Goal: Feedback & Contribution: Contribute content

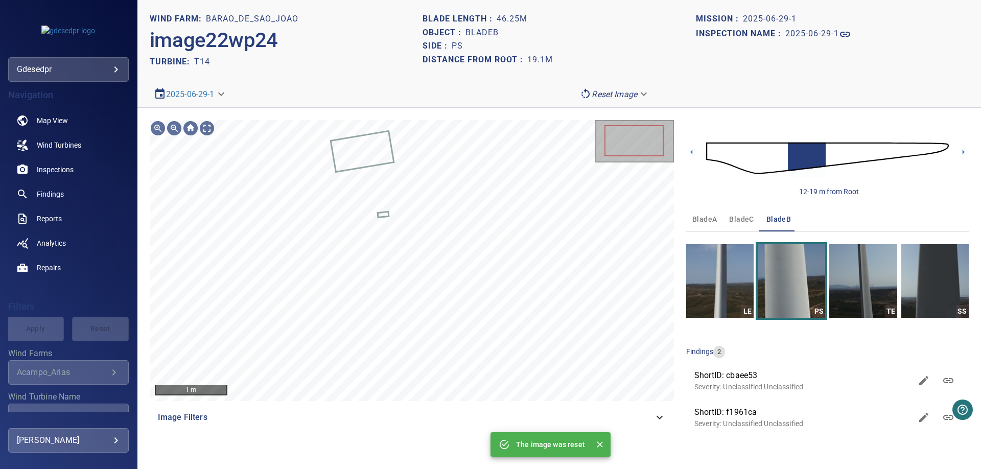
click at [715, 149] on img at bounding box center [827, 158] width 243 height 59
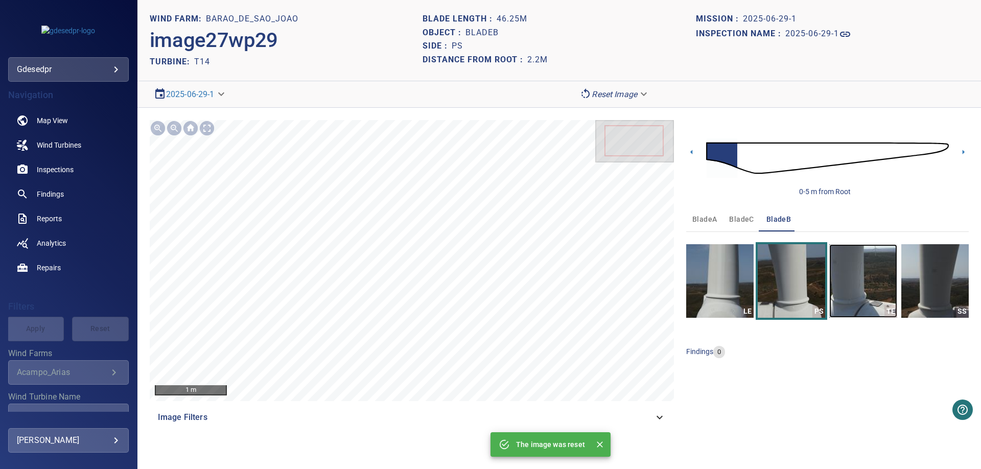
click at [873, 303] on img "button" at bounding box center [862, 281] width 67 height 74
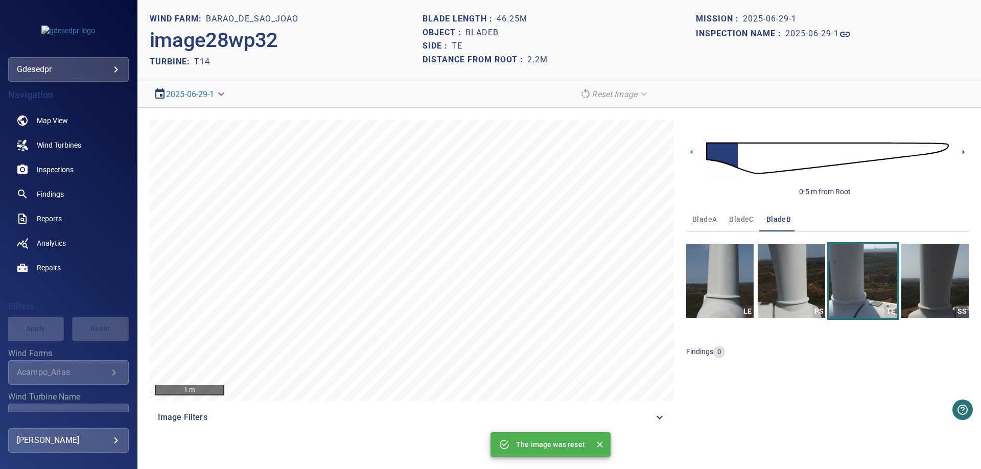
click at [964, 155] on icon at bounding box center [963, 152] width 11 height 11
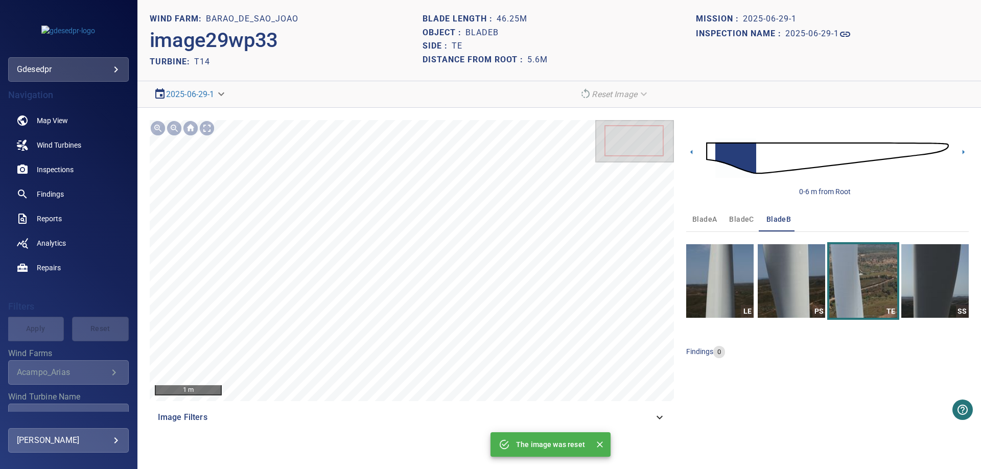
click at [355, 89] on section "**********" at bounding box center [558, 234] width 843 height 469
click at [366, 81] on section "**********" at bounding box center [558, 234] width 843 height 469
click at [748, 218] on span "bladeC" at bounding box center [741, 219] width 25 height 13
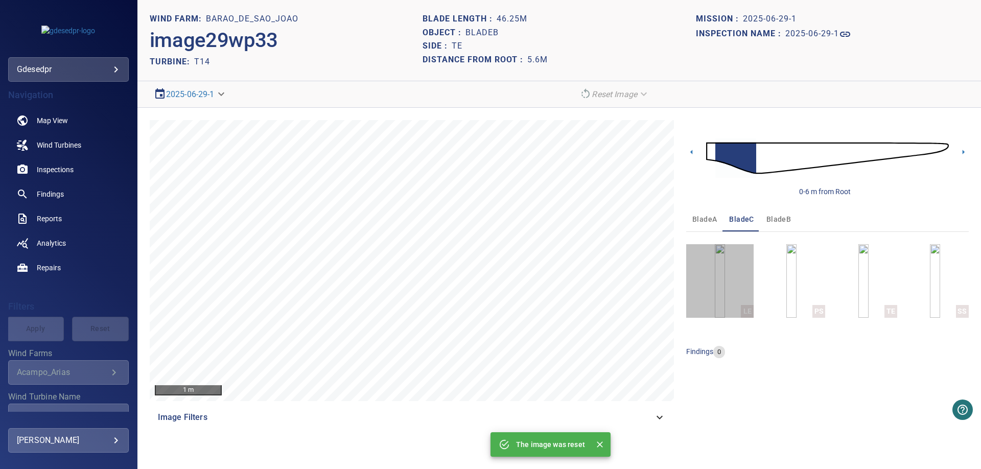
click at [730, 300] on button "LE" at bounding box center [719, 281] width 67 height 74
click at [960, 152] on icon at bounding box center [963, 152] width 11 height 11
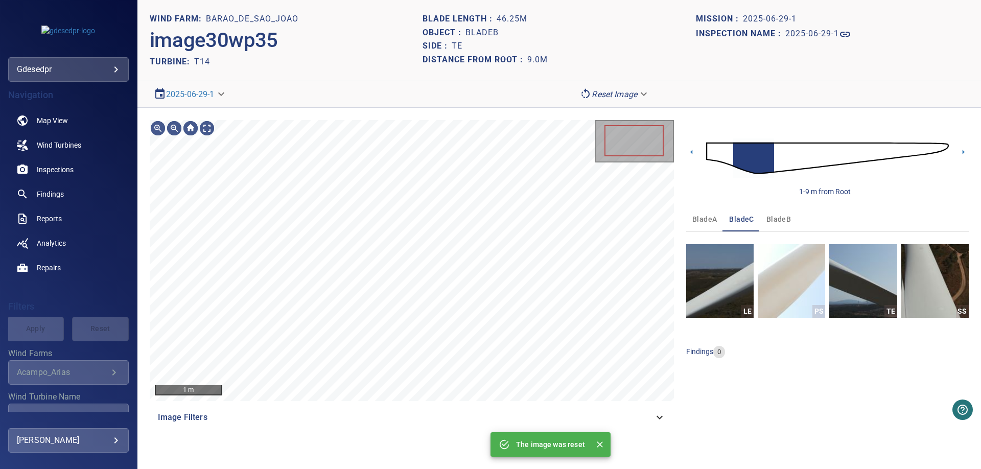
click at [882, 156] on img at bounding box center [827, 158] width 243 height 59
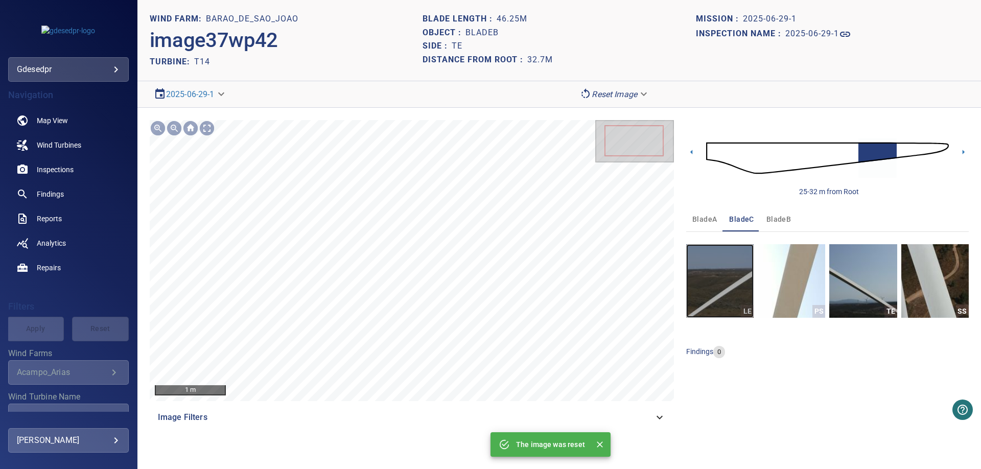
click at [734, 309] on img "button" at bounding box center [719, 281] width 67 height 74
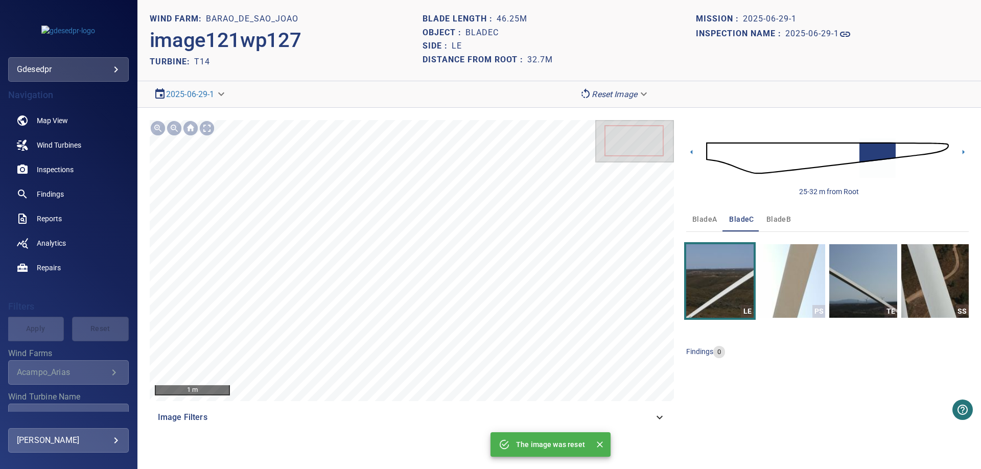
click at [956, 154] on div "25-32 m from Root" at bounding box center [827, 158] width 282 height 77
click at [962, 153] on icon at bounding box center [963, 152] width 11 height 11
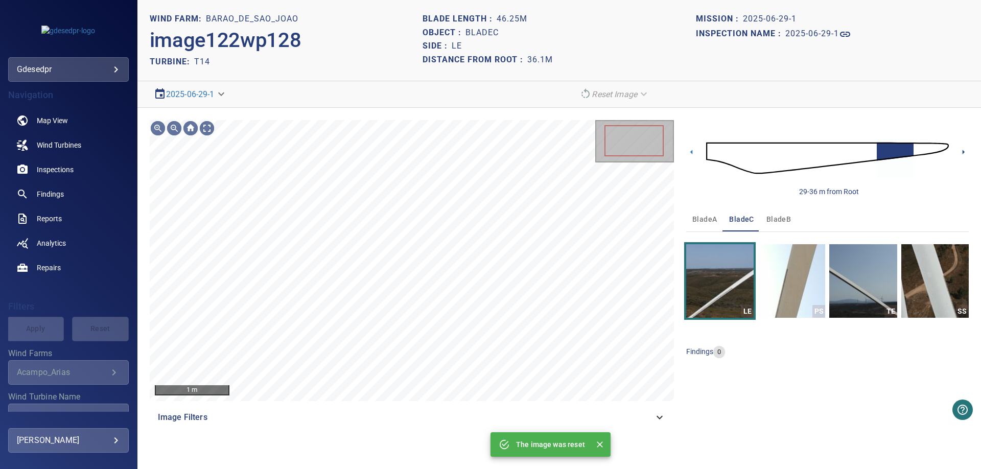
click at [962, 153] on icon at bounding box center [963, 152] width 11 height 11
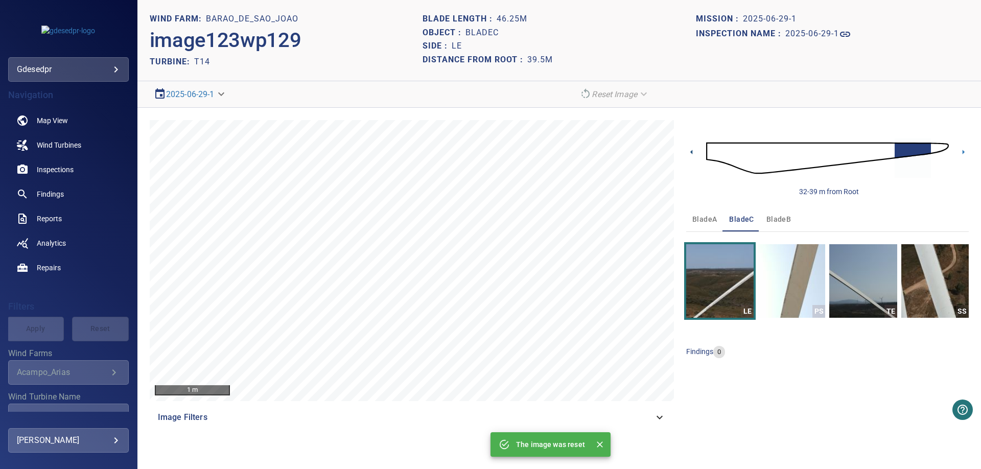
click at [694, 149] on icon at bounding box center [691, 152] width 11 height 11
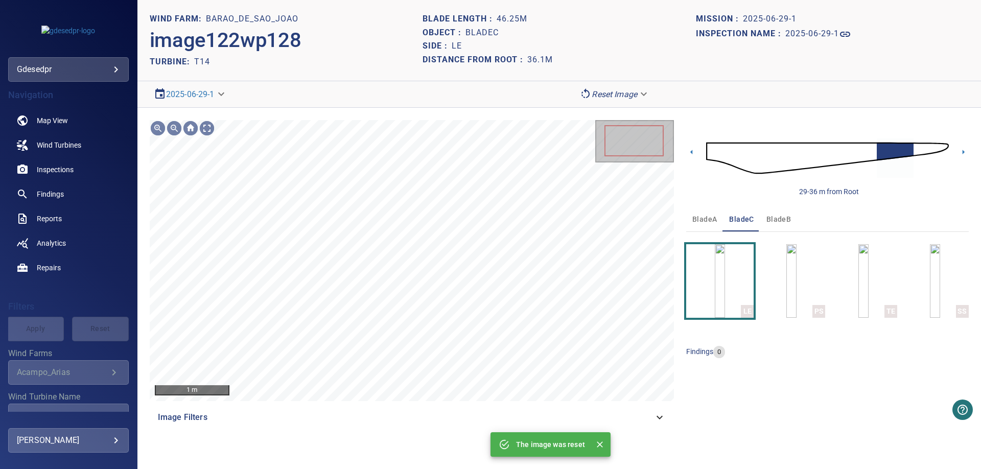
click at [964, 159] on div "29-36 m from Root" at bounding box center [827, 158] width 282 height 77
click at [964, 155] on icon at bounding box center [963, 152] width 11 height 11
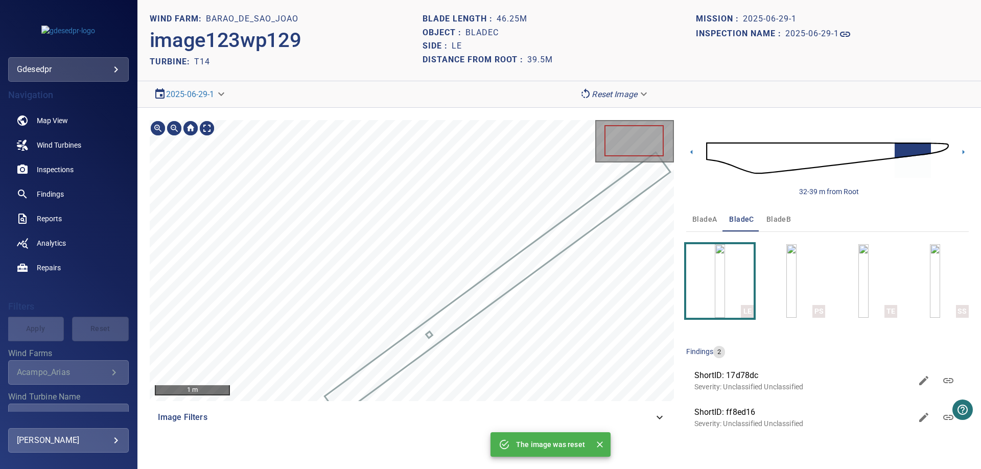
click at [528, 262] on div at bounding box center [412, 260] width 524 height 281
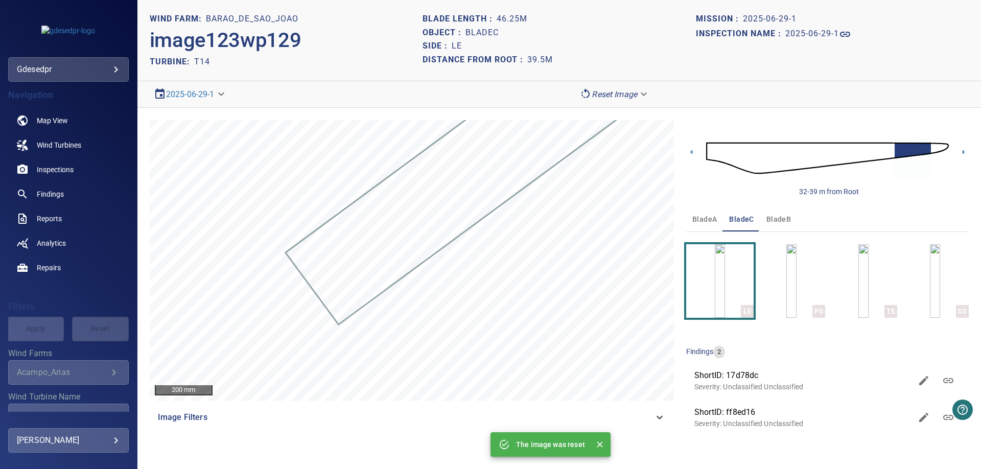
drag, startPoint x: 944, startPoint y: 146, endPoint x: 956, endPoint y: 176, distance: 32.2
click at [945, 146] on img at bounding box center [827, 158] width 243 height 59
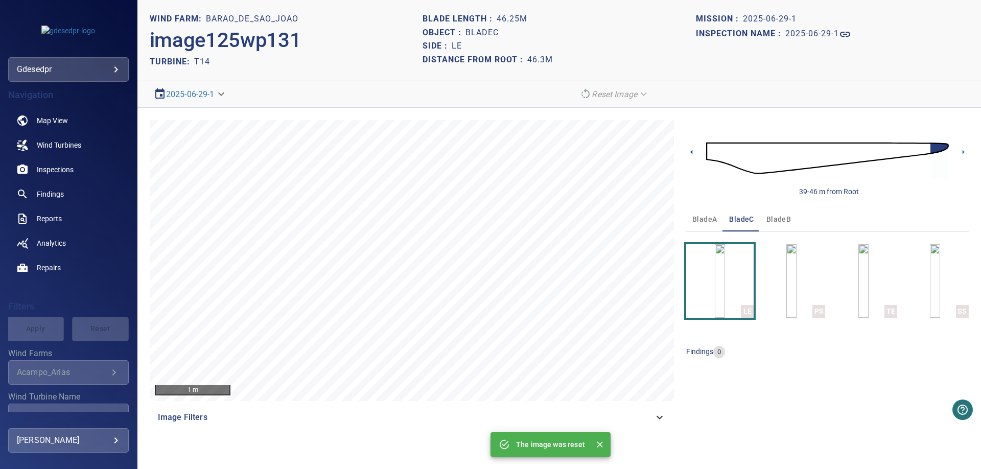
click at [692, 156] on icon at bounding box center [691, 152] width 11 height 11
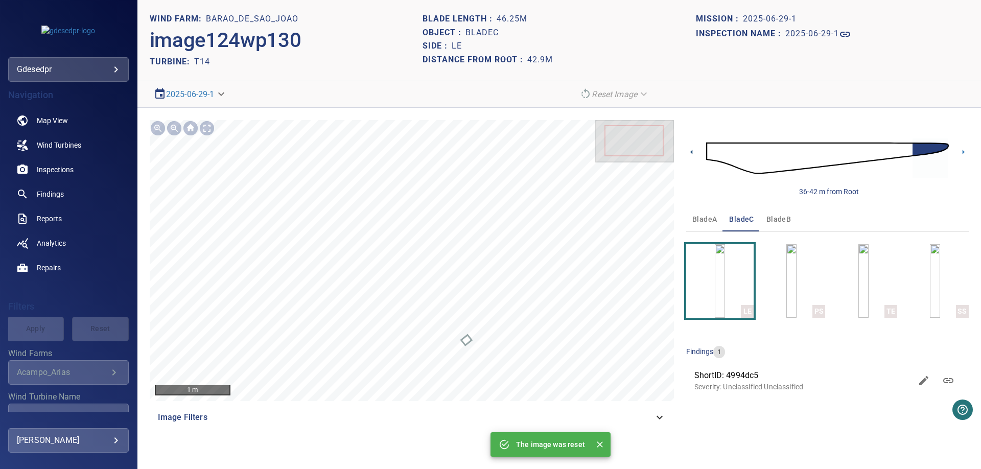
click at [692, 155] on icon at bounding box center [691, 152] width 11 height 11
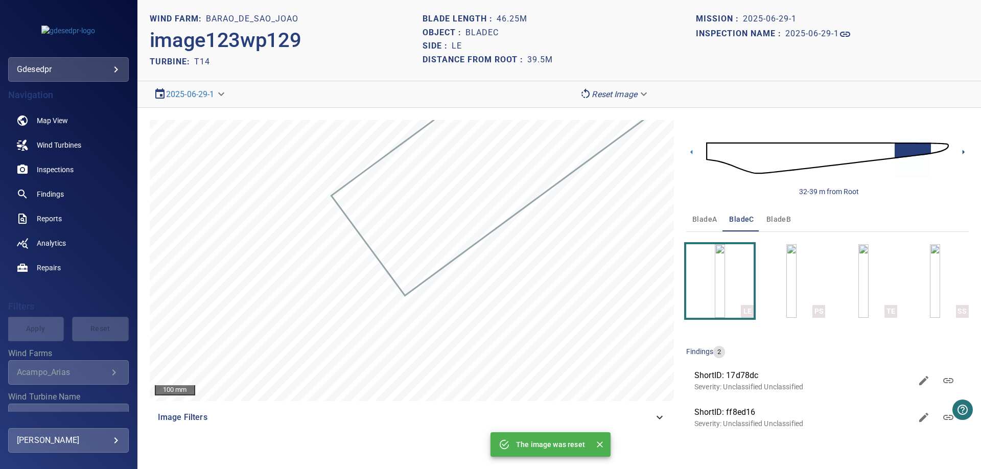
click at [961, 156] on icon at bounding box center [963, 152] width 11 height 11
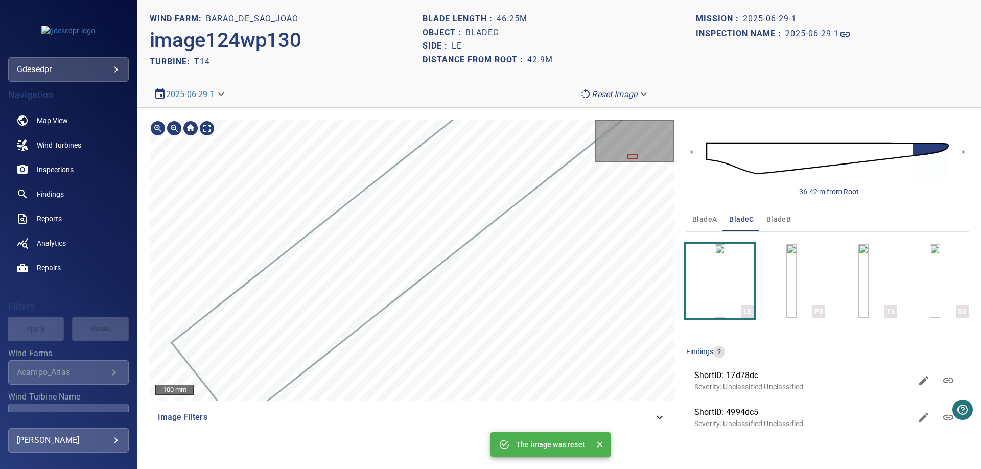
click at [706, 168] on div "100 mm Image Filters 36-42 m from Root bladeA bladeC bladeB LE PS TE SS finding…" at bounding box center [558, 280] width 843 height 344
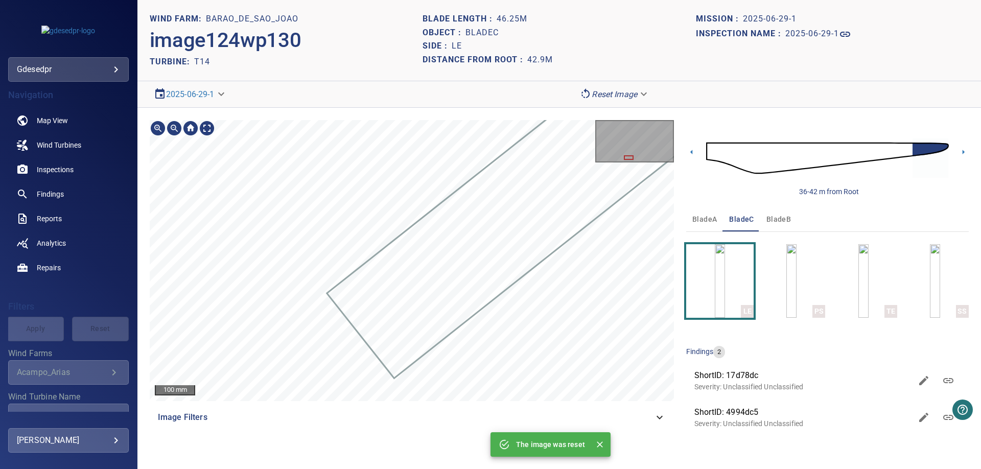
click at [232, 452] on div "100 mm Image Filters 36-42 m from Root bladeA bladeC bladeB LE PS TE SS finding…" at bounding box center [558, 280] width 843 height 344
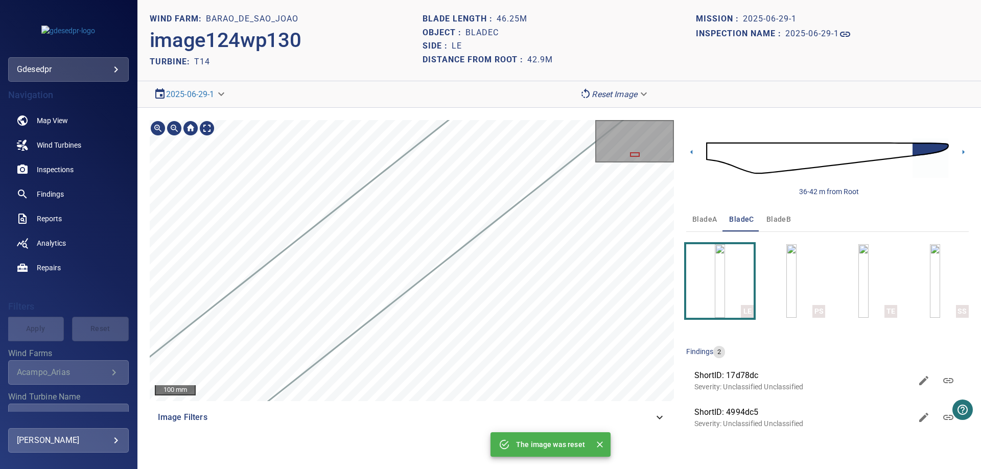
click at [377, 421] on div "100 mm Image Filters" at bounding box center [412, 280] width 524 height 320
click at [721, 143] on div "100 mm Image Filters 36-42 m from Root bladeA bladeC bladeB LE PS TE SS finding…" at bounding box center [558, 280] width 843 height 344
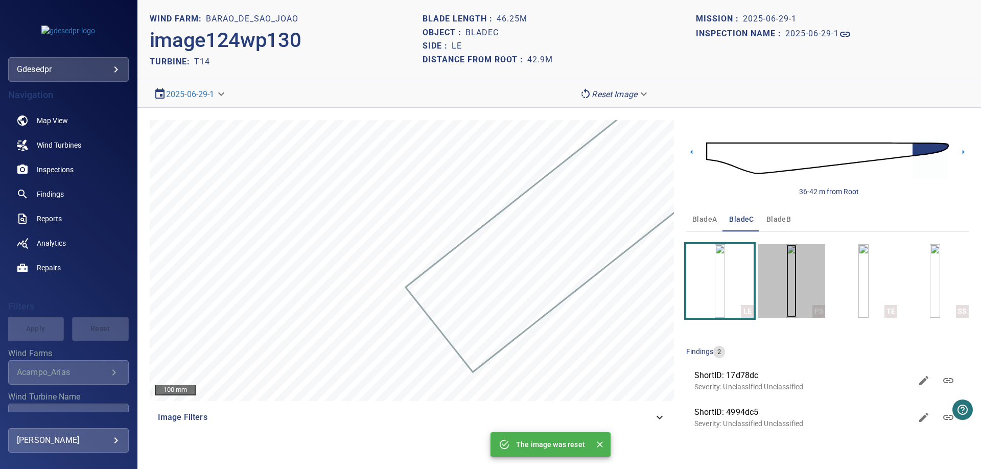
click at [795, 289] on img "button" at bounding box center [791, 281] width 10 height 74
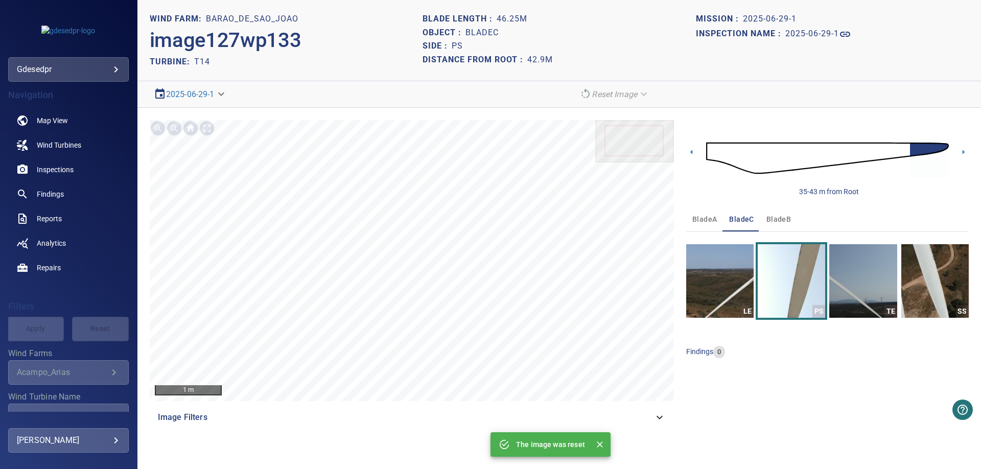
click at [816, 160] on img at bounding box center [827, 158] width 243 height 59
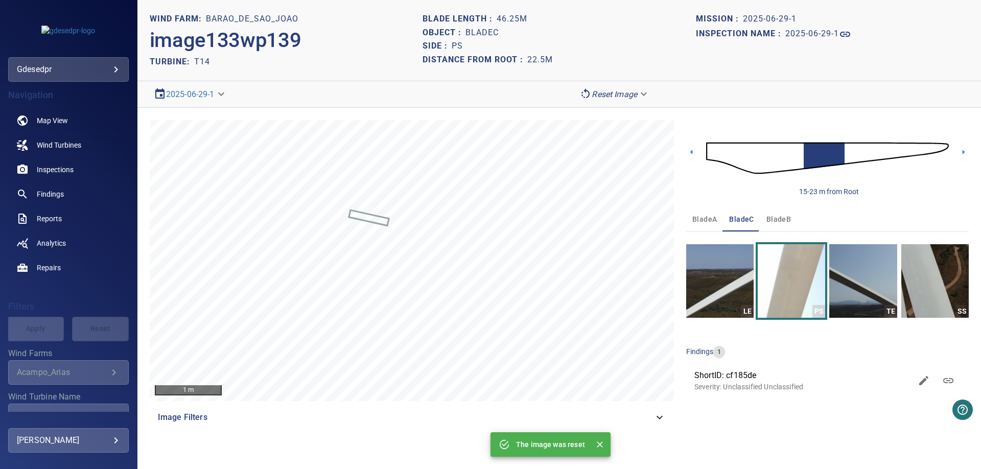
click at [885, 152] on img at bounding box center [827, 158] width 243 height 59
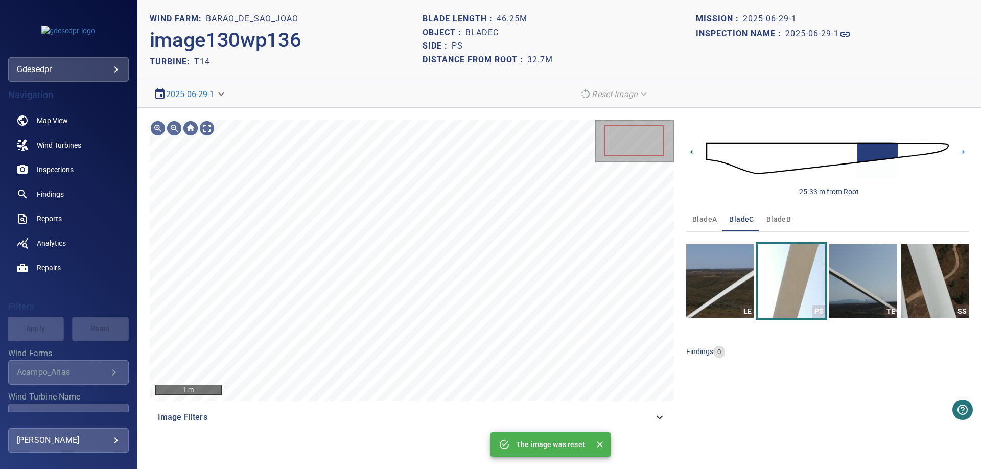
click at [694, 155] on icon at bounding box center [691, 152] width 11 height 11
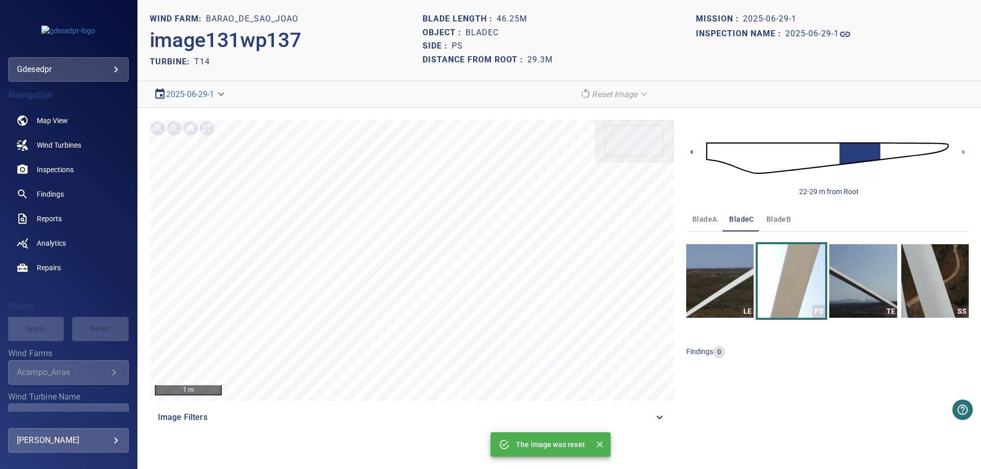
click at [693, 149] on icon at bounding box center [691, 152] width 11 height 11
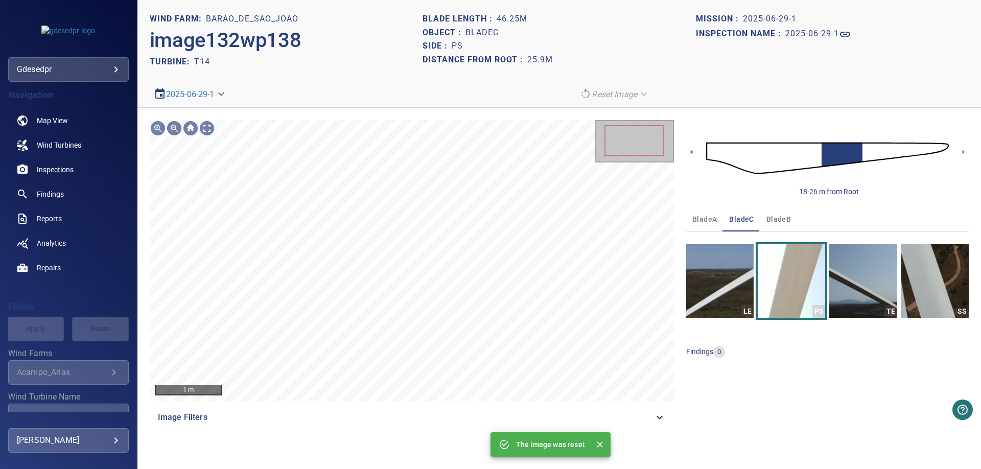
click at [693, 149] on icon at bounding box center [691, 152] width 11 height 11
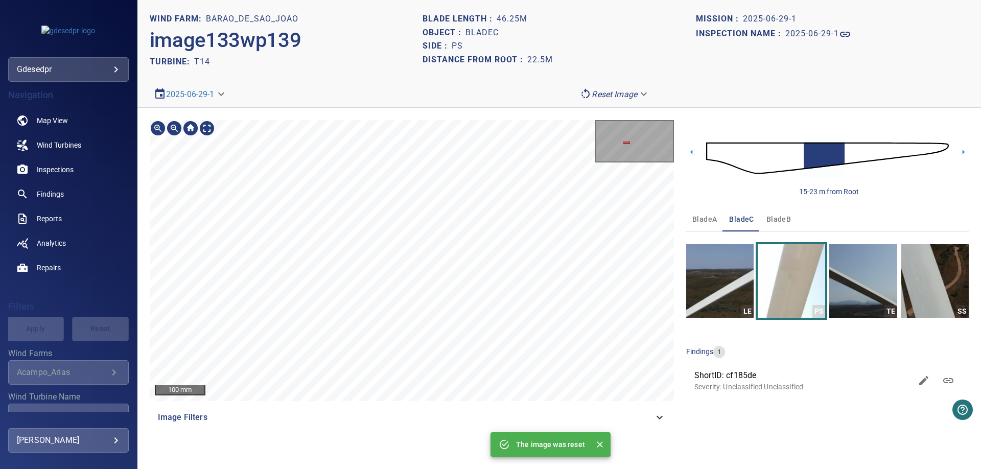
click at [490, 97] on section "**********" at bounding box center [558, 234] width 843 height 469
click at [45, 234] on main "**********" at bounding box center [490, 234] width 981 height 469
click at [625, 411] on div "100 mm Image Filters" at bounding box center [412, 275] width 524 height 310
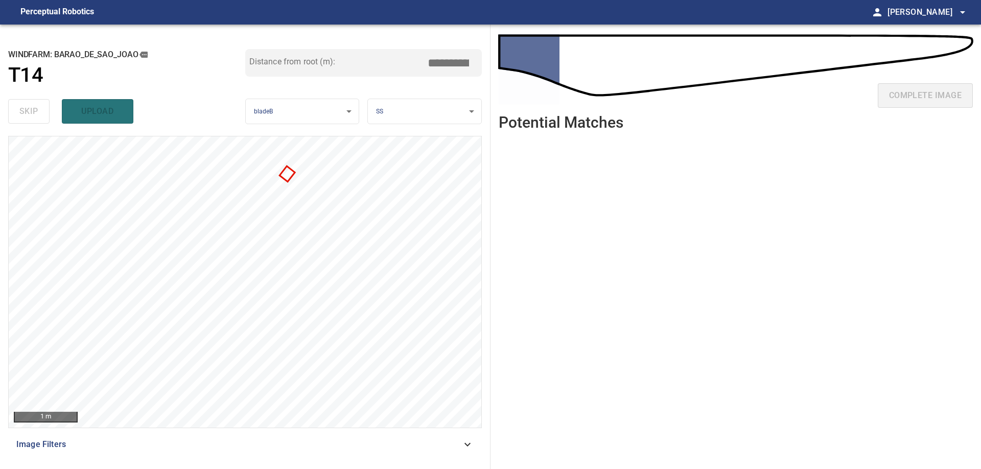
click at [693, 314] on ul at bounding box center [736, 296] width 474 height 314
click at [703, 345] on ul at bounding box center [736, 296] width 474 height 314
type input "***"
click at [679, 148] on ul at bounding box center [736, 296] width 474 height 314
drag, startPoint x: 637, startPoint y: 296, endPoint x: 551, endPoint y: 296, distance: 86.3
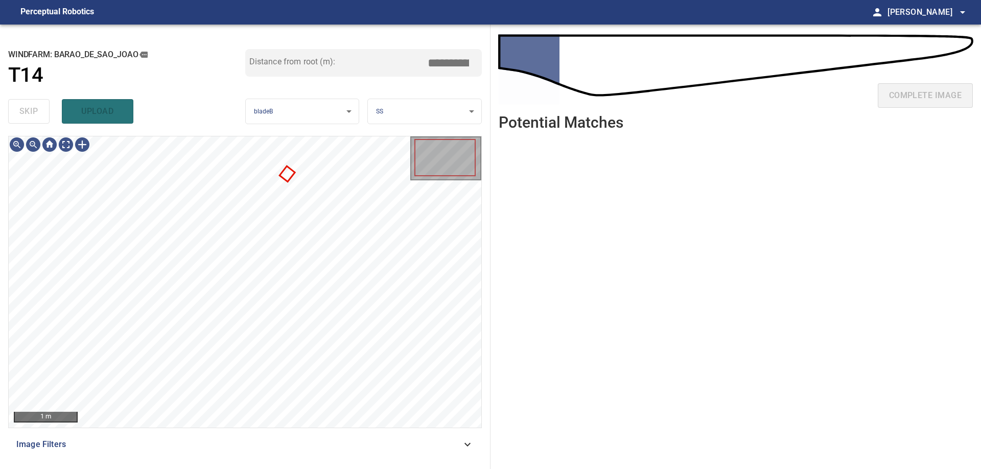
click at [636, 296] on ul at bounding box center [736, 296] width 474 height 314
type input "***"
click at [33, 197] on div at bounding box center [245, 281] width 473 height 291
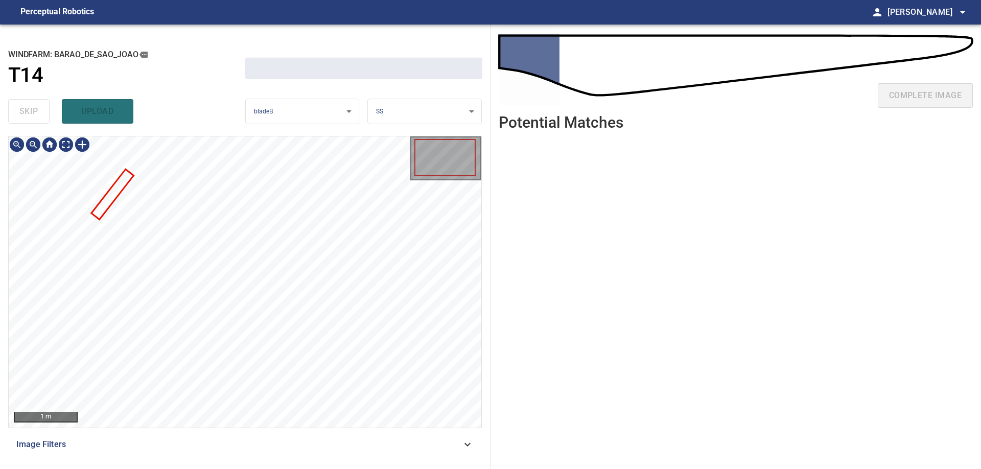
click at [110, 201] on div at bounding box center [245, 281] width 473 height 291
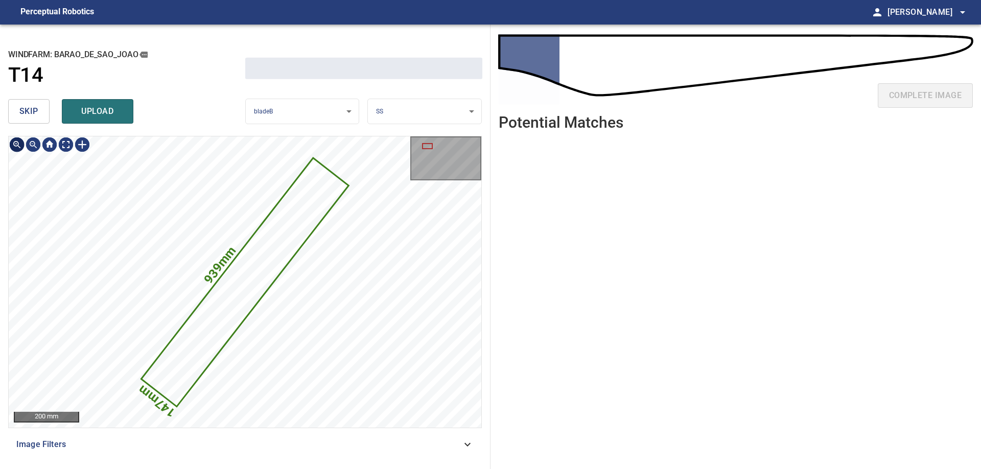
click at [25, 110] on span "skip" at bounding box center [28, 111] width 19 height 14
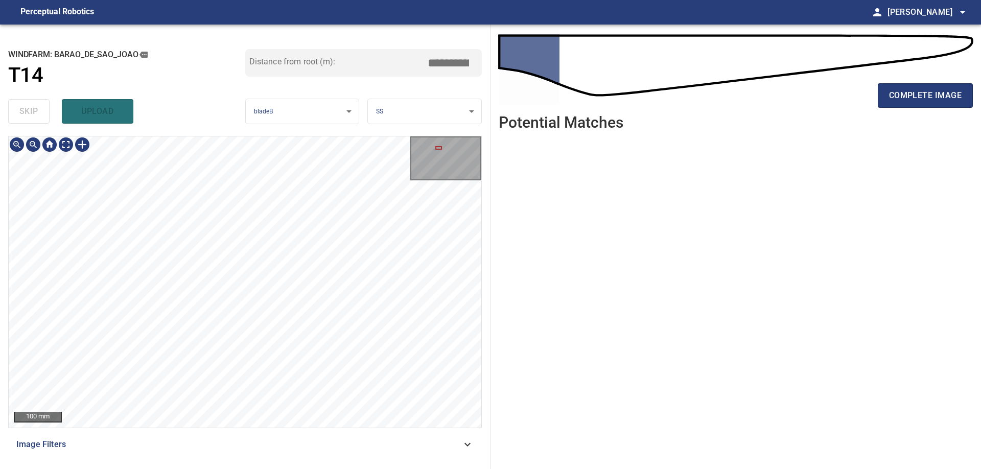
click at [253, 132] on div "**********" at bounding box center [245, 247] width 490 height 444
click at [251, 131] on div "**********" at bounding box center [245, 247] width 490 height 444
click at [263, 428] on div "100 mm" at bounding box center [245, 282] width 474 height 292
click at [262, 437] on div "100 mm Image Filters" at bounding box center [245, 298] width 474 height 325
click at [278, 437] on div "100 mm Image Filters" at bounding box center [245, 298] width 474 height 325
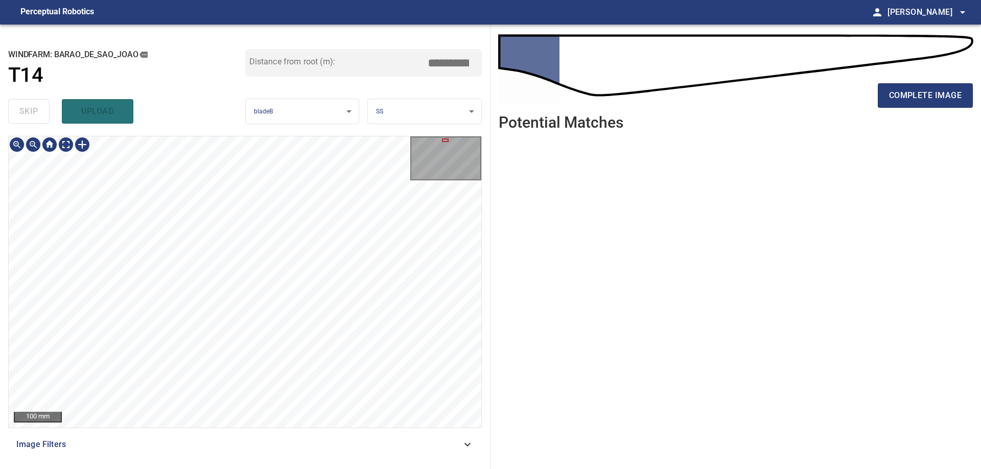
click at [191, 130] on div "**********" at bounding box center [245, 247] width 490 height 444
click at [275, 136] on div "100 mm" at bounding box center [245, 282] width 474 height 292
click at [263, 432] on div "100 mm Image Filters" at bounding box center [245, 298] width 474 height 325
click at [274, 442] on div "100 mm Image Filters" at bounding box center [245, 298] width 474 height 325
click at [270, 451] on div "100 mm Image Filters" at bounding box center [245, 298] width 474 height 325
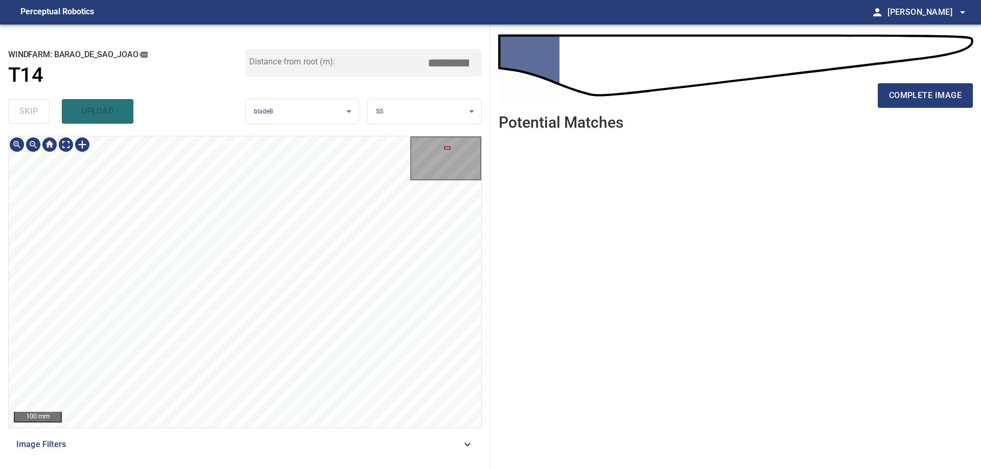
click at [270, 463] on div "**********" at bounding box center [245, 247] width 490 height 444
click at [274, 438] on div "100 mm Image Filters" at bounding box center [245, 298] width 474 height 325
click at [287, 437] on div "100 mm Image Filters" at bounding box center [245, 298] width 474 height 325
click at [351, 436] on div "100 mm Image Filters" at bounding box center [245, 298] width 474 height 325
click at [896, 97] on span "complete image" at bounding box center [925, 95] width 73 height 14
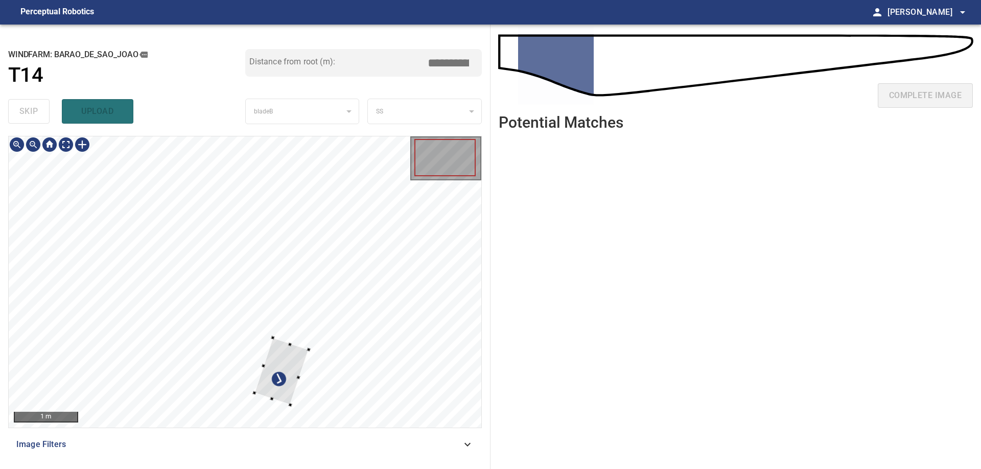
click at [318, 338] on div at bounding box center [245, 281] width 473 height 291
click at [91, 205] on div at bounding box center [80, 202] width 59 height 76
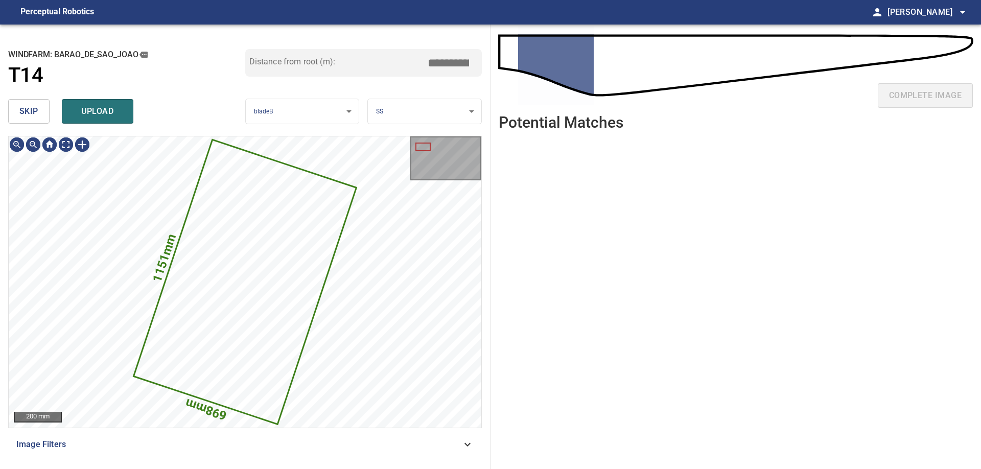
click at [20, 116] on span "skip" at bounding box center [28, 111] width 19 height 14
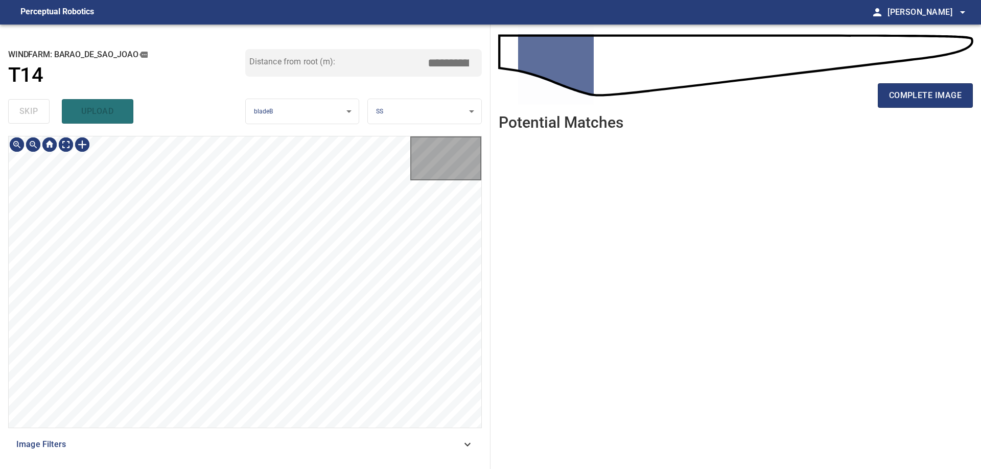
click at [20, 116] on div "skip upload" at bounding box center [126, 111] width 237 height 33
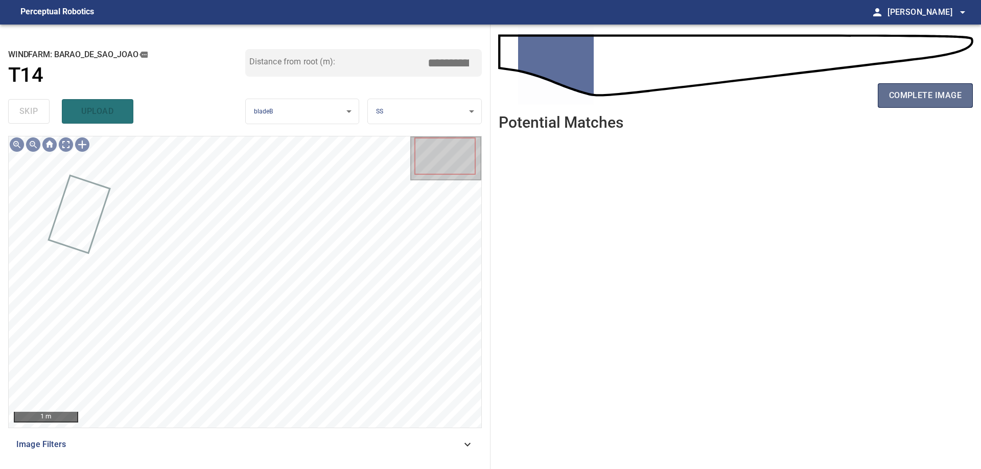
click at [953, 91] on span "complete image" at bounding box center [925, 95] width 73 height 14
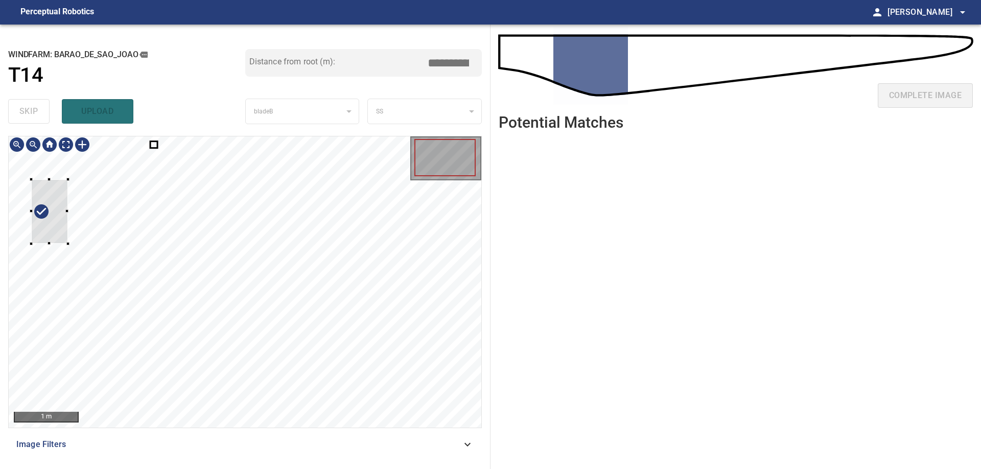
click at [48, 222] on div at bounding box center [49, 211] width 36 height 64
click at [34, 211] on div at bounding box center [31, 206] width 36 height 64
click at [183, 207] on div at bounding box center [245, 281] width 473 height 291
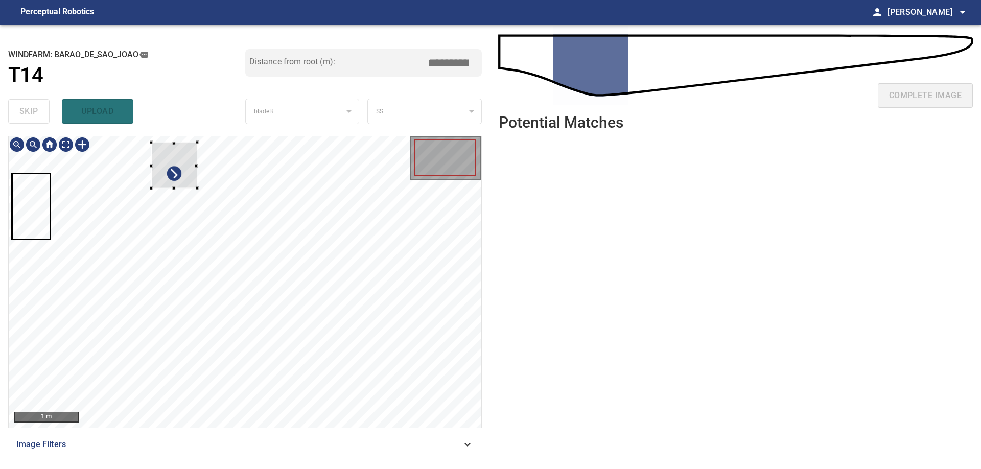
click at [199, 192] on div at bounding box center [245, 281] width 473 height 291
click at [61, 219] on div at bounding box center [49, 209] width 46 height 46
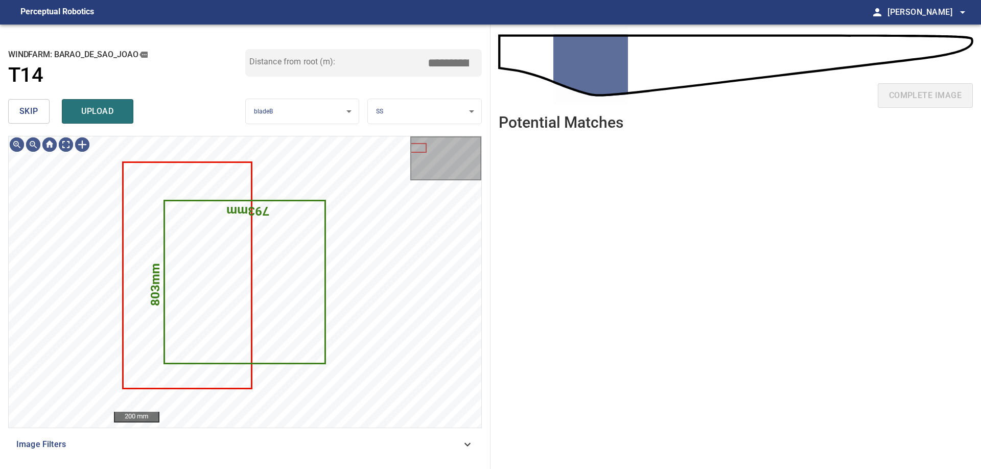
click at [26, 114] on span "skip" at bounding box center [28, 111] width 19 height 14
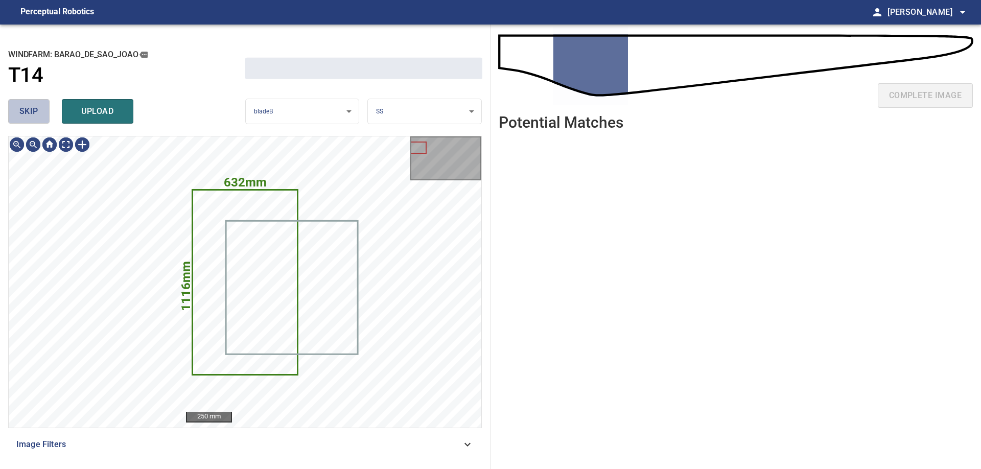
click at [26, 114] on span "skip" at bounding box center [28, 111] width 19 height 14
click at [25, 114] on div "skip upload" at bounding box center [126, 111] width 237 height 33
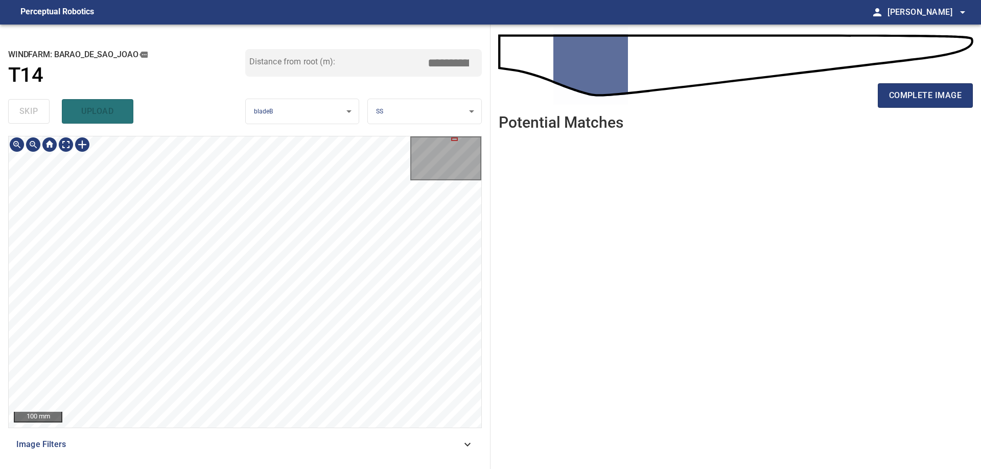
click at [302, 442] on div "100 mm Image Filters" at bounding box center [245, 298] width 474 height 325
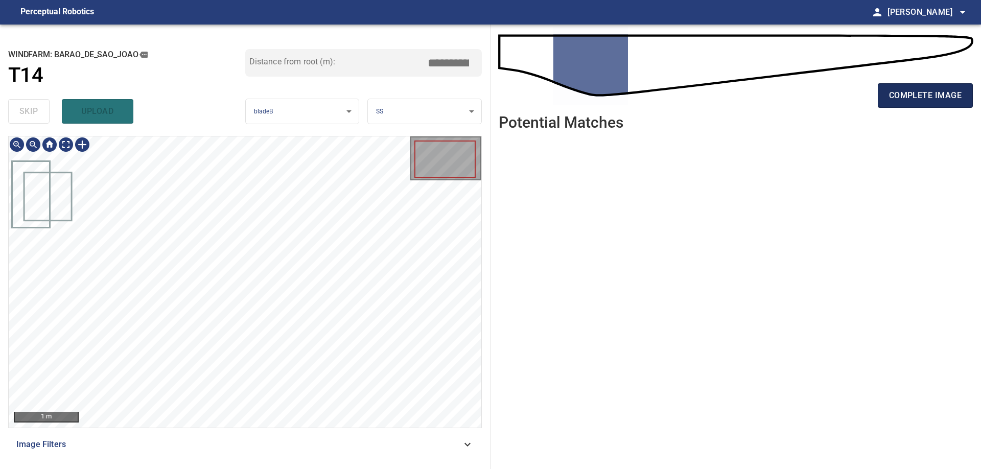
click at [914, 108] on button "complete image" at bounding box center [925, 95] width 95 height 25
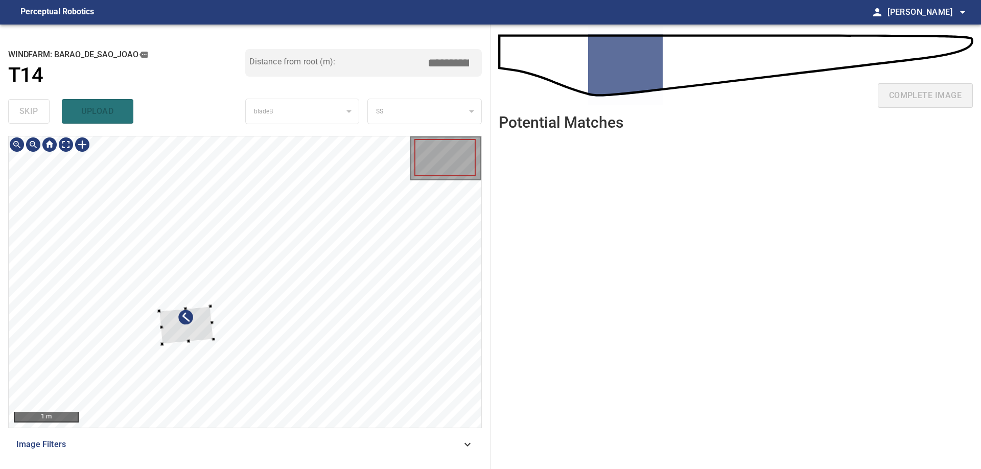
click at [237, 286] on div at bounding box center [245, 281] width 473 height 291
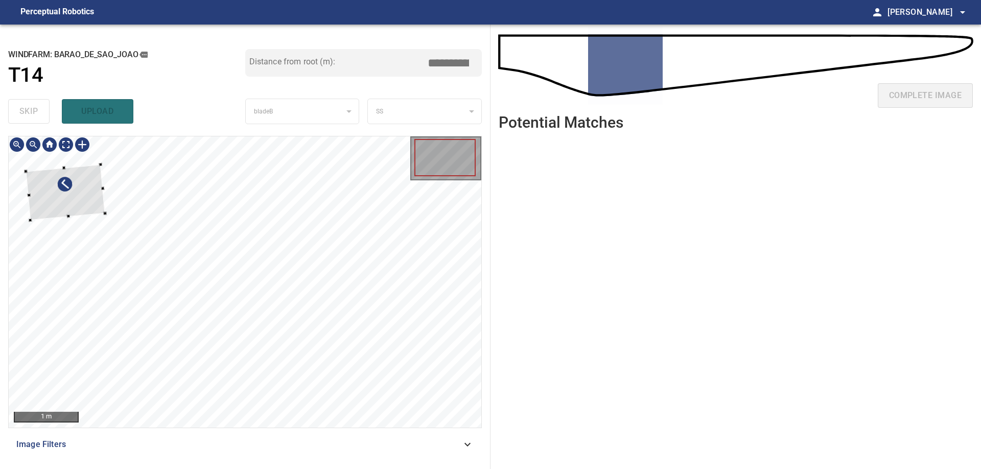
click at [89, 204] on div at bounding box center [65, 192] width 79 height 56
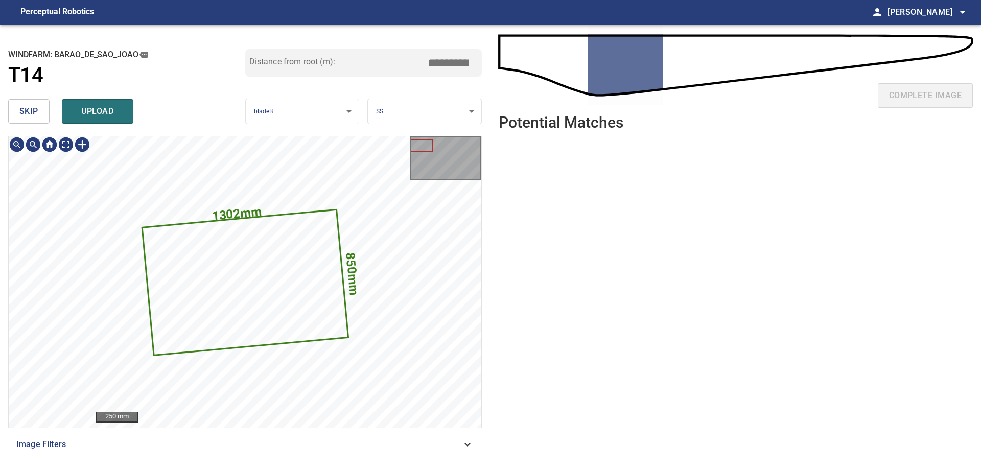
click at [38, 112] on button "skip" at bounding box center [28, 111] width 41 height 25
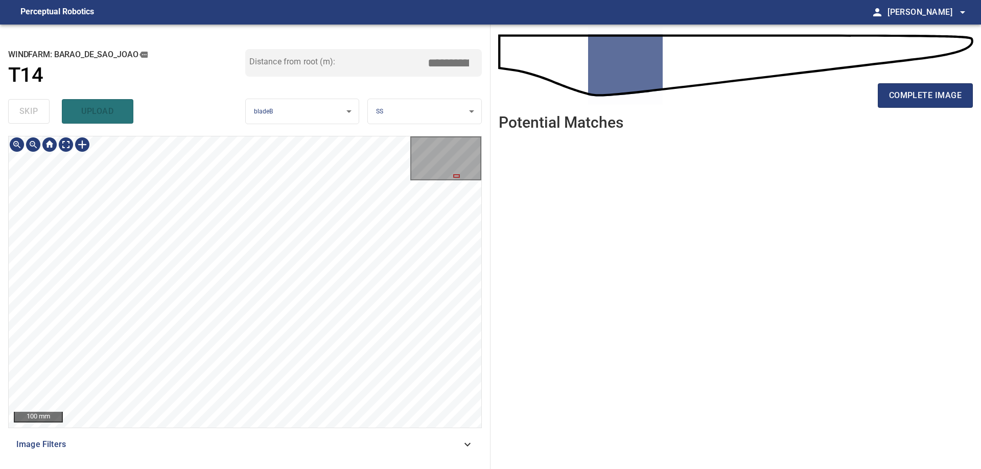
click at [417, 170] on div "100 mm" at bounding box center [245, 281] width 473 height 291
click at [505, 292] on div "**********" at bounding box center [490, 247] width 981 height 444
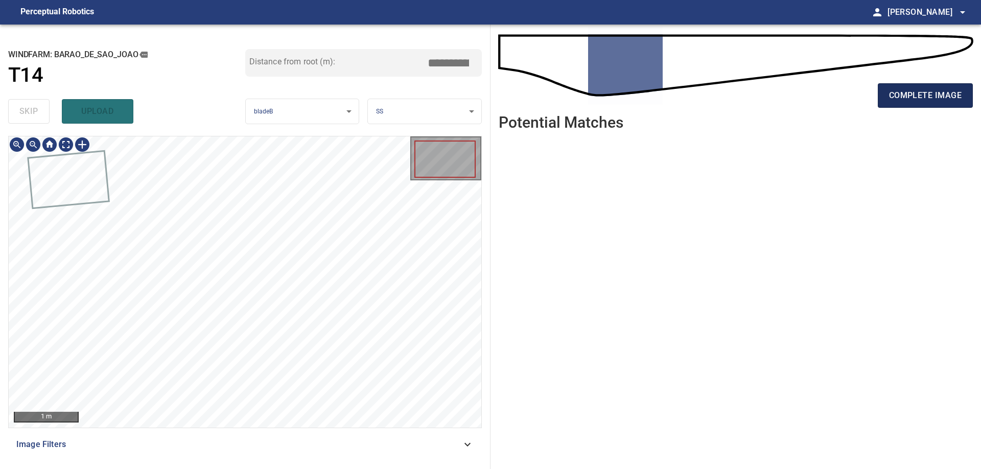
click at [912, 97] on span "complete image" at bounding box center [925, 95] width 73 height 14
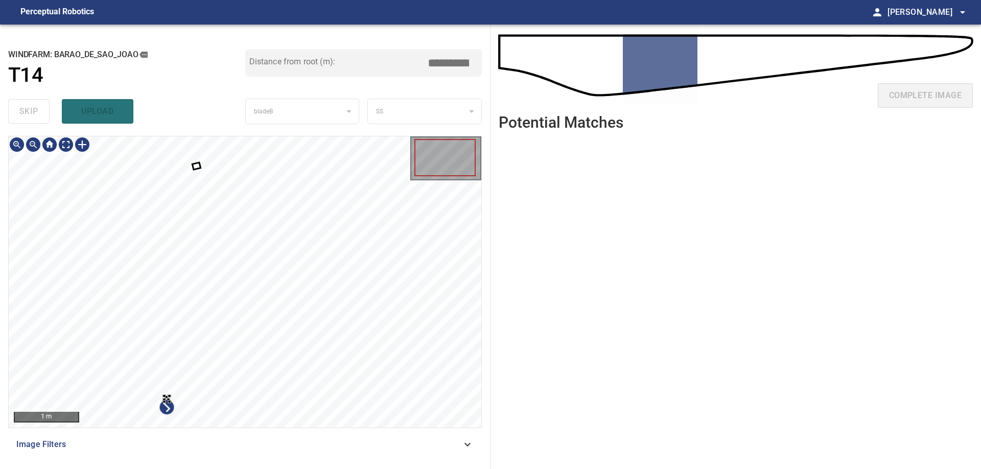
click at [204, 355] on div at bounding box center [245, 281] width 473 height 291
click at [20, 245] on div at bounding box center [245, 281] width 473 height 291
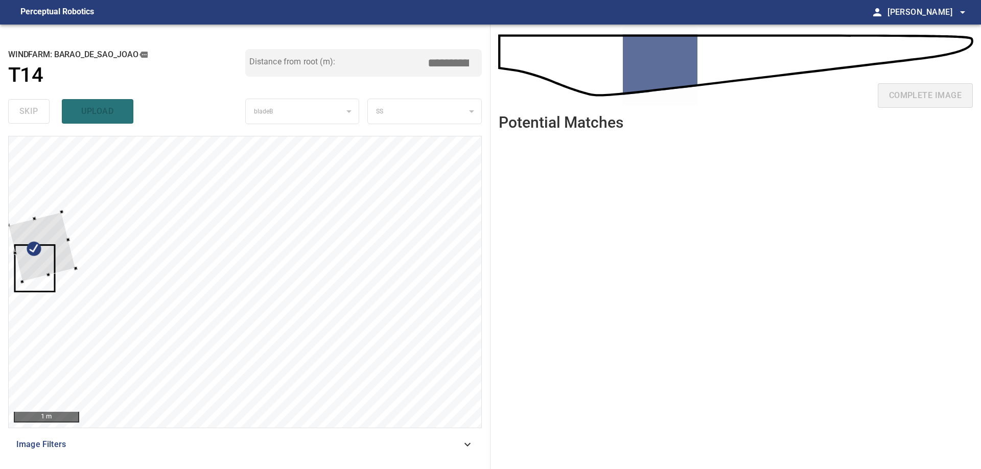
click at [34, 270] on div at bounding box center [41, 247] width 67 height 70
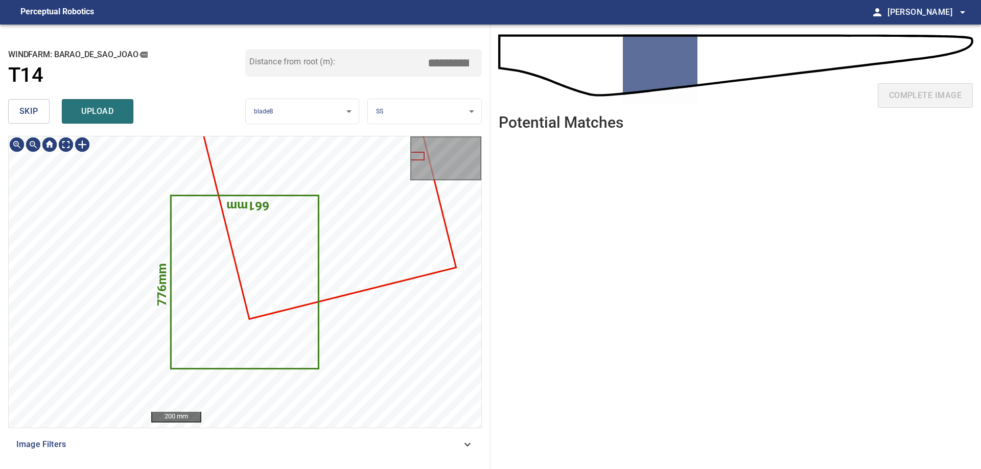
type input "*****"
click at [24, 115] on span "skip" at bounding box center [28, 111] width 19 height 14
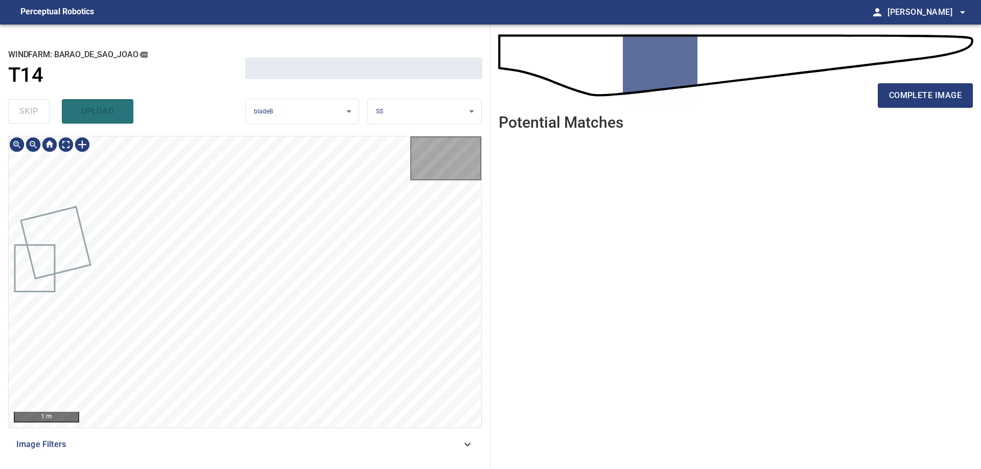
click at [24, 115] on div "skip upload" at bounding box center [126, 111] width 237 height 33
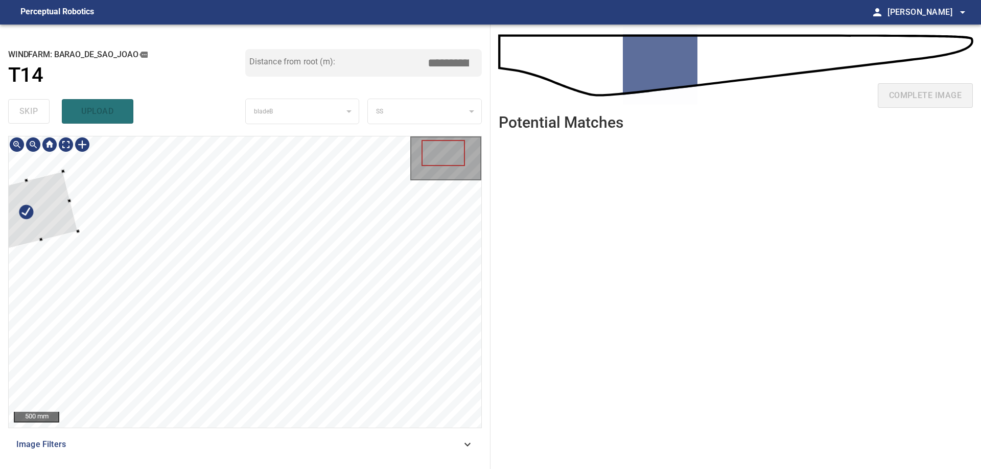
click at [50, 218] on div at bounding box center [34, 210] width 86 height 78
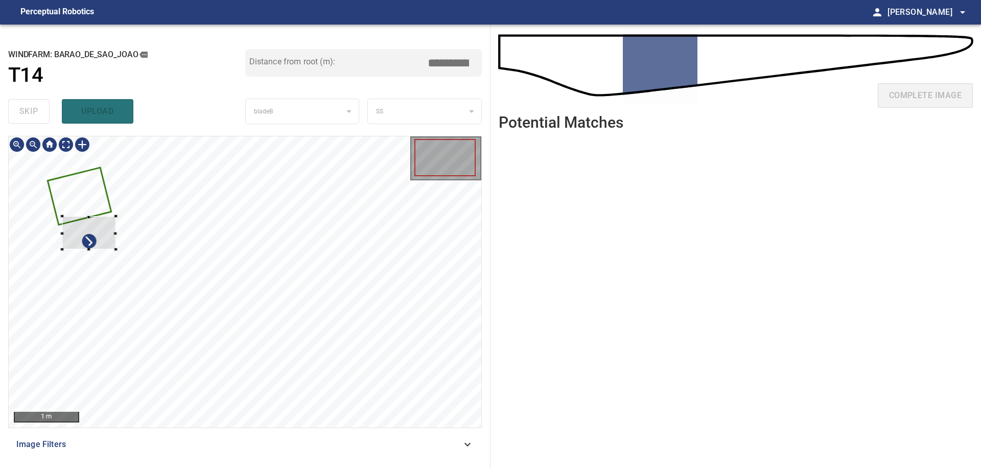
click at [76, 203] on div at bounding box center [245, 281] width 473 height 291
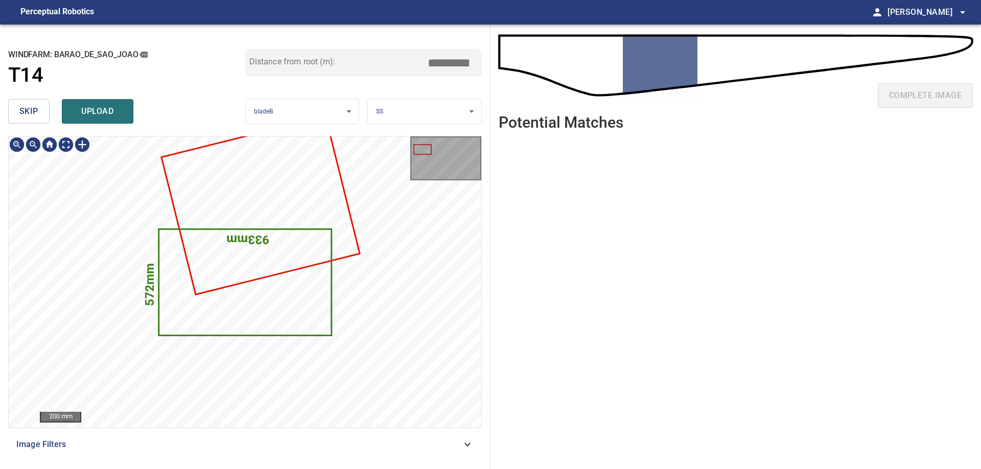
type input "****"
click at [22, 115] on span "skip" at bounding box center [28, 111] width 19 height 14
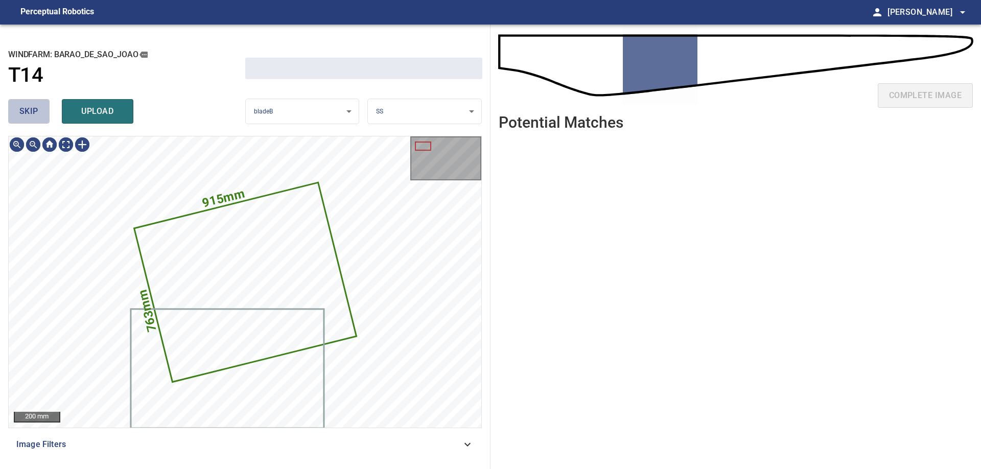
click at [22, 115] on span "skip" at bounding box center [28, 111] width 19 height 14
click at [22, 115] on div "skip upload" at bounding box center [126, 111] width 237 height 33
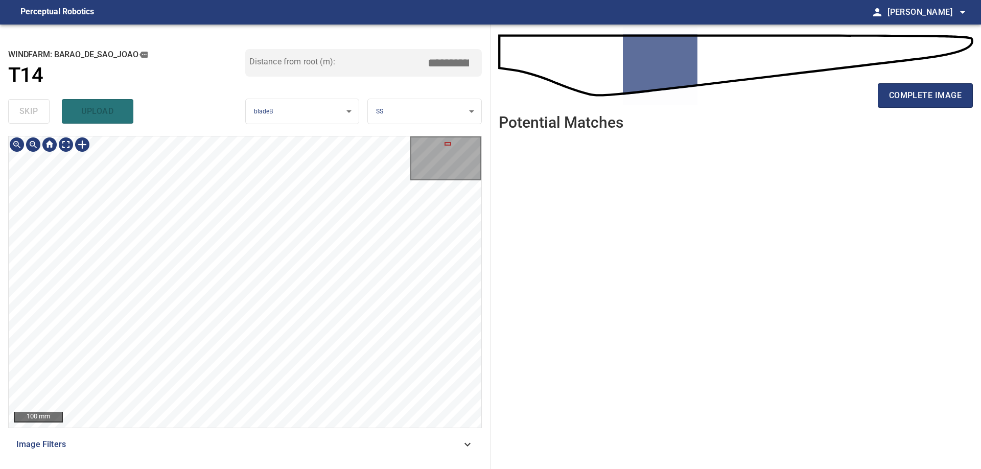
click at [322, 136] on div "100 mm" at bounding box center [245, 282] width 474 height 292
click at [198, 99] on div "**********" at bounding box center [245, 247] width 490 height 444
click at [261, 429] on div "100 mm Image Filters" at bounding box center [245, 298] width 474 height 325
click at [925, 113] on div "complete image" at bounding box center [736, 99] width 474 height 41
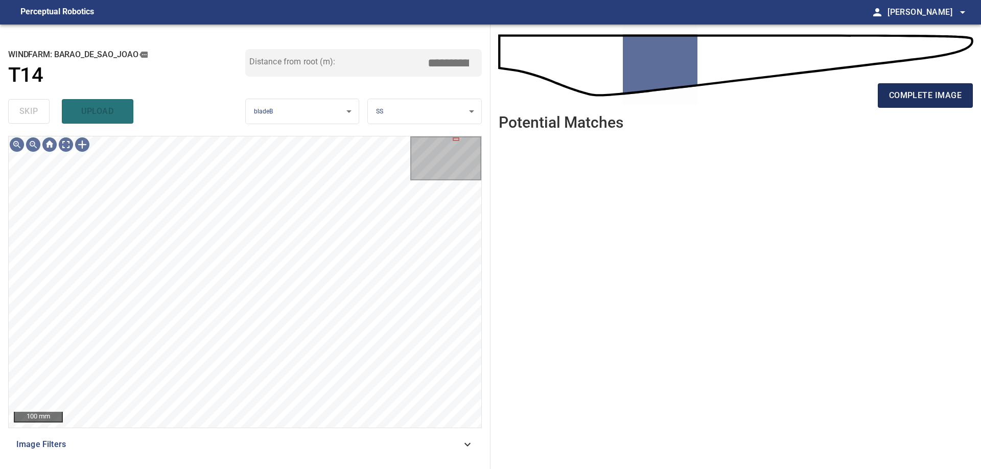
click at [919, 92] on span "complete image" at bounding box center [925, 95] width 73 height 14
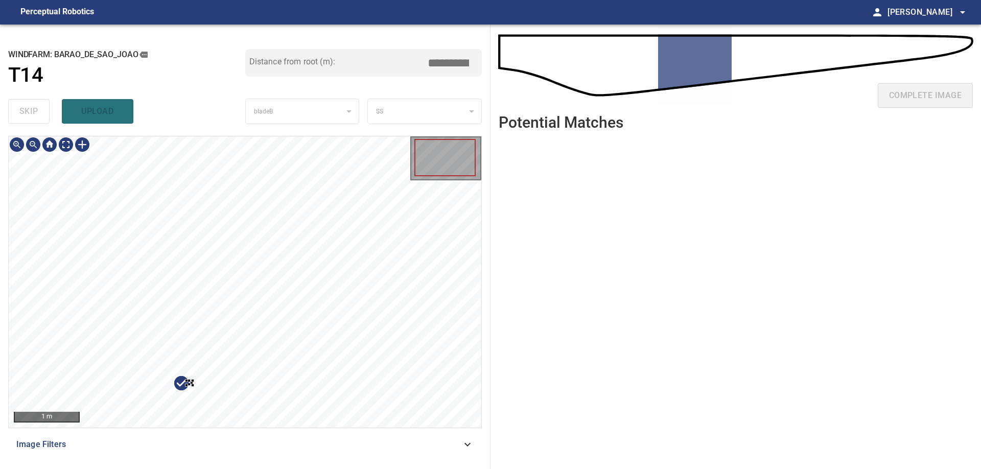
click at [221, 340] on div at bounding box center [245, 281] width 473 height 291
click at [226, 314] on div at bounding box center [245, 281] width 473 height 291
click at [36, 199] on div at bounding box center [245, 281] width 473 height 291
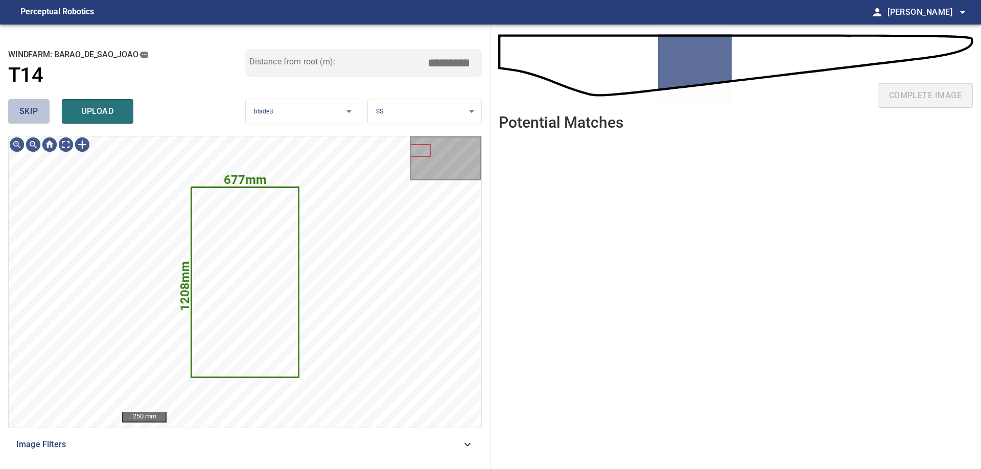
click at [31, 121] on button "skip" at bounding box center [28, 111] width 41 height 25
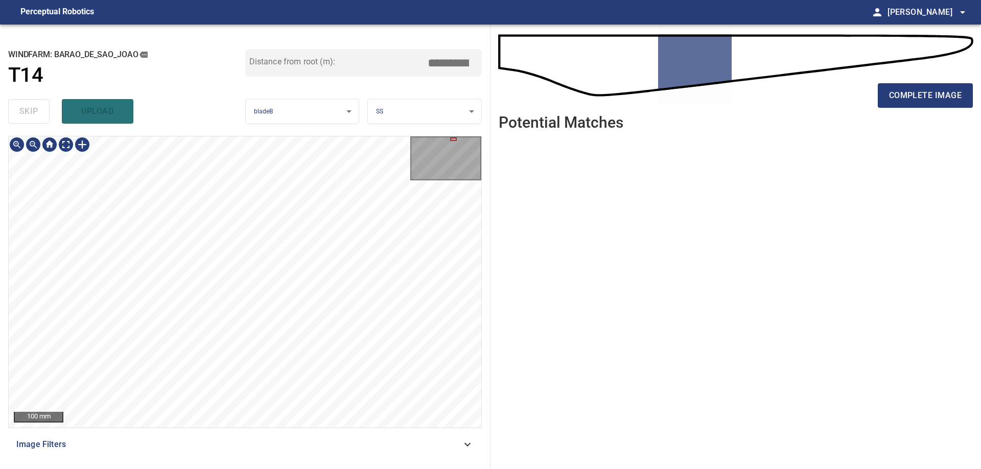
click at [241, 134] on div "**********" at bounding box center [245, 247] width 490 height 444
click at [940, 108] on div "complete image" at bounding box center [736, 99] width 474 height 41
click at [937, 101] on span "complete image" at bounding box center [925, 95] width 73 height 14
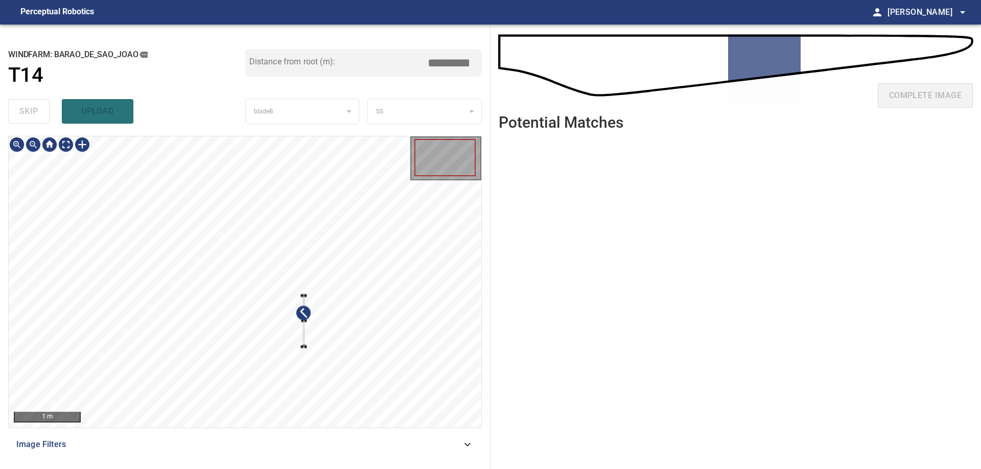
click at [337, 347] on div at bounding box center [245, 281] width 473 height 291
click at [355, 341] on div at bounding box center [245, 281] width 473 height 291
click at [20, 190] on div at bounding box center [40, 188] width 52 height 45
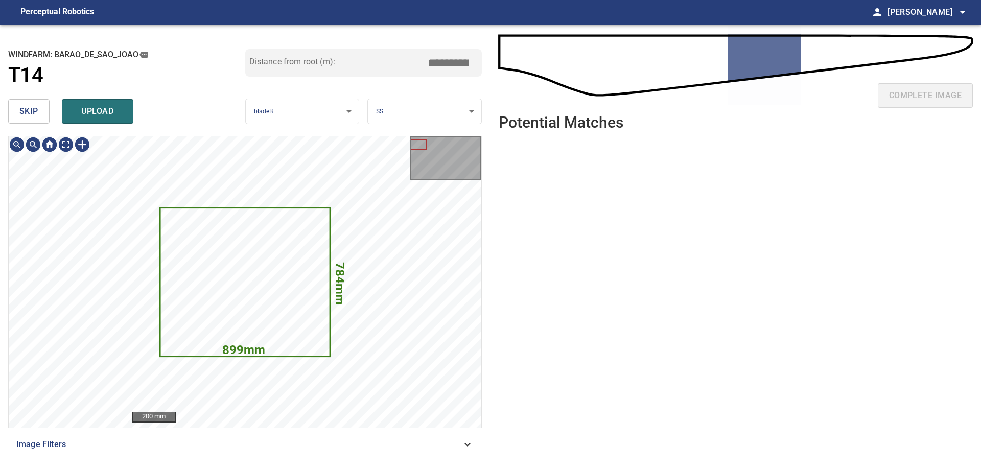
click at [23, 110] on span "skip" at bounding box center [28, 111] width 19 height 14
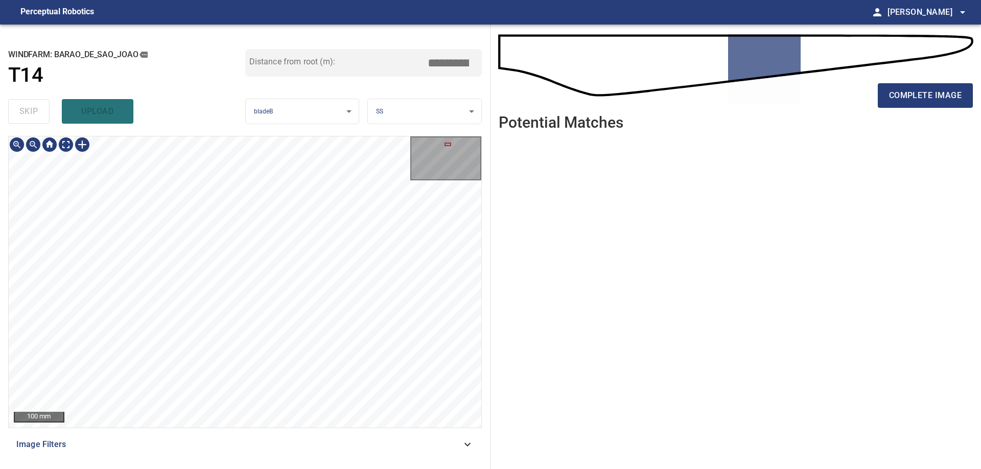
click at [410, 169] on div "100 mm" at bounding box center [245, 281] width 473 height 291
click at [433, 181] on div "100 mm" at bounding box center [245, 281] width 473 height 291
click at [443, 161] on div "100 mm" at bounding box center [245, 281] width 473 height 291
click at [574, 323] on div "**********" at bounding box center [490, 247] width 981 height 444
click at [934, 104] on button "complete image" at bounding box center [925, 95] width 95 height 25
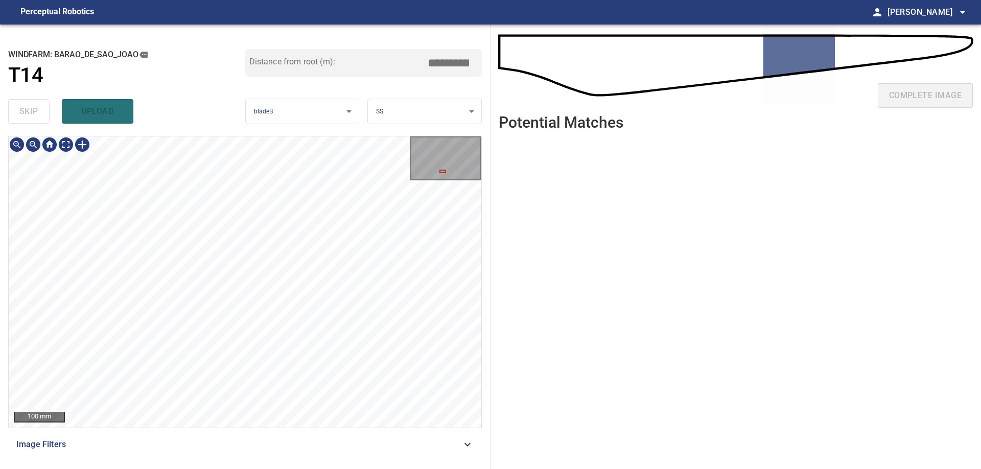
click at [218, 440] on div "100 mm Image Filters" at bounding box center [245, 298] width 474 height 325
click at [307, 127] on div "**********" at bounding box center [245, 247] width 490 height 444
click at [307, 112] on div "**********" at bounding box center [245, 247] width 490 height 444
click at [321, 121] on div "**********" at bounding box center [245, 247] width 490 height 444
click at [5, 277] on div "**********" at bounding box center [245, 247] width 490 height 444
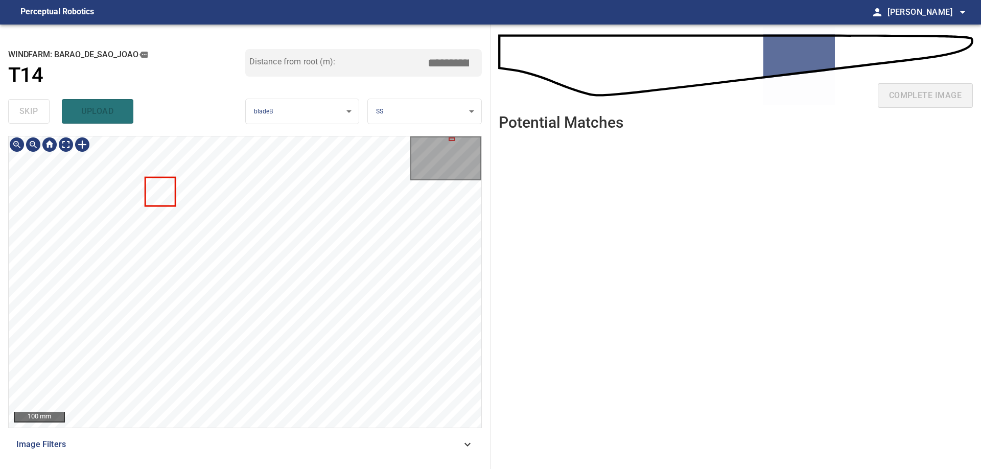
click at [275, 127] on div "**********" at bounding box center [245, 247] width 490 height 444
click at [262, 27] on div "**********" at bounding box center [245, 247] width 490 height 444
click at [277, 54] on div "**********" at bounding box center [245, 247] width 490 height 444
click at [312, 14] on main "**********" at bounding box center [490, 234] width 981 height 469
click at [300, 63] on div "**********" at bounding box center [245, 247] width 490 height 444
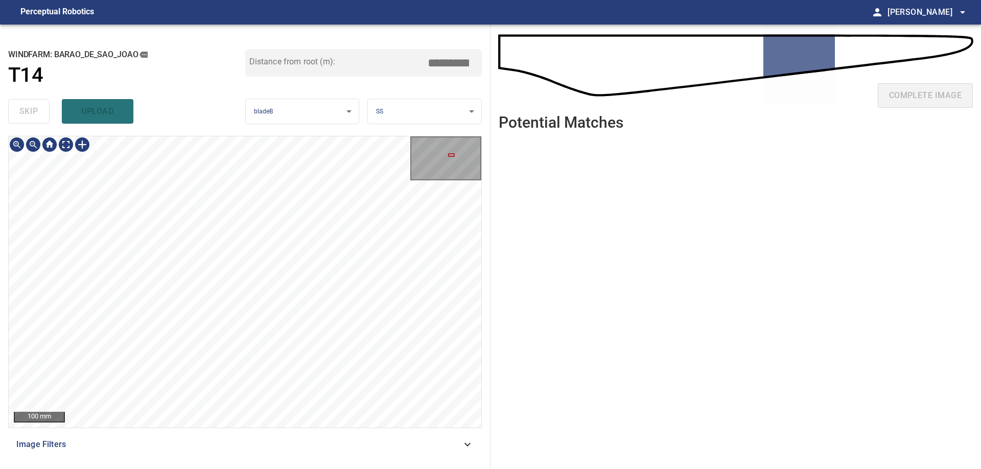
click at [242, 72] on div "**********" at bounding box center [245, 247] width 490 height 444
drag, startPoint x: 308, startPoint y: 136, endPoint x: 298, endPoint y: 36, distance: 101.1
click at [311, 79] on div "**********" at bounding box center [245, 247] width 490 height 444
click at [247, 114] on div "**********" at bounding box center [245, 247] width 490 height 444
click at [453, 344] on div "100 mm Image Filters" at bounding box center [245, 298] width 474 height 325
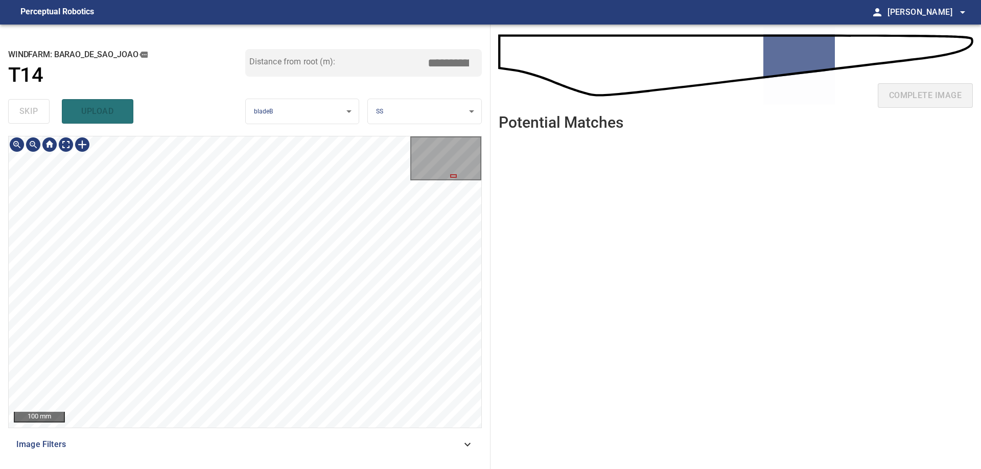
click at [523, 385] on div "**********" at bounding box center [490, 247] width 981 height 444
click at [298, 454] on div "1 m Image Filters" at bounding box center [245, 298] width 474 height 325
click at [83, 145] on div at bounding box center [82, 144] width 16 height 16
click at [167, 307] on div at bounding box center [245, 281] width 473 height 291
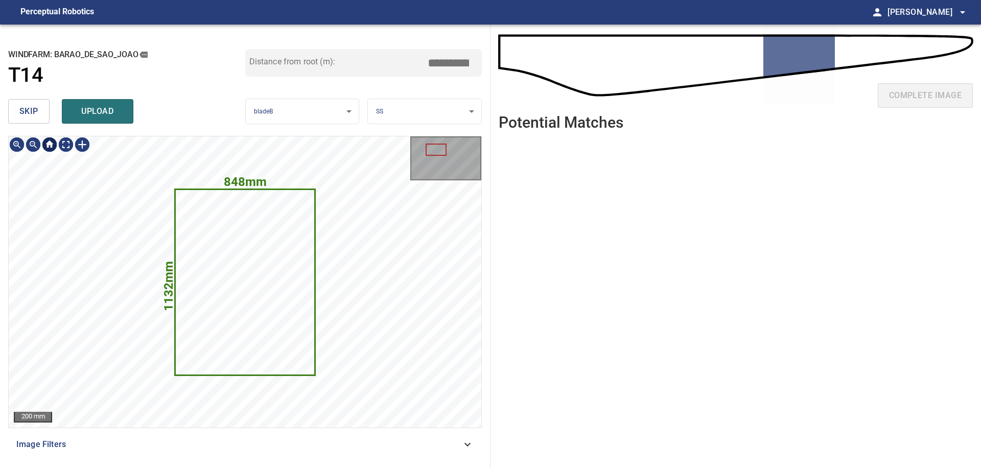
click at [37, 116] on span "skip" at bounding box center [28, 111] width 19 height 14
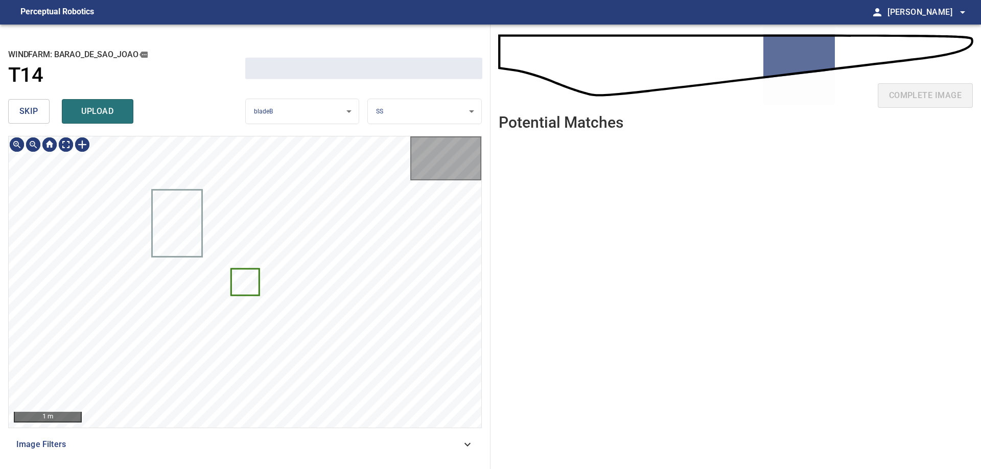
click at [37, 116] on span "skip" at bounding box center [28, 111] width 19 height 14
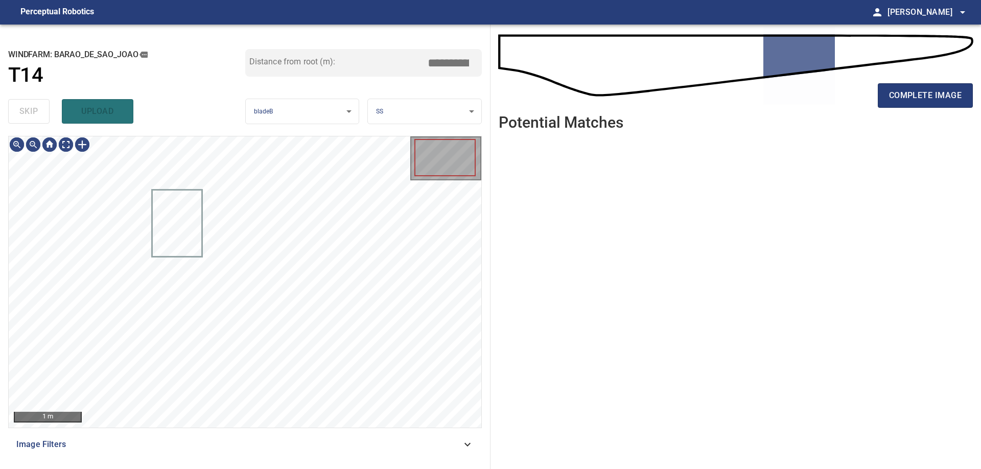
click at [37, 116] on div "skip upload" at bounding box center [126, 111] width 237 height 33
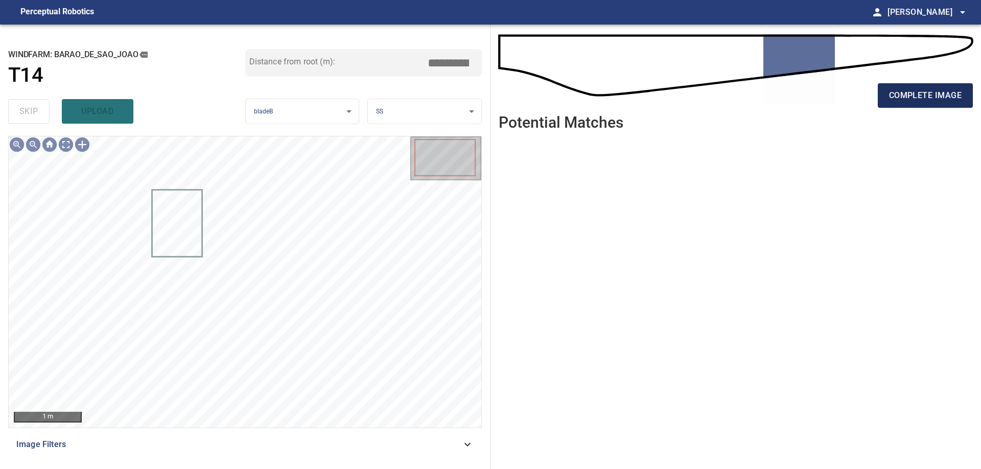
click at [914, 100] on span "complete image" at bounding box center [925, 95] width 73 height 14
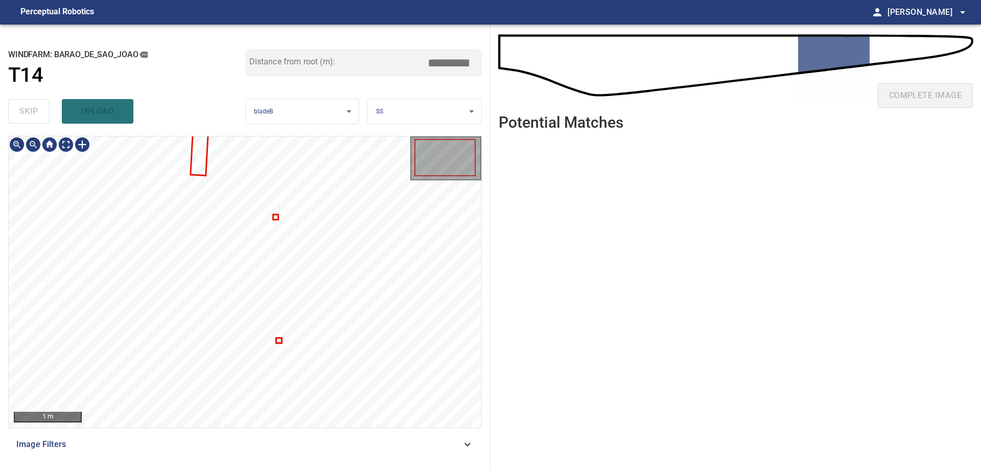
type input "****"
click at [43, 214] on div at bounding box center [245, 281] width 473 height 291
click at [63, 220] on div at bounding box center [59, 206] width 57 height 50
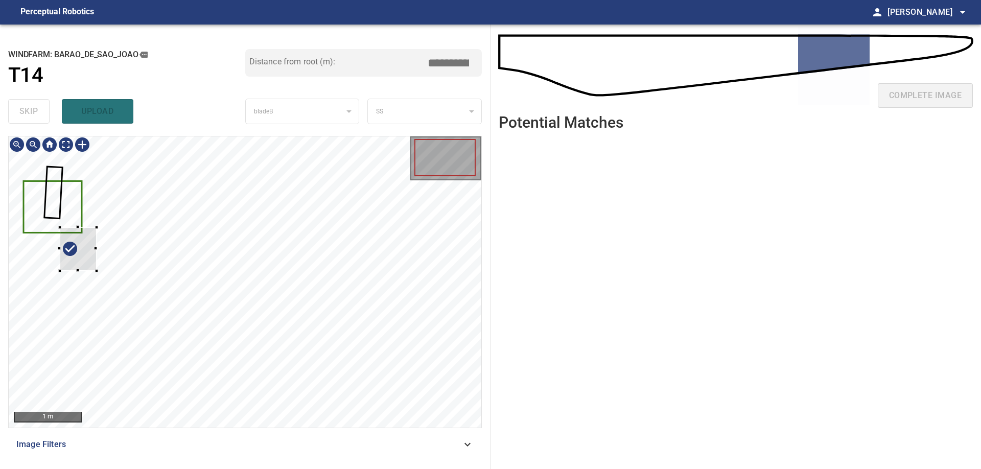
click at [55, 225] on div at bounding box center [245, 281] width 473 height 291
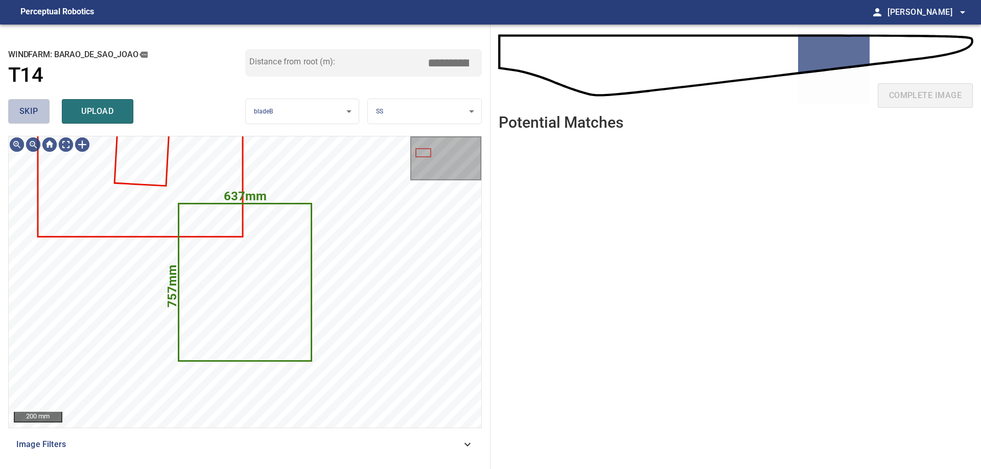
click at [35, 107] on span "skip" at bounding box center [28, 111] width 19 height 14
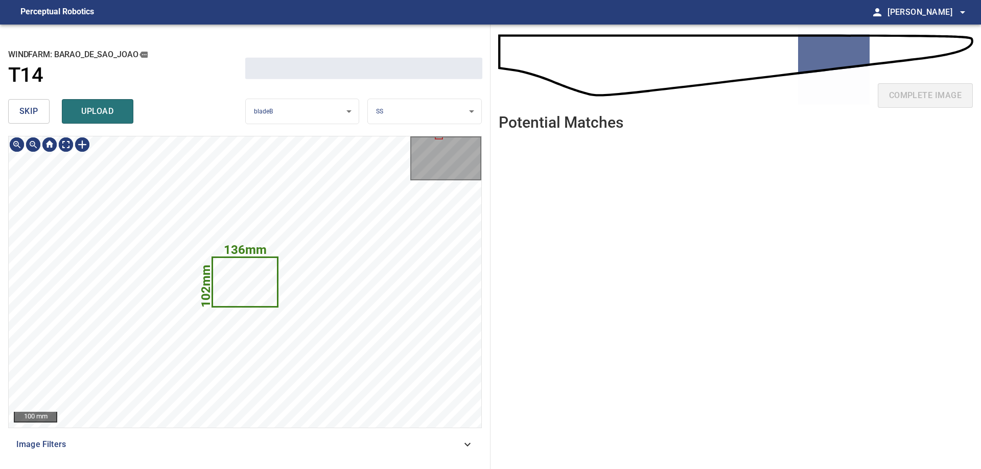
click at [35, 107] on span "skip" at bounding box center [28, 111] width 19 height 14
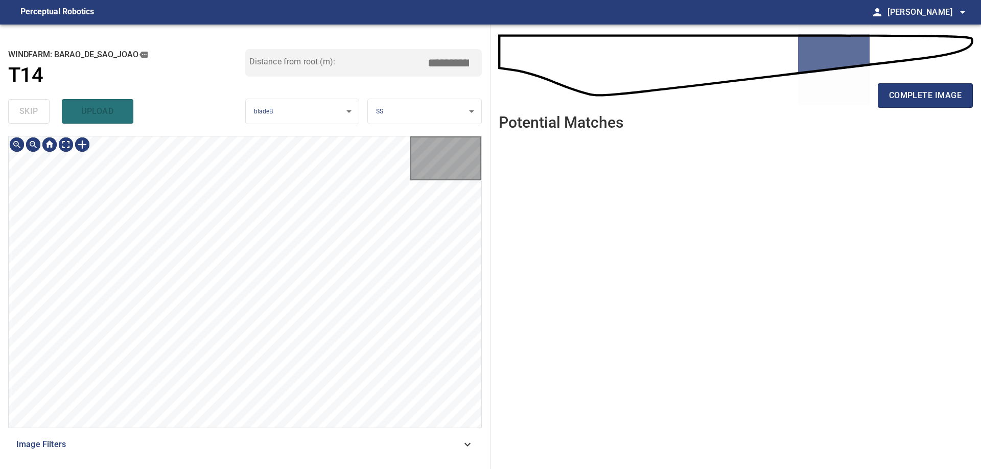
type input "*****"
click at [323, 122] on div "**********" at bounding box center [245, 247] width 490 height 444
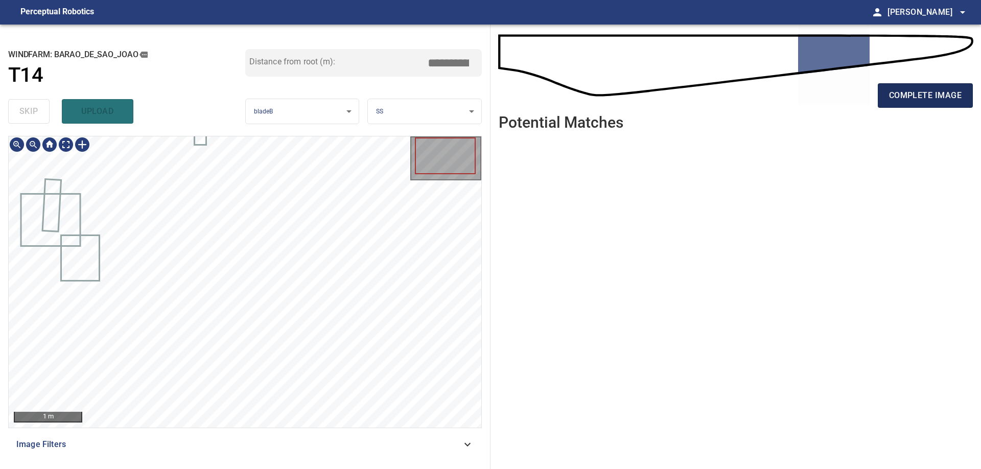
drag, startPoint x: 910, startPoint y: 93, endPoint x: 889, endPoint y: 106, distance: 24.5
click at [911, 94] on span "complete image" at bounding box center [925, 95] width 73 height 14
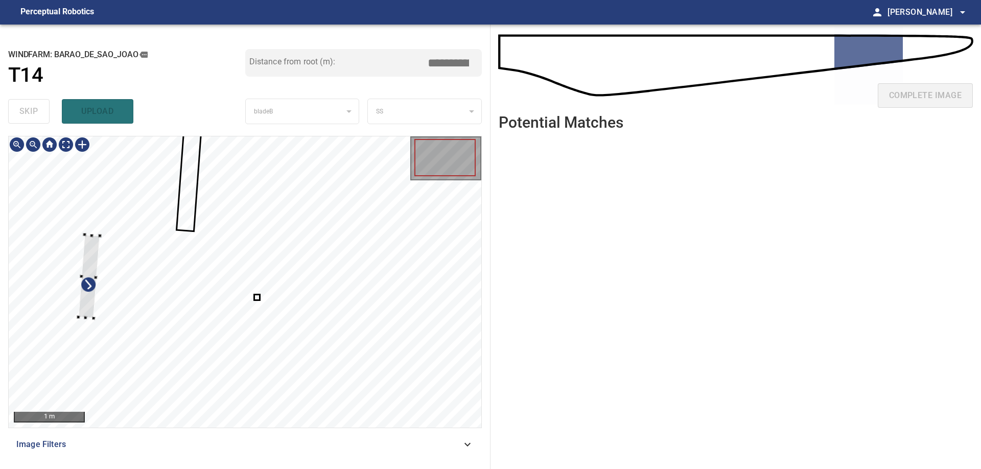
click at [72, 252] on div at bounding box center [245, 281] width 473 height 291
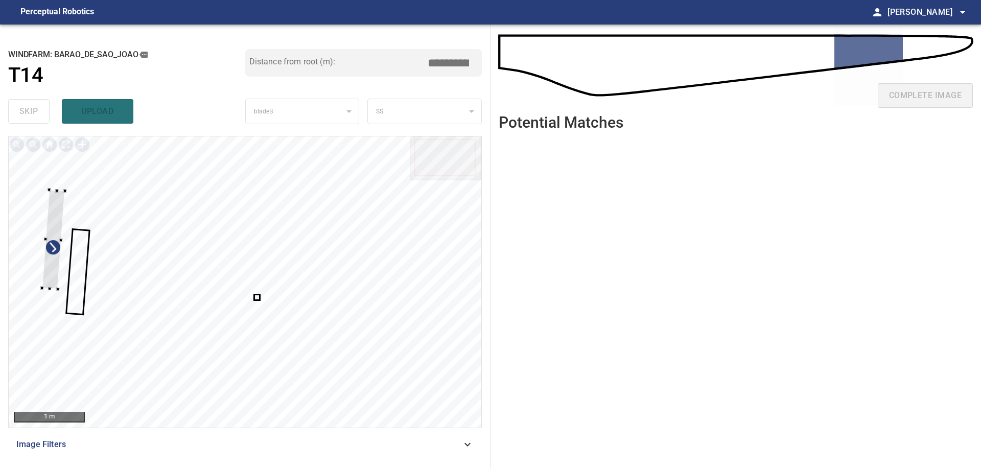
click at [33, 261] on div at bounding box center [245, 281] width 473 height 291
click at [22, 235] on div at bounding box center [25, 213] width 23 height 100
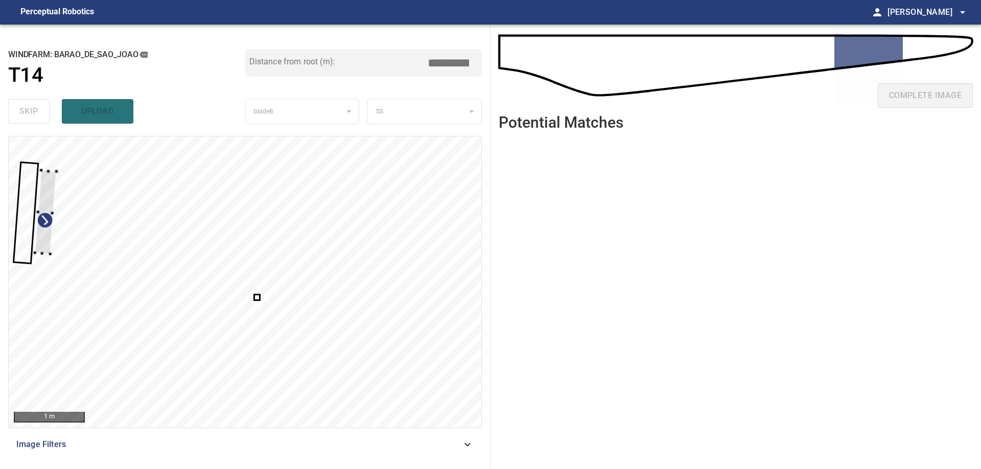
click at [45, 238] on div at bounding box center [45, 212] width 21 height 84
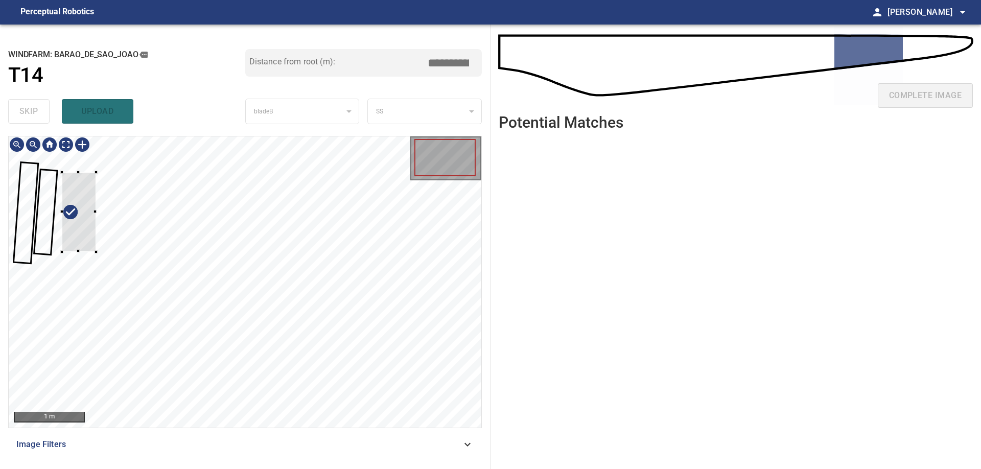
click at [92, 237] on div at bounding box center [79, 211] width 34 height 79
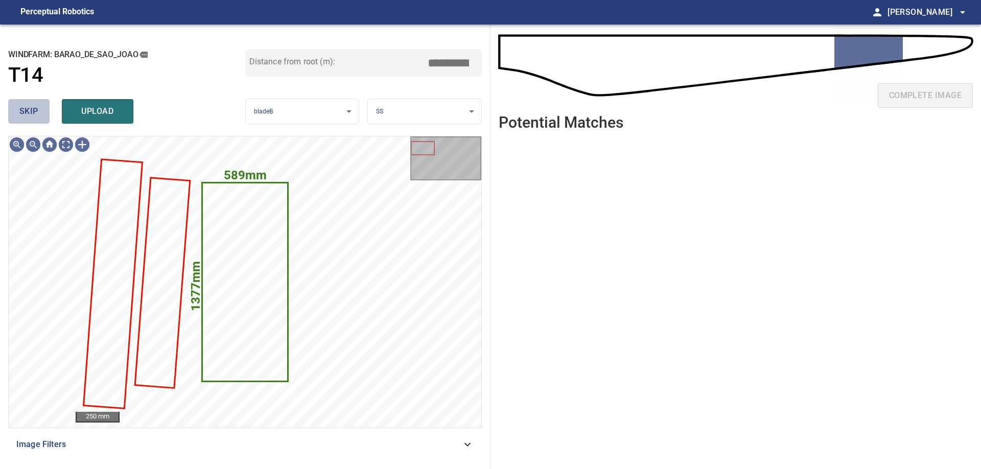
click at [39, 113] on button "skip" at bounding box center [28, 111] width 41 height 25
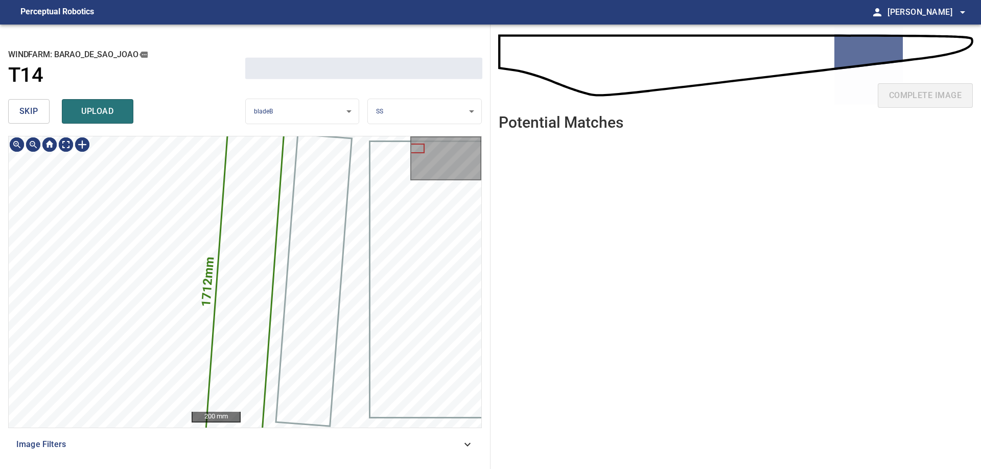
click at [39, 113] on button "skip" at bounding box center [28, 111] width 41 height 25
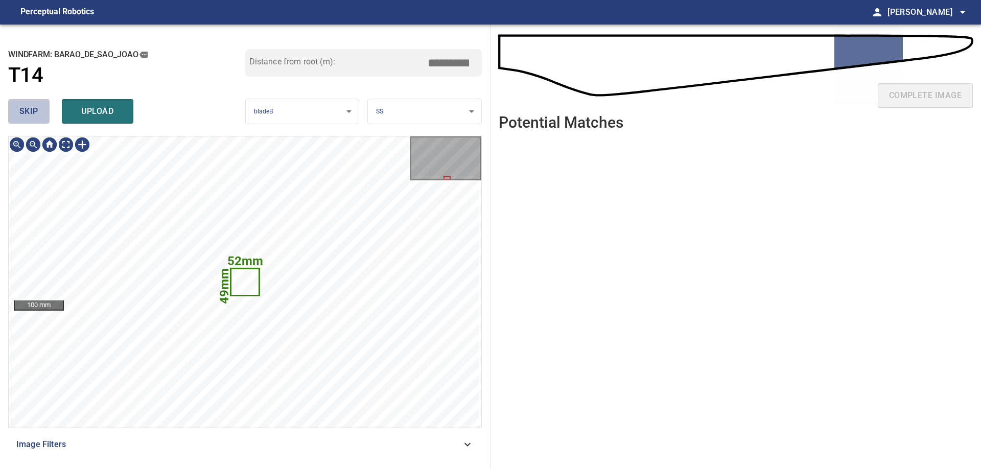
click at [39, 113] on button "skip" at bounding box center [28, 111] width 41 height 25
type input "*****"
click at [39, 113] on div "skip upload" at bounding box center [126, 111] width 237 height 33
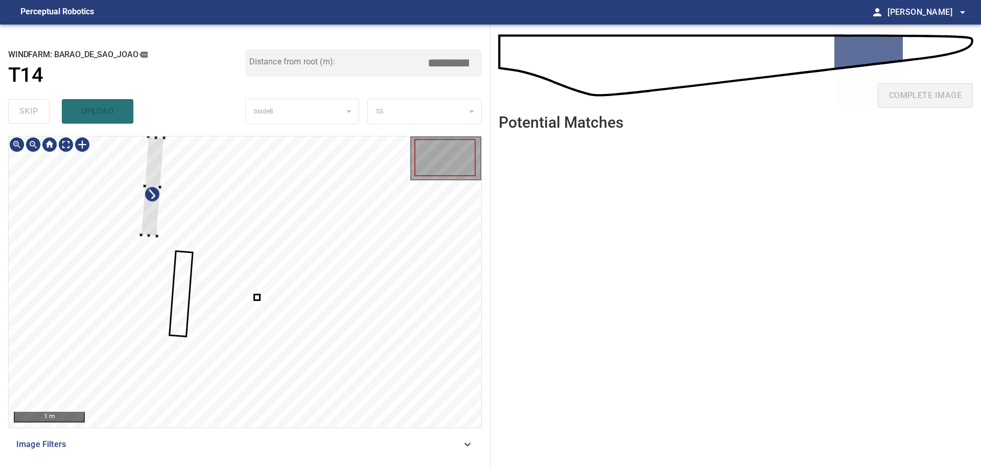
click at [74, 213] on div at bounding box center [245, 281] width 473 height 291
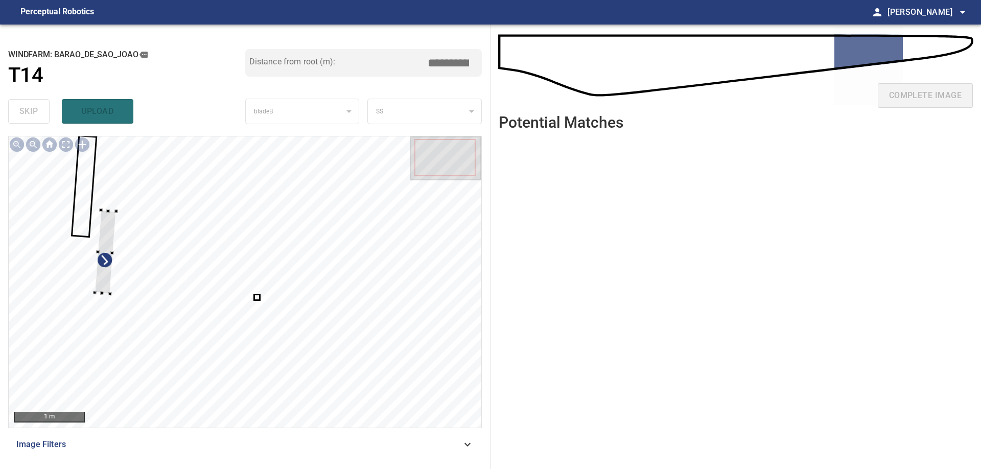
click at [83, 270] on div at bounding box center [245, 281] width 473 height 291
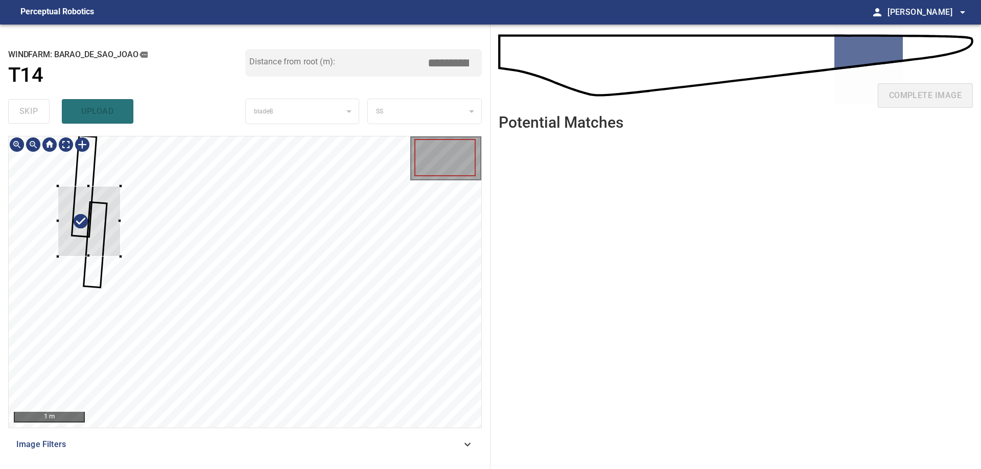
click at [103, 237] on div at bounding box center [89, 221] width 62 height 70
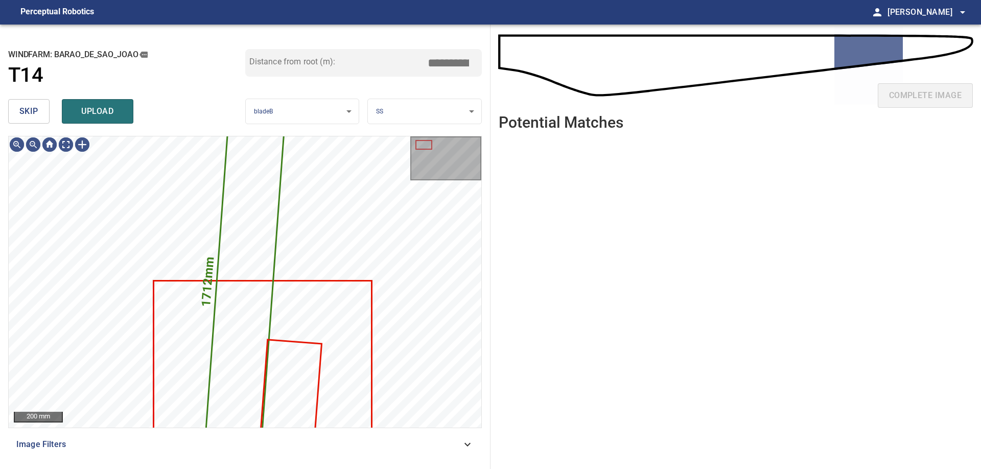
click at [34, 99] on div "skip upload" at bounding box center [126, 111] width 237 height 33
click at [35, 107] on span "skip" at bounding box center [28, 111] width 19 height 14
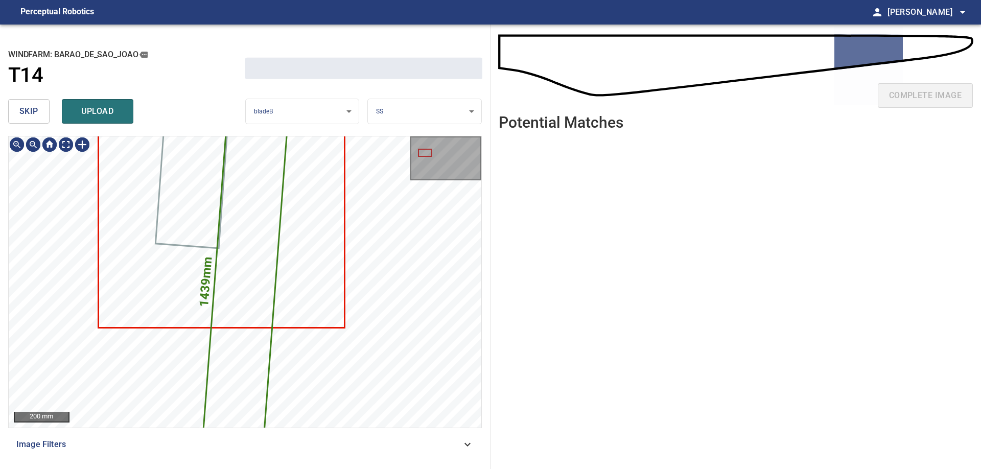
click at [35, 107] on span "skip" at bounding box center [28, 111] width 19 height 14
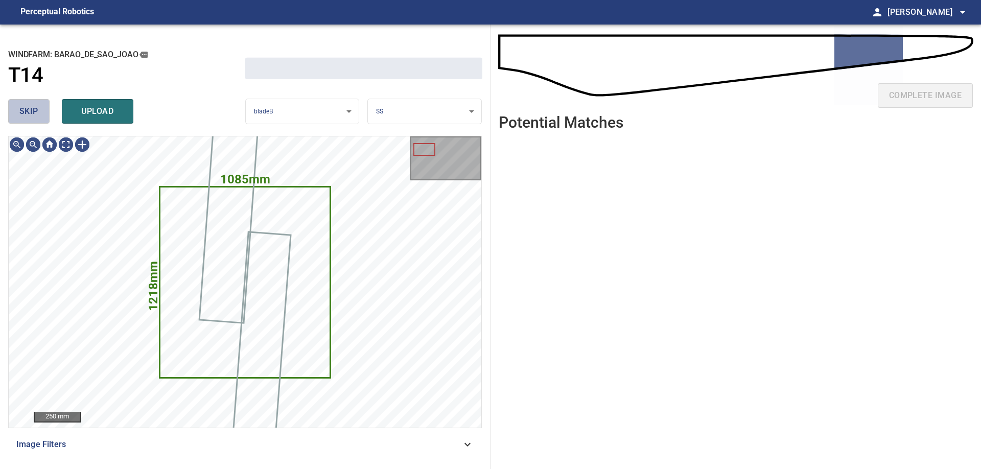
click at [35, 107] on span "skip" at bounding box center [28, 111] width 19 height 14
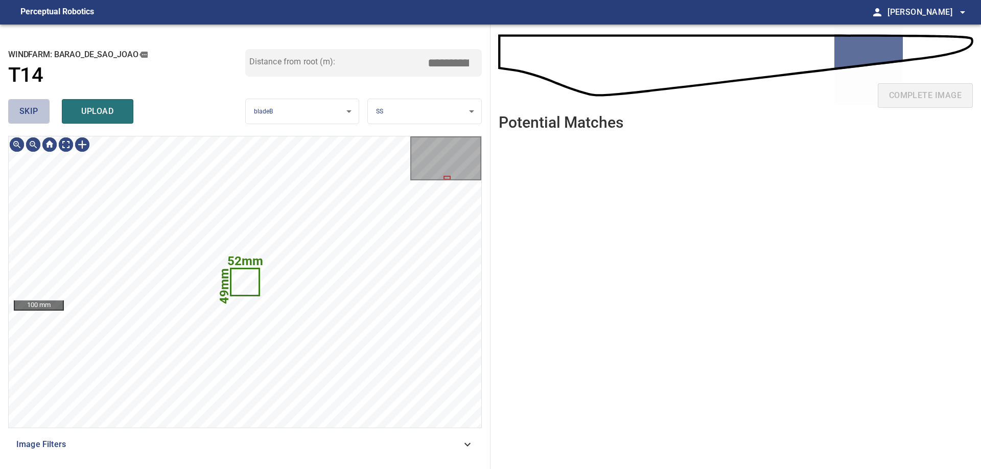
click at [35, 107] on span "skip" at bounding box center [28, 111] width 19 height 14
type input "*****"
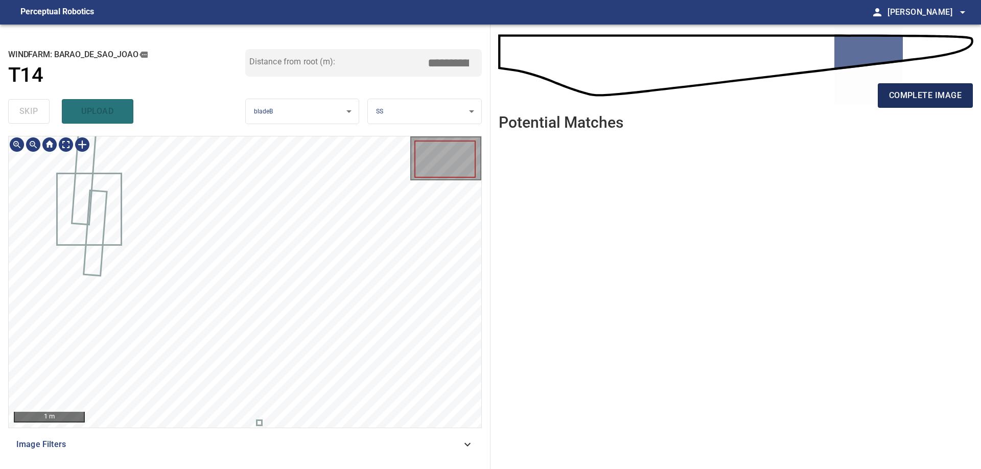
click at [928, 98] on span "complete image" at bounding box center [925, 95] width 73 height 14
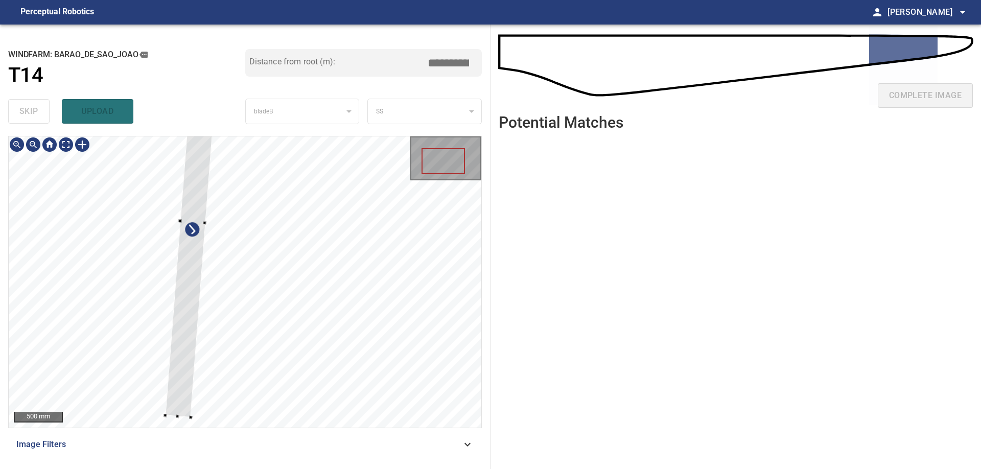
click at [61, 391] on div at bounding box center [245, 281] width 473 height 291
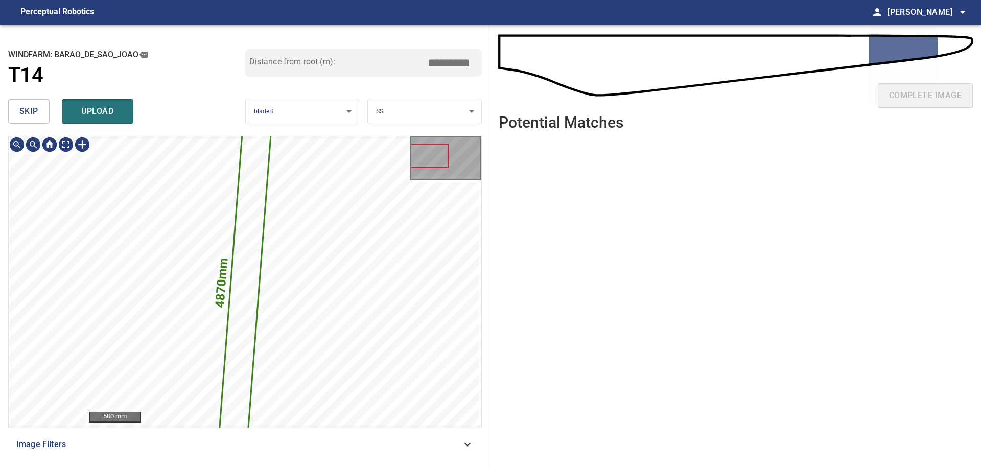
click at [30, 121] on button "skip" at bounding box center [28, 111] width 41 height 25
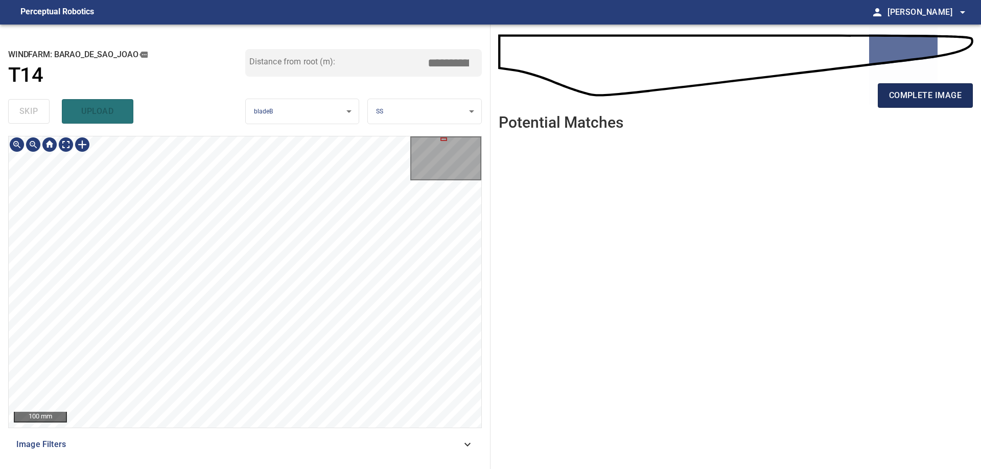
click at [914, 88] on button "complete image" at bounding box center [925, 95] width 95 height 25
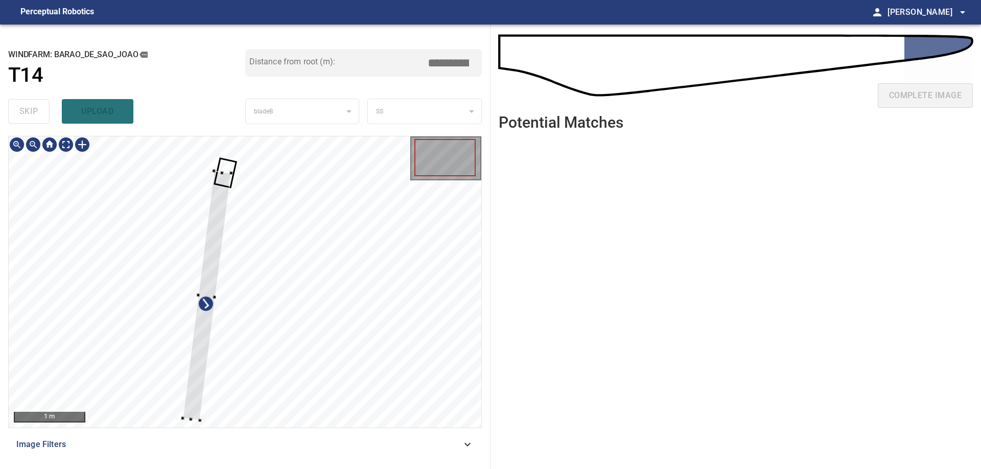
click at [58, 238] on div at bounding box center [245, 281] width 473 height 291
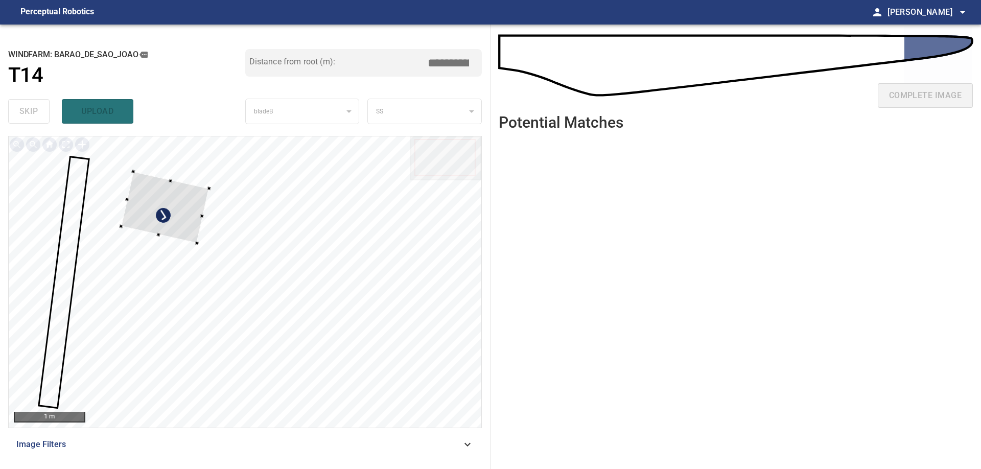
click at [121, 218] on div at bounding box center [165, 208] width 88 height 72
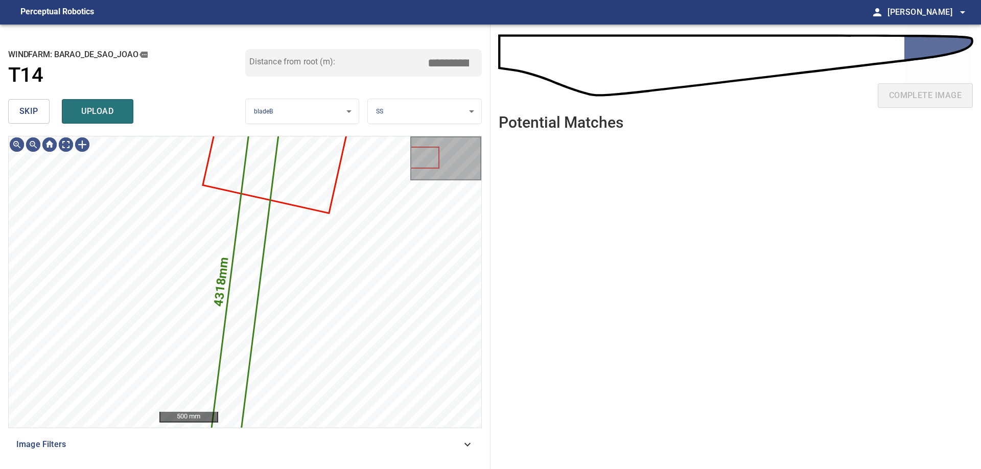
click at [29, 115] on span "skip" at bounding box center [28, 111] width 19 height 14
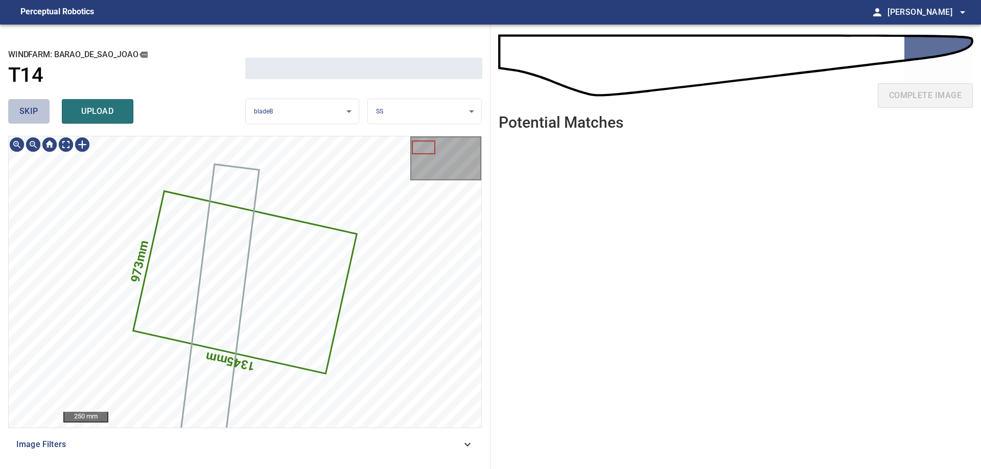
click at [29, 115] on span "skip" at bounding box center [28, 111] width 19 height 14
click at [29, 115] on div "skip upload" at bounding box center [126, 111] width 237 height 33
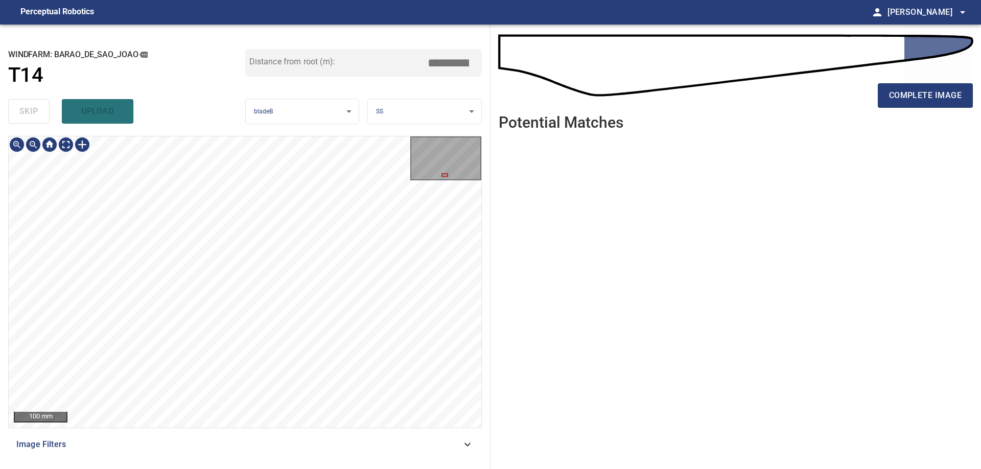
click at [340, 457] on div "100 mm Image Filters" at bounding box center [245, 298] width 474 height 325
click at [240, 442] on div "100 mm Image Filters" at bounding box center [245, 298] width 474 height 325
click at [310, 429] on div "100 mm Image Filters" at bounding box center [245, 298] width 474 height 325
click at [221, 108] on div "**********" at bounding box center [245, 247] width 490 height 444
click at [240, 116] on div "**********" at bounding box center [245, 247] width 490 height 444
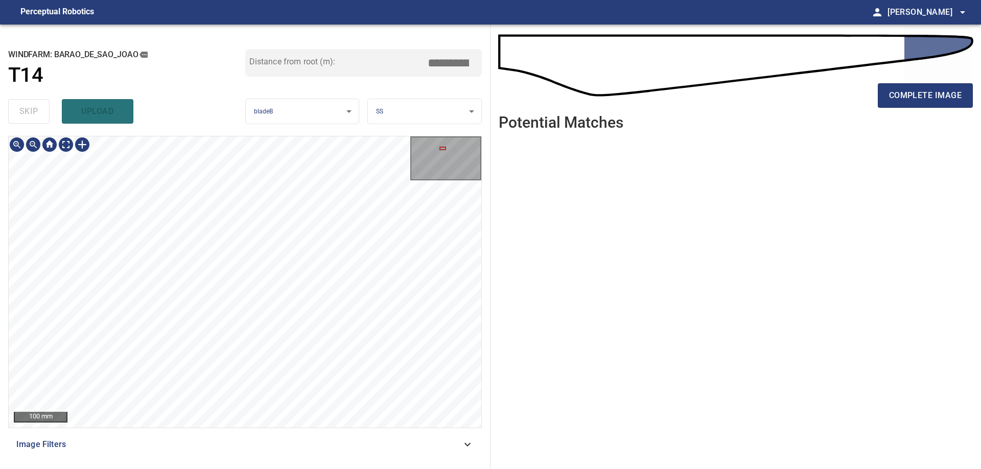
click at [89, 151] on div at bounding box center [82, 144] width 16 height 16
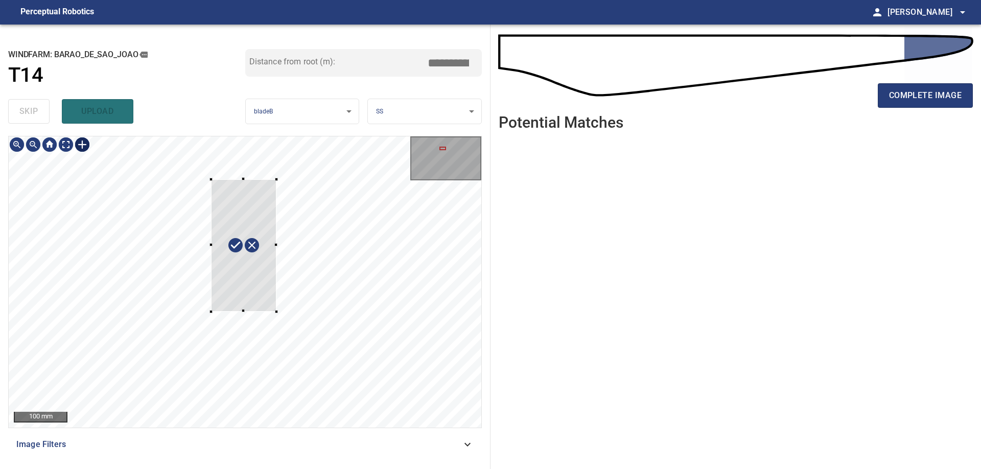
click at [276, 312] on div at bounding box center [245, 281] width 473 height 291
click at [254, 276] on div at bounding box center [241, 232] width 97 height 145
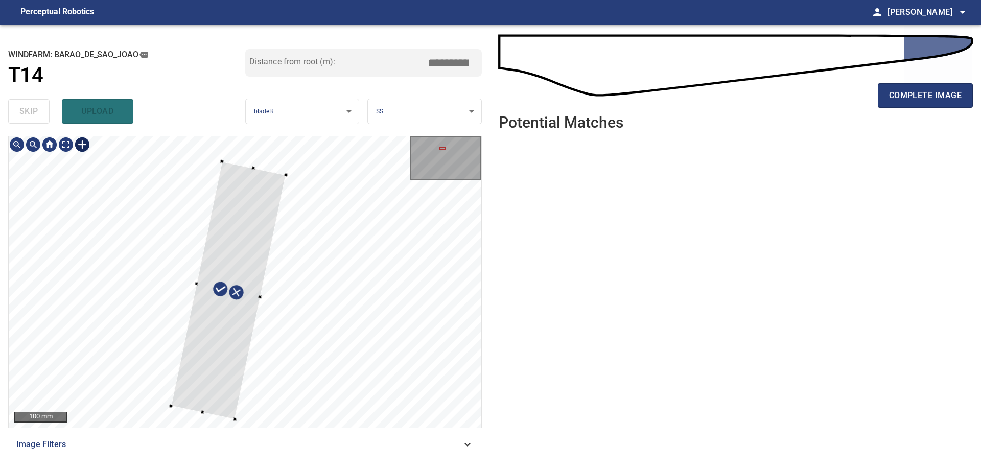
click at [175, 408] on div at bounding box center [245, 281] width 473 height 291
click at [245, 297] on div at bounding box center [222, 288] width 103 height 255
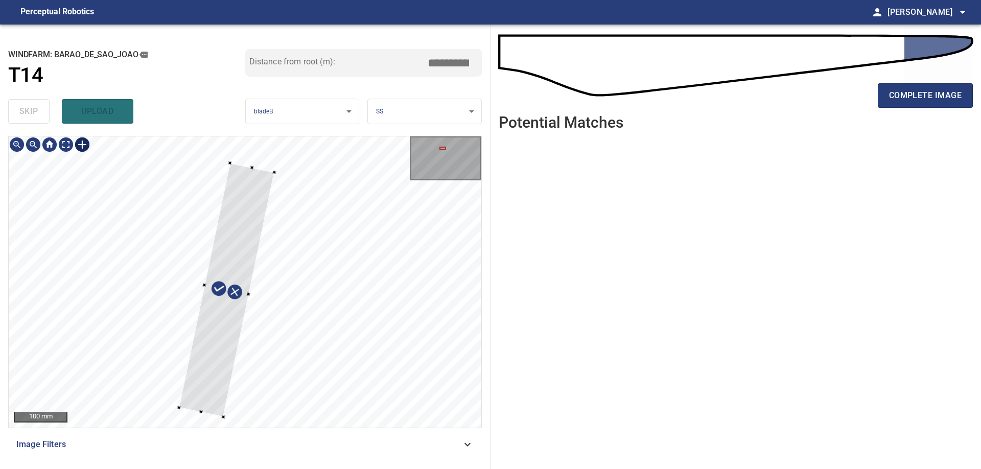
click at [204, 286] on div at bounding box center [204, 285] width 4 height 4
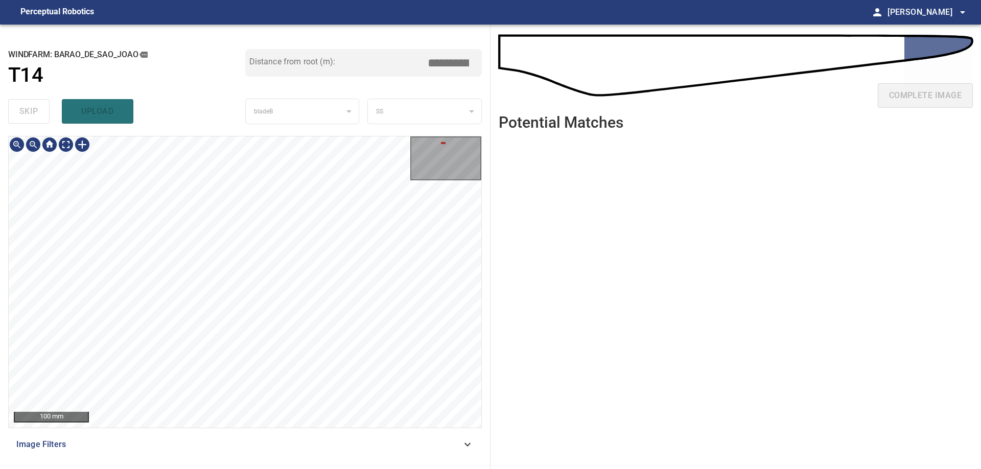
click at [306, 447] on div "100 mm Image Filters" at bounding box center [245, 298] width 474 height 325
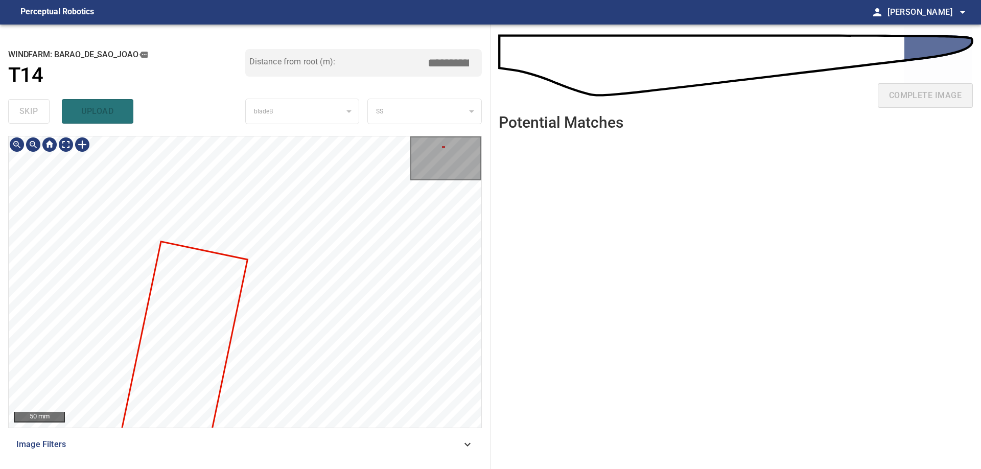
click at [304, 256] on div "Barao_de_Sao_Joao/T14/3737646b-e020-43e4-3c1d-6c50a73bc460 Category unclassifie…" at bounding box center [245, 281] width 473 height 291
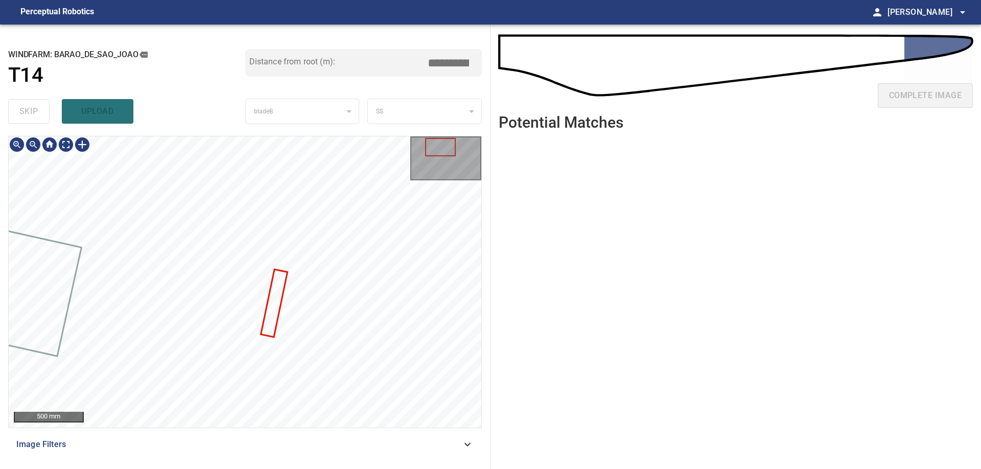
click at [86, 148] on div at bounding box center [82, 144] width 16 height 16
click at [302, 340] on div at bounding box center [245, 281] width 473 height 291
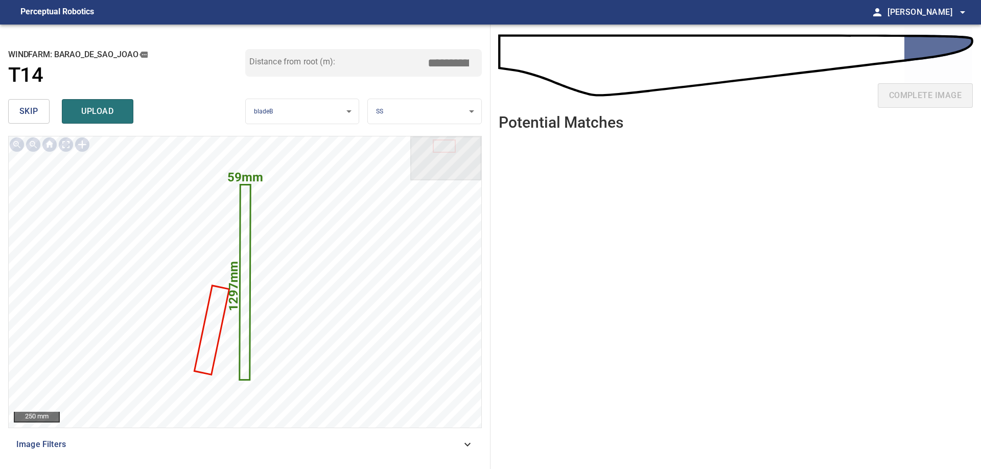
click at [41, 114] on button "skip" at bounding box center [28, 111] width 41 height 25
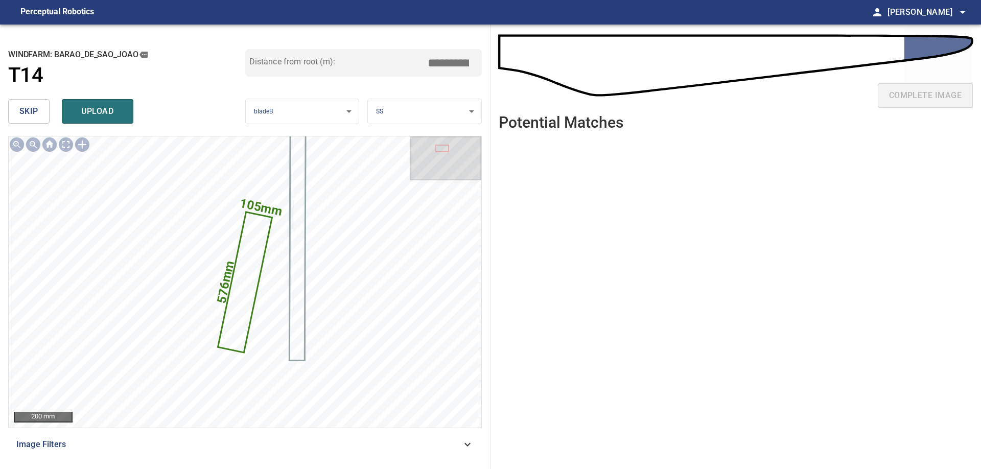
click at [445, 65] on input "*****" at bounding box center [452, 62] width 51 height 19
type input "*****"
click at [107, 116] on span "upload" at bounding box center [97, 111] width 49 height 14
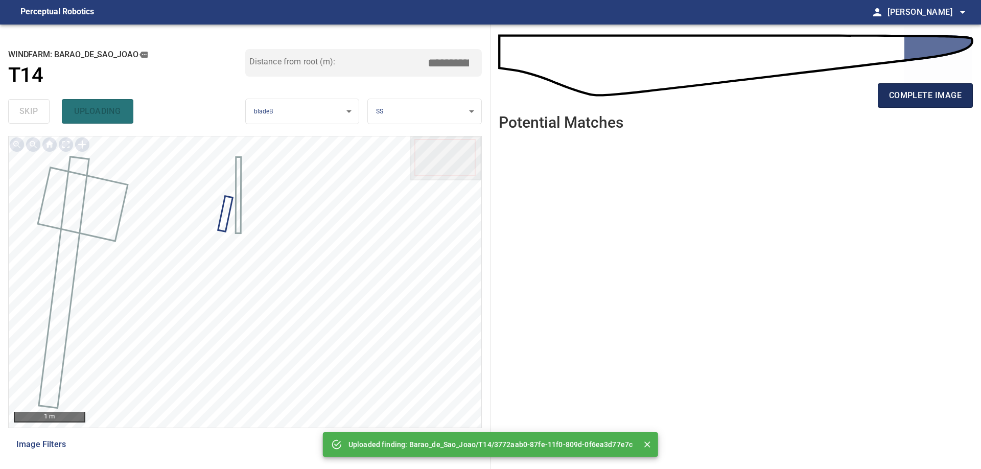
click at [905, 96] on span "complete image" at bounding box center [925, 95] width 73 height 14
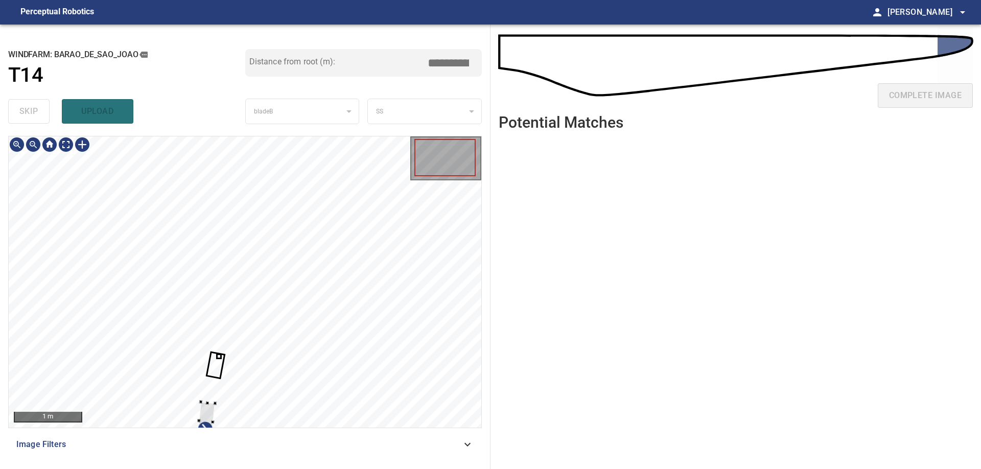
click at [412, 252] on div at bounding box center [245, 281] width 473 height 291
click at [380, 270] on div at bounding box center [245, 281] width 473 height 291
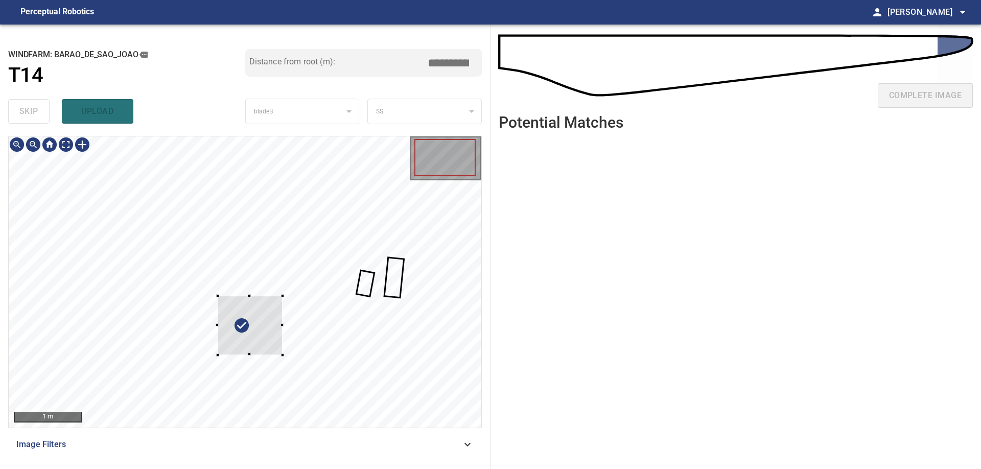
click at [283, 296] on div at bounding box center [250, 325] width 65 height 59
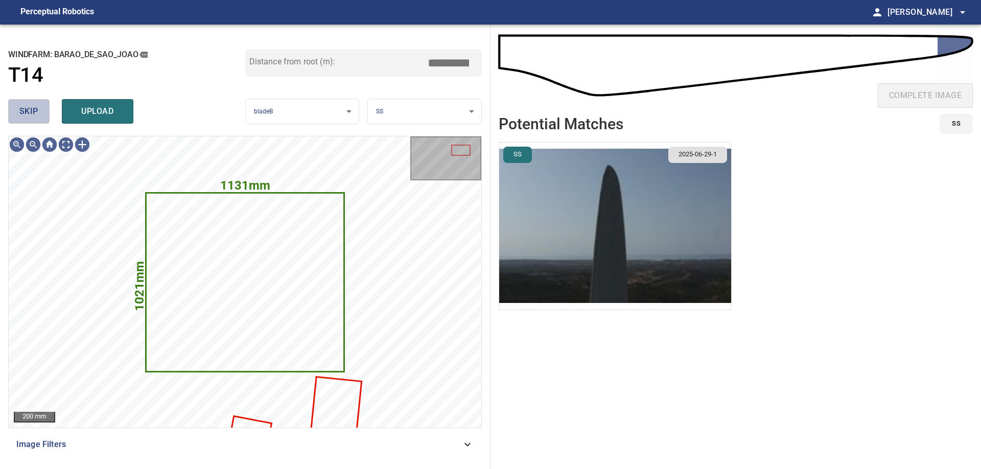
click at [33, 112] on span "skip" at bounding box center [28, 111] width 19 height 14
click at [34, 112] on span "skip" at bounding box center [28, 111] width 19 height 14
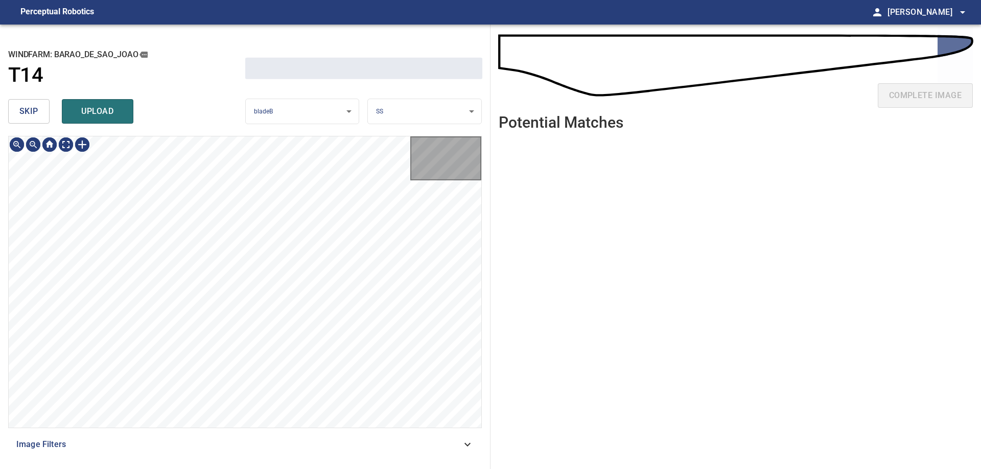
click at [34, 115] on span "skip" at bounding box center [28, 111] width 19 height 14
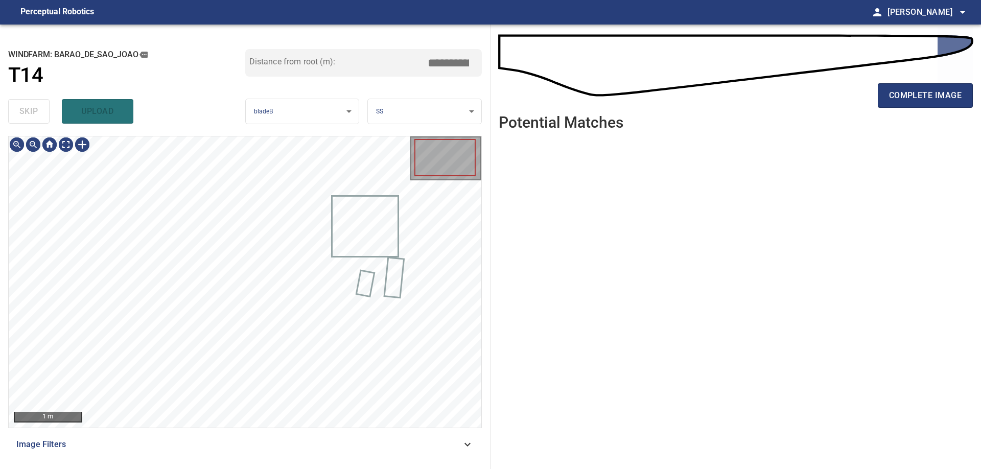
click at [34, 116] on div "skip upload" at bounding box center [126, 111] width 237 height 33
type input "*****"
drag, startPoint x: 34, startPoint y: 116, endPoint x: 87, endPoint y: 145, distance: 60.6
click at [37, 117] on div "skip upload" at bounding box center [126, 111] width 237 height 33
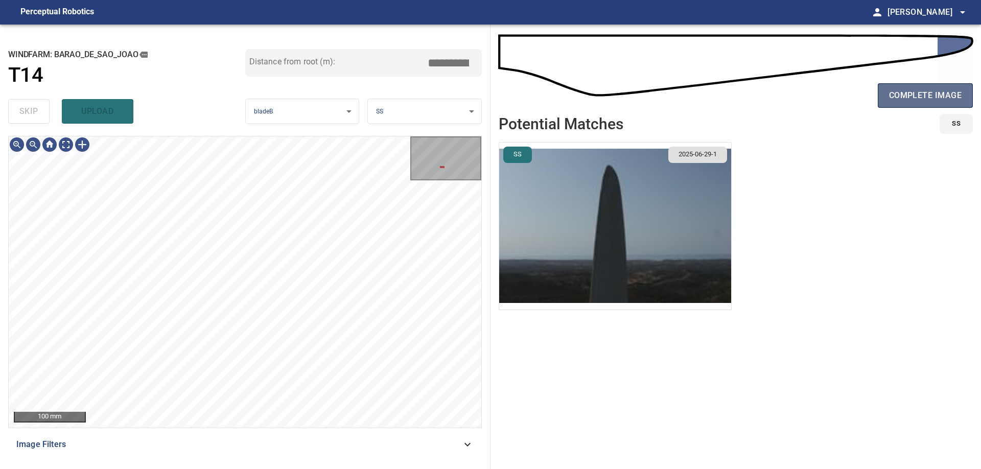
click at [931, 101] on span "complete image" at bounding box center [925, 95] width 73 height 14
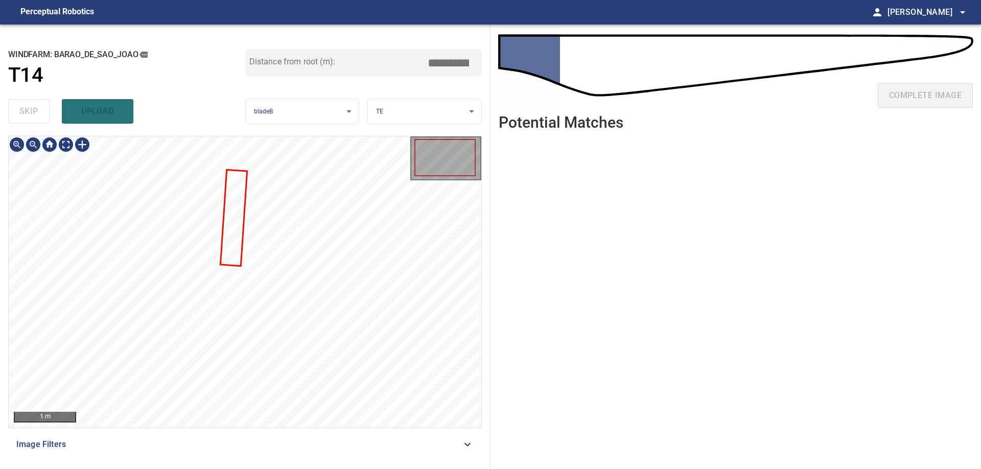
type input "***"
click at [362, 194] on div at bounding box center [245, 281] width 473 height 291
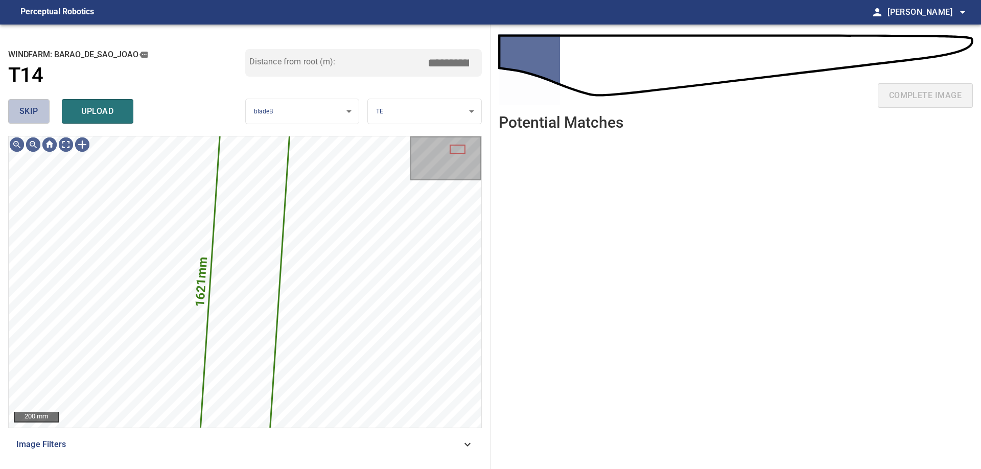
click at [42, 123] on button "skip" at bounding box center [28, 111] width 41 height 25
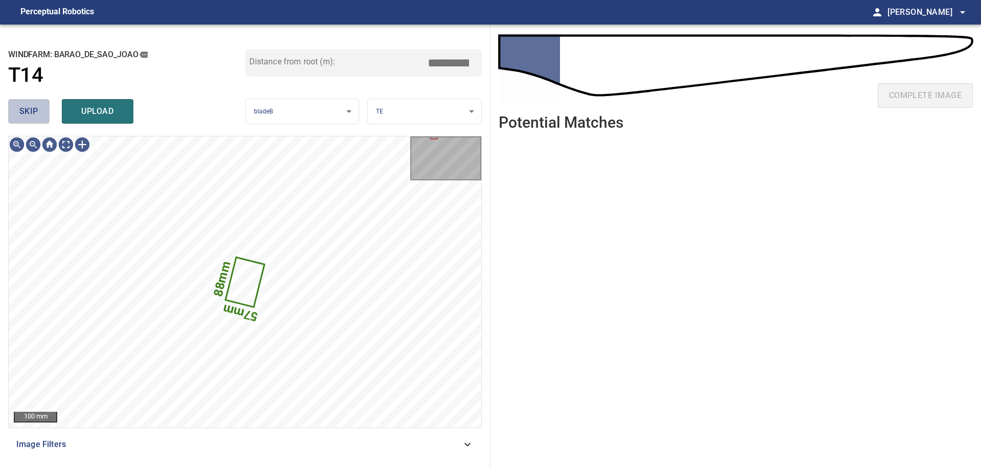
click at [34, 117] on span "skip" at bounding box center [28, 111] width 19 height 14
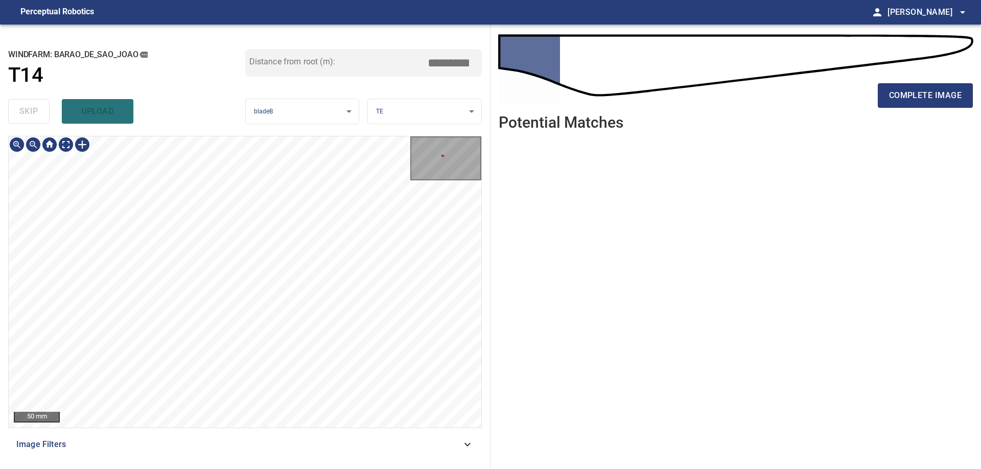
click at [254, 448] on div "50 mm Image Filters" at bounding box center [245, 298] width 474 height 325
click at [242, 442] on div "50 mm Image Filters" at bounding box center [245, 298] width 474 height 325
click at [240, 468] on div "**********" at bounding box center [245, 247] width 490 height 444
click at [266, 431] on div "50 mm Image Filters" at bounding box center [245, 298] width 474 height 325
click at [288, 463] on div "**********" at bounding box center [245, 247] width 490 height 444
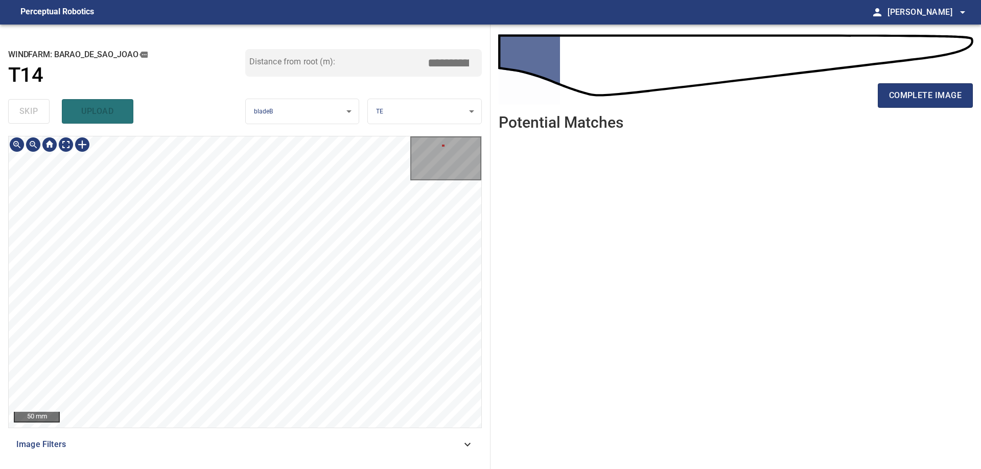
click at [317, 447] on div "50 mm Image Filters" at bounding box center [245, 298] width 474 height 325
click at [331, 442] on div "50 mm Image Filters" at bounding box center [245, 298] width 474 height 325
click at [324, 455] on div "50 mm Image Filters" at bounding box center [245, 298] width 474 height 325
click at [330, 54] on div "**********" at bounding box center [245, 247] width 490 height 444
click at [239, 136] on div "100 mm" at bounding box center [245, 282] width 474 height 292
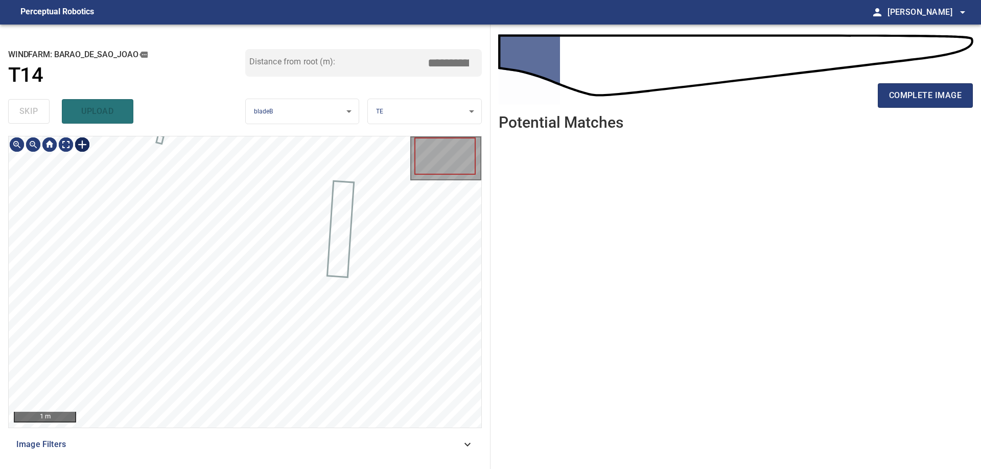
click at [82, 145] on div at bounding box center [82, 144] width 16 height 16
click at [246, 363] on div at bounding box center [245, 281] width 473 height 291
click at [240, 337] on div at bounding box center [231, 272] width 30 height 182
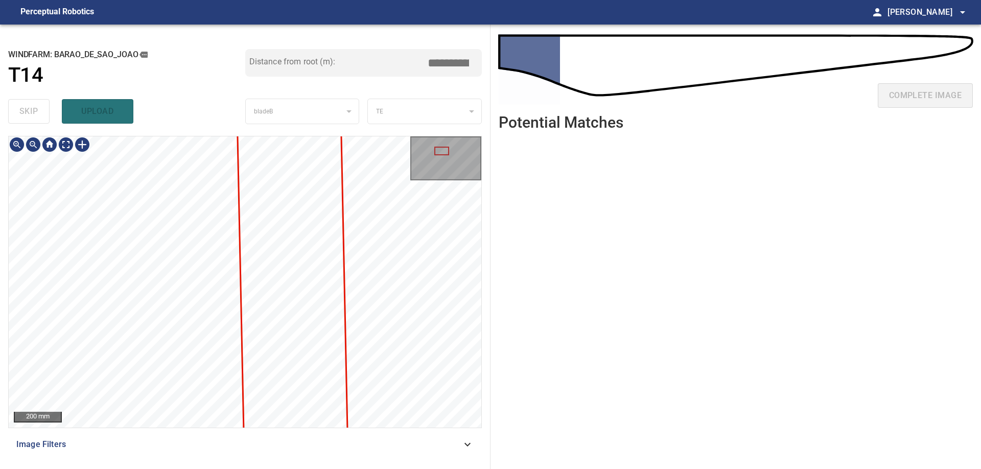
click at [385, 432] on div "200 mm Image Filters" at bounding box center [245, 298] width 474 height 325
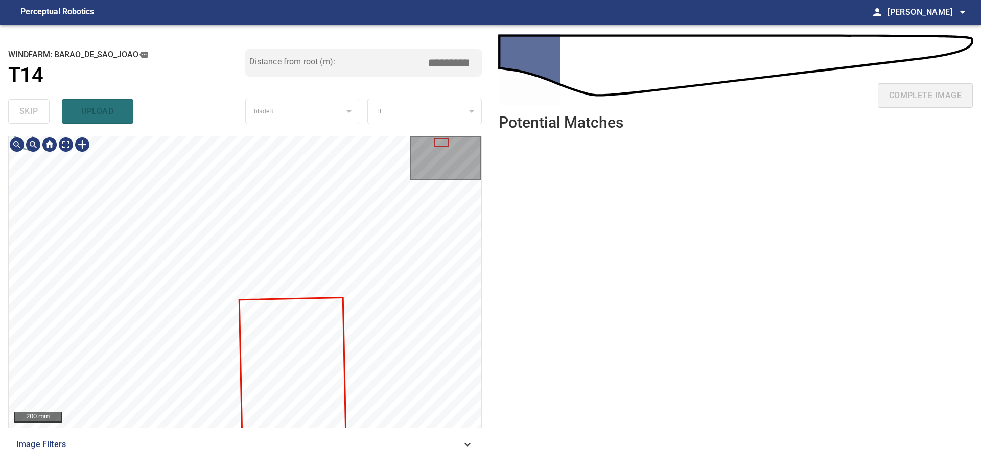
click at [411, 459] on div "200 mm Image Filters" at bounding box center [245, 298] width 474 height 325
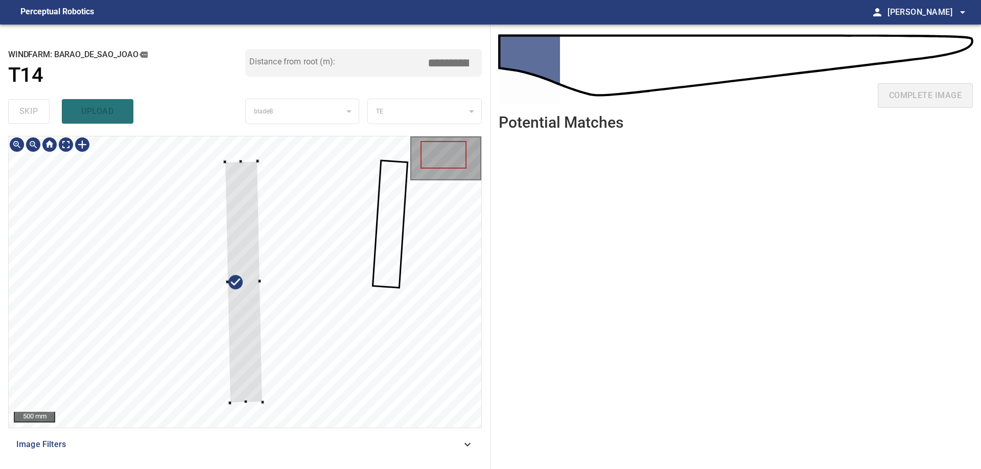
click at [259, 281] on div at bounding box center [258, 281] width 3 height 3
click at [240, 167] on div at bounding box center [244, 283] width 38 height 239
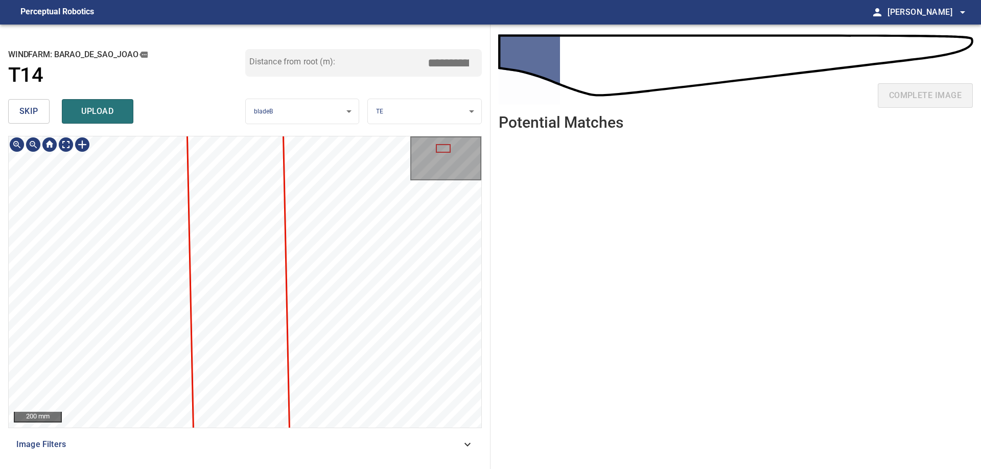
click at [323, 114] on div "**********" at bounding box center [245, 247] width 490 height 444
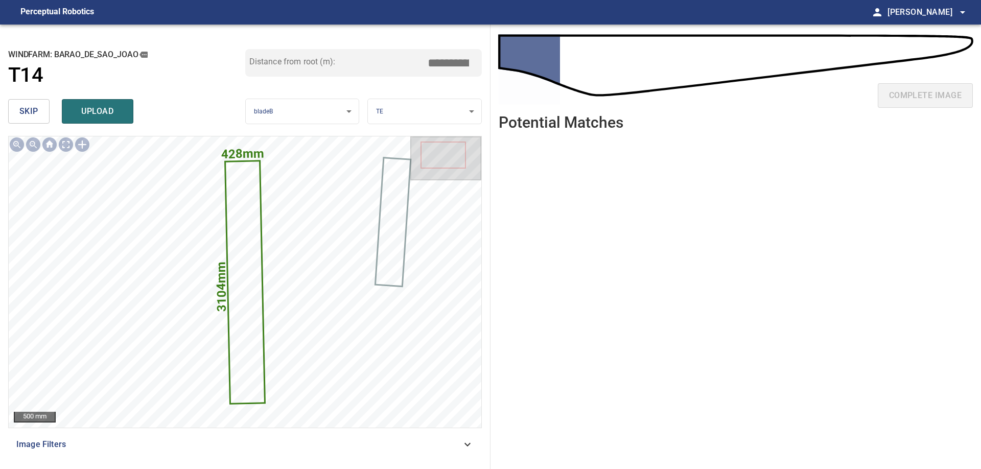
drag, startPoint x: 432, startPoint y: 62, endPoint x: 578, endPoint y: 64, distance: 146.6
click at [478, 64] on input "****" at bounding box center [452, 62] width 51 height 19
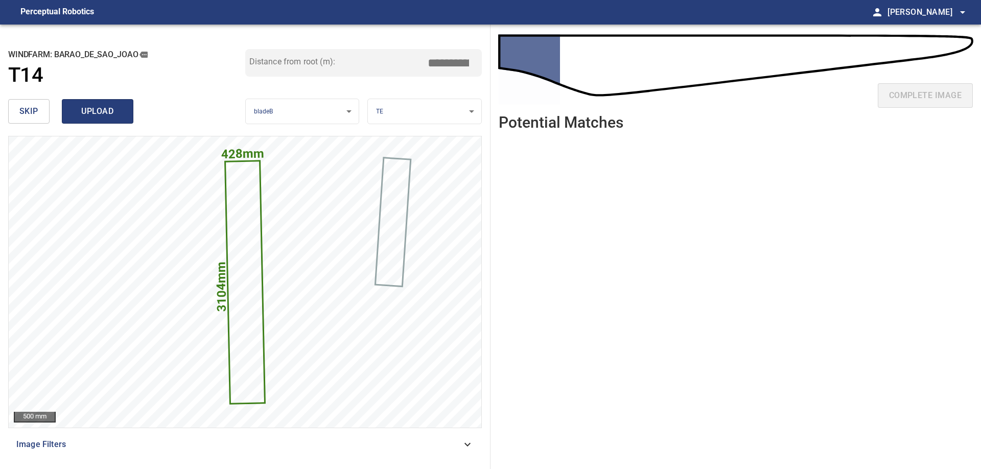
type input "****"
click at [102, 110] on span "upload" at bounding box center [97, 111] width 49 height 14
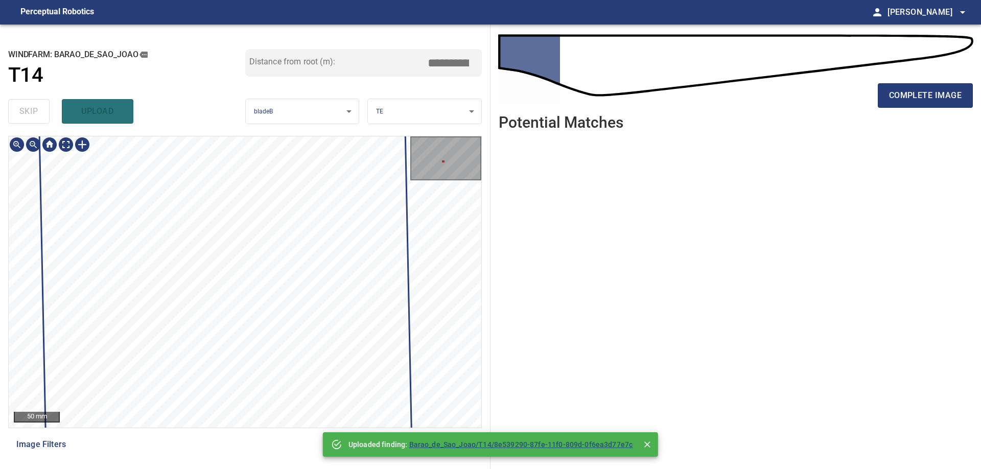
click at [442, 434] on div "**********" at bounding box center [490, 247] width 981 height 444
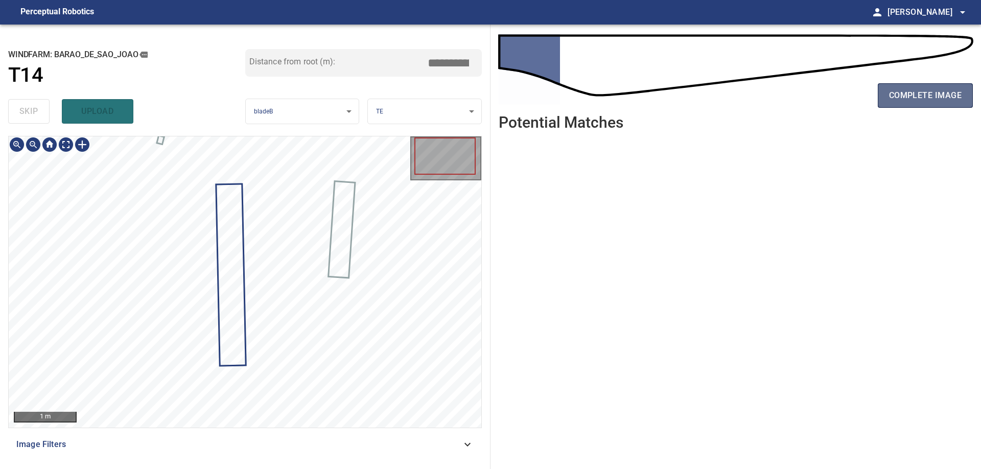
click at [886, 92] on button "complete image" at bounding box center [925, 95] width 95 height 25
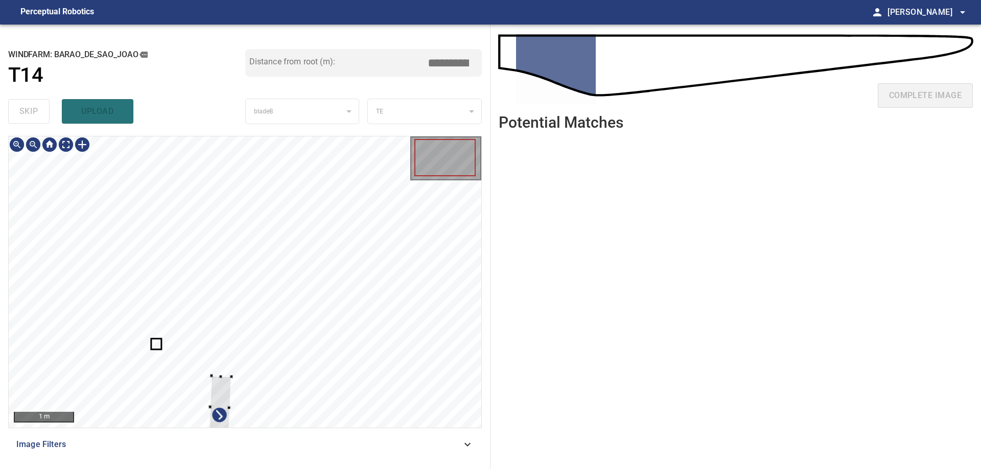
click at [370, 214] on div at bounding box center [245, 281] width 473 height 291
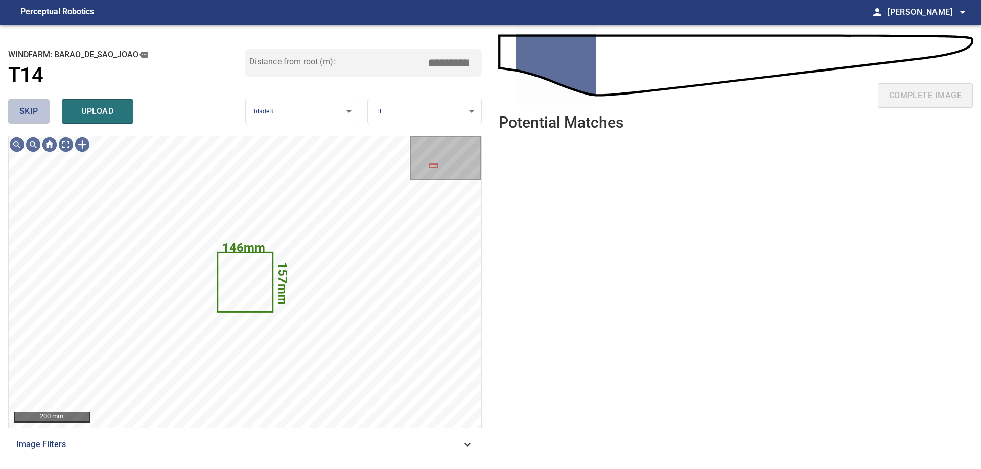
click at [34, 112] on span "skip" at bounding box center [28, 111] width 19 height 14
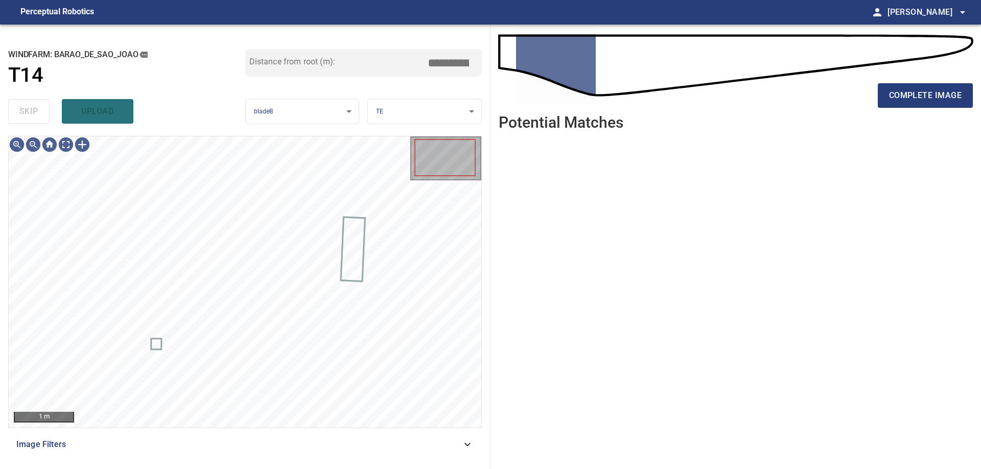
click at [34, 112] on div "skip upload" at bounding box center [126, 111] width 237 height 33
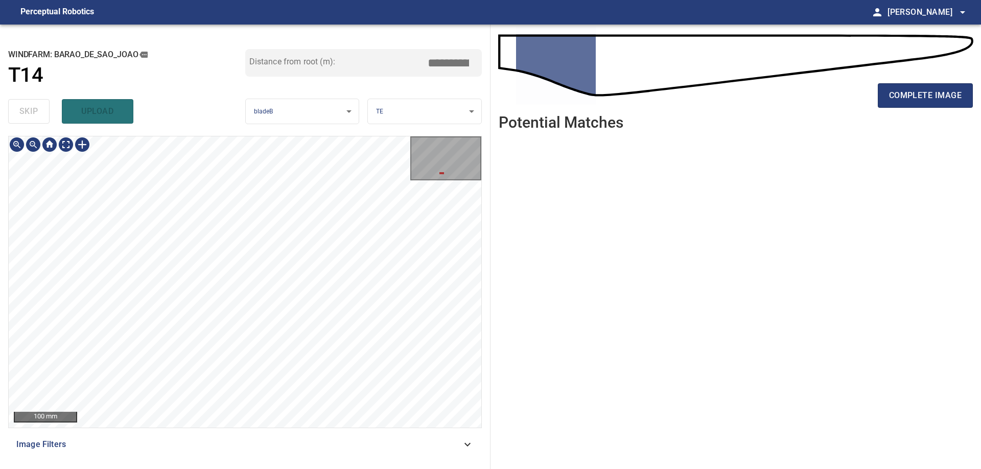
click at [262, 462] on div "**********" at bounding box center [245, 247] width 490 height 444
click at [237, 446] on div "100 mm Image Filters" at bounding box center [245, 298] width 474 height 325
click at [243, 443] on div "100 mm Image Filters" at bounding box center [245, 298] width 474 height 325
click at [284, 428] on div "100 mm" at bounding box center [245, 282] width 474 height 292
click at [890, 95] on span "complete image" at bounding box center [925, 95] width 73 height 14
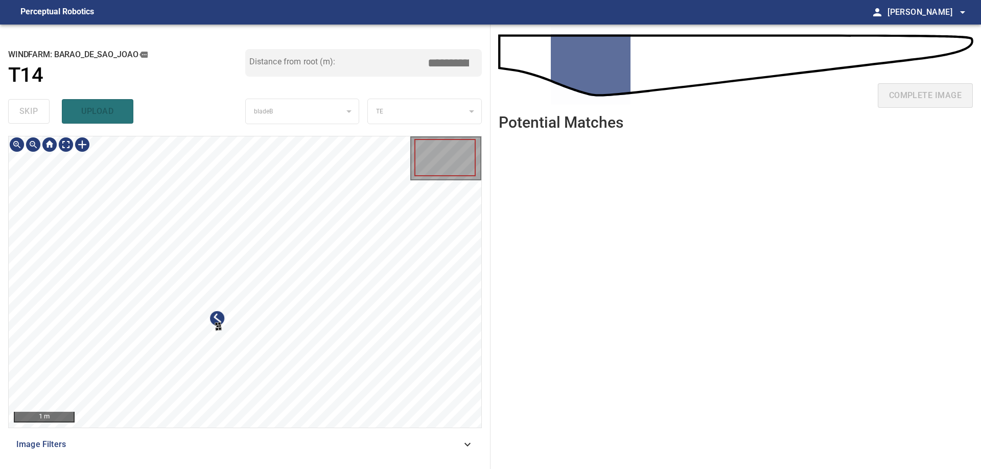
click at [286, 388] on div at bounding box center [245, 281] width 473 height 291
click at [415, 247] on div at bounding box center [245, 281] width 473 height 291
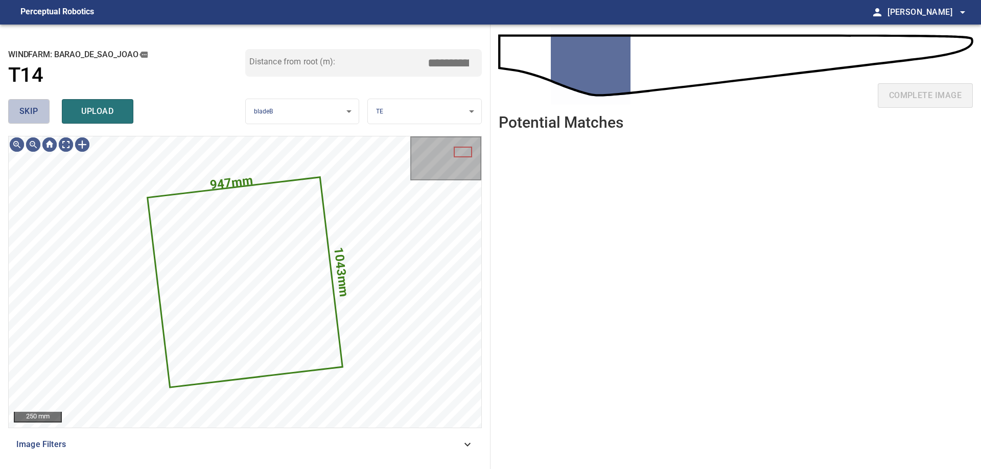
drag, startPoint x: 43, startPoint y: 119, endPoint x: 54, endPoint y: 126, distance: 13.3
click at [43, 118] on button "skip" at bounding box center [28, 111] width 41 height 25
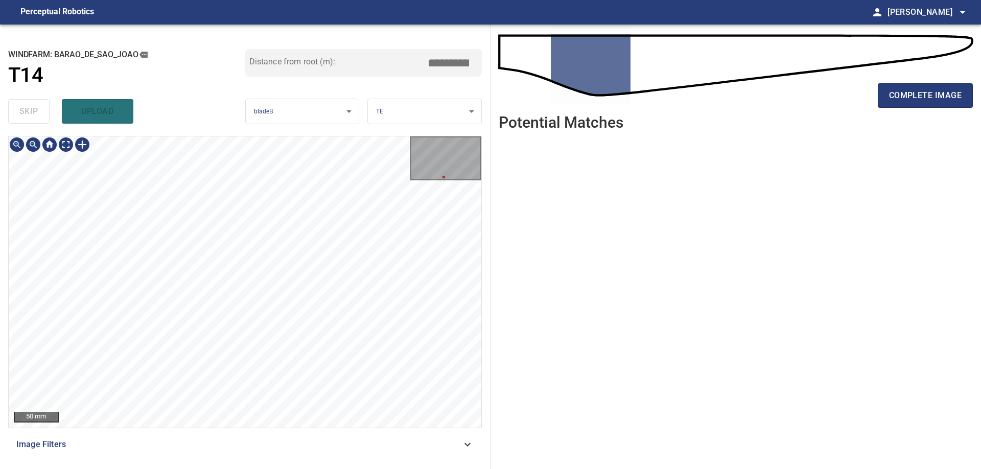
click at [256, 462] on div "**********" at bounding box center [245, 247] width 490 height 444
click at [239, 445] on div "50 mm Image Filters" at bounding box center [245, 298] width 474 height 325
click at [269, 461] on div "**********" at bounding box center [245, 247] width 490 height 444
click at [290, 429] on div "50 mm Image Filters" at bounding box center [245, 298] width 474 height 325
click at [298, 444] on div "50 mm Image Filters" at bounding box center [245, 298] width 474 height 325
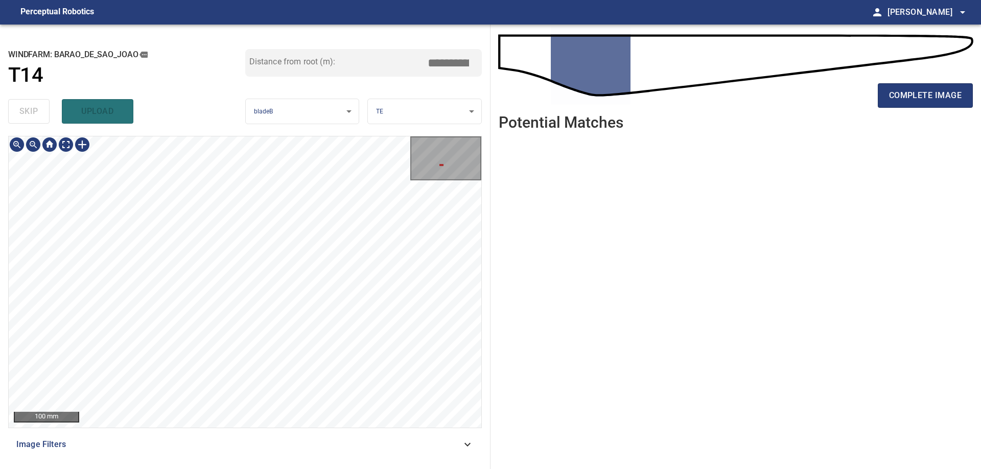
click at [239, 105] on div "**********" at bounding box center [245, 247] width 490 height 444
click at [254, 119] on div "**********" at bounding box center [245, 247] width 490 height 444
click at [302, 434] on div "100 mm Image Filters" at bounding box center [245, 298] width 474 height 325
click at [895, 88] on button "complete image" at bounding box center [925, 95] width 95 height 25
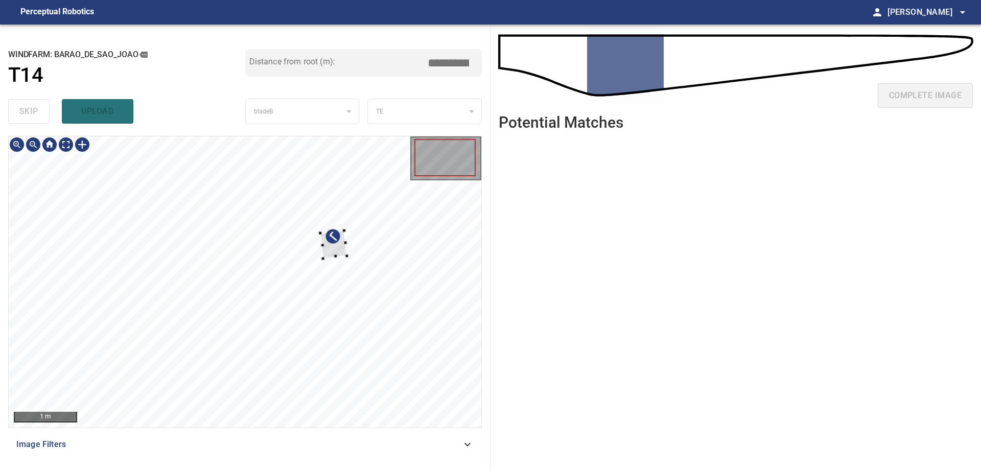
click at [395, 240] on div at bounding box center [245, 281] width 473 height 291
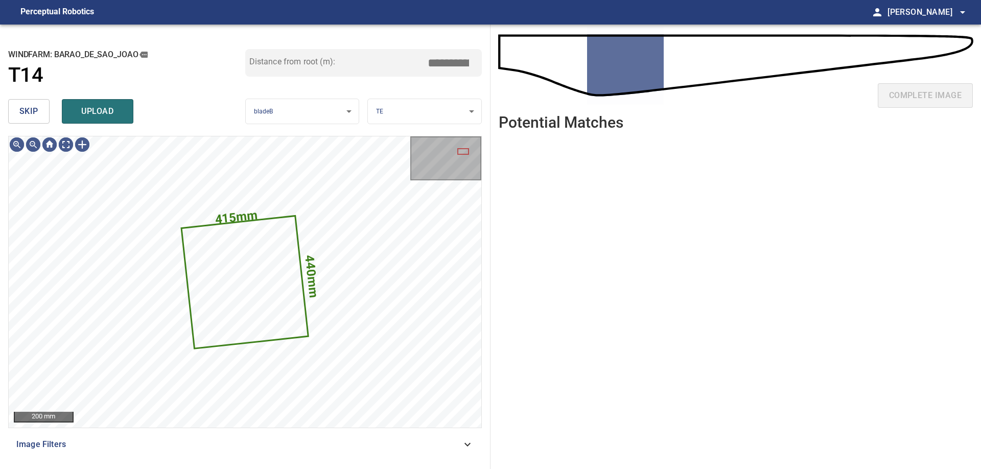
click at [39, 114] on button "skip" at bounding box center [28, 111] width 41 height 25
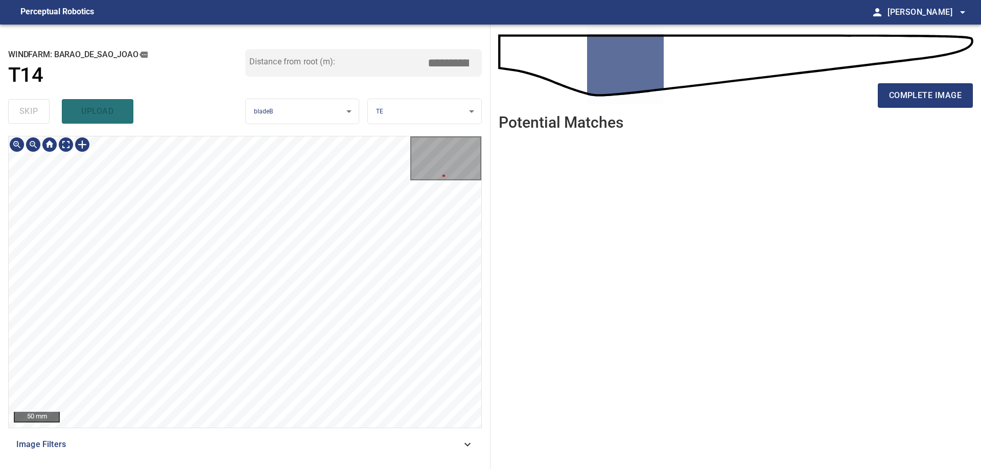
click at [276, 438] on div "50 mm Image Filters" at bounding box center [245, 298] width 474 height 325
click at [877, 90] on div "complete image" at bounding box center [736, 99] width 474 height 41
click at [905, 94] on span "complete image" at bounding box center [925, 95] width 73 height 14
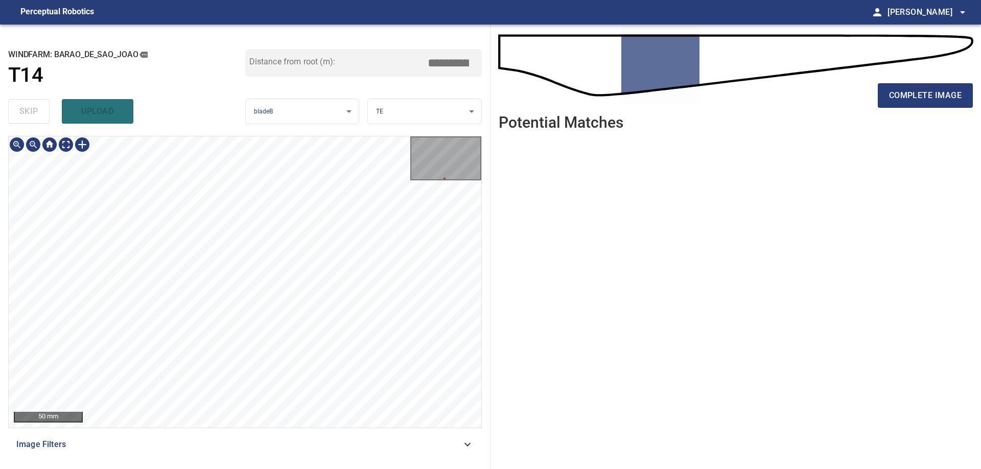
click at [296, 462] on div "**********" at bounding box center [245, 247] width 490 height 444
click at [330, 436] on div "50 mm Image Filters" at bounding box center [245, 298] width 474 height 325
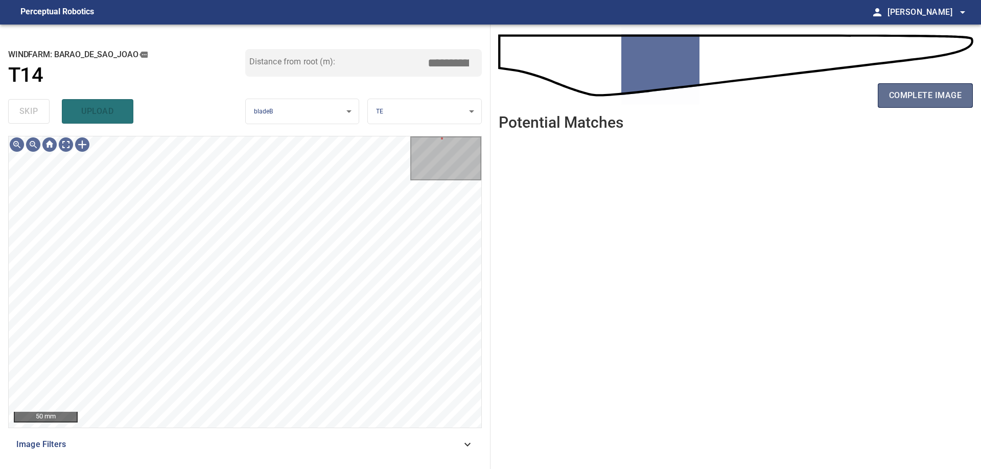
click at [889, 95] on button "complete image" at bounding box center [925, 95] width 95 height 25
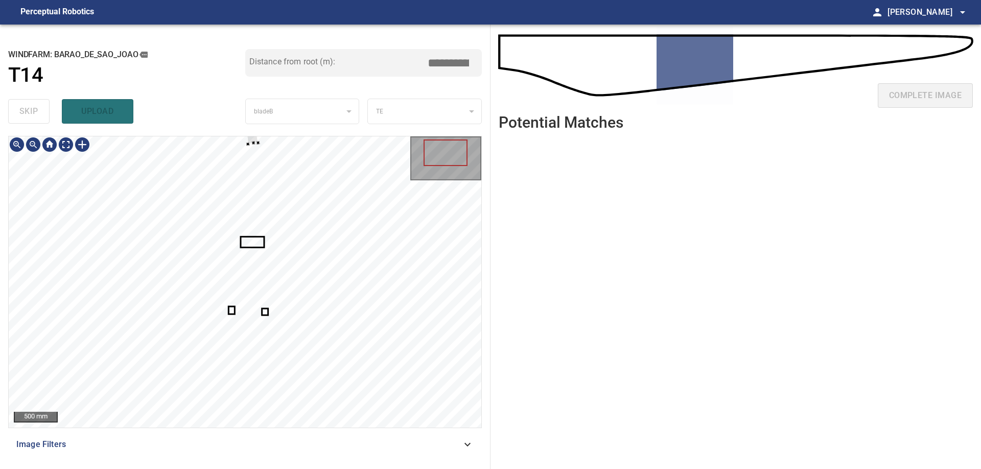
click at [299, 217] on div at bounding box center [245, 281] width 473 height 291
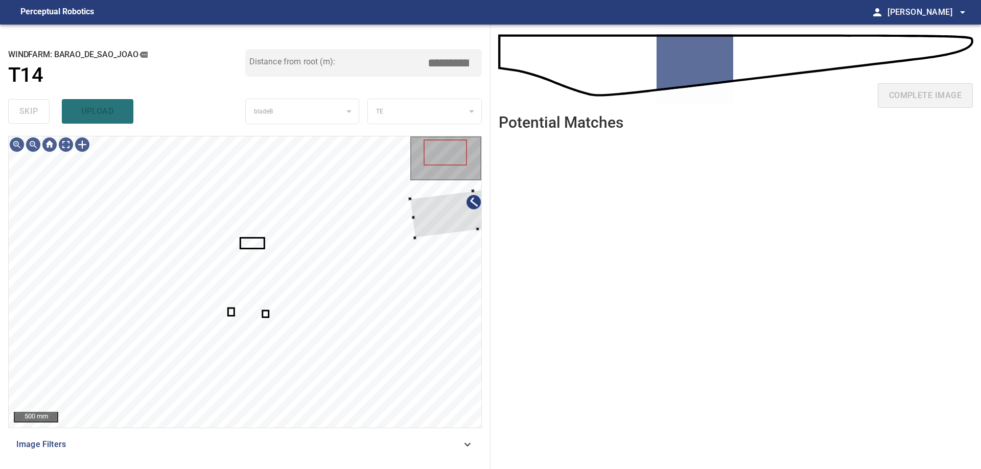
click at [464, 233] on div at bounding box center [474, 210] width 129 height 55
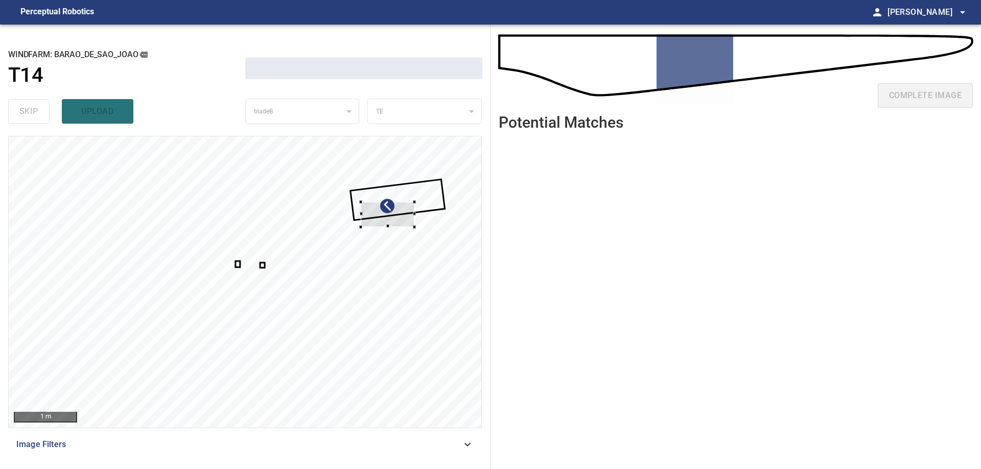
click at [397, 218] on div at bounding box center [388, 214] width 54 height 25
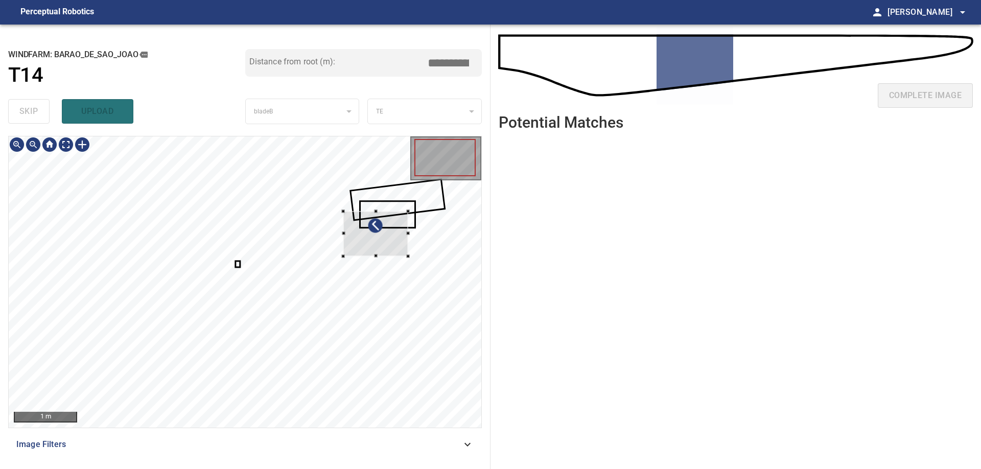
click at [396, 247] on div at bounding box center [375, 233] width 65 height 45
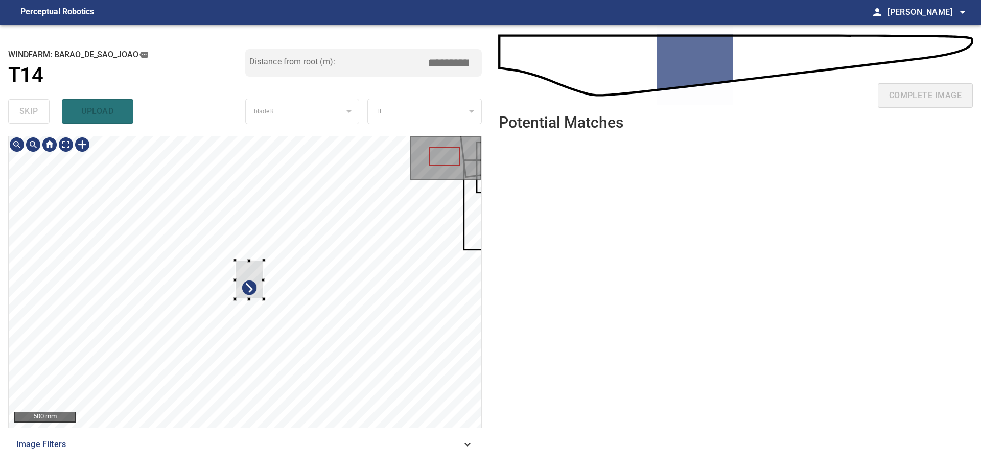
click at [286, 330] on div at bounding box center [245, 281] width 473 height 291
click at [443, 228] on div at bounding box center [245, 281] width 473 height 291
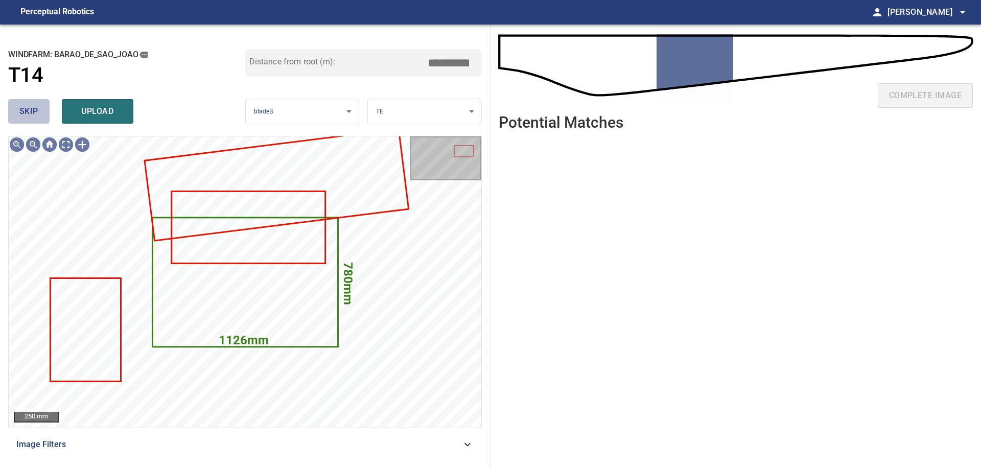
click at [29, 119] on button "skip" at bounding box center [28, 111] width 41 height 25
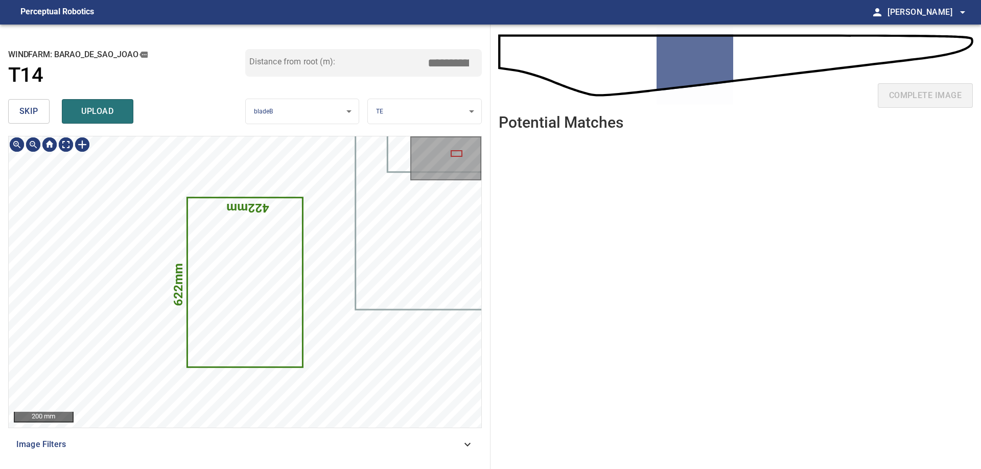
click at [29, 119] on button "skip" at bounding box center [28, 111] width 41 height 25
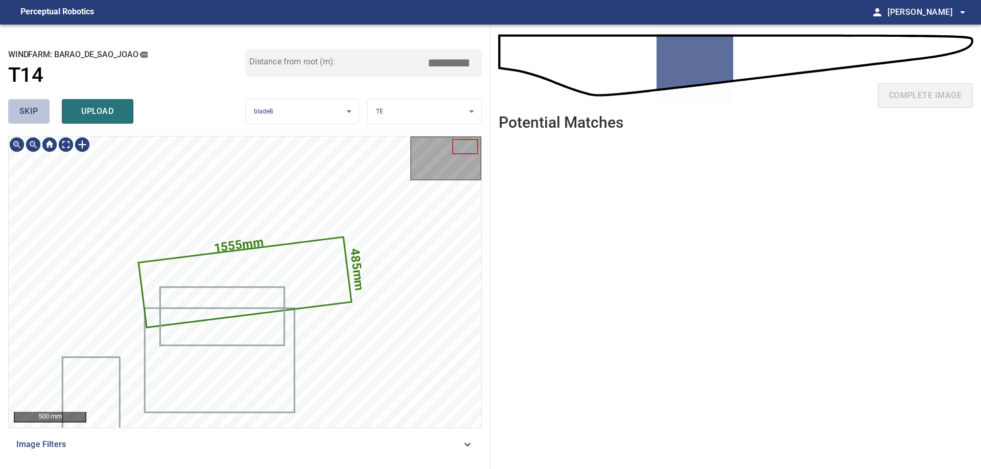
click at [29, 119] on button "skip" at bounding box center [28, 111] width 41 height 25
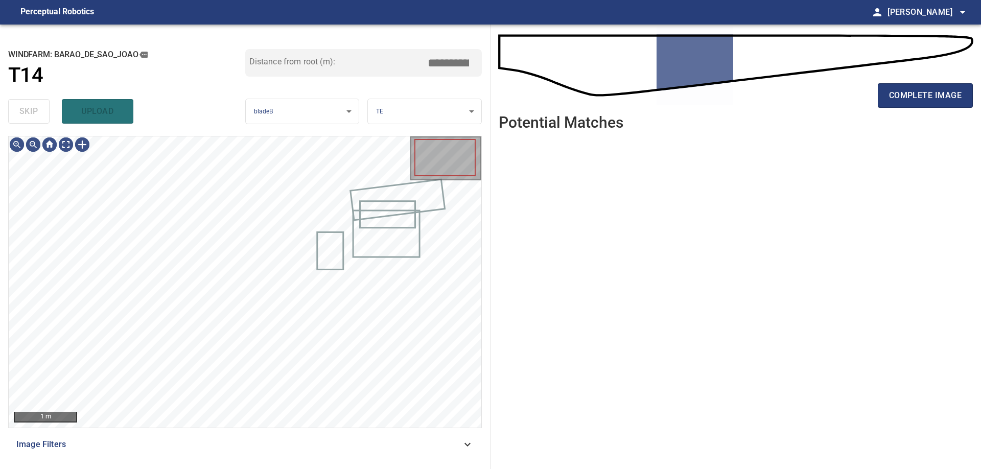
type input "*****"
click at [29, 119] on div "skip upload" at bounding box center [126, 111] width 237 height 33
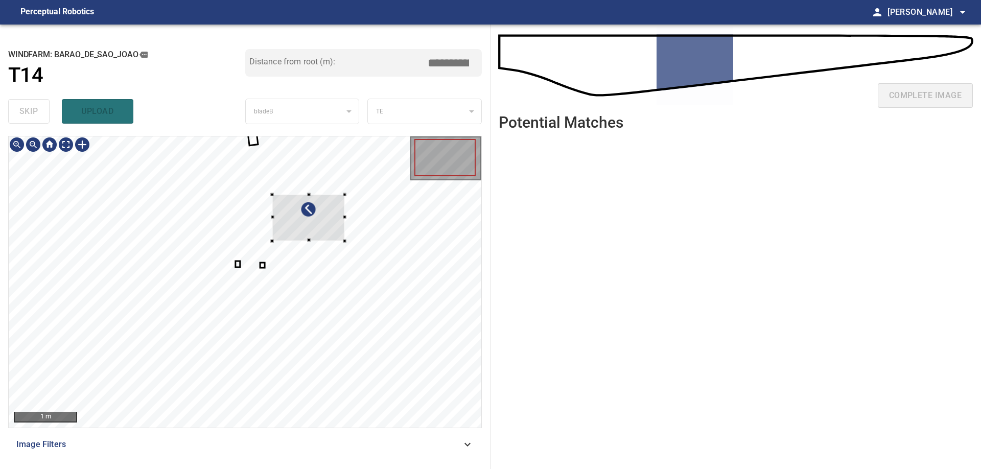
click at [360, 200] on div at bounding box center [245, 281] width 473 height 291
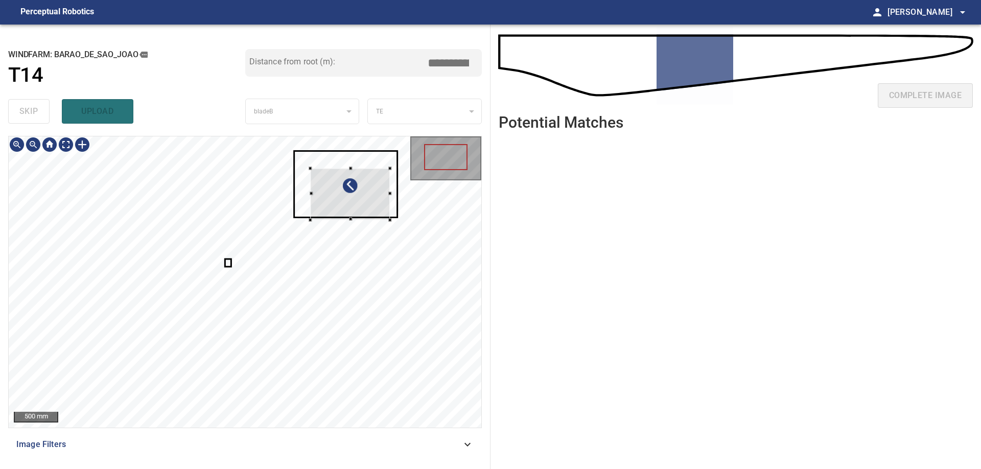
click at [366, 212] on div at bounding box center [351, 194] width 80 height 52
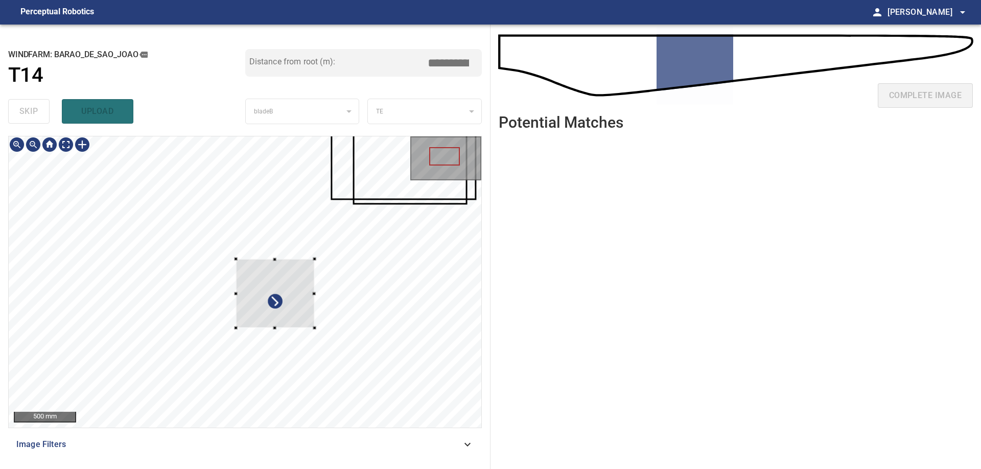
click at [319, 333] on div at bounding box center [245, 281] width 473 height 291
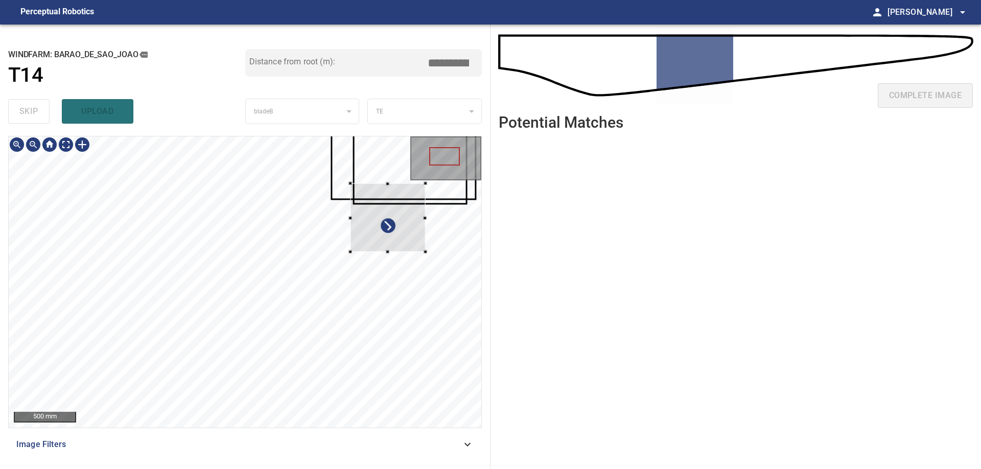
click at [453, 204] on div at bounding box center [245, 281] width 473 height 291
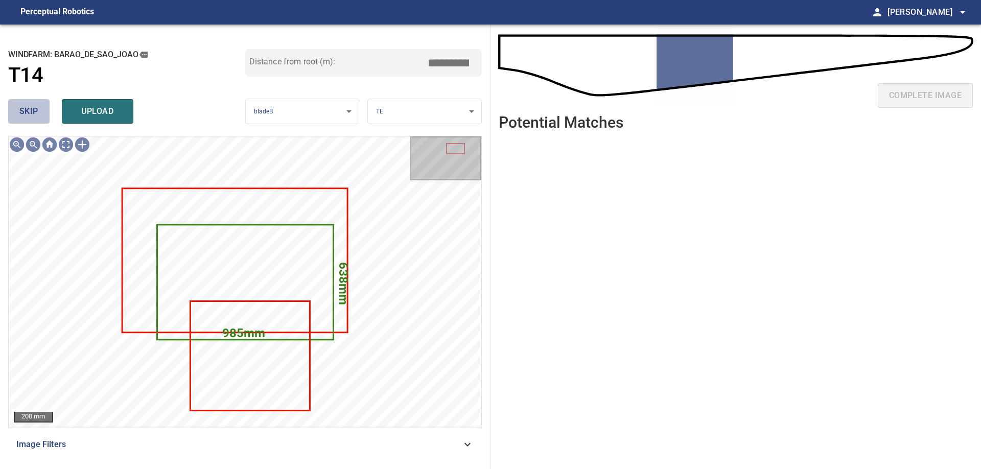
click at [27, 118] on span "skip" at bounding box center [28, 111] width 19 height 14
click at [28, 118] on span "skip" at bounding box center [28, 111] width 19 height 14
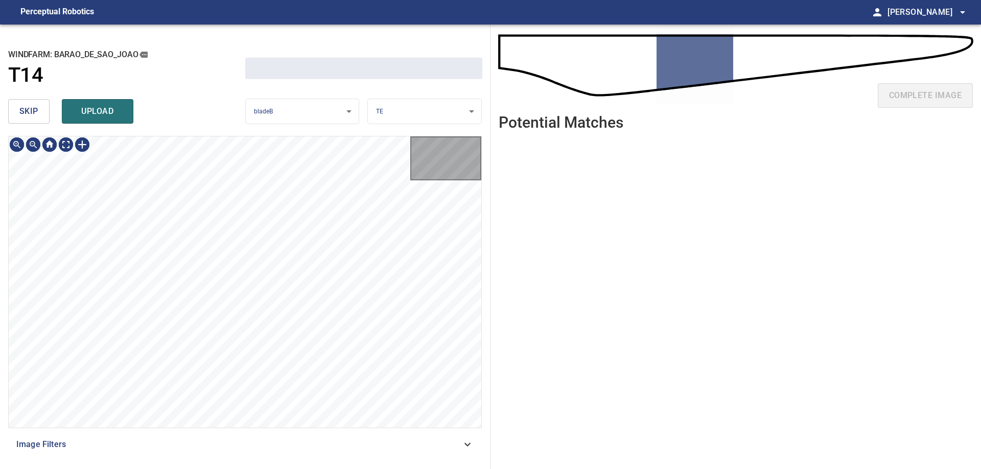
click at [28, 119] on span "skip" at bounding box center [28, 111] width 19 height 14
click at [28, 119] on div "skip upload" at bounding box center [126, 111] width 237 height 33
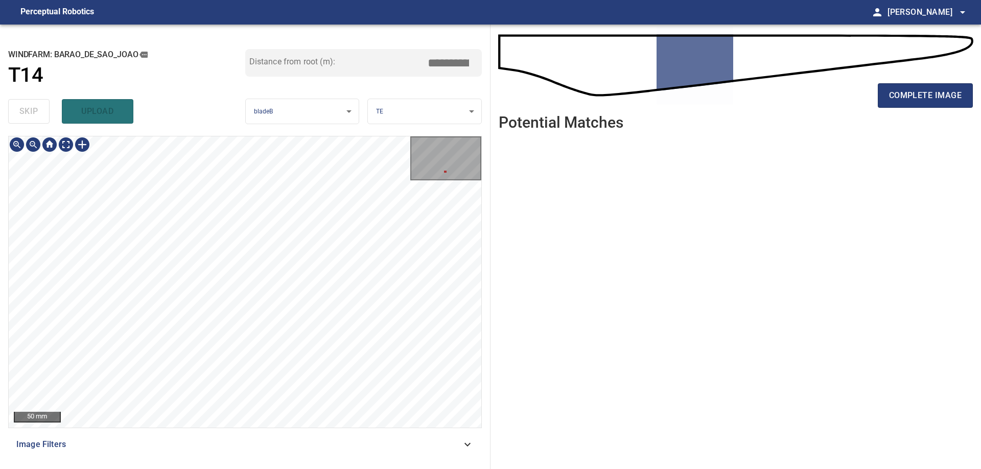
click at [273, 448] on div "50 mm Image Filters" at bounding box center [245, 298] width 474 height 325
click at [295, 435] on div "50 mm Image Filters" at bounding box center [245, 298] width 474 height 325
click at [380, 440] on div "50 mm Image Filters" at bounding box center [245, 298] width 474 height 325
click at [322, 429] on div "50 mm Image Filters" at bounding box center [245, 298] width 474 height 325
click at [237, 455] on div "50 mm Image Filters" at bounding box center [245, 298] width 474 height 325
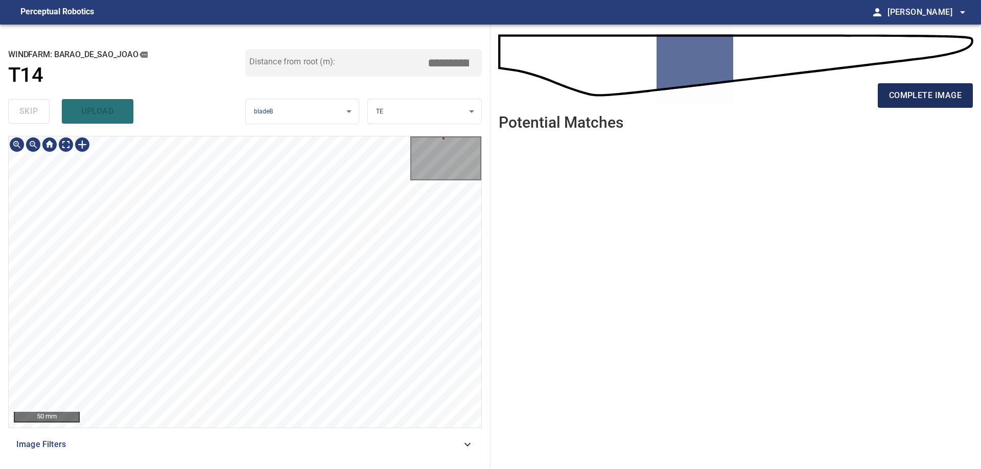
click at [914, 97] on span "complete image" at bounding box center [925, 95] width 73 height 14
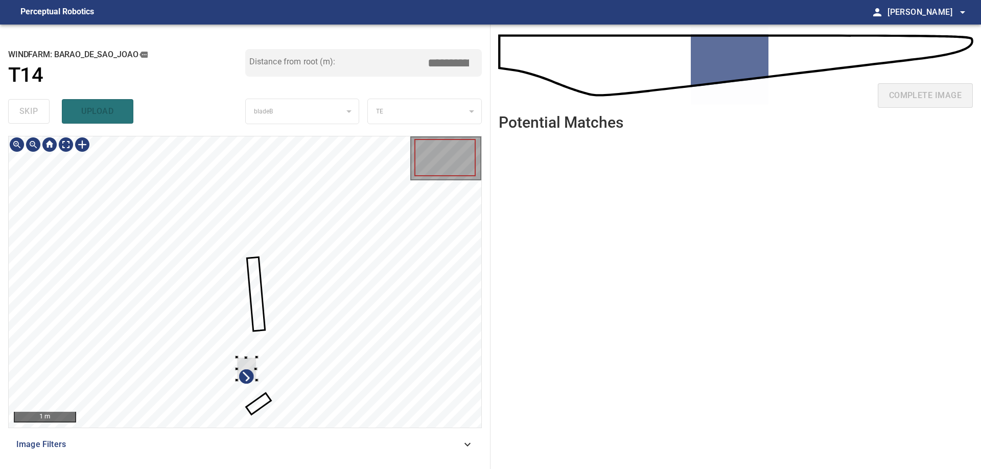
click at [290, 404] on div at bounding box center [245, 281] width 473 height 291
click at [392, 234] on div at bounding box center [245, 281] width 473 height 291
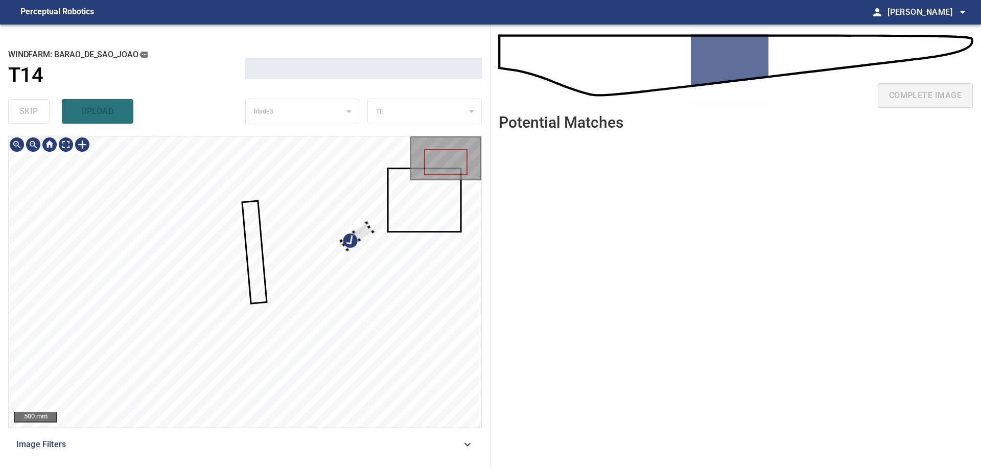
click at [376, 208] on div at bounding box center [245, 281] width 473 height 291
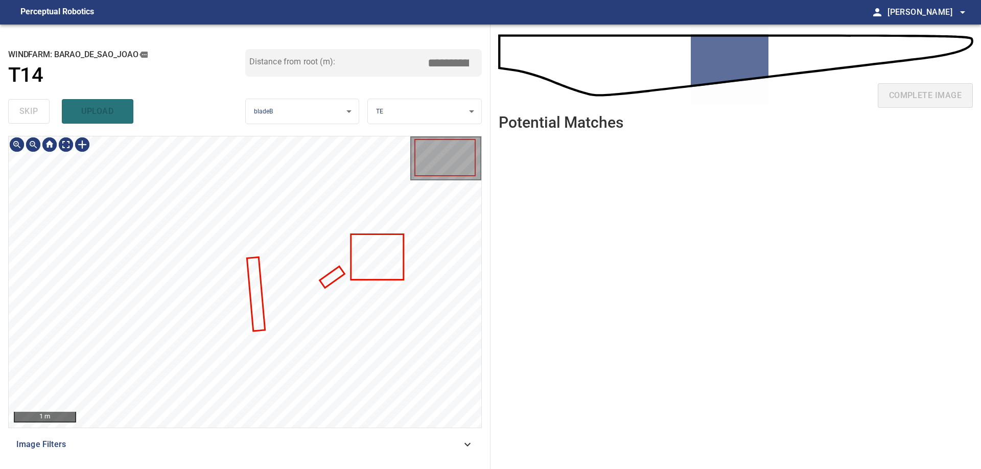
type input "****"
click at [328, 196] on div at bounding box center [245, 281] width 473 height 291
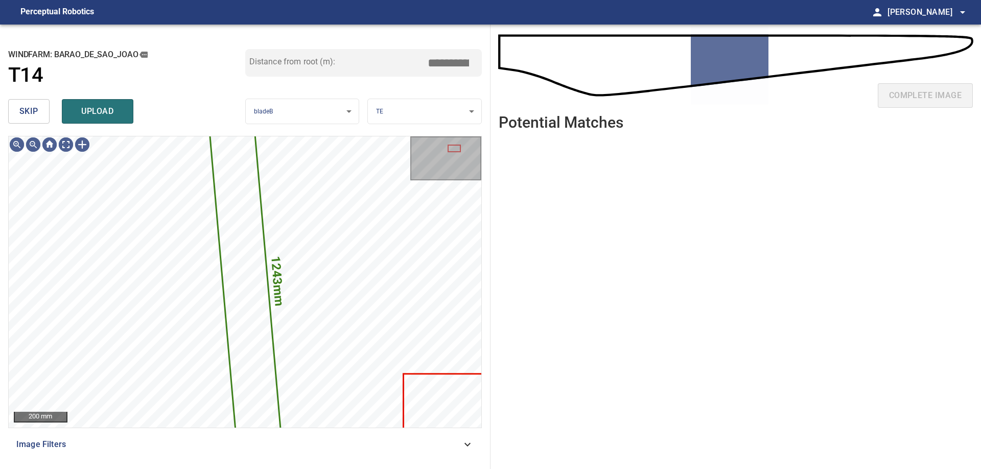
click at [38, 114] on button "skip" at bounding box center [28, 111] width 41 height 25
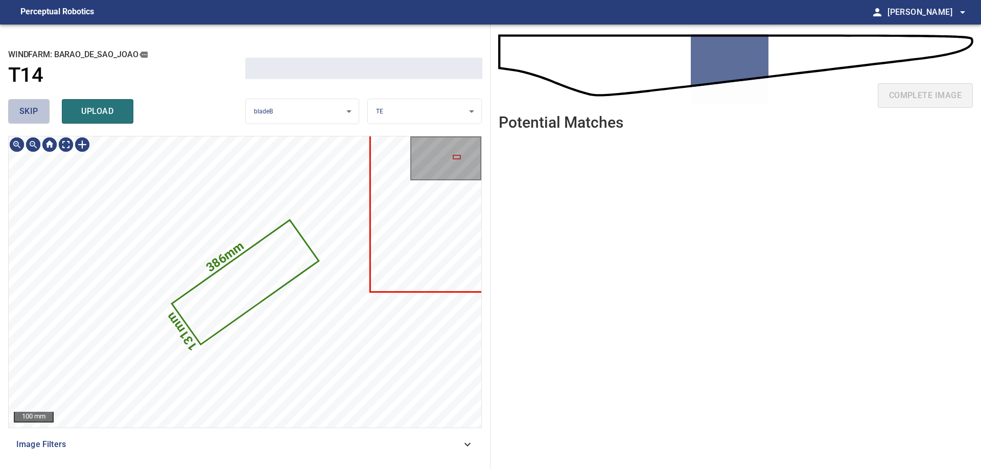
click at [38, 114] on button "skip" at bounding box center [28, 111] width 41 height 25
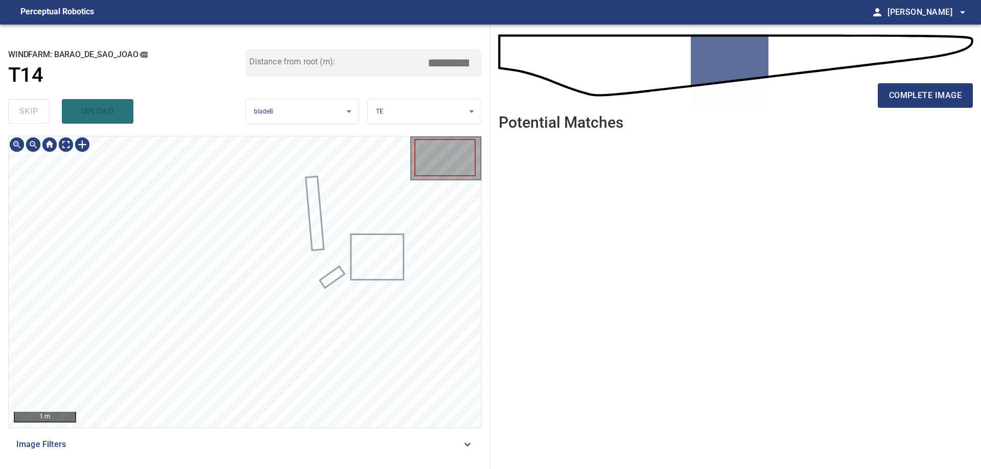
click at [38, 114] on div "skip upload" at bounding box center [126, 111] width 237 height 33
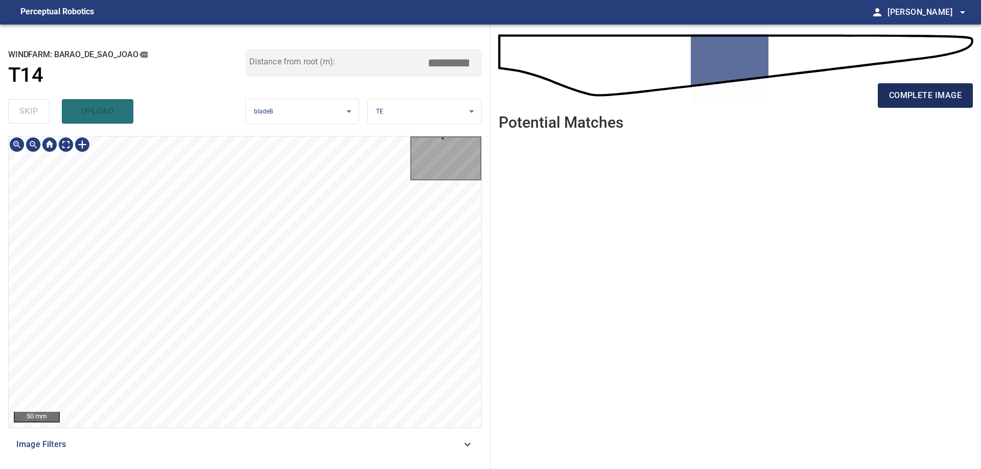
click at [916, 87] on button "complete image" at bounding box center [925, 95] width 95 height 25
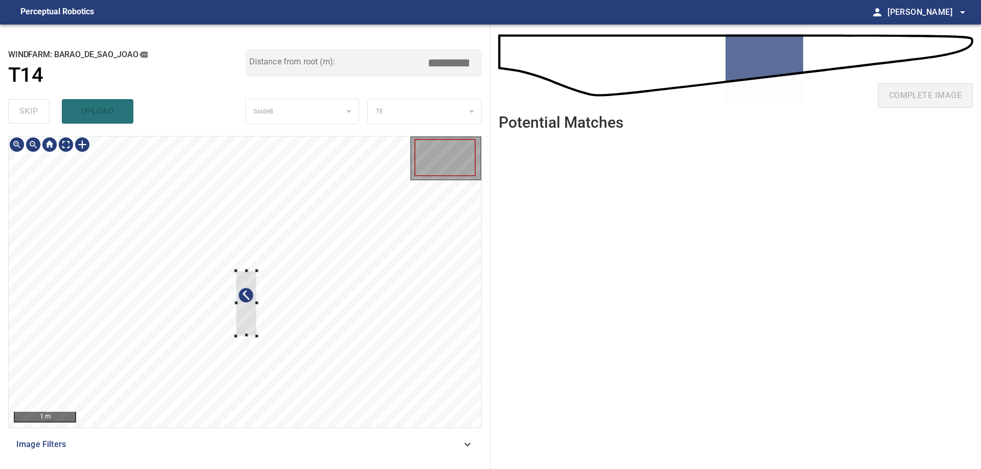
click at [259, 359] on div at bounding box center [245, 281] width 473 height 291
click at [392, 269] on div at bounding box center [245, 281] width 473 height 291
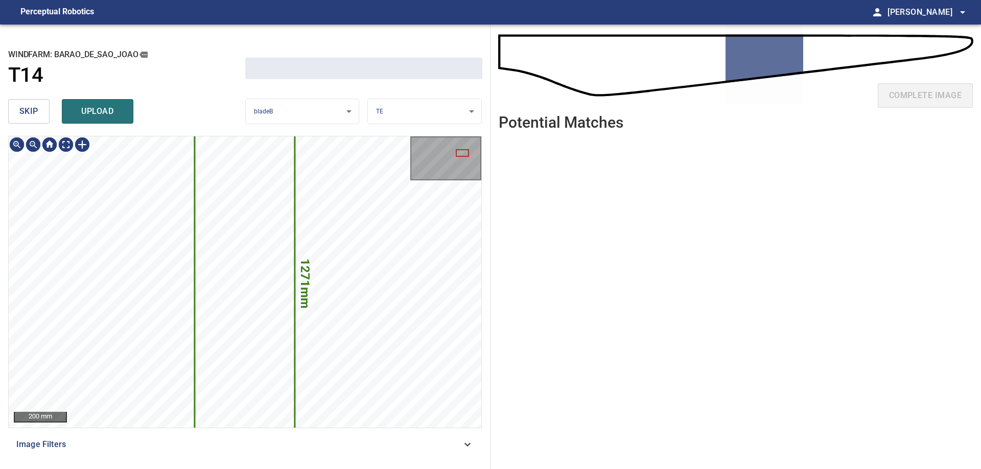
click at [20, 110] on span "skip" at bounding box center [28, 111] width 19 height 14
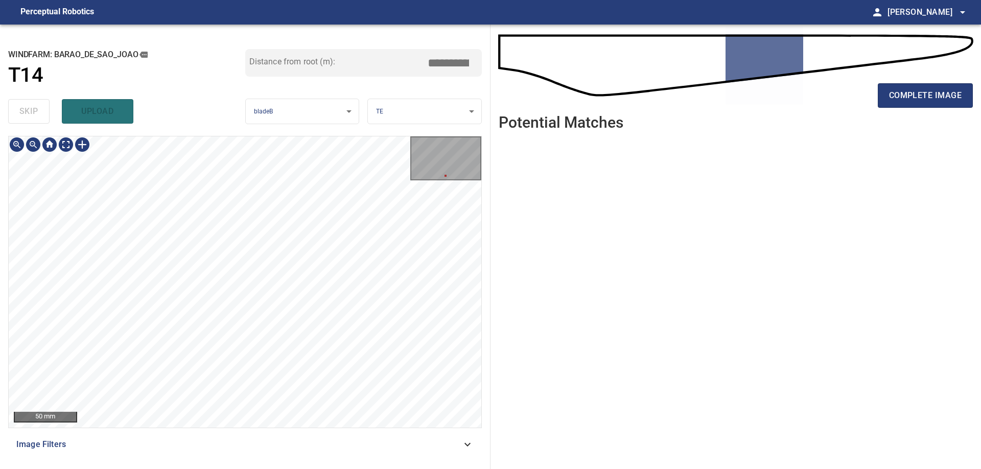
click at [302, 466] on div "**********" at bounding box center [245, 247] width 490 height 444
click at [305, 430] on div "50 mm Image Filters" at bounding box center [245, 298] width 474 height 325
click at [889, 90] on span "complete image" at bounding box center [925, 95] width 73 height 14
type input "****"
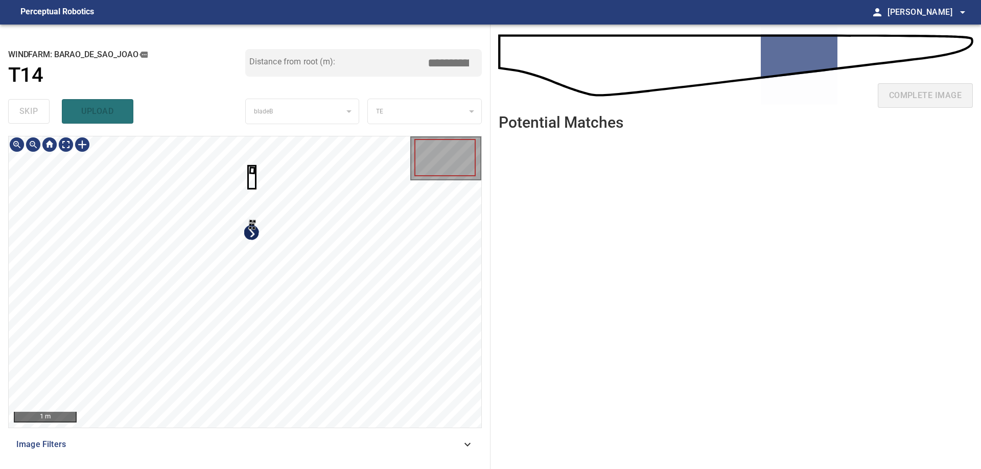
click at [293, 350] on div at bounding box center [245, 281] width 473 height 291
click at [281, 180] on div at bounding box center [245, 281] width 473 height 291
click at [72, 185] on div at bounding box center [245, 281] width 473 height 291
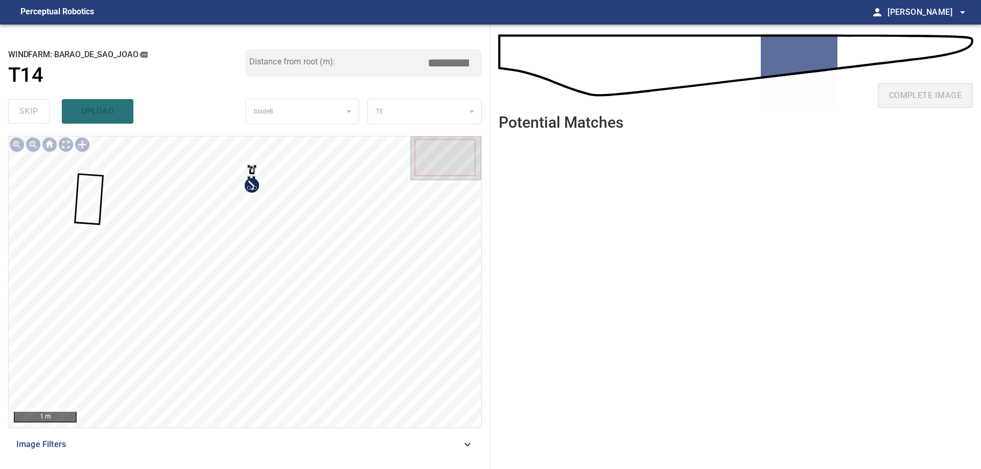
click at [289, 274] on div at bounding box center [245, 281] width 473 height 291
click at [303, 136] on div "1 m" at bounding box center [245, 282] width 474 height 292
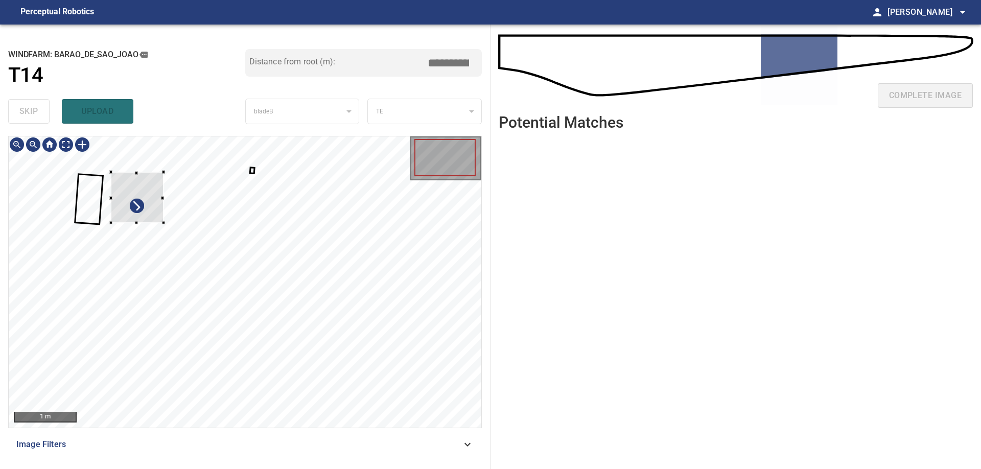
click at [155, 195] on div at bounding box center [137, 197] width 53 height 51
click at [316, 302] on div at bounding box center [245, 281] width 473 height 291
click at [300, 141] on div at bounding box center [245, 281] width 473 height 291
click at [127, 214] on div at bounding box center [136, 199] width 46 height 38
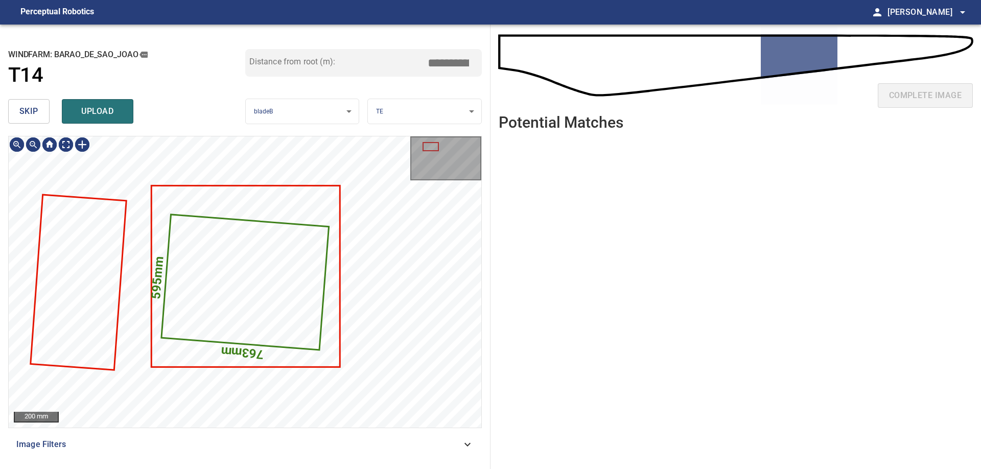
click at [25, 112] on span "skip" at bounding box center [28, 111] width 19 height 14
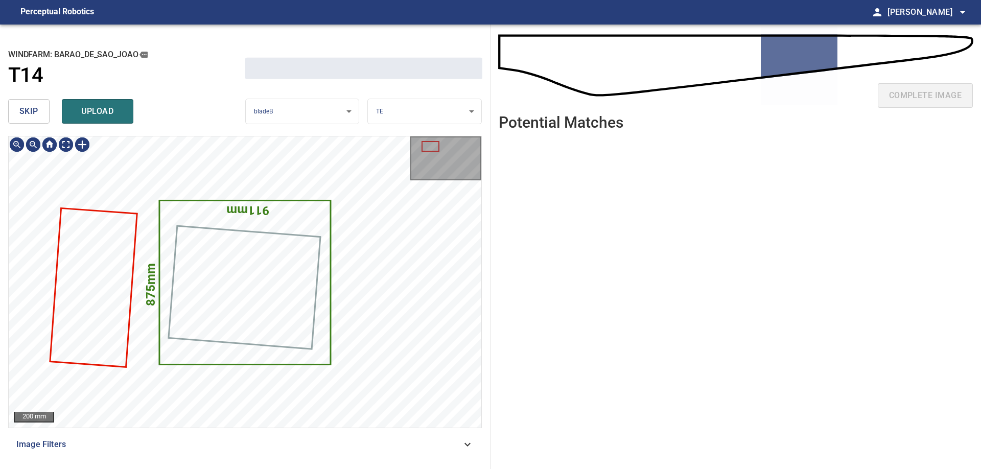
click at [25, 112] on span "skip" at bounding box center [28, 111] width 19 height 14
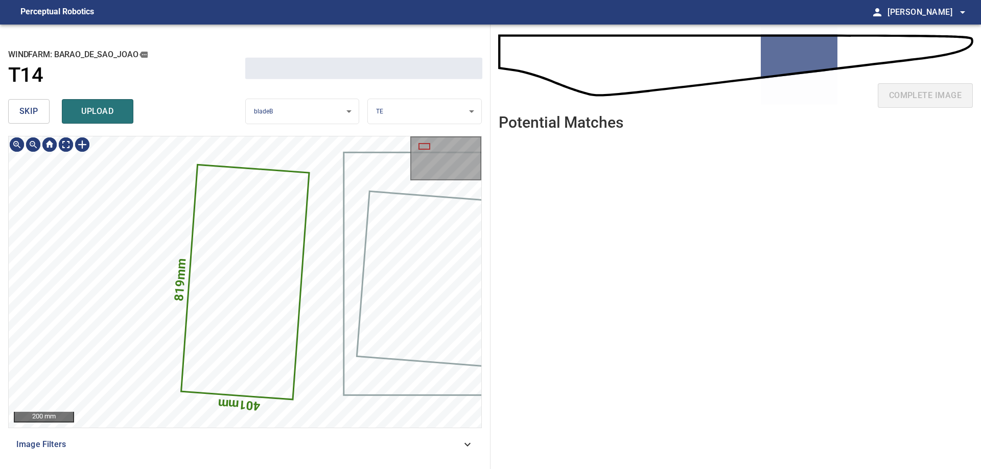
drag, startPoint x: 25, startPoint y: 112, endPoint x: 33, endPoint y: 112, distance: 8.2
click at [25, 112] on span "skip" at bounding box center [28, 111] width 19 height 14
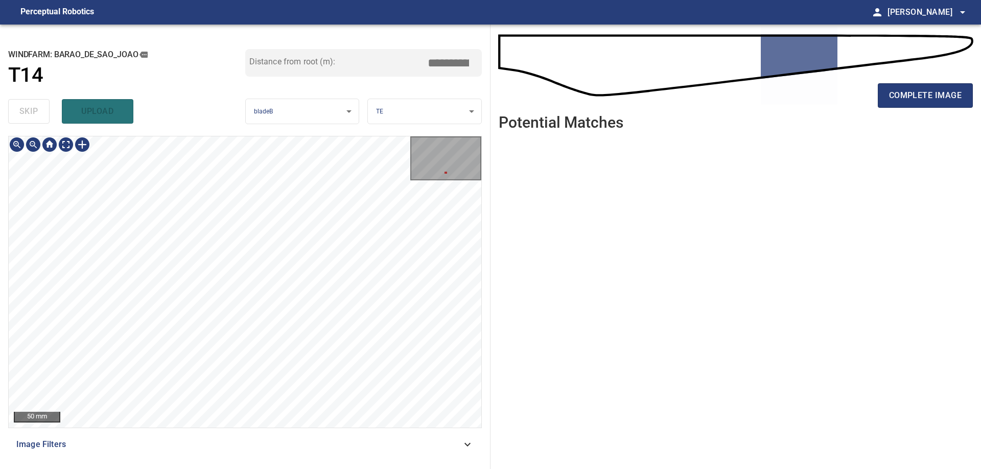
click at [282, 126] on div "**********" at bounding box center [245, 247] width 490 height 444
drag, startPoint x: 883, startPoint y: 104, endPoint x: 878, endPoint y: 106, distance: 5.3
click at [882, 105] on button "complete image" at bounding box center [925, 95] width 95 height 25
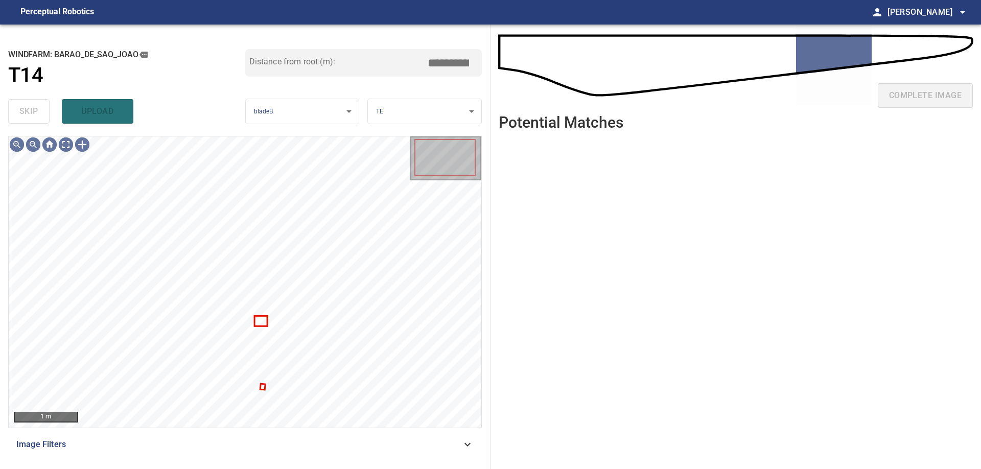
type input "****"
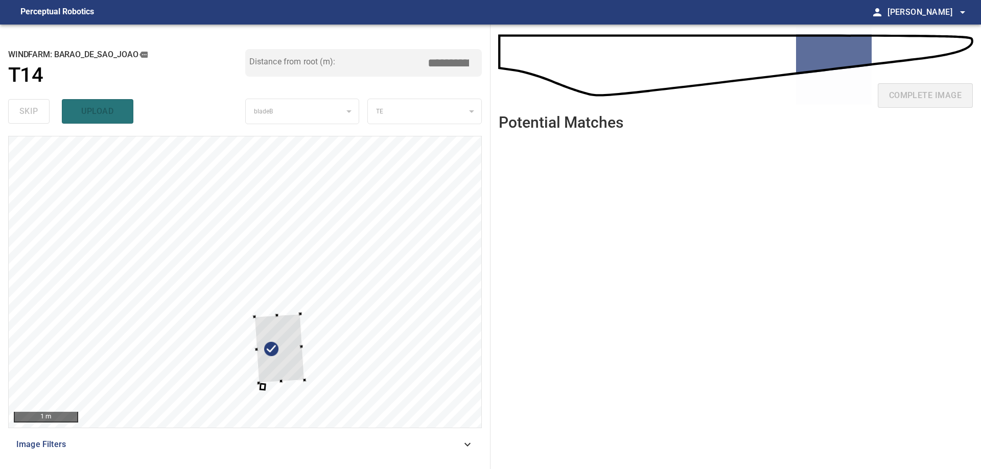
click at [409, 197] on div at bounding box center [245, 281] width 473 height 291
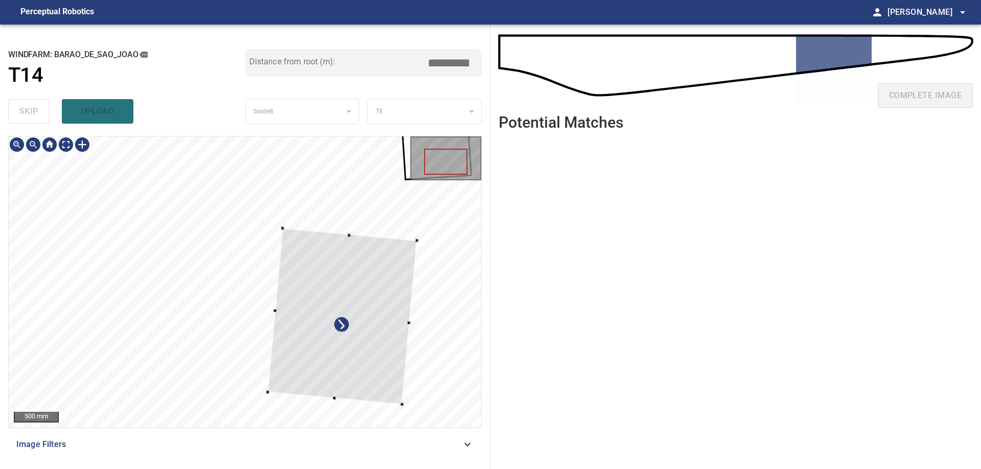
click at [506, 115] on div "**********" at bounding box center [490, 247] width 981 height 444
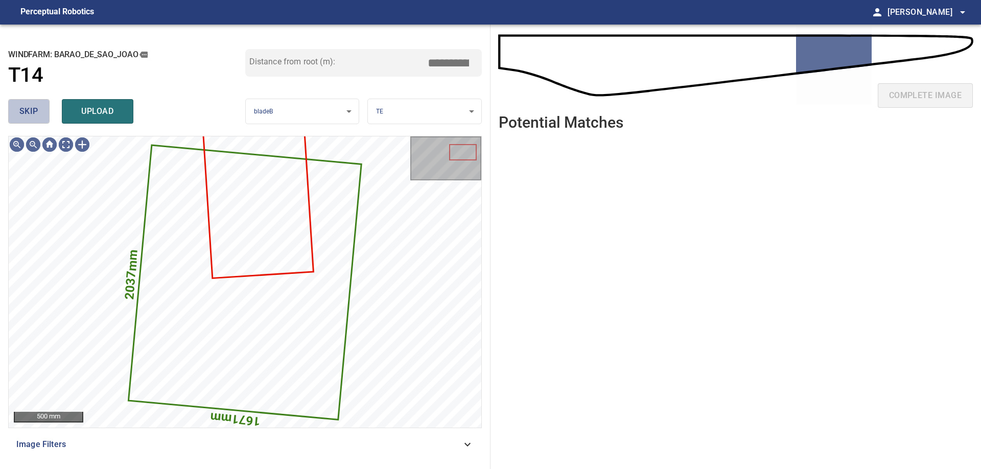
click at [25, 110] on span "skip" at bounding box center [28, 111] width 19 height 14
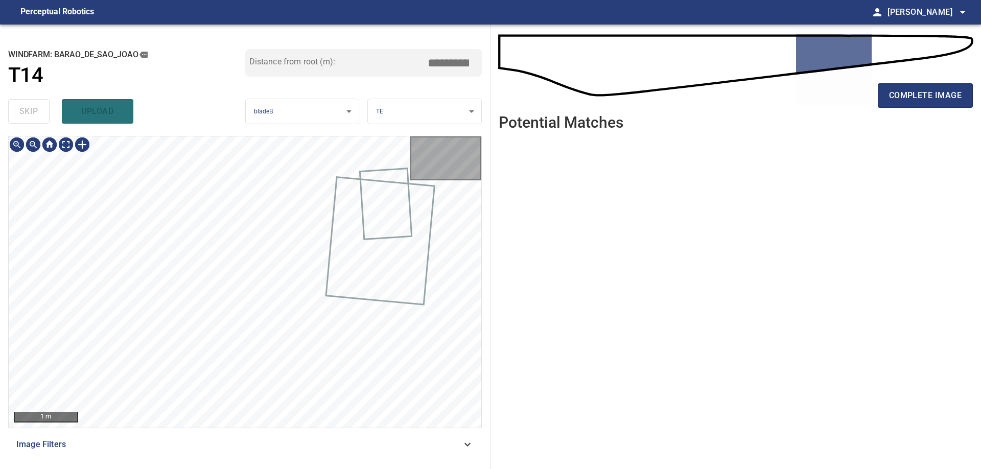
drag, startPoint x: 25, startPoint y: 110, endPoint x: 46, endPoint y: 136, distance: 33.8
click at [26, 110] on div "skip upload" at bounding box center [126, 111] width 237 height 33
click at [319, 95] on div "**********" at bounding box center [245, 247] width 490 height 444
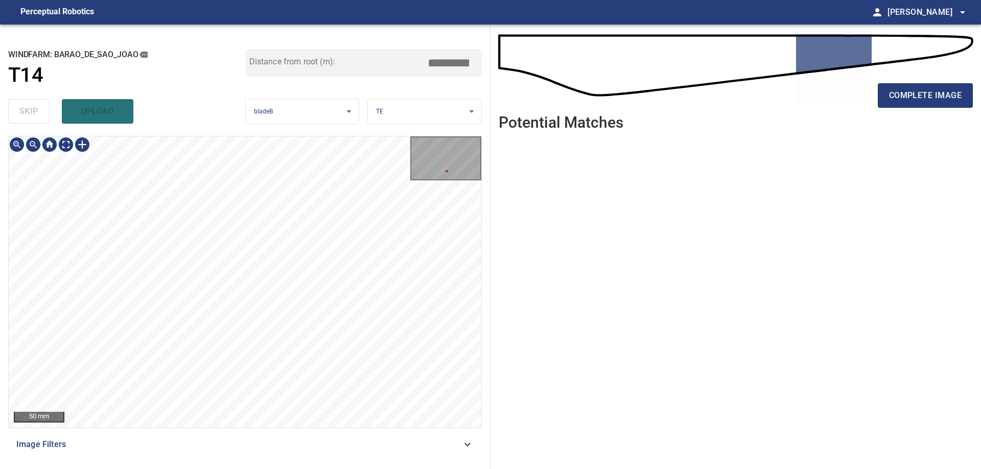
click at [289, 447] on div "50 mm Image Filters" at bounding box center [245, 298] width 474 height 325
click at [320, 457] on div "50 mm Image Filters" at bounding box center [245, 298] width 474 height 325
click at [313, 434] on div "50 mm Image Filters" at bounding box center [245, 298] width 474 height 325
click at [320, 438] on div "50 mm Image Filters" at bounding box center [245, 298] width 474 height 325
click at [925, 105] on button "complete image" at bounding box center [925, 95] width 95 height 25
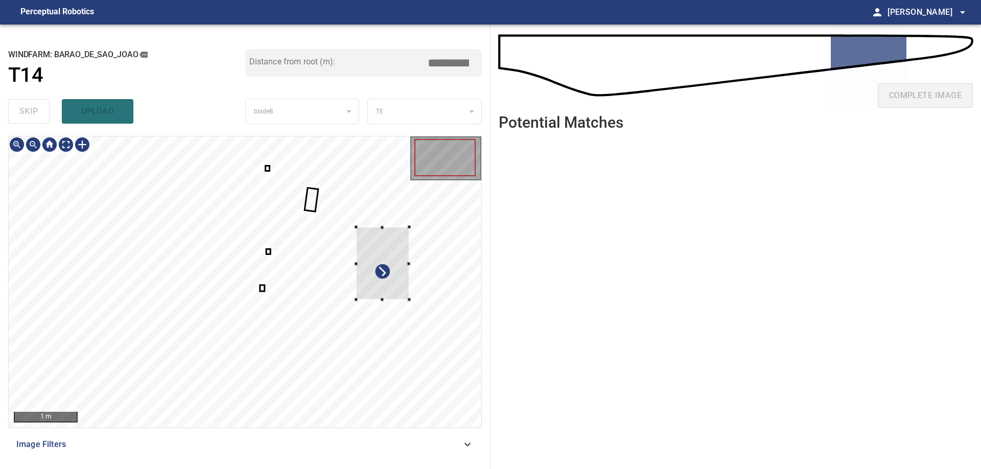
click at [420, 206] on div at bounding box center [245, 281] width 473 height 291
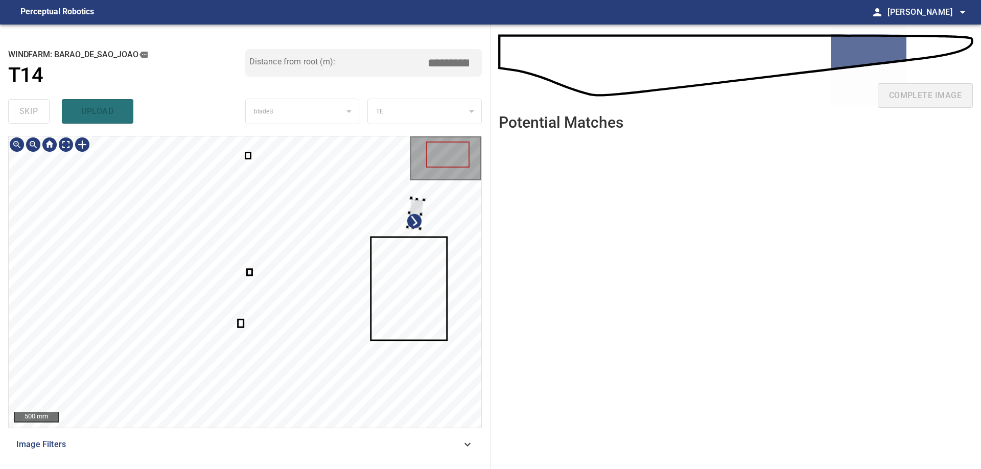
click at [426, 206] on div at bounding box center [245, 281] width 473 height 291
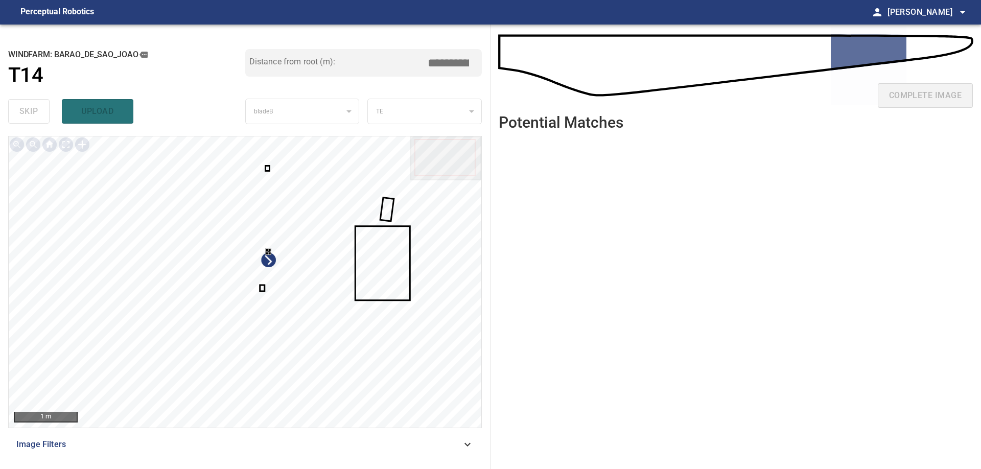
click at [309, 307] on div at bounding box center [245, 281] width 473 height 291
click at [444, 222] on div at bounding box center [245, 281] width 473 height 291
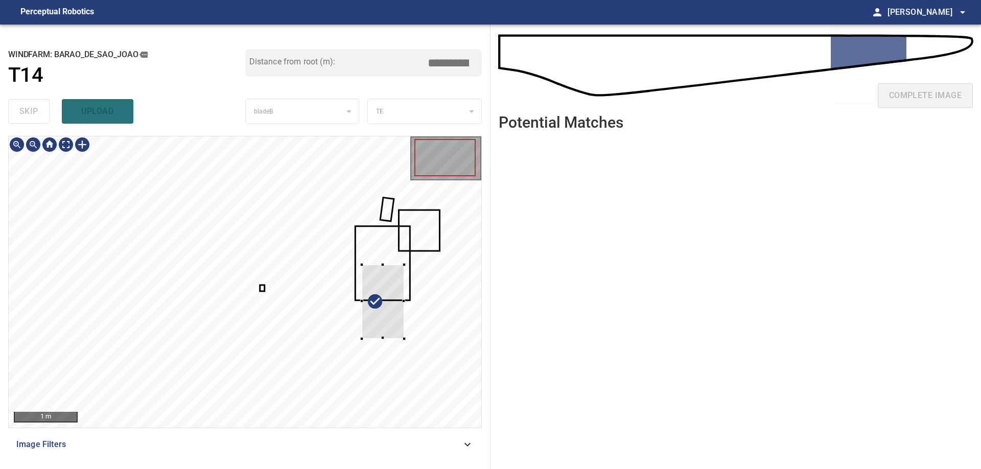
click at [409, 337] on div at bounding box center [245, 281] width 473 height 291
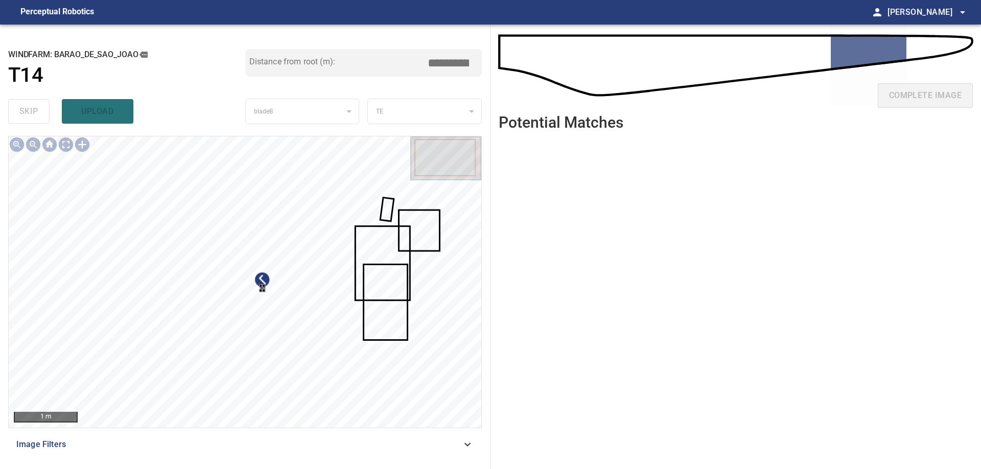
click at [291, 245] on div at bounding box center [245, 281] width 473 height 291
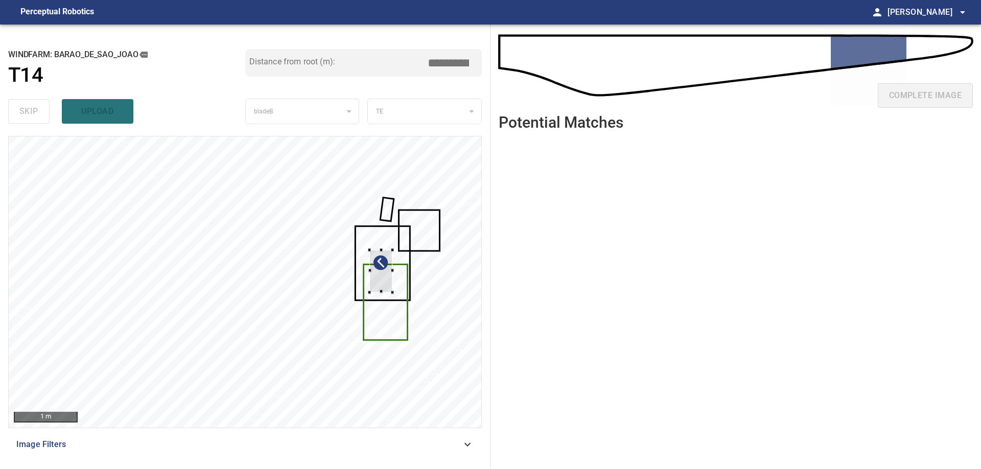
click at [393, 267] on div at bounding box center [245, 281] width 473 height 291
click at [382, 247] on icon at bounding box center [382, 263] width 53 height 73
click at [381, 254] on div at bounding box center [380, 270] width 23 height 42
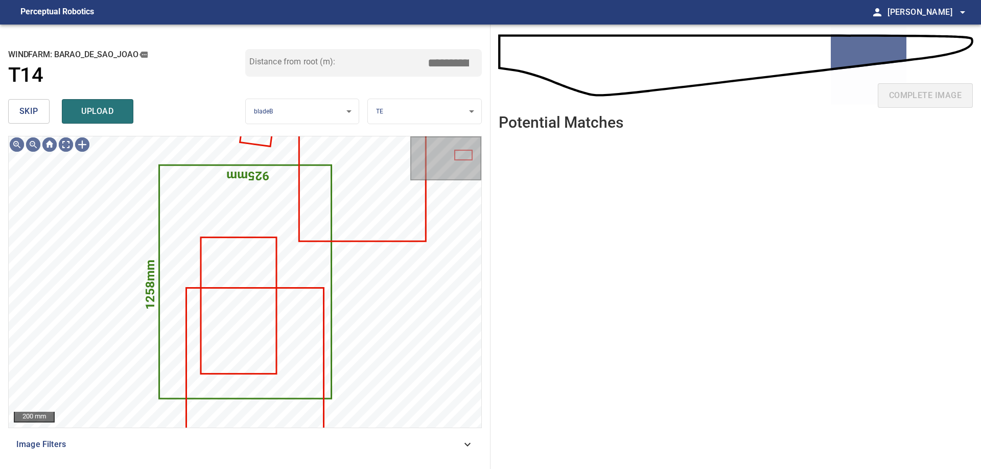
click at [19, 107] on span "skip" at bounding box center [28, 111] width 19 height 14
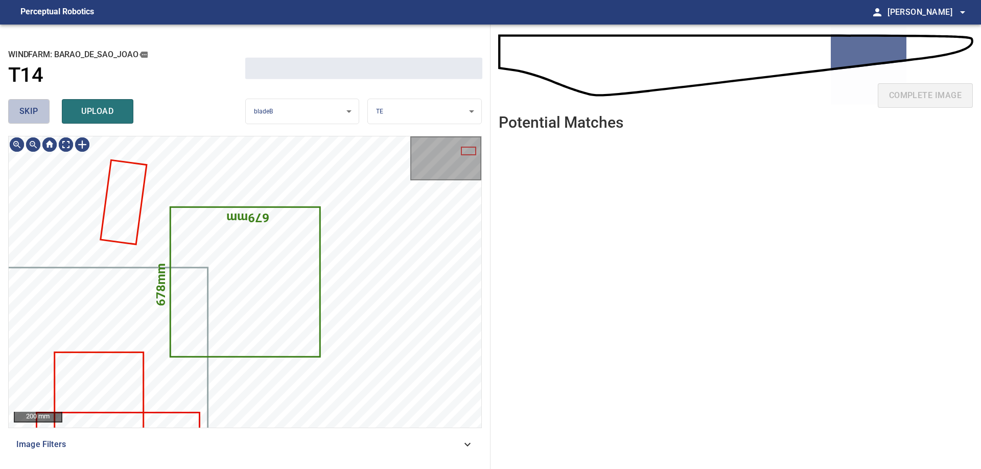
click at [20, 107] on span "skip" at bounding box center [28, 111] width 19 height 14
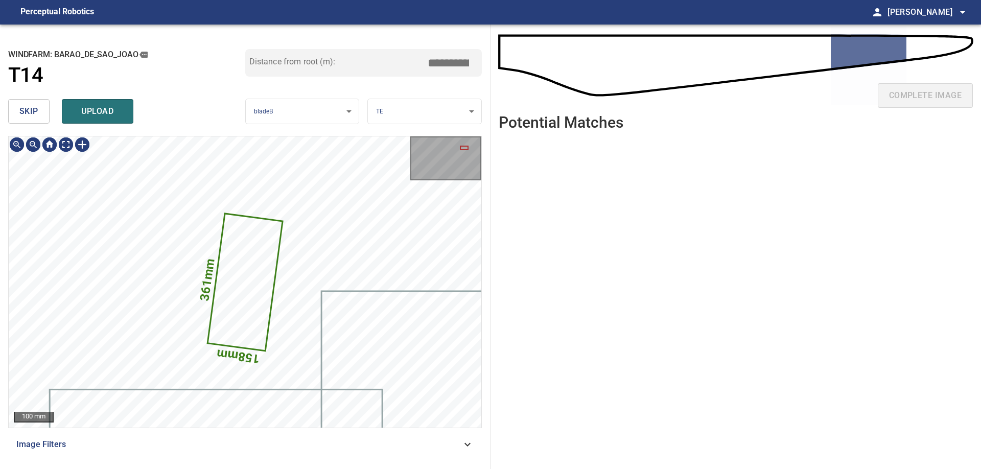
click at [20, 107] on span "skip" at bounding box center [28, 111] width 19 height 14
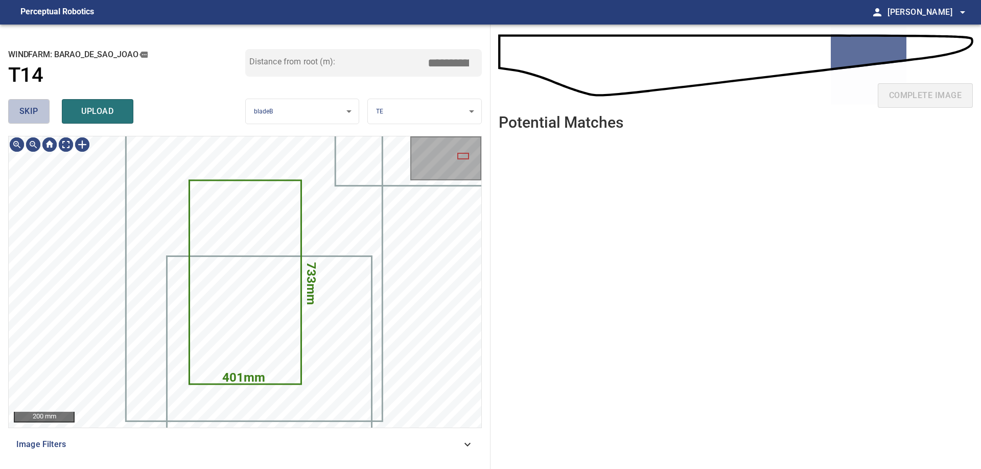
click at [20, 107] on span "skip" at bounding box center [28, 111] width 19 height 14
type input "*****"
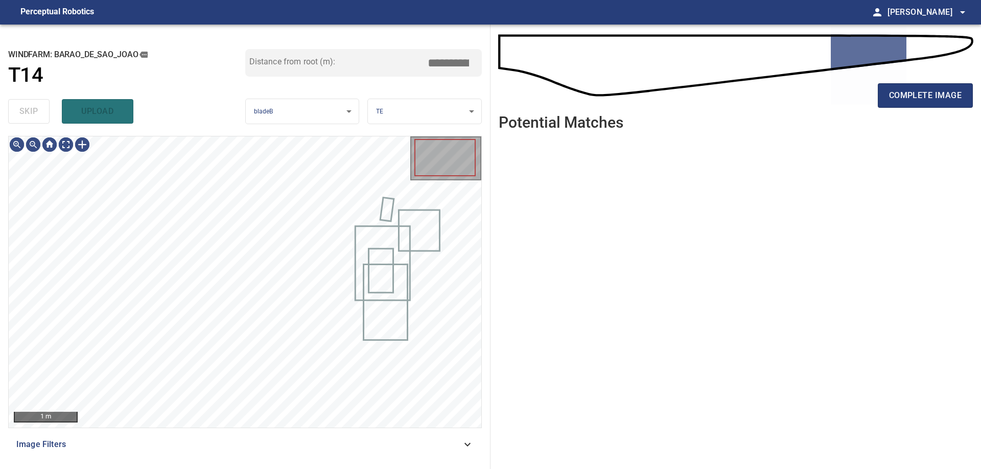
drag, startPoint x: 31, startPoint y: 110, endPoint x: 63, endPoint y: 108, distance: 32.2
click at [34, 110] on div "skip upload" at bounding box center [126, 111] width 237 height 33
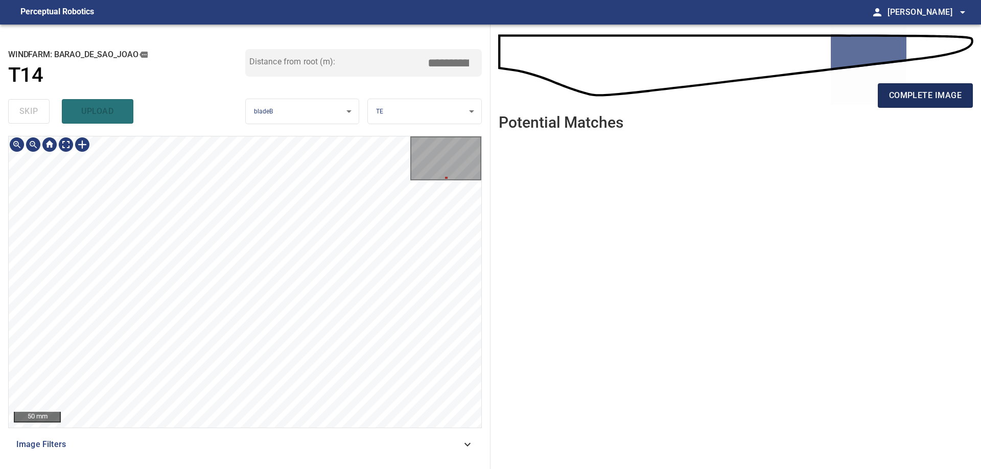
click at [916, 96] on span "complete image" at bounding box center [925, 95] width 73 height 14
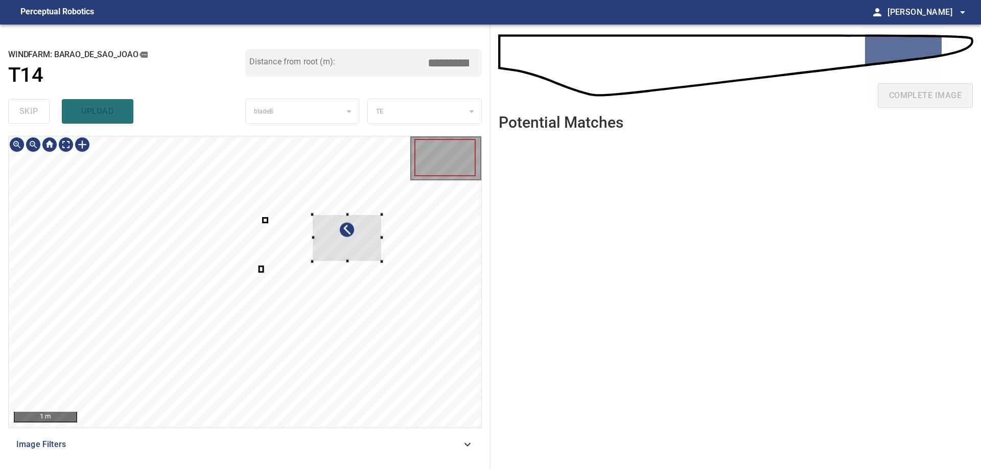
click at [382, 230] on div at bounding box center [347, 238] width 69 height 47
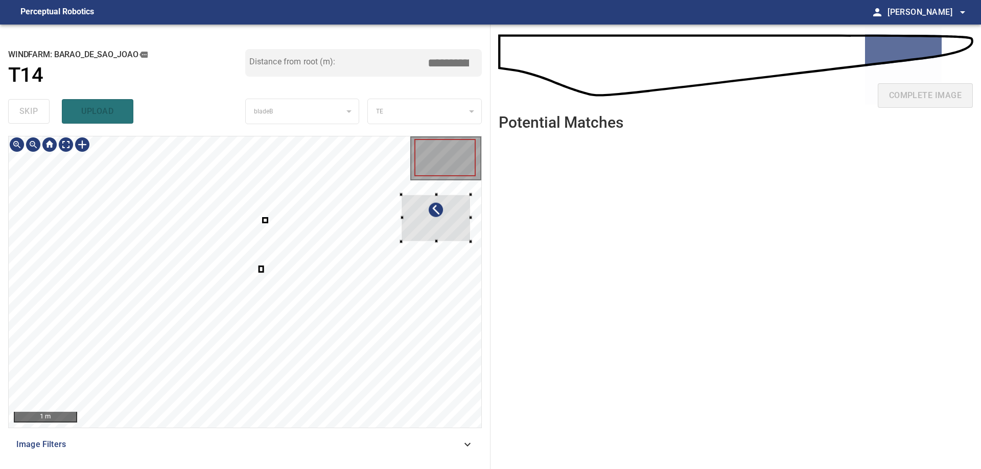
click at [428, 212] on div at bounding box center [436, 218] width 69 height 47
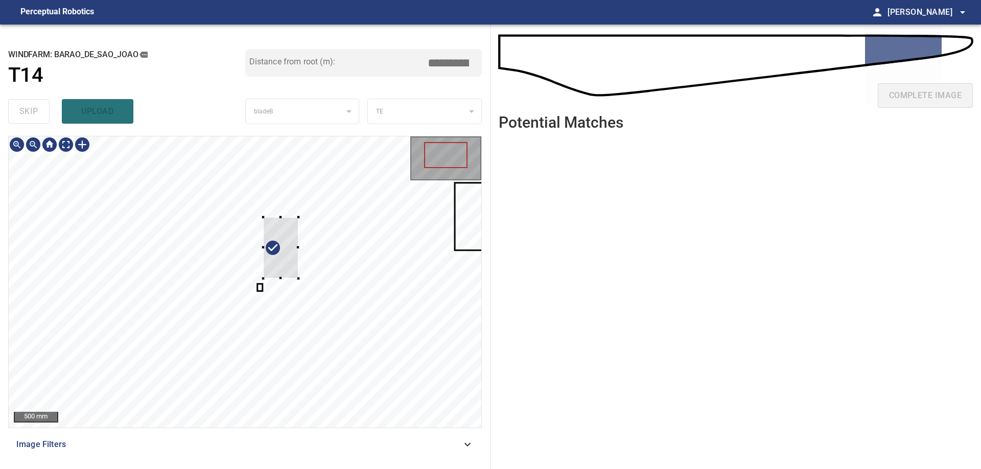
click at [300, 285] on div at bounding box center [245, 281] width 473 height 291
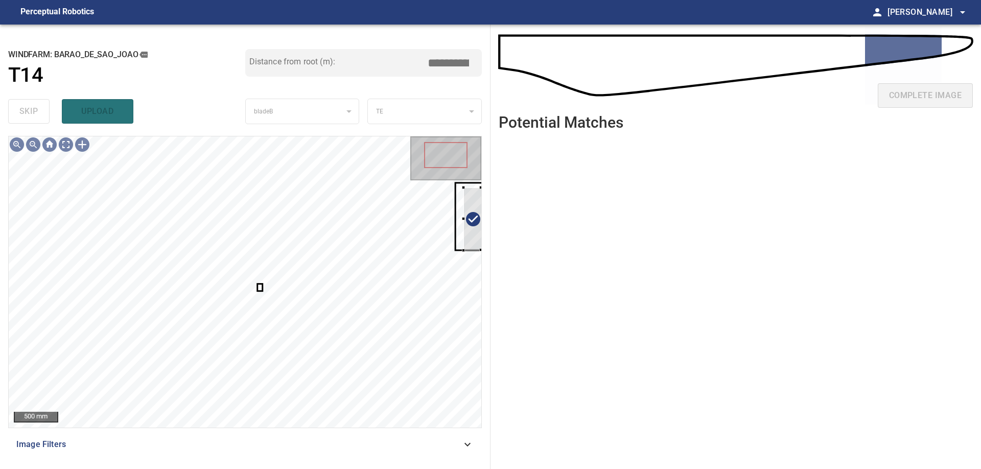
click at [501, 227] on div "**********" at bounding box center [490, 247] width 981 height 444
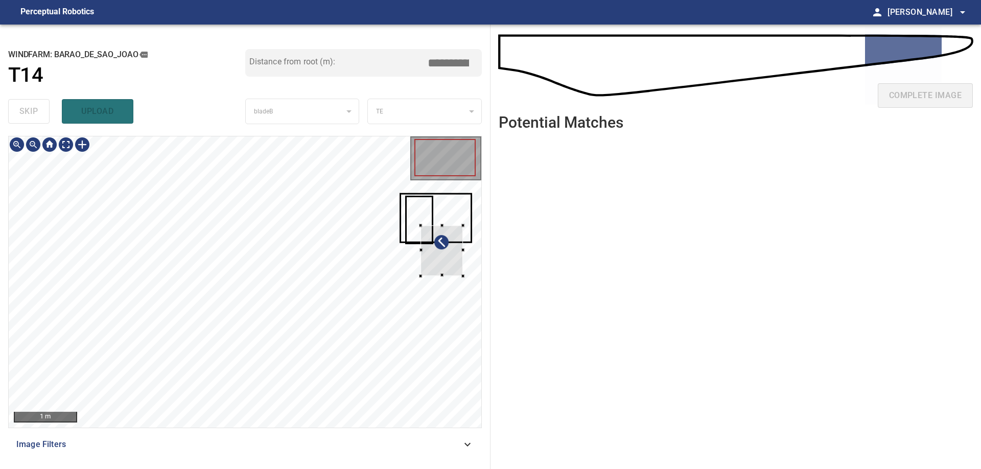
click at [463, 251] on div at bounding box center [441, 250] width 42 height 51
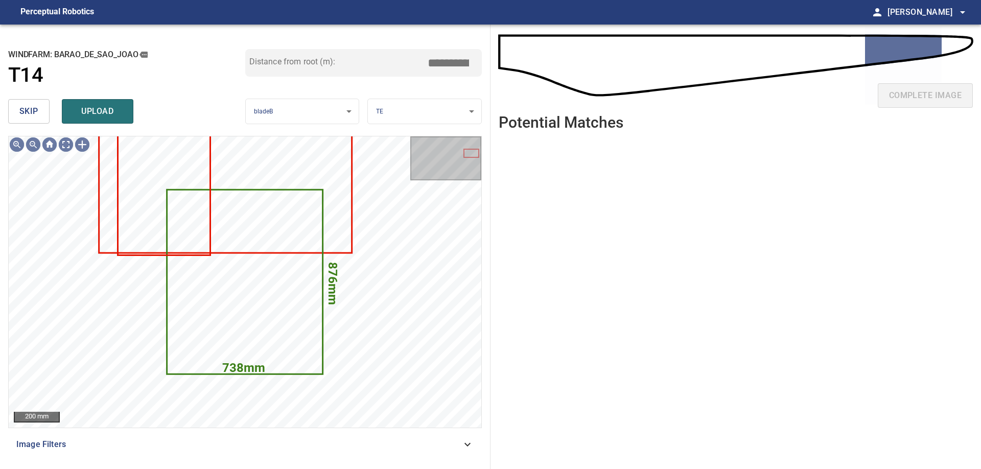
click at [36, 117] on span "skip" at bounding box center [28, 111] width 19 height 14
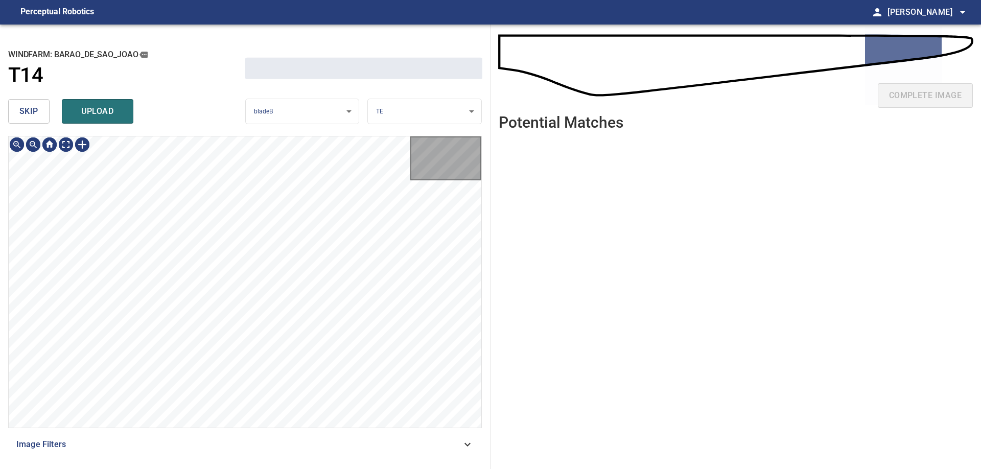
click at [36, 117] on span "skip" at bounding box center [28, 111] width 19 height 14
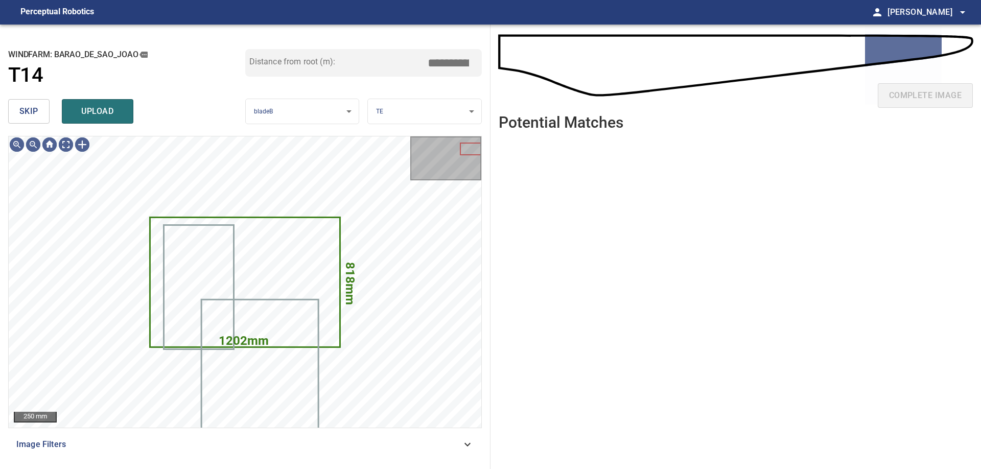
type input "*****"
click at [36, 116] on span "skip" at bounding box center [28, 111] width 19 height 14
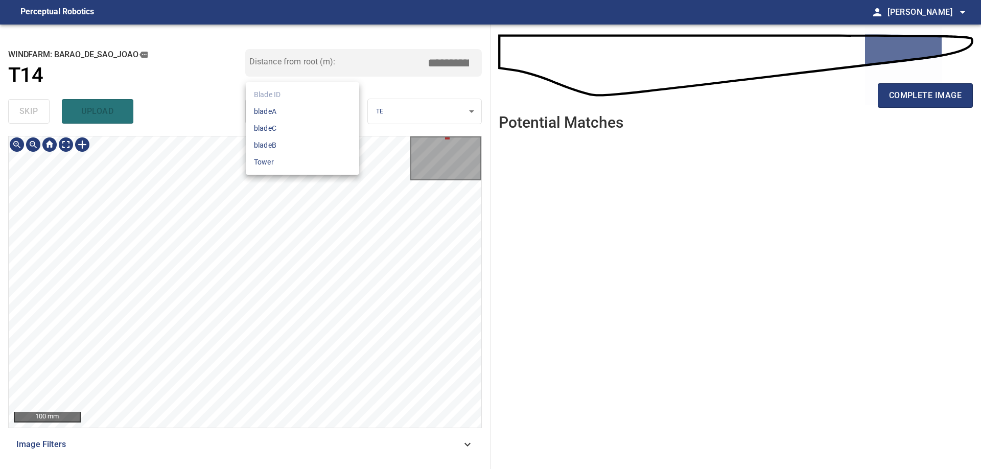
drag, startPoint x: 317, startPoint y: 111, endPoint x: 305, endPoint y: 211, distance: 100.3
click at [305, 211] on body "**********" at bounding box center [490, 234] width 981 height 469
click at [305, 245] on div at bounding box center [490, 234] width 981 height 469
click at [912, 94] on span "complete image" at bounding box center [925, 95] width 73 height 14
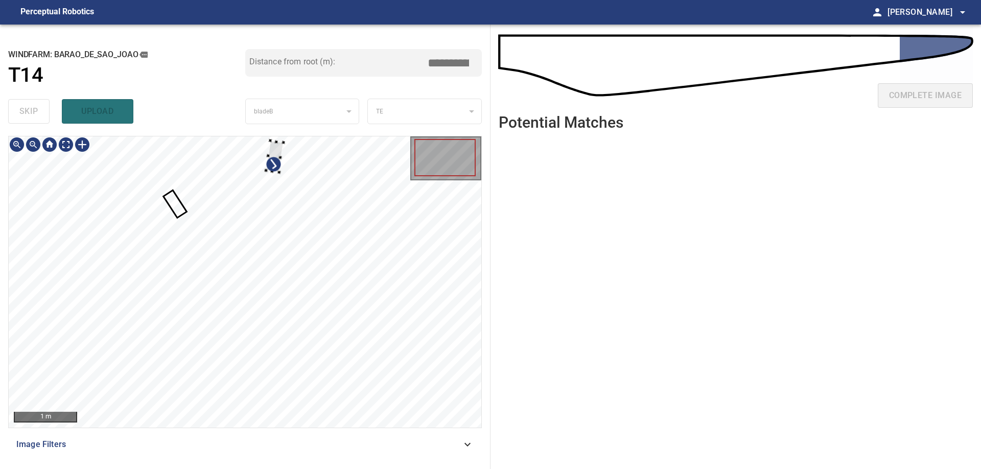
click at [139, 183] on div at bounding box center [245, 281] width 473 height 291
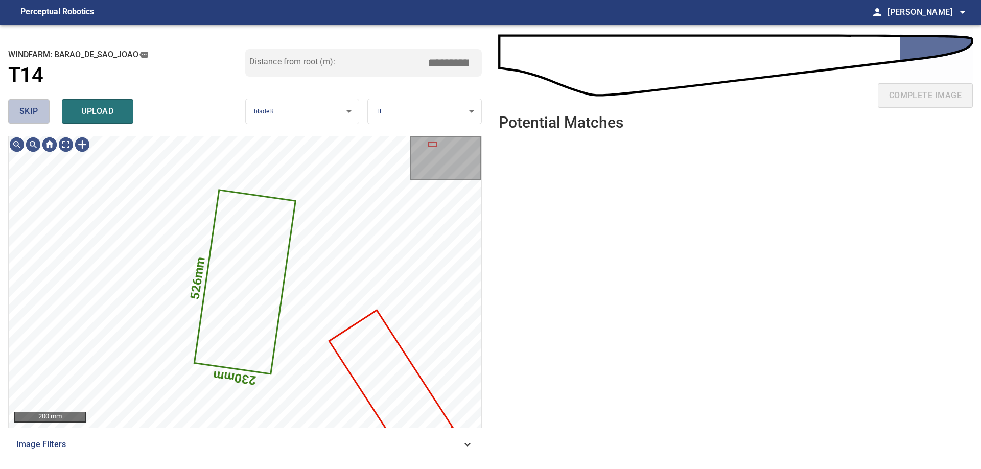
click at [34, 114] on span "skip" at bounding box center [28, 111] width 19 height 14
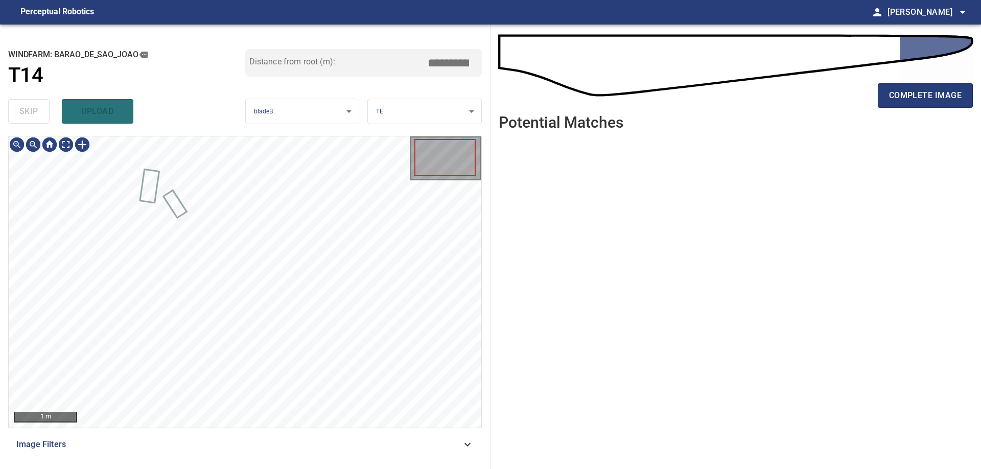
click at [34, 114] on div "skip upload" at bounding box center [126, 111] width 237 height 33
click at [309, 441] on div "50 mm Image Filters" at bounding box center [245, 298] width 474 height 325
click at [270, 444] on div "50 mm Image Filters" at bounding box center [245, 298] width 474 height 325
click at [308, 106] on div "**********" at bounding box center [245, 247] width 490 height 444
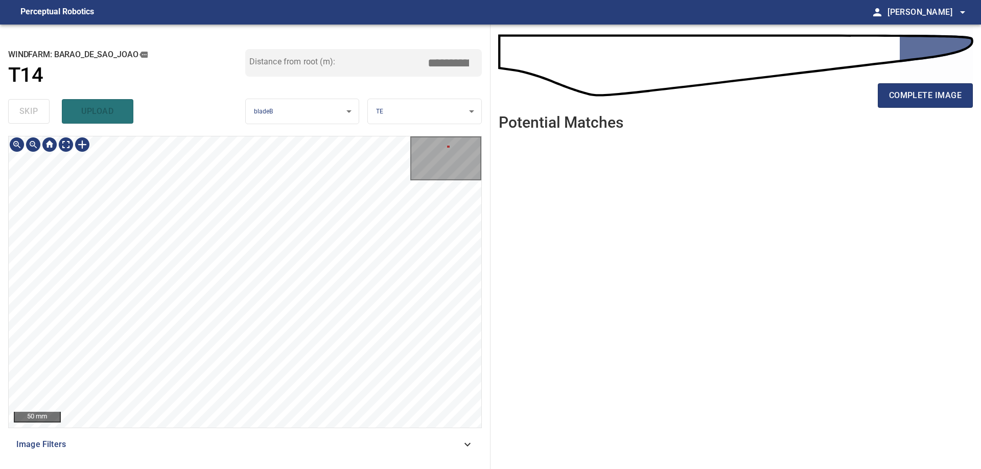
click at [297, 79] on div "**********" at bounding box center [245, 247] width 490 height 444
click at [244, 36] on div "**********" at bounding box center [245, 247] width 490 height 444
click at [281, 76] on div "**********" at bounding box center [245, 247] width 490 height 444
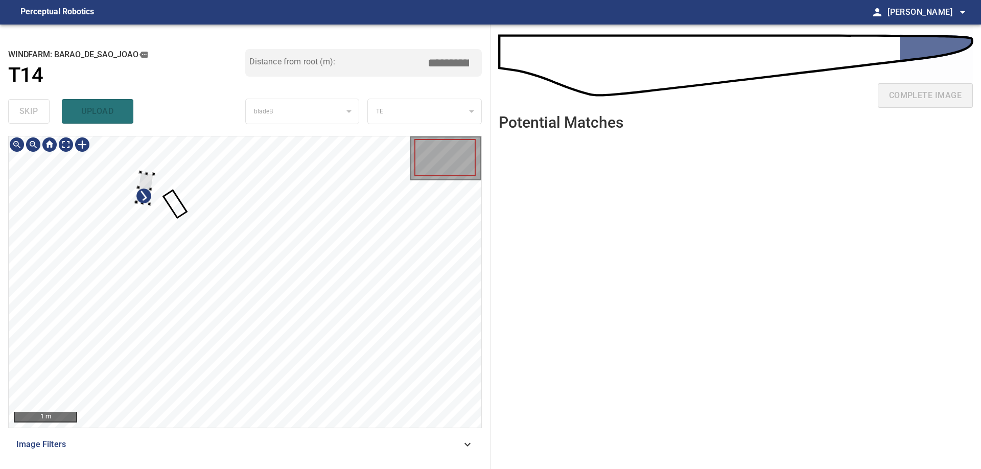
click at [130, 180] on div at bounding box center [245, 281] width 473 height 291
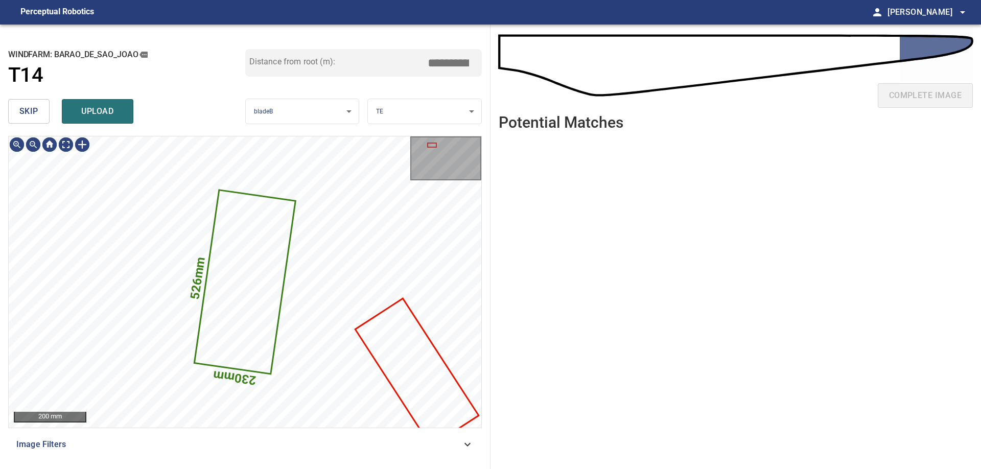
click at [28, 113] on span "skip" at bounding box center [28, 111] width 19 height 14
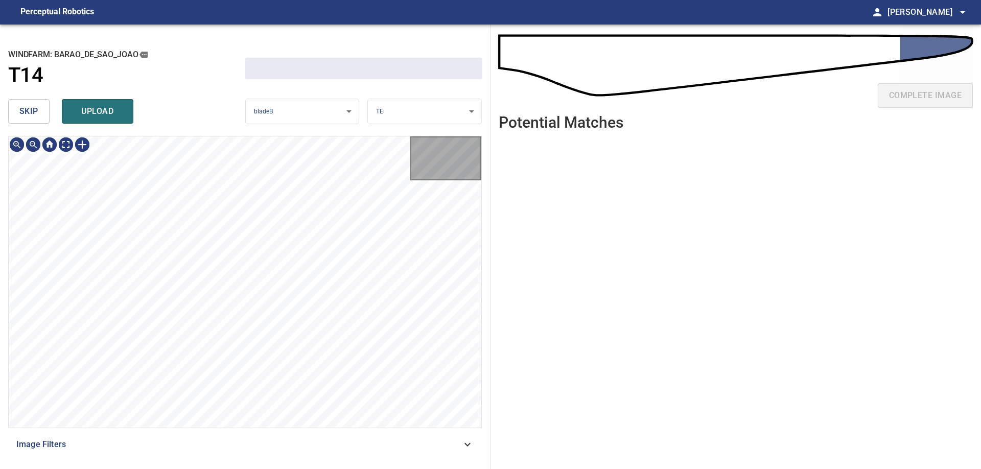
click at [28, 113] on span "skip" at bounding box center [28, 111] width 19 height 14
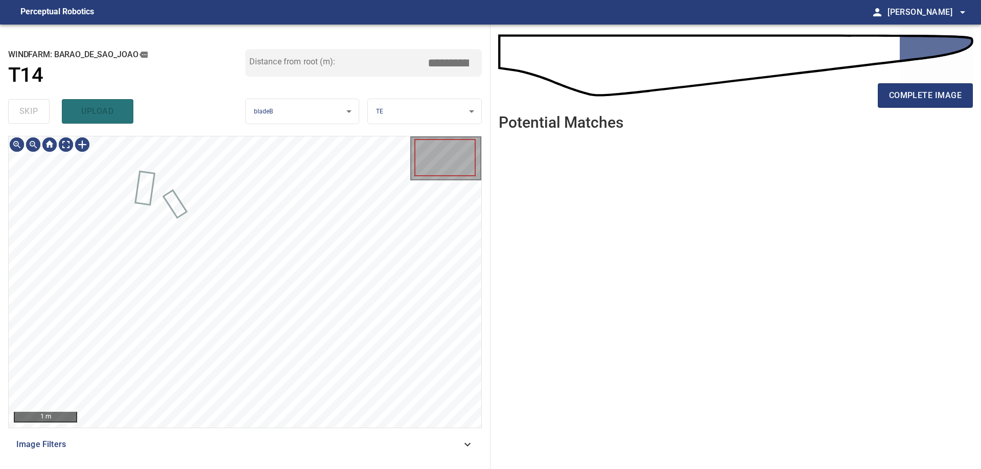
click at [28, 113] on div "skip upload" at bounding box center [126, 111] width 237 height 33
click at [285, 446] on div "50 mm Image Filters" at bounding box center [245, 298] width 474 height 325
click at [322, 120] on div "**********" at bounding box center [245, 247] width 490 height 444
click at [921, 89] on span "complete image" at bounding box center [925, 95] width 73 height 14
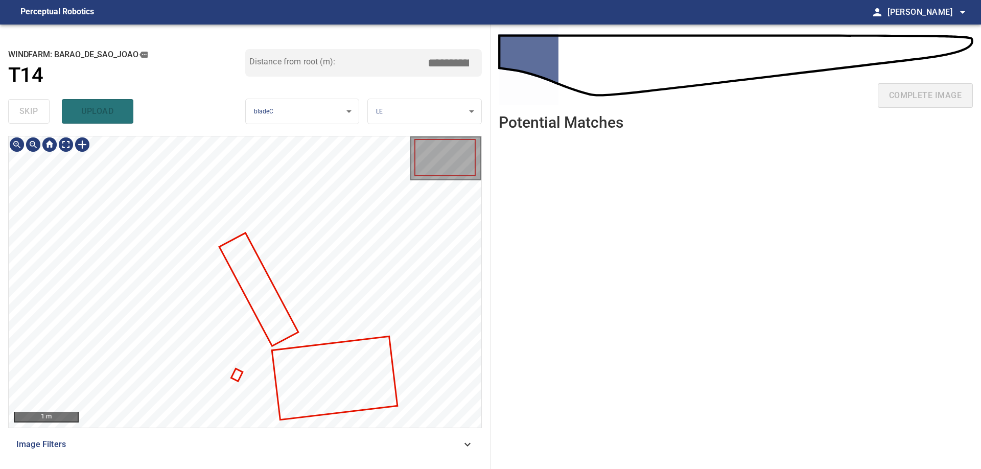
type input "***"
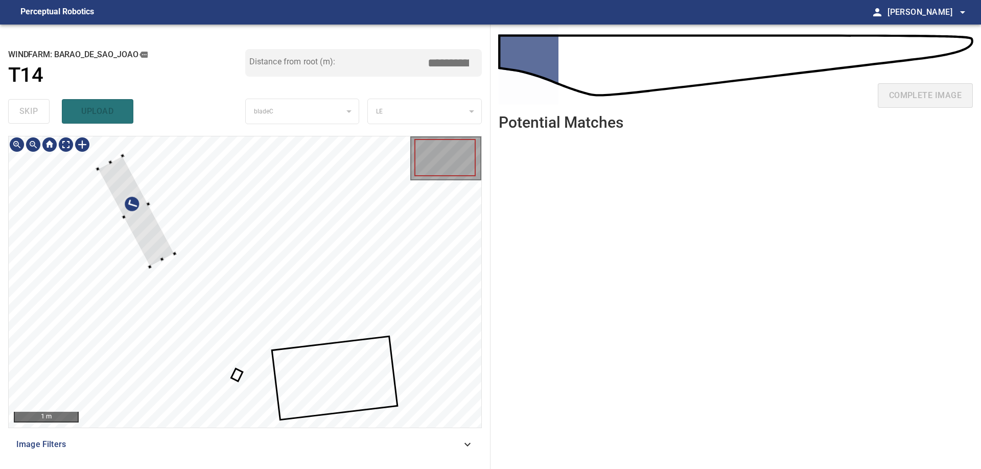
click at [111, 211] on div at bounding box center [136, 211] width 77 height 111
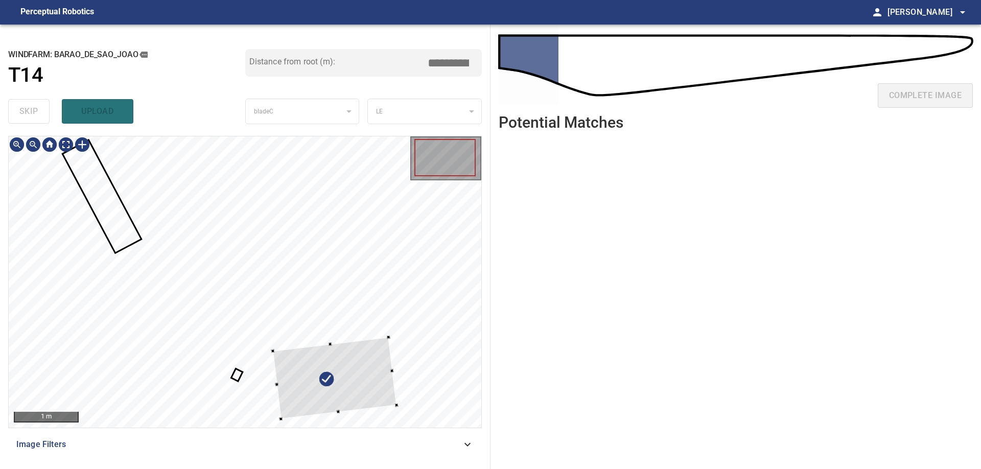
click at [417, 357] on div at bounding box center [245, 281] width 473 height 291
click at [414, 348] on div at bounding box center [352, 369] width 124 height 82
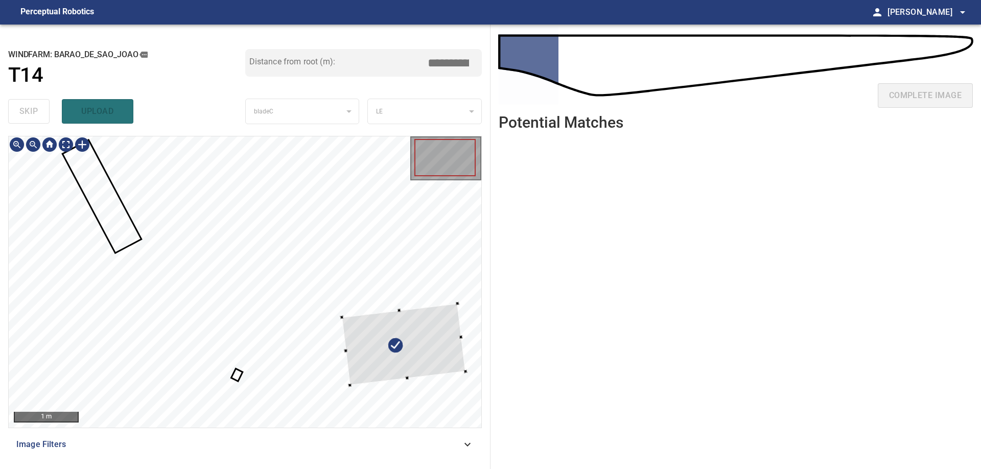
click at [410, 343] on div at bounding box center [403, 344] width 124 height 82
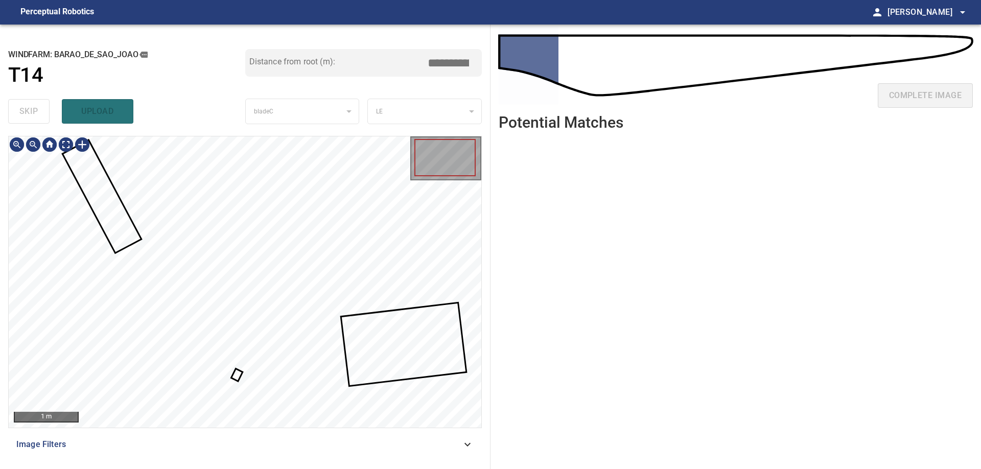
click at [240, 374] on div at bounding box center [245, 281] width 473 height 291
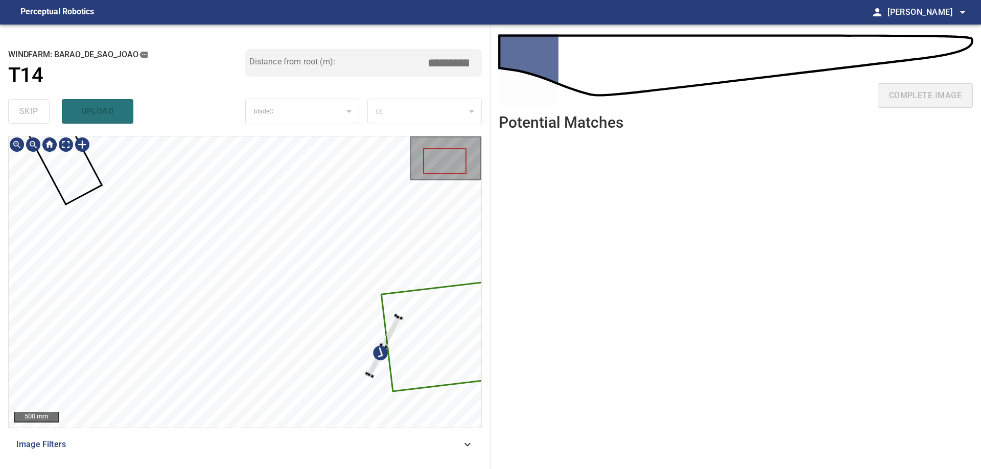
click at [393, 343] on div at bounding box center [245, 281] width 473 height 291
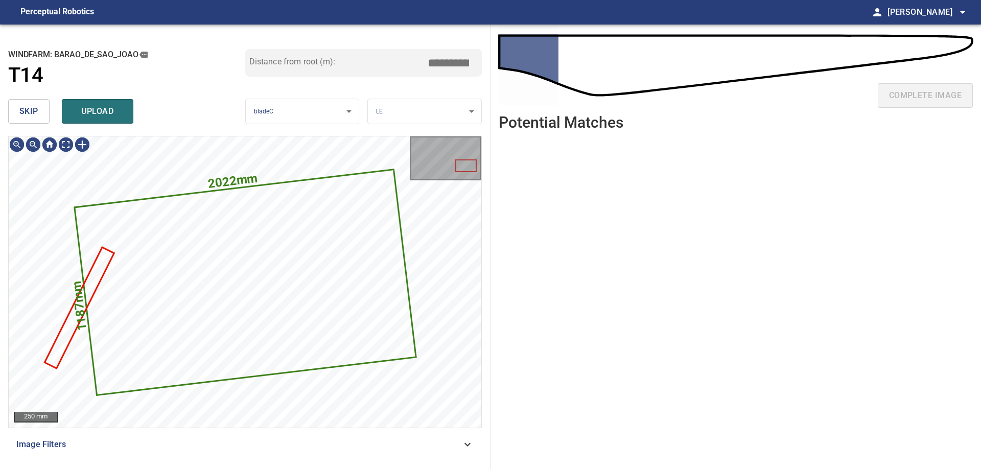
click at [30, 116] on span "skip" at bounding box center [28, 111] width 19 height 14
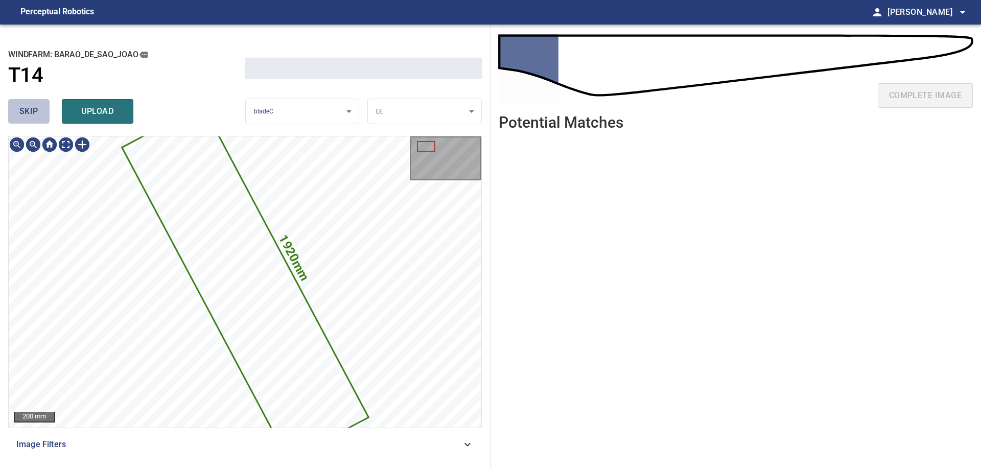
click at [30, 116] on span "skip" at bounding box center [28, 111] width 19 height 14
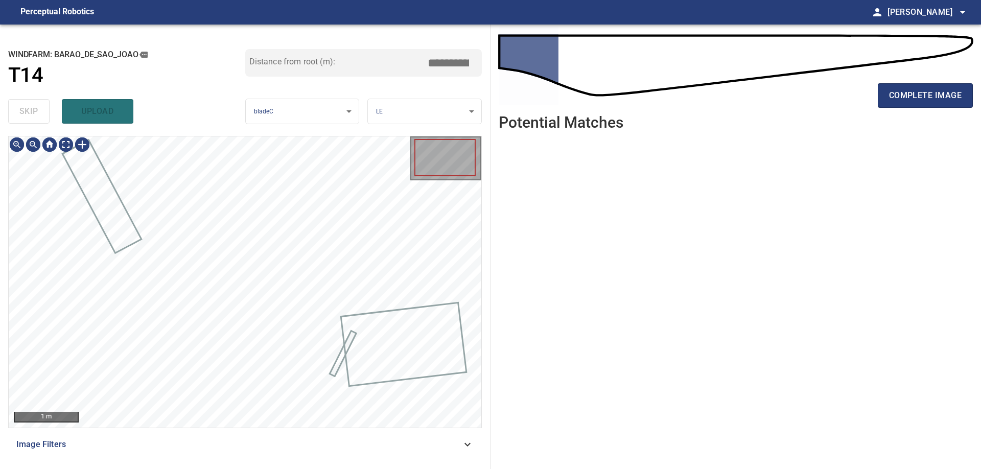
click at [30, 116] on div "skip upload" at bounding box center [126, 111] width 237 height 33
click at [492, 185] on div "**********" at bounding box center [490, 247] width 981 height 444
click at [477, 179] on div "100 mm" at bounding box center [245, 281] width 473 height 291
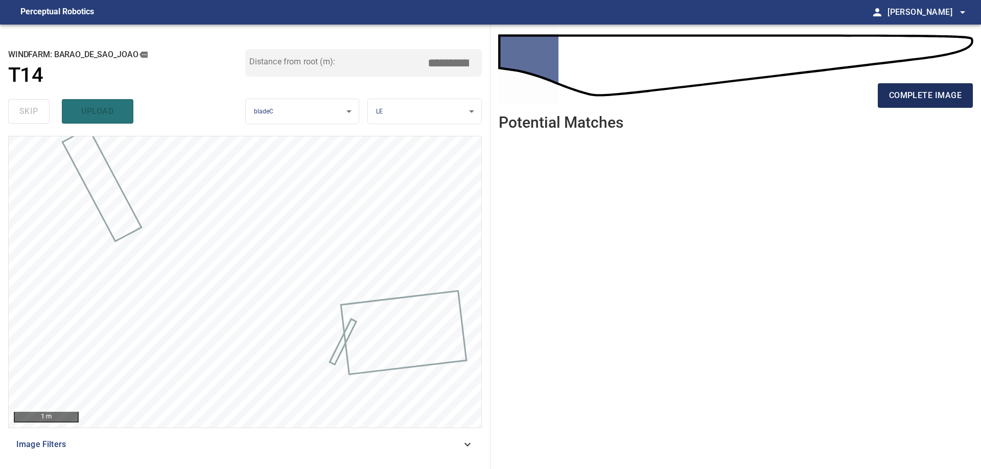
click at [909, 89] on span "complete image" at bounding box center [925, 95] width 73 height 14
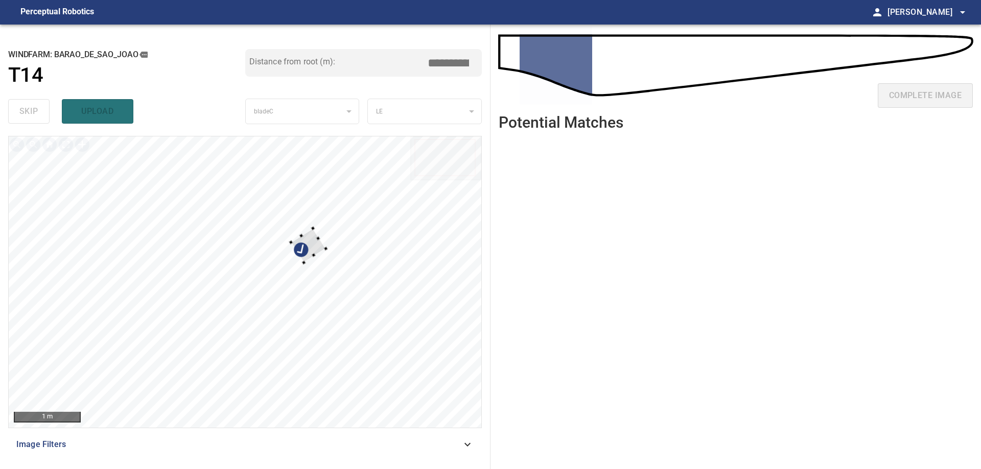
click at [368, 297] on div at bounding box center [245, 281] width 473 height 291
click at [82, 212] on div at bounding box center [245, 281] width 473 height 291
click at [83, 194] on div at bounding box center [95, 197] width 75 height 90
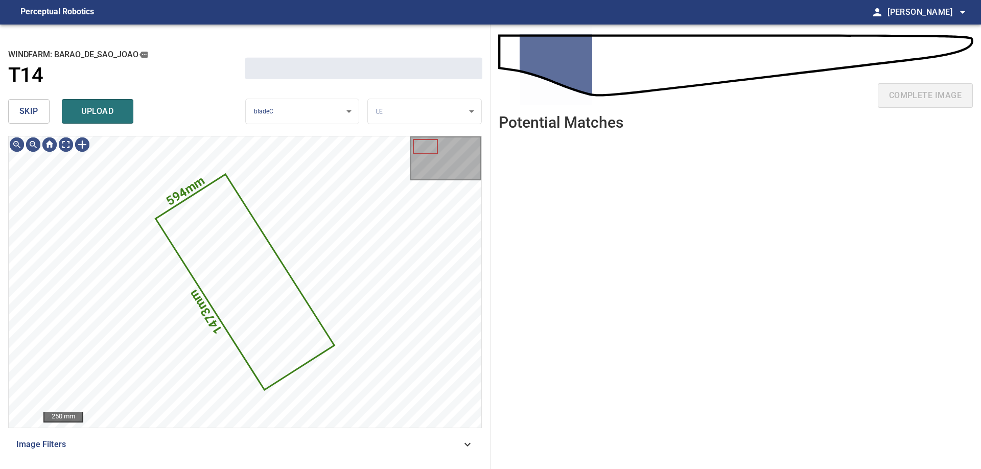
click at [26, 108] on span "skip" at bounding box center [28, 111] width 19 height 14
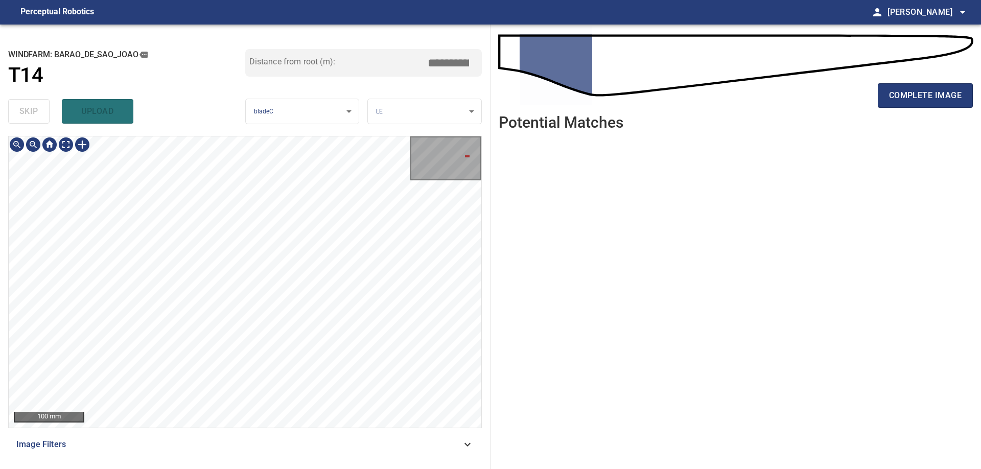
click at [488, 212] on div "**********" at bounding box center [245, 247] width 490 height 444
click at [516, 214] on div "**********" at bounding box center [490, 247] width 981 height 444
click at [900, 103] on span "complete image" at bounding box center [925, 95] width 73 height 14
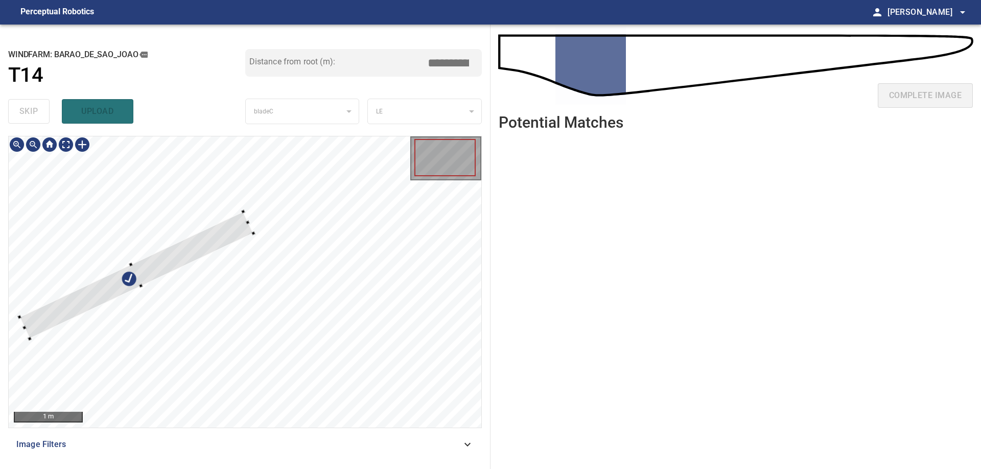
click at [214, 160] on div at bounding box center [245, 281] width 473 height 291
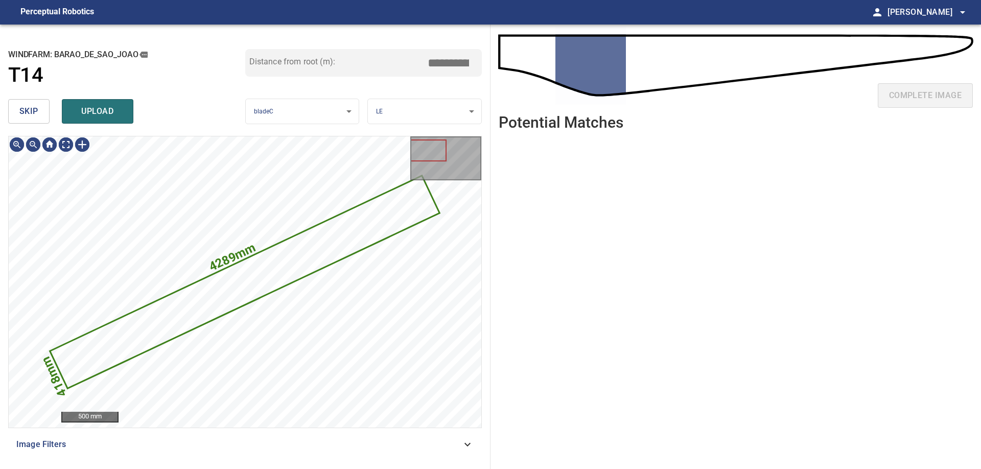
click at [25, 105] on span "skip" at bounding box center [28, 111] width 19 height 14
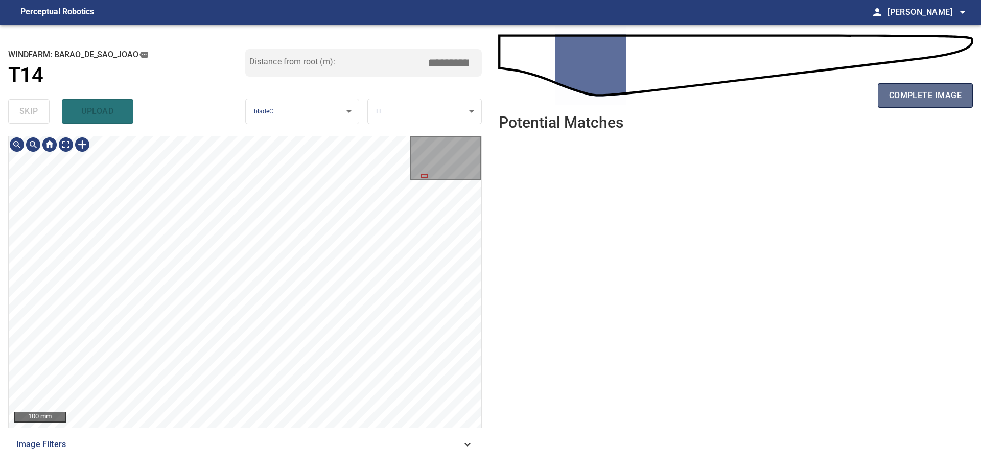
click at [941, 90] on span "complete image" at bounding box center [925, 95] width 73 height 14
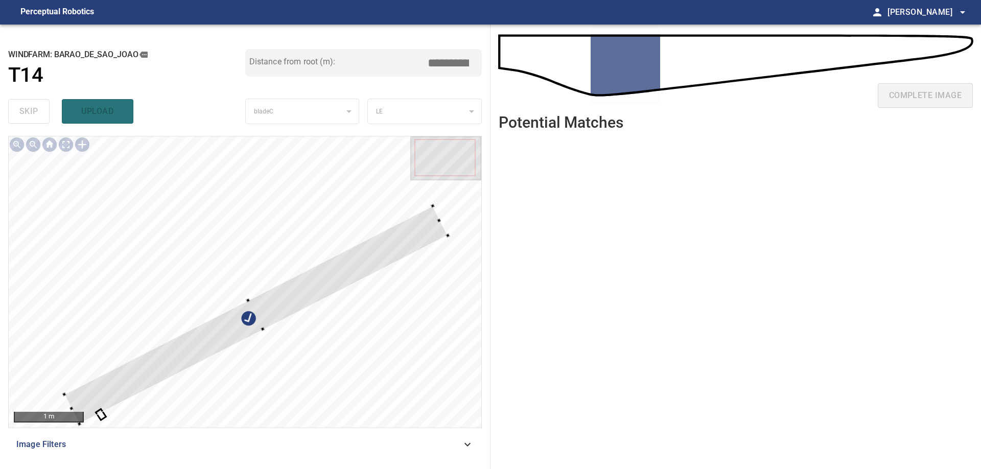
click at [169, 165] on div at bounding box center [245, 281] width 473 height 291
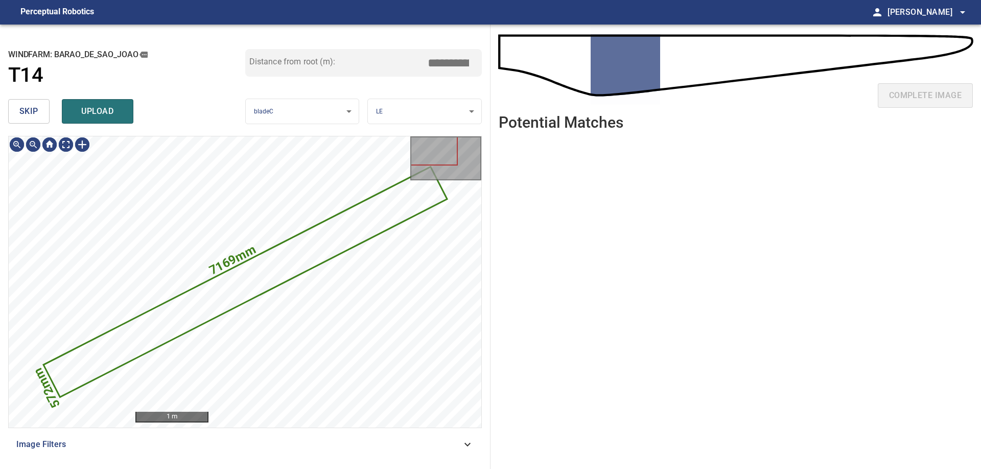
click at [40, 121] on button "skip" at bounding box center [28, 111] width 41 height 25
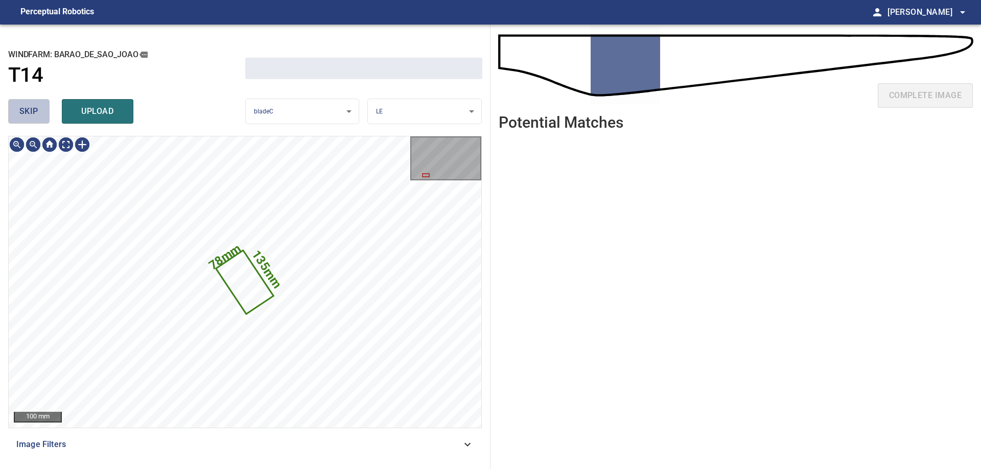
click at [40, 121] on button "skip" at bounding box center [28, 111] width 41 height 25
click at [40, 121] on div "skip upload" at bounding box center [126, 111] width 237 height 33
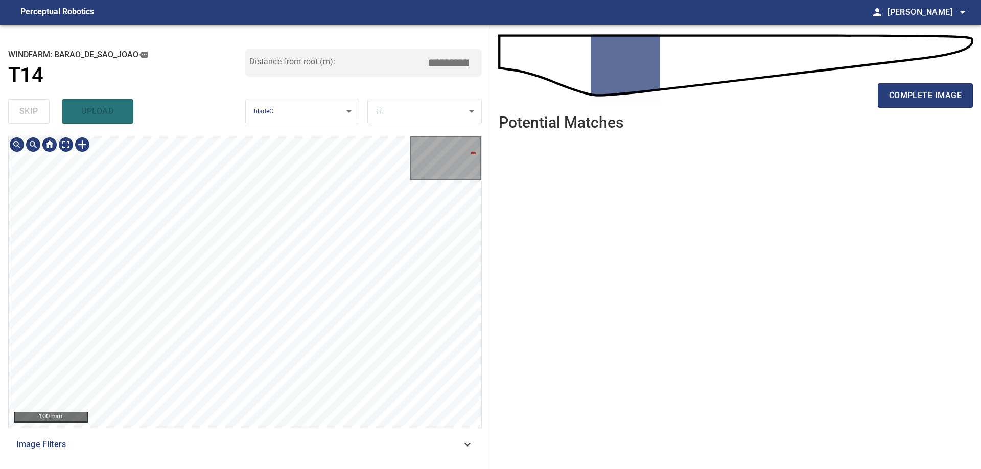
click at [491, 191] on div "**********" at bounding box center [490, 247] width 981 height 444
click at [424, 182] on div "50 mm" at bounding box center [245, 281] width 473 height 291
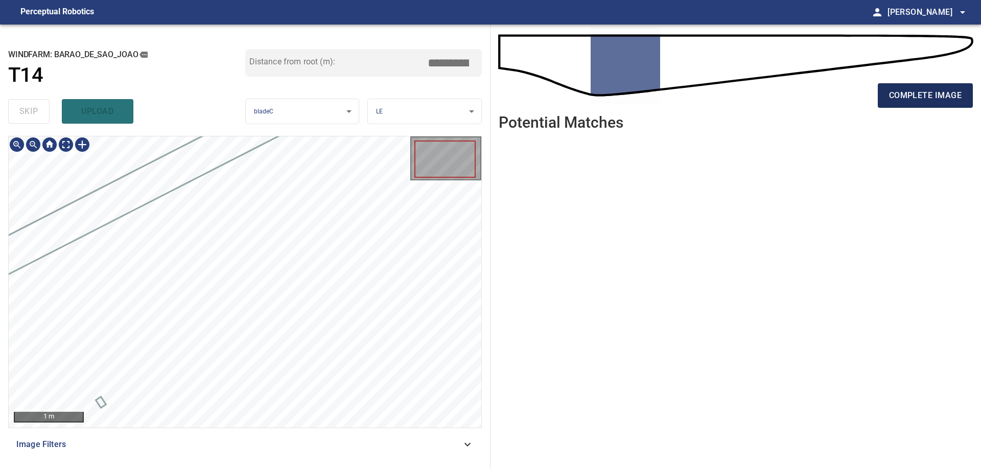
click at [921, 93] on span "complete image" at bounding box center [925, 95] width 73 height 14
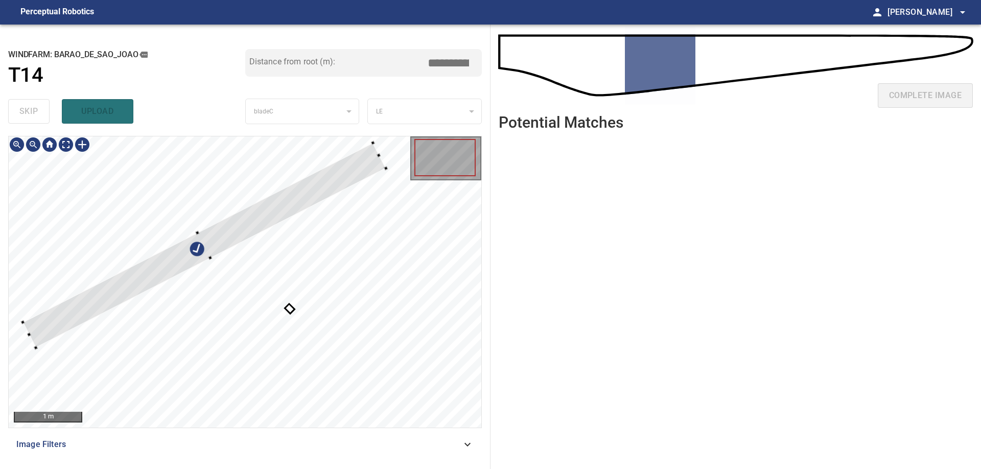
click at [232, 190] on div at bounding box center [245, 281] width 473 height 291
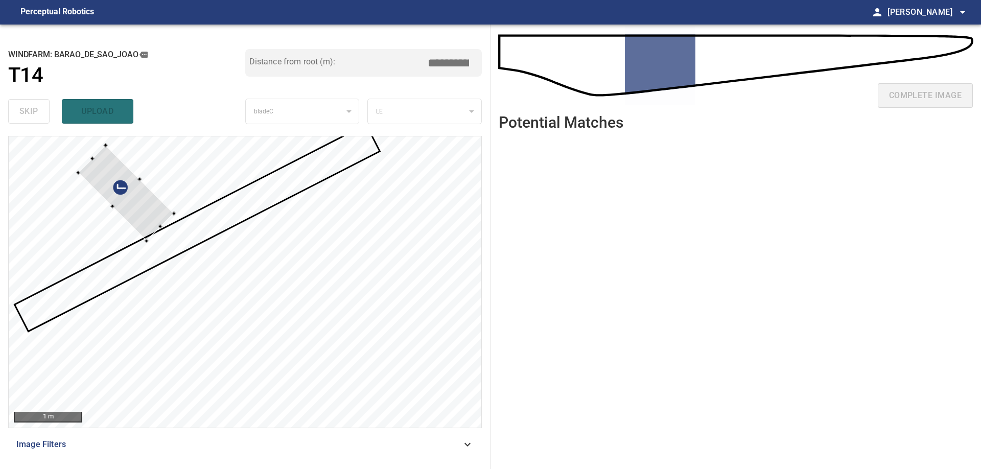
click at [54, 185] on div at bounding box center [245, 281] width 473 height 291
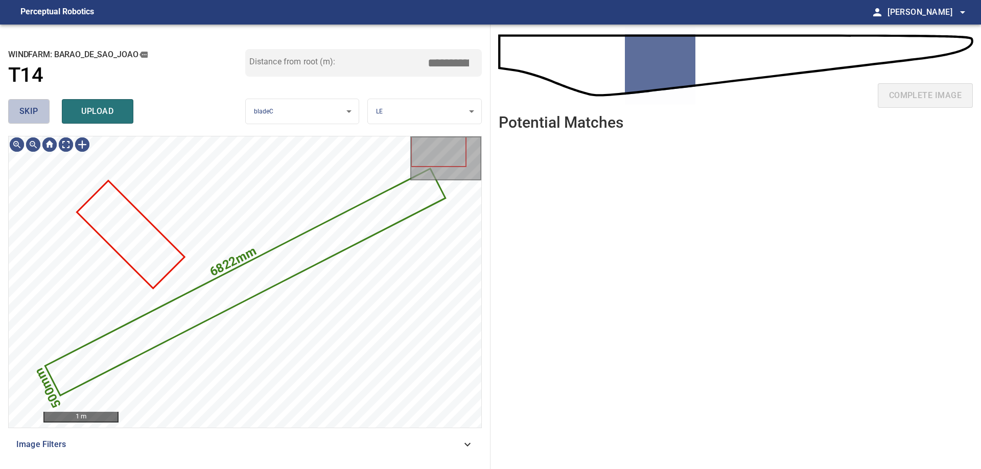
click at [26, 110] on span "skip" at bounding box center [28, 111] width 19 height 14
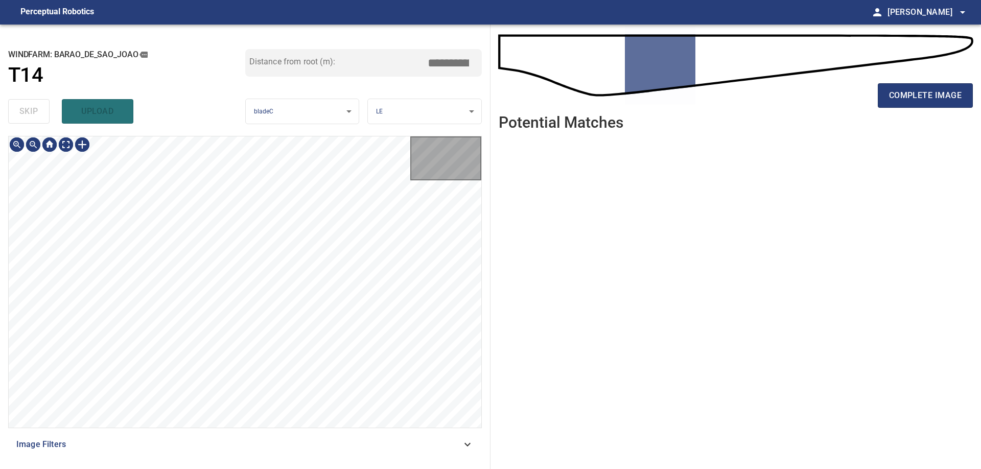
click at [26, 110] on div "skip upload" at bounding box center [126, 111] width 237 height 33
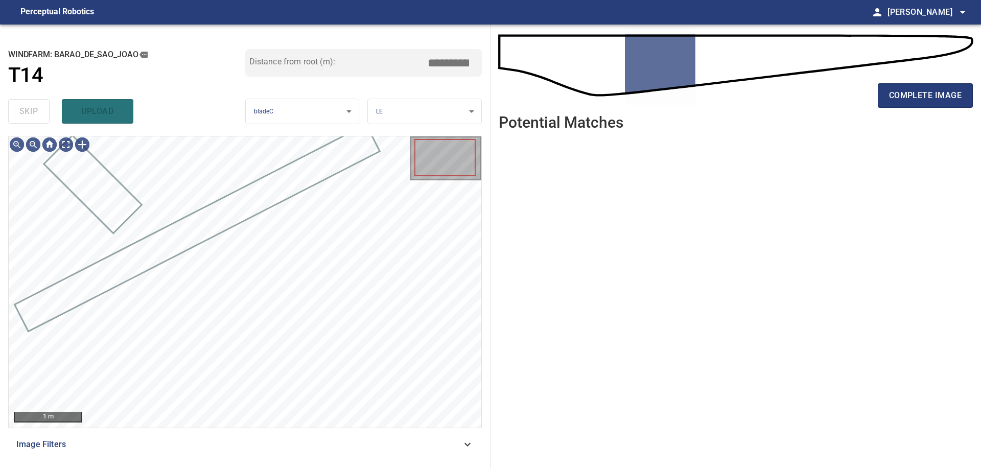
click at [26, 110] on div "skip upload" at bounding box center [126, 111] width 237 height 33
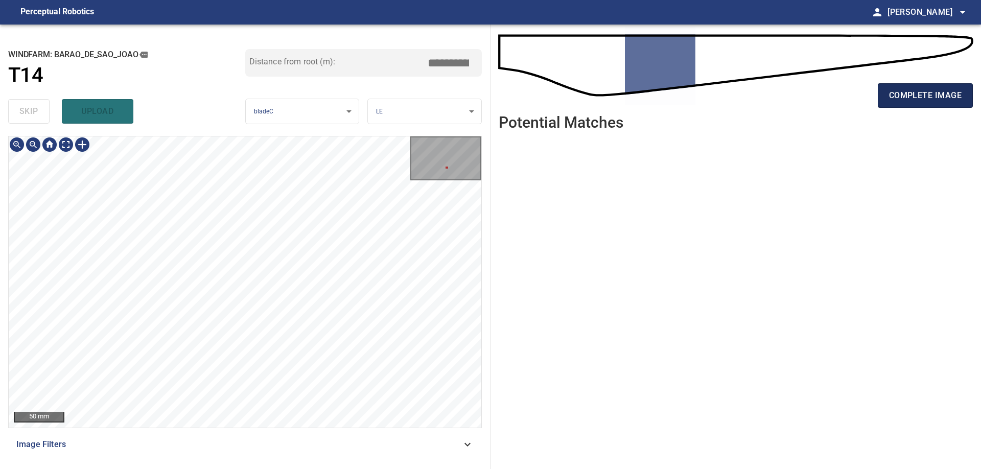
click at [904, 95] on span "complete image" at bounding box center [925, 95] width 73 height 14
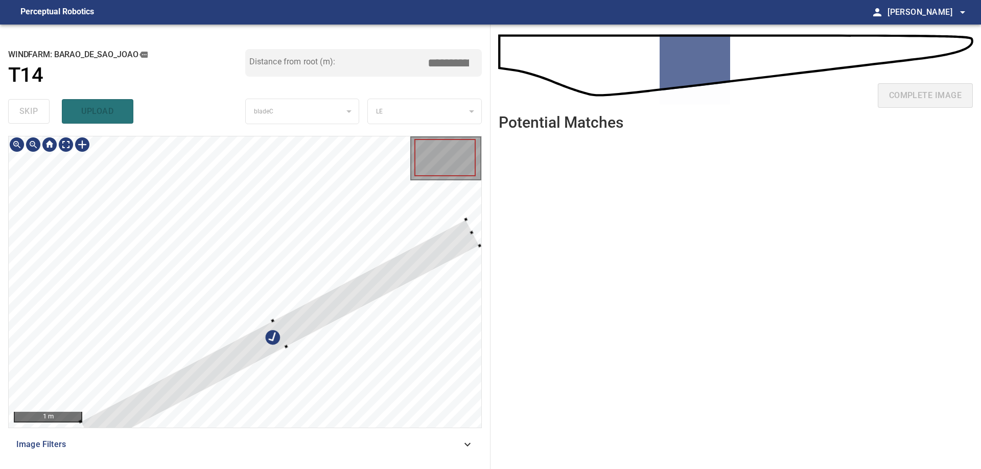
click at [241, 349] on div at bounding box center [279, 333] width 399 height 228
click at [153, 238] on div at bounding box center [245, 281] width 473 height 291
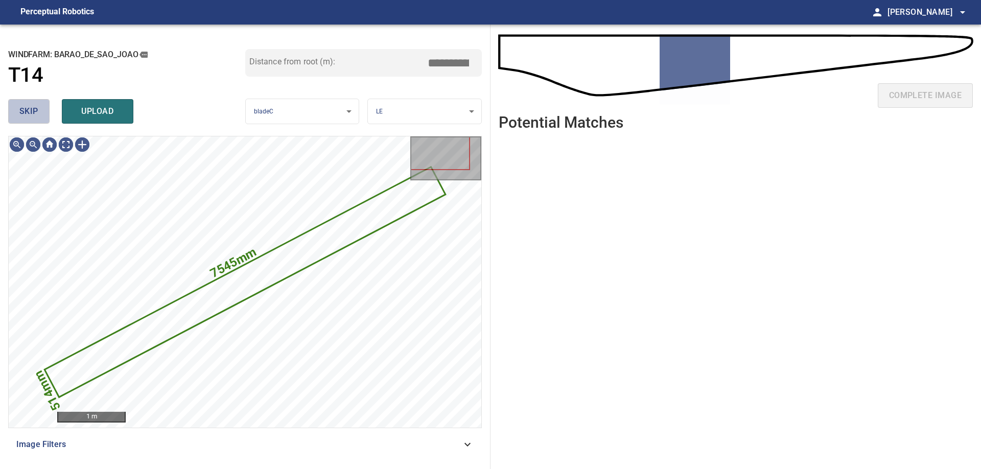
click at [29, 119] on button "skip" at bounding box center [28, 111] width 41 height 25
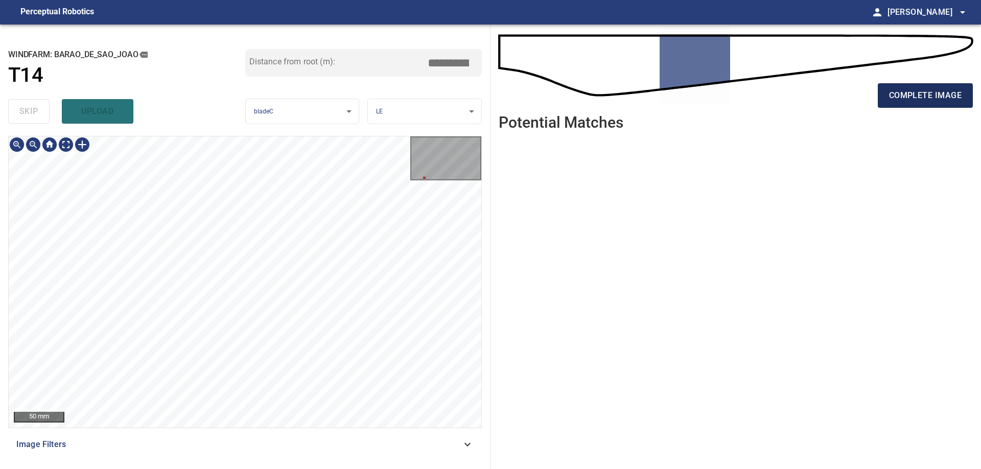
click at [904, 92] on span "complete image" at bounding box center [925, 95] width 73 height 14
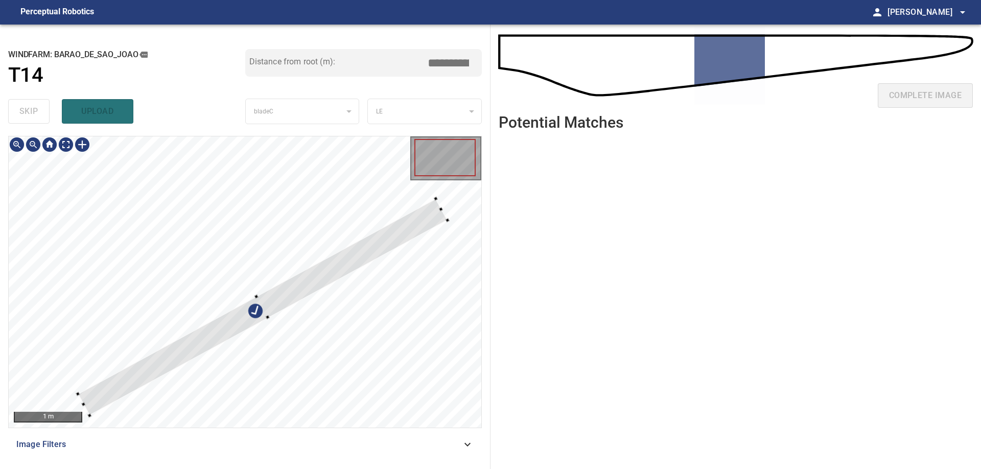
click at [187, 187] on div at bounding box center [245, 281] width 473 height 291
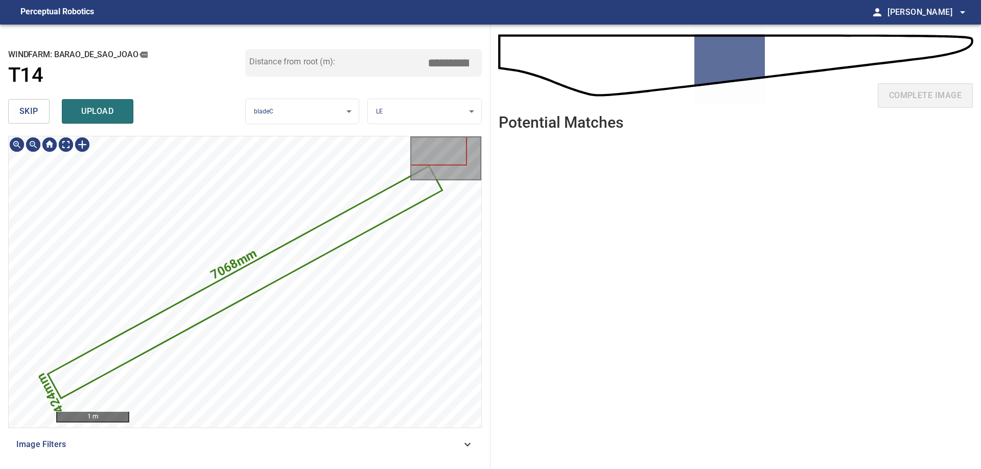
click at [36, 125] on div "skip upload" at bounding box center [126, 111] width 237 height 33
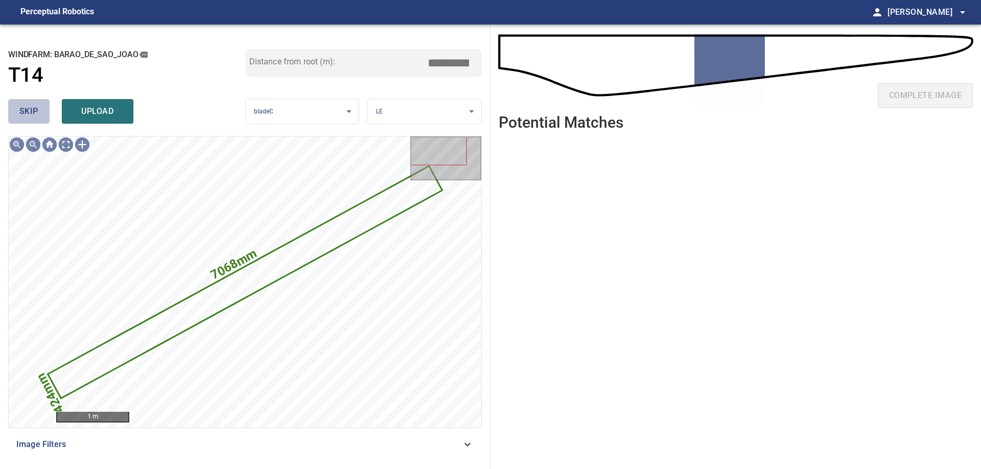
click at [39, 114] on button "skip" at bounding box center [28, 111] width 41 height 25
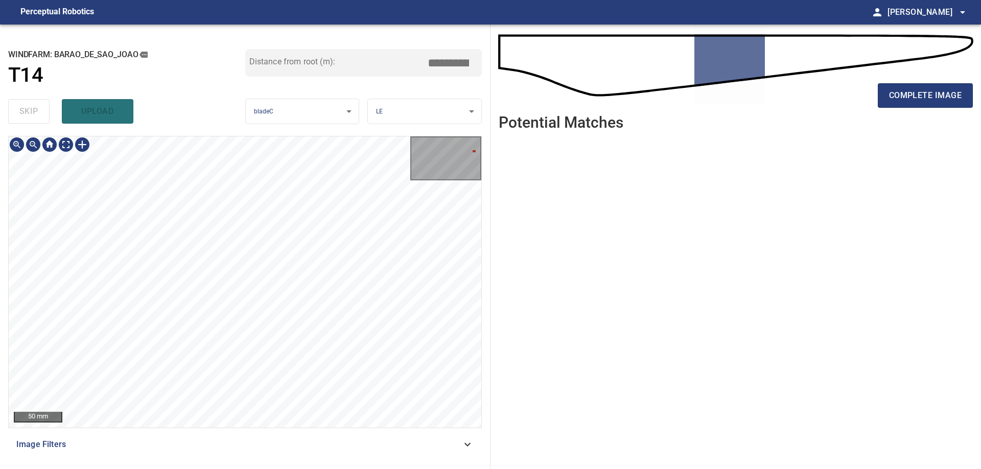
click at [94, 111] on div "**********" at bounding box center [245, 247] width 490 height 444
click at [42, 434] on div "50 mm Image Filters" at bounding box center [245, 298] width 474 height 325
click at [440, 172] on div "50 mm" at bounding box center [245, 281] width 473 height 291
click at [482, 157] on div "**********" at bounding box center [245, 247] width 490 height 444
click at [891, 96] on span "complete image" at bounding box center [925, 95] width 73 height 14
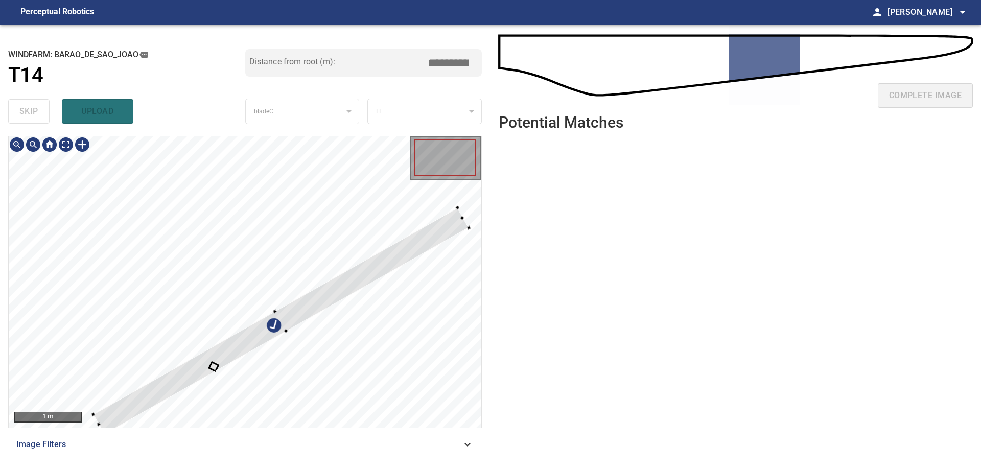
click at [128, 199] on div at bounding box center [245, 281] width 473 height 291
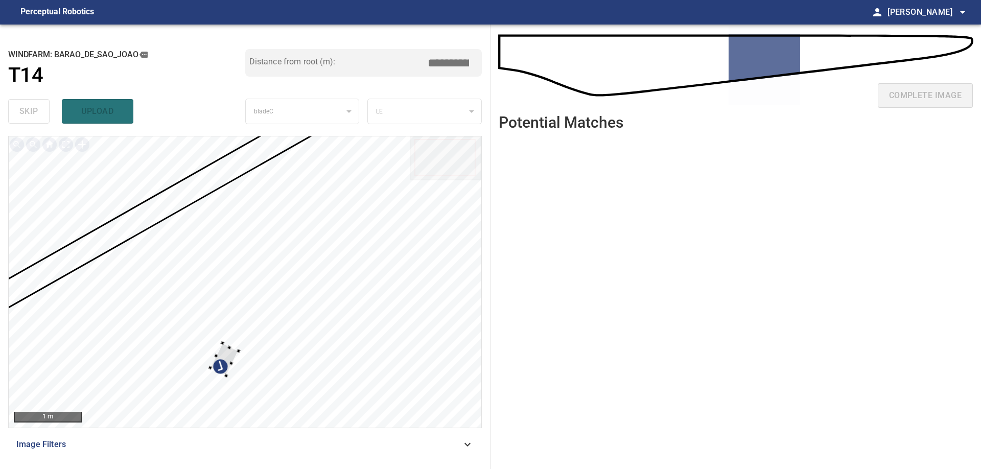
click at [287, 316] on div at bounding box center [245, 281] width 473 height 291
click at [123, 216] on div at bounding box center [109, 204] width 74 height 90
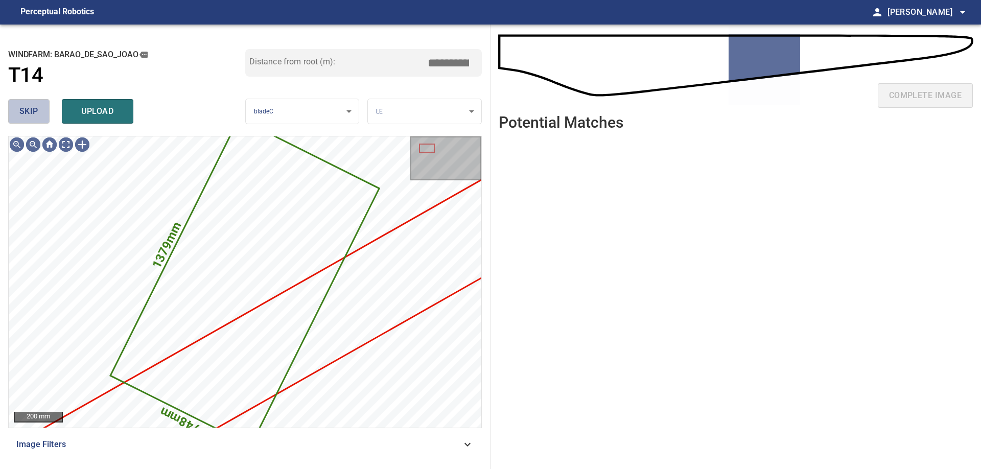
click at [34, 119] on button "skip" at bounding box center [28, 111] width 41 height 25
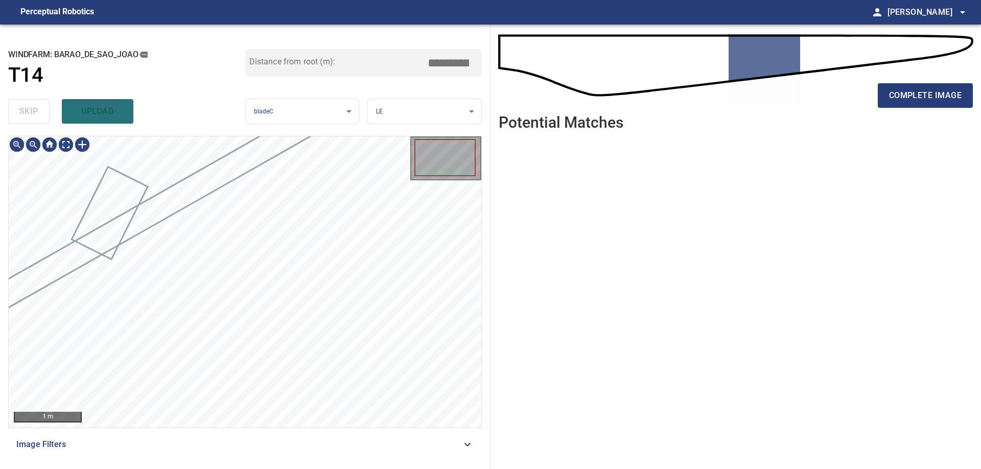
click at [34, 119] on div "skip upload" at bounding box center [126, 111] width 237 height 33
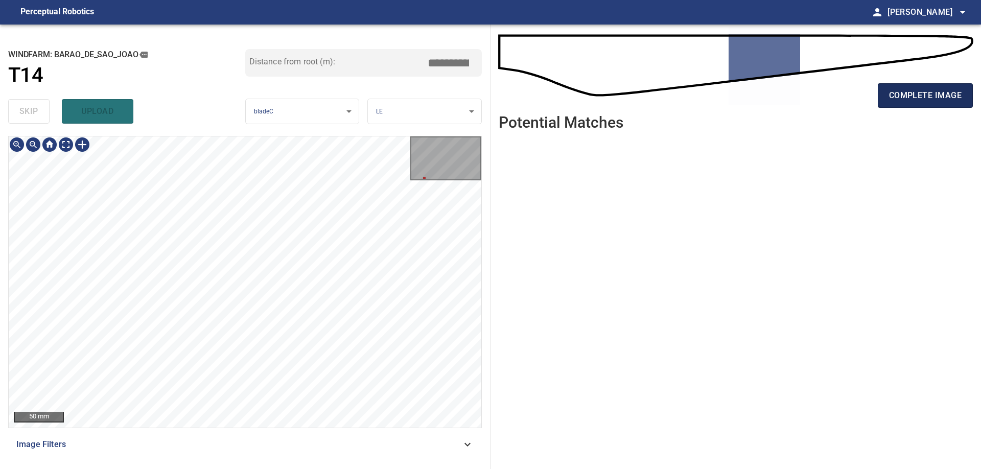
click at [907, 97] on span "complete image" at bounding box center [925, 95] width 73 height 14
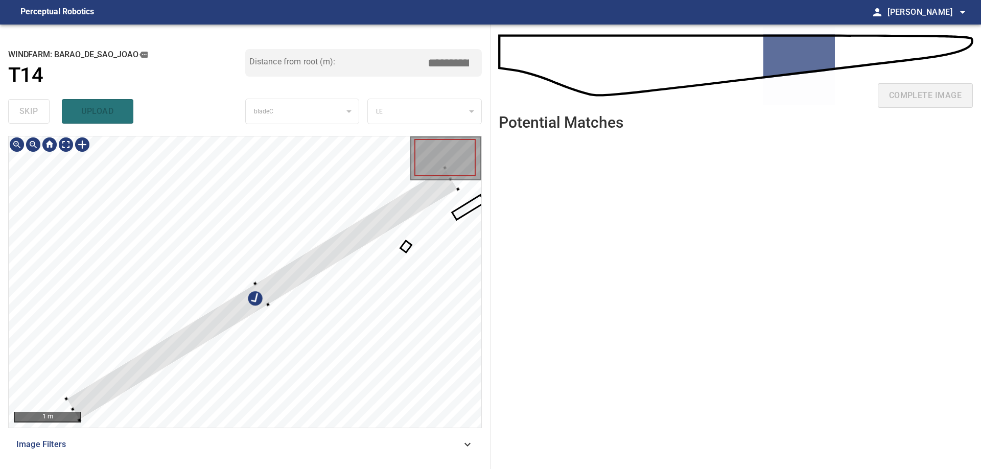
click at [248, 181] on div at bounding box center [245, 281] width 473 height 291
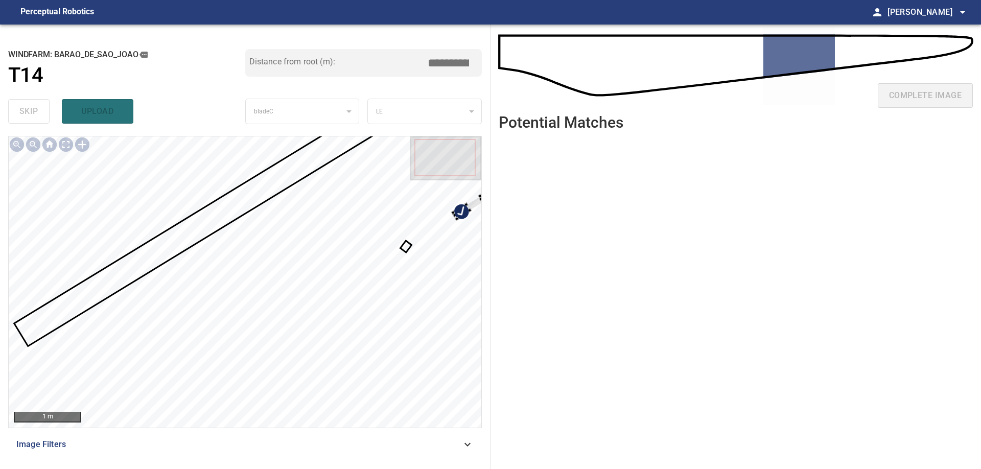
click at [442, 246] on div at bounding box center [245, 281] width 473 height 291
click at [374, 310] on div at bounding box center [245, 281] width 473 height 291
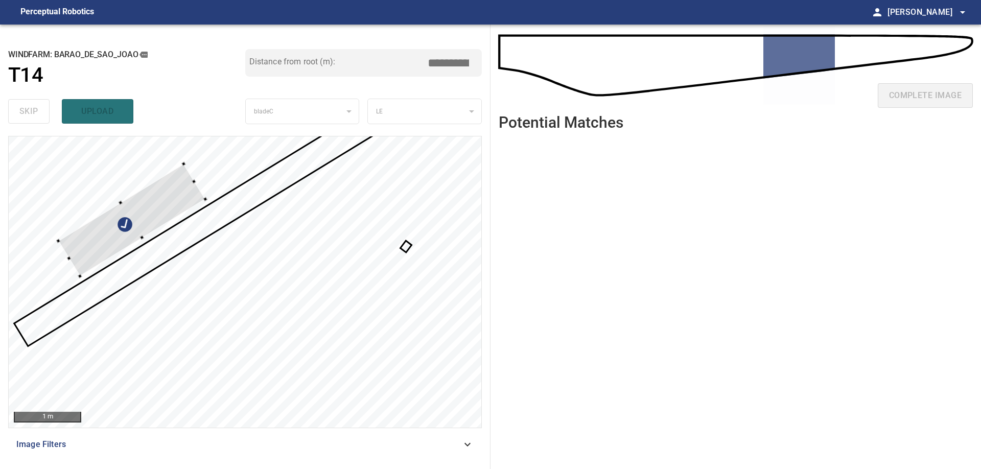
click at [60, 245] on div at bounding box center [245, 281] width 473 height 291
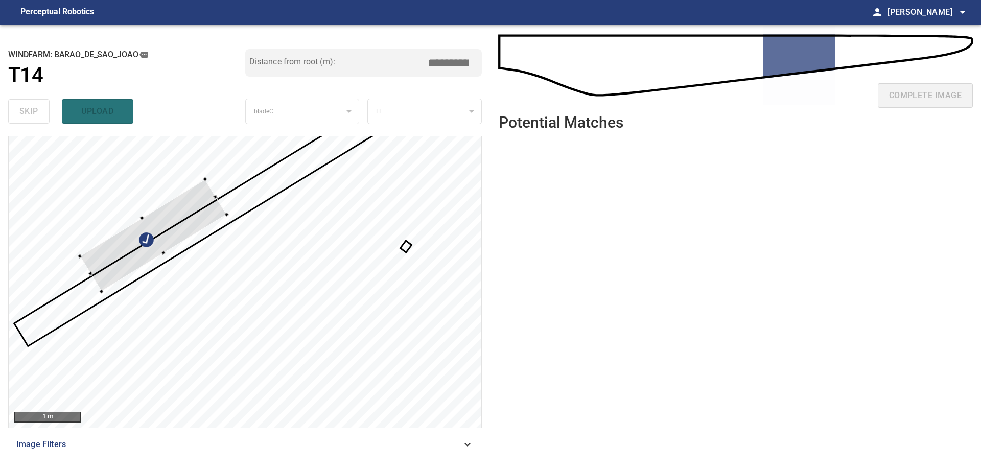
click at [99, 251] on div at bounding box center [153, 235] width 147 height 112
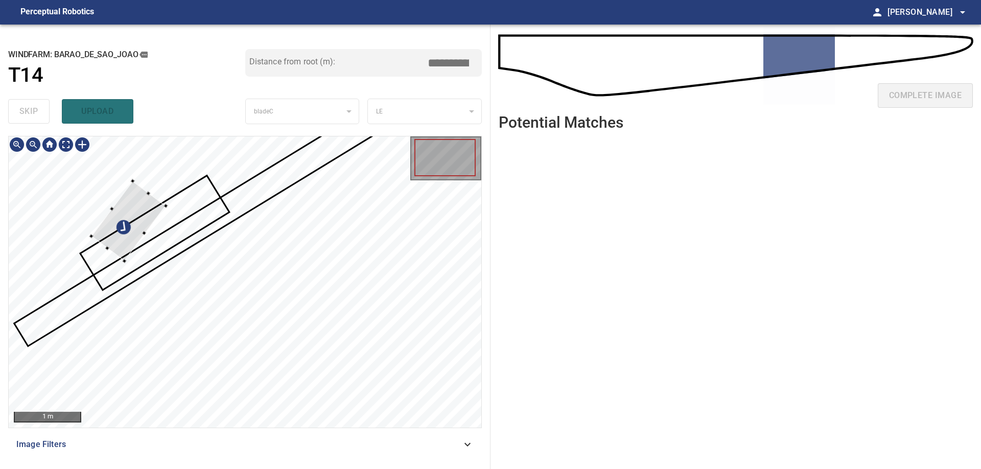
click at [146, 211] on div at bounding box center [128, 221] width 75 height 80
click at [152, 205] on div at bounding box center [127, 220] width 81 height 72
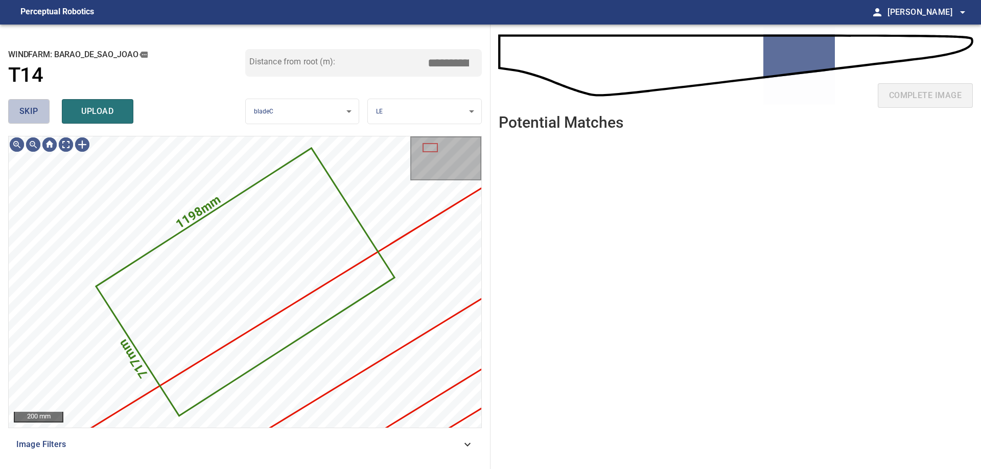
click at [44, 120] on button "skip" at bounding box center [28, 111] width 41 height 25
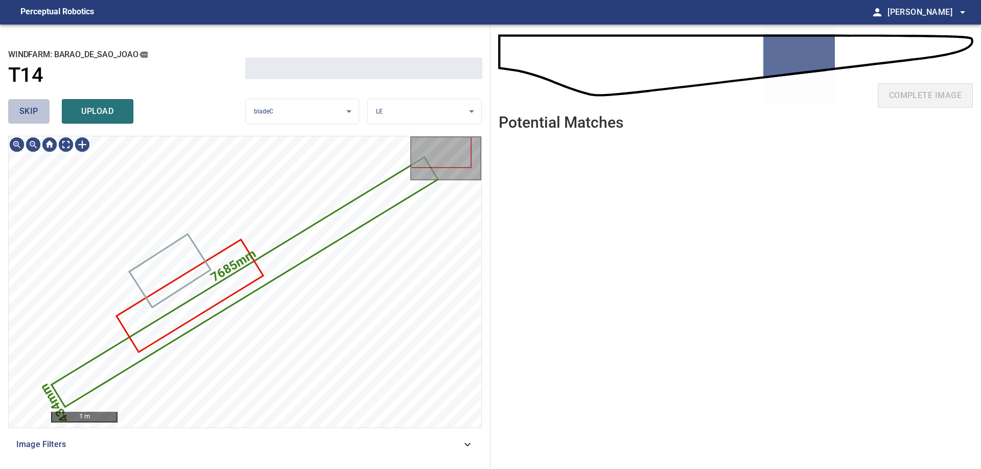
click at [44, 120] on button "skip" at bounding box center [28, 111] width 41 height 25
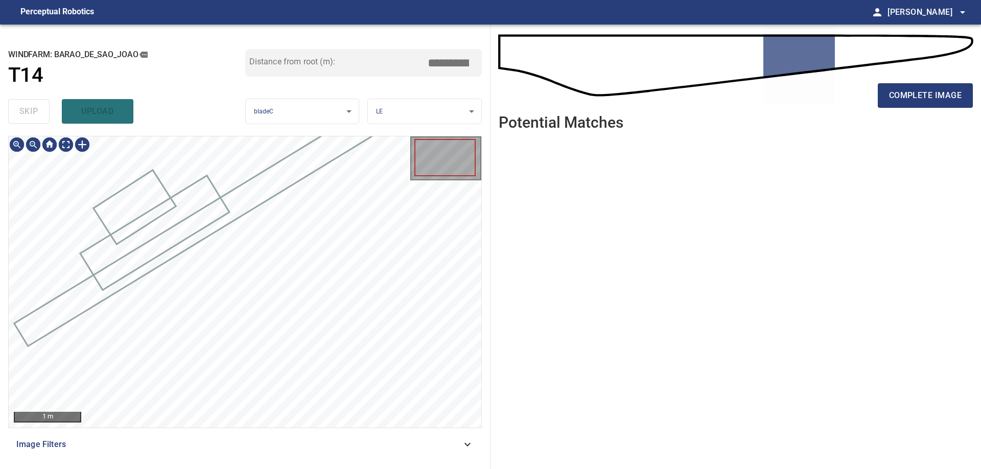
type input "*****"
click at [44, 120] on div "skip upload" at bounding box center [126, 111] width 237 height 33
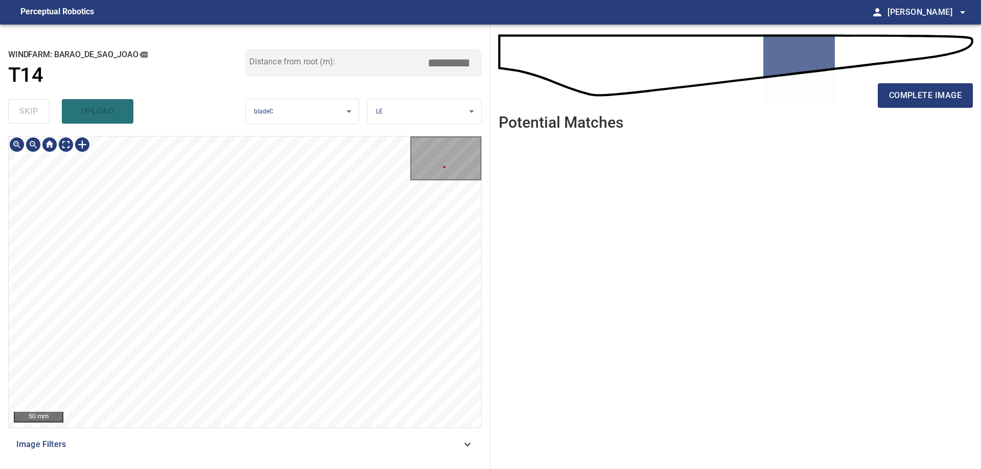
click at [427, 181] on div "50 mm" at bounding box center [245, 281] width 473 height 291
click at [930, 99] on span "complete image" at bounding box center [925, 95] width 73 height 14
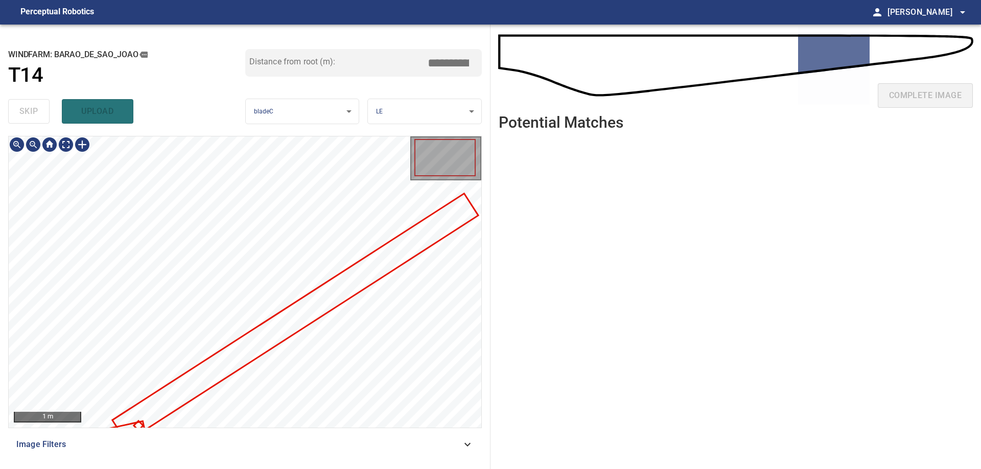
type input "****"
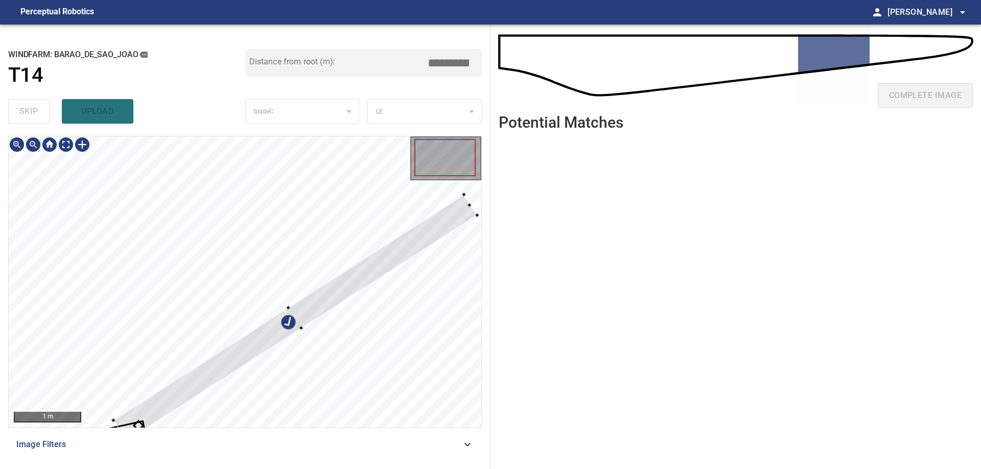
click at [208, 190] on div at bounding box center [245, 281] width 473 height 291
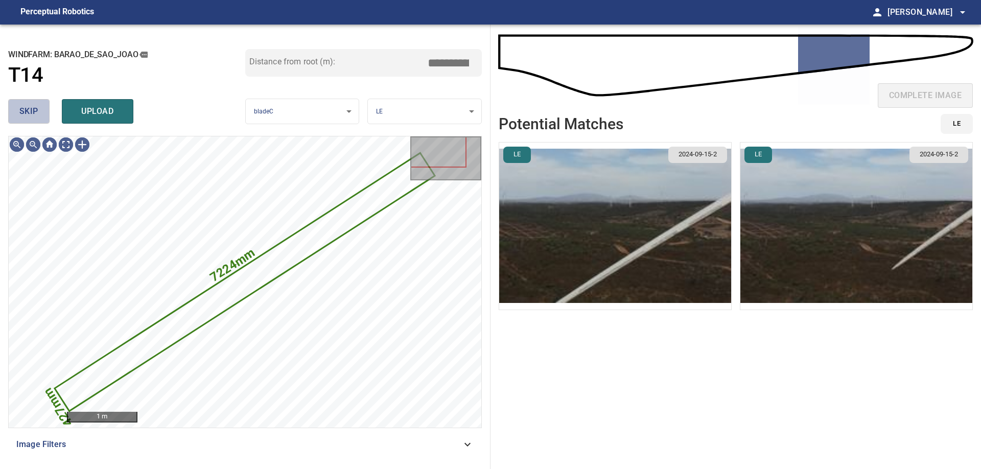
click at [38, 114] on span "skip" at bounding box center [28, 111] width 19 height 14
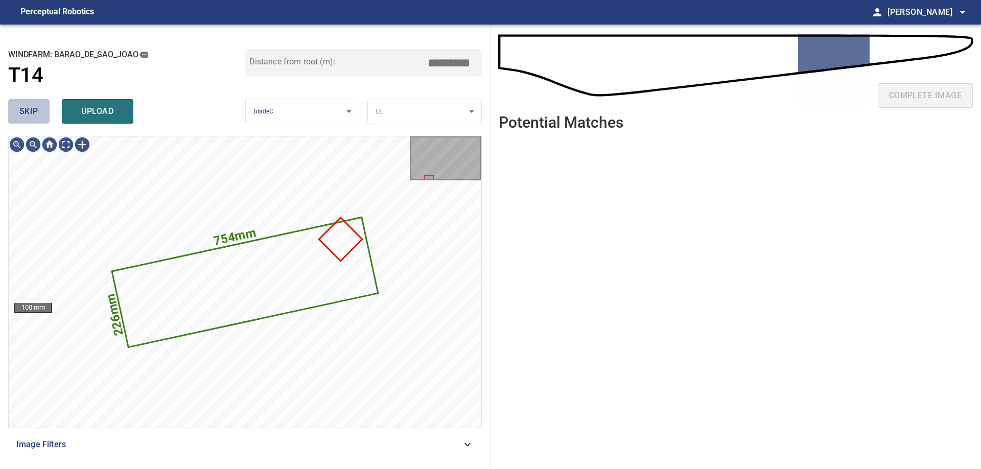
click at [38, 114] on span "skip" at bounding box center [28, 111] width 19 height 14
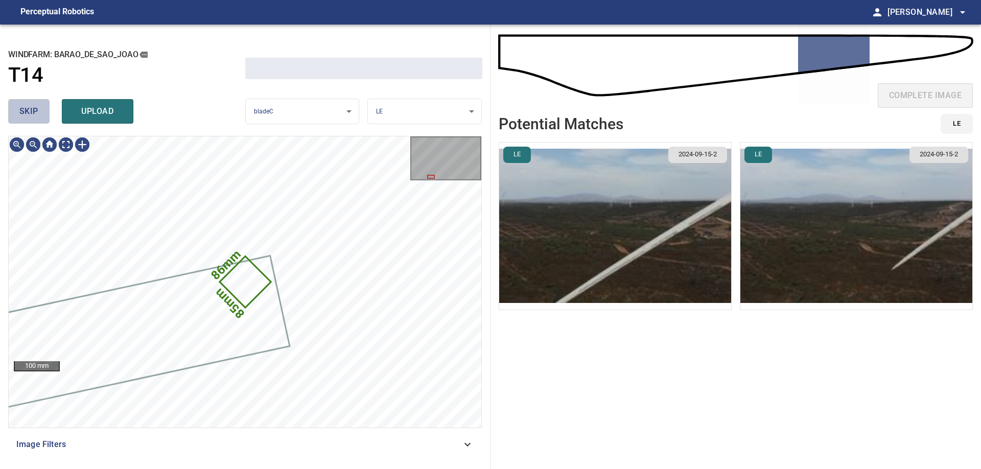
click at [38, 114] on span "skip" at bounding box center [28, 111] width 19 height 14
click at [38, 114] on div "skip upload" at bounding box center [126, 111] width 237 height 33
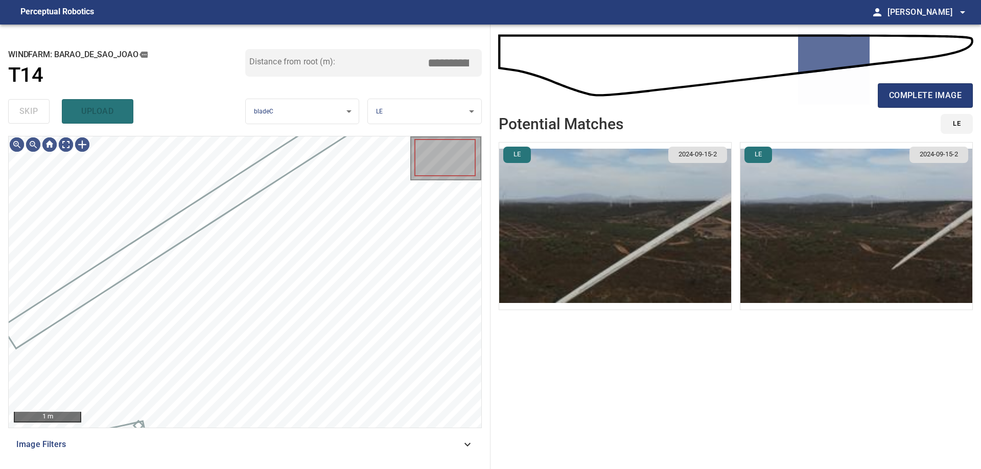
click at [38, 114] on div "skip upload" at bounding box center [126, 111] width 237 height 33
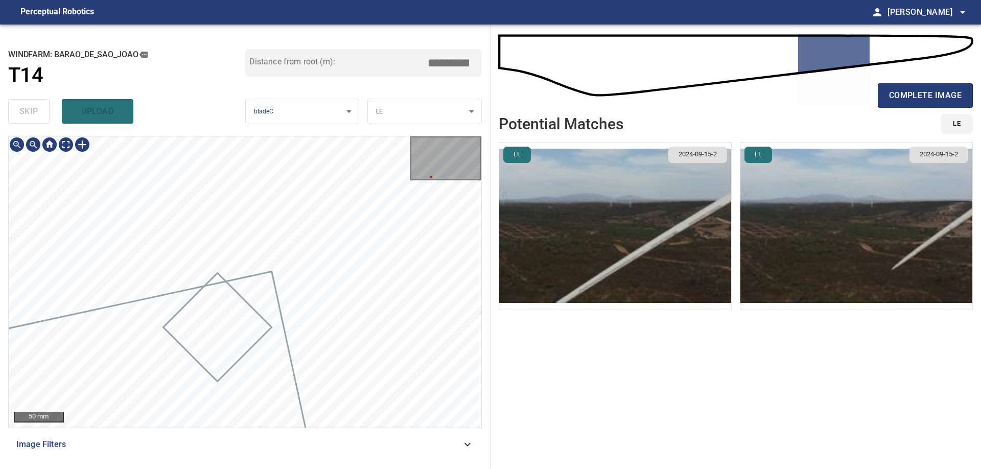
click at [417, 218] on div "Barao_de_Sao_Joao/T14/3 Category 2 unclassified" at bounding box center [245, 281] width 473 height 291
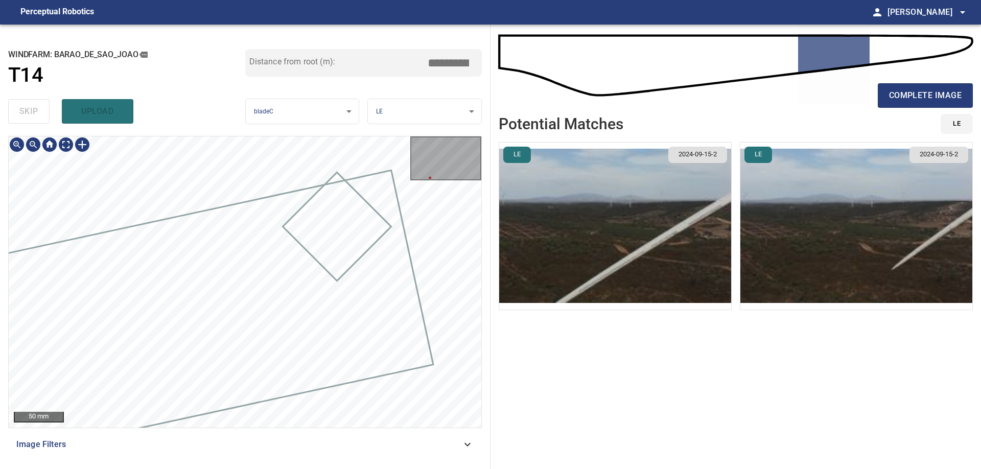
click at [489, 325] on div "**********" at bounding box center [245, 247] width 490 height 444
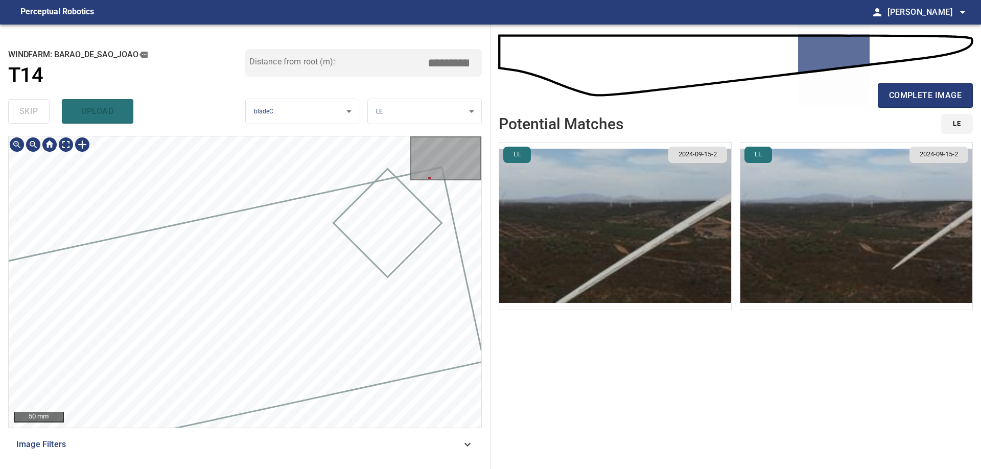
click at [409, 363] on div "Barao_de_Sao_Joao/T14/3 Category 2 unclassified" at bounding box center [245, 281] width 473 height 291
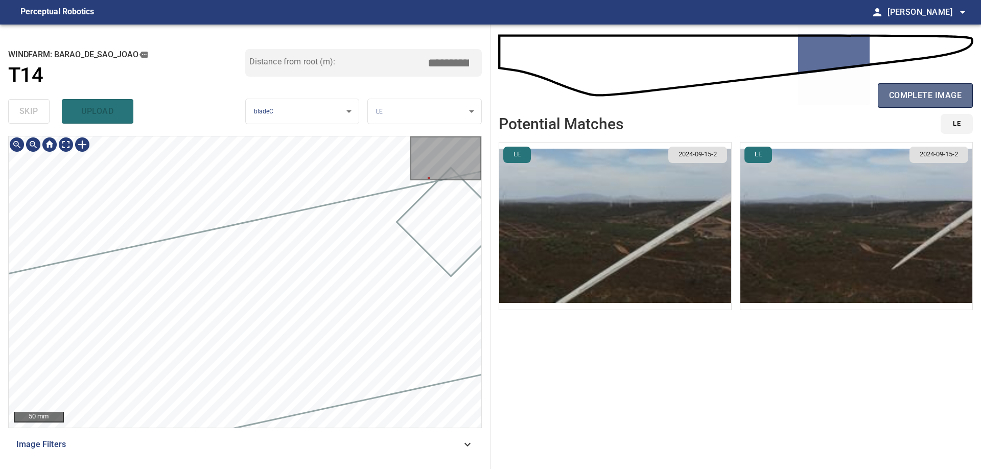
click at [918, 94] on span "complete image" at bounding box center [925, 95] width 73 height 14
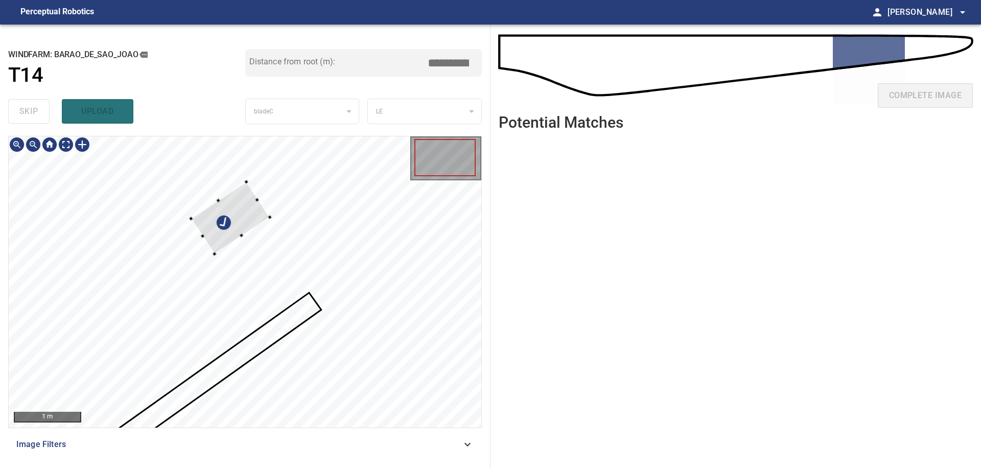
click at [113, 181] on div at bounding box center [245, 281] width 473 height 291
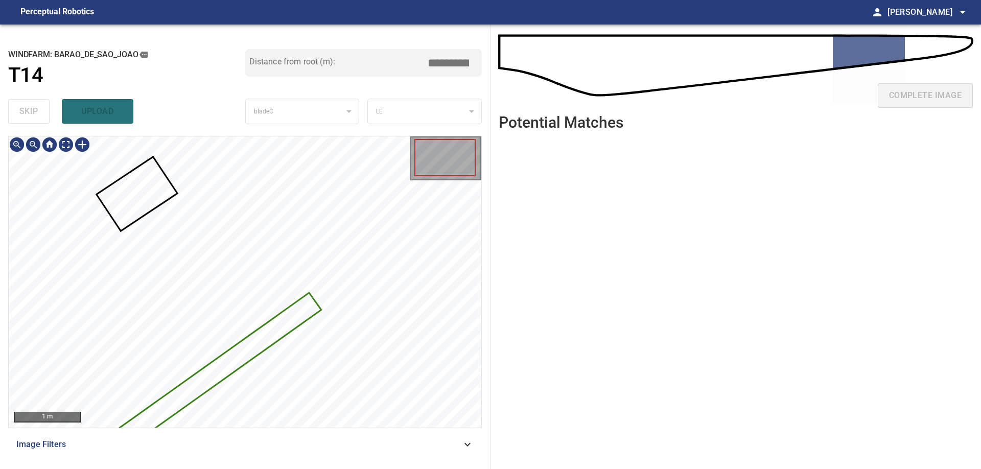
click at [279, 317] on div at bounding box center [245, 281] width 473 height 291
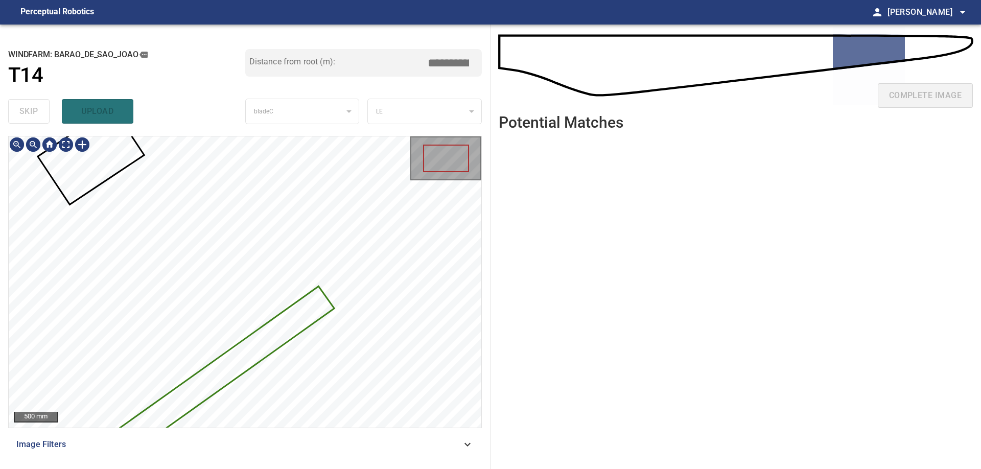
click at [205, 237] on div at bounding box center [245, 281] width 473 height 291
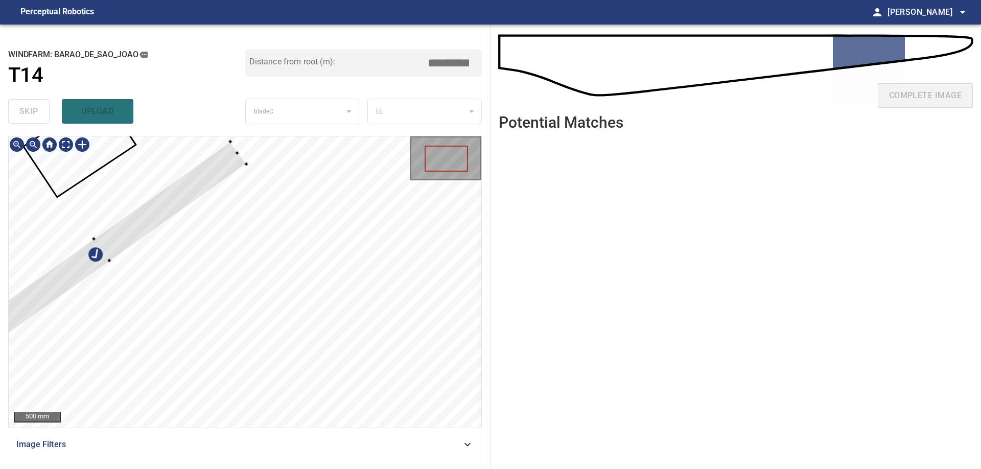
click at [181, 166] on div at bounding box center [245, 281] width 473 height 291
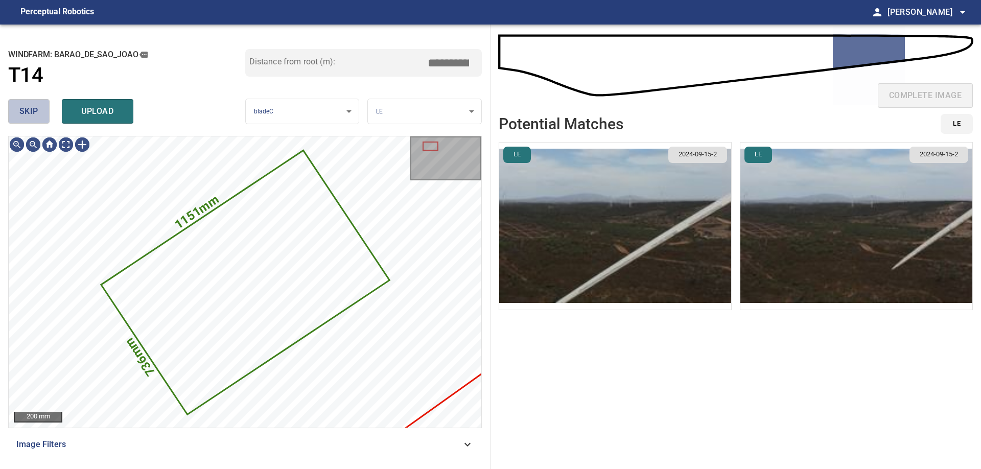
click at [38, 116] on span "skip" at bounding box center [28, 111] width 19 height 14
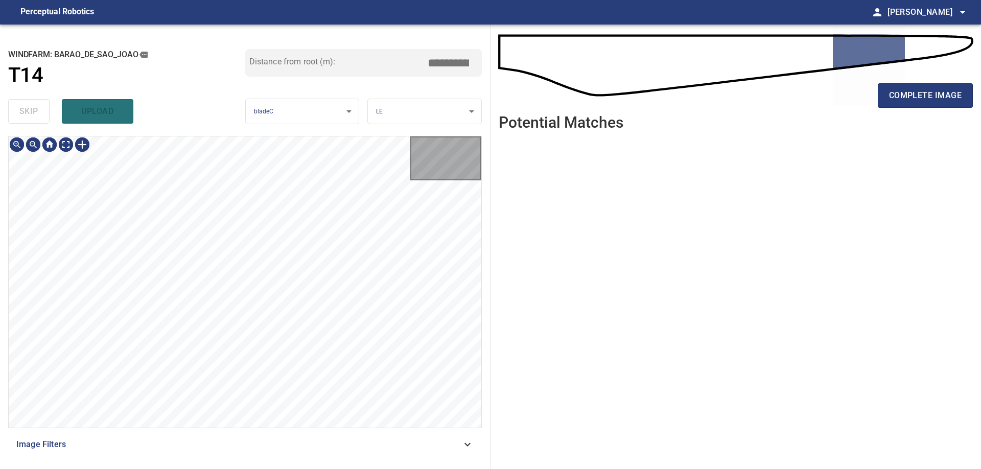
click at [38, 116] on div "skip upload" at bounding box center [126, 111] width 237 height 33
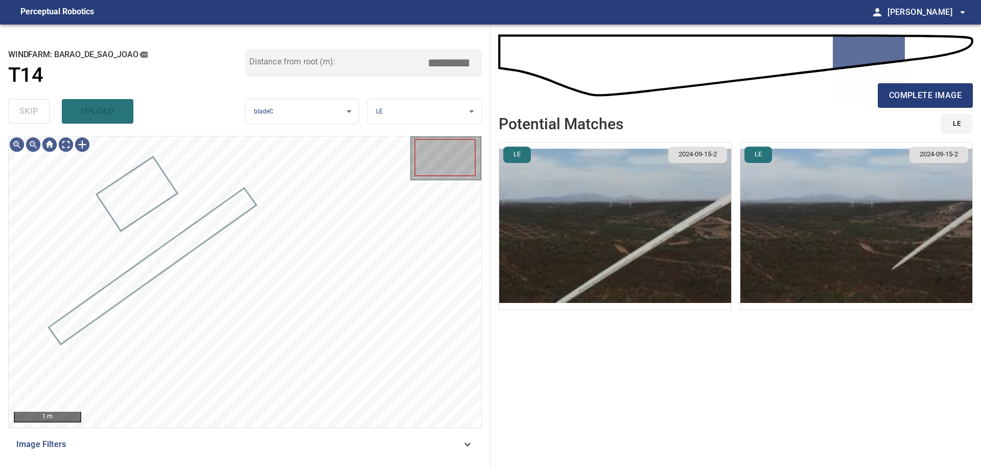
click at [38, 116] on div "skip upload" at bounding box center [126, 111] width 237 height 33
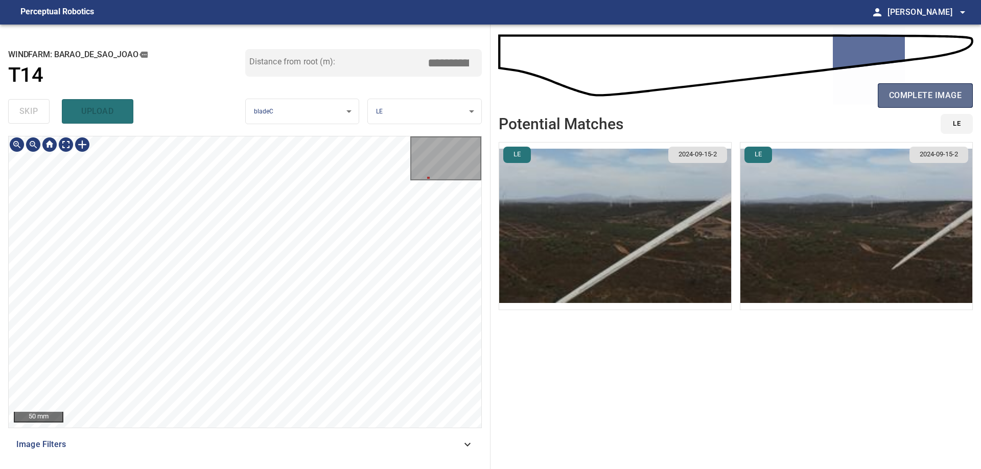
click at [910, 96] on span "complete image" at bounding box center [925, 95] width 73 height 14
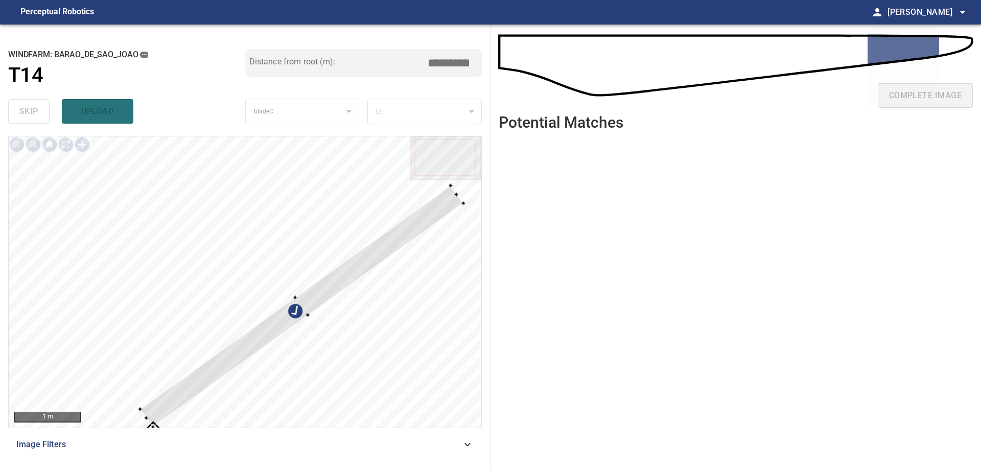
click at [150, 186] on div at bounding box center [245, 281] width 473 height 291
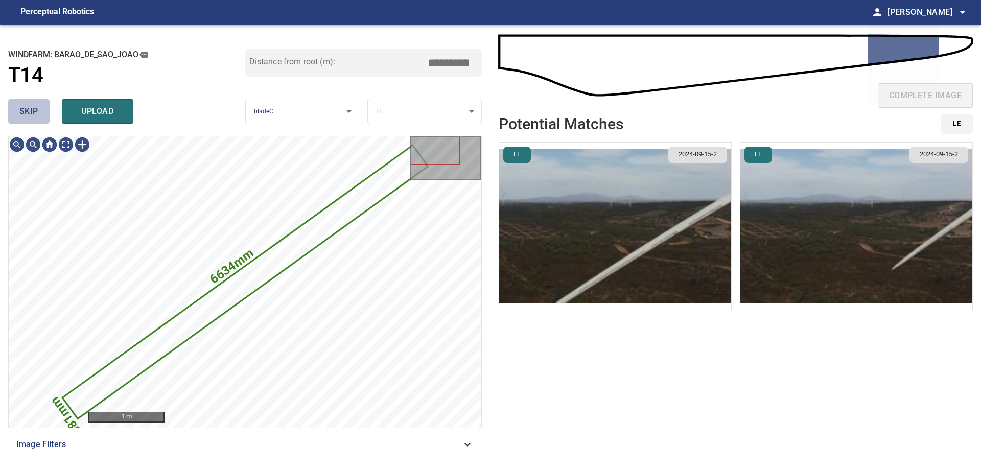
click at [29, 119] on span "skip" at bounding box center [28, 111] width 19 height 14
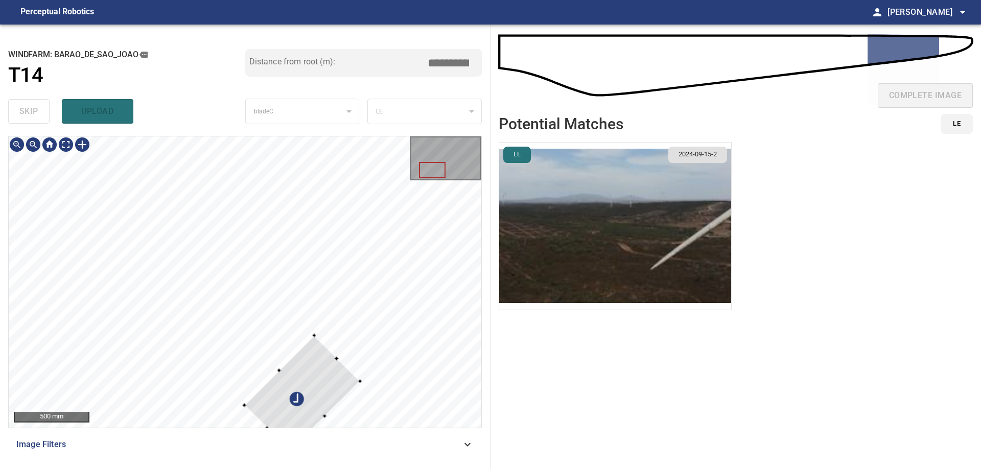
click at [368, 376] on div at bounding box center [245, 281] width 473 height 291
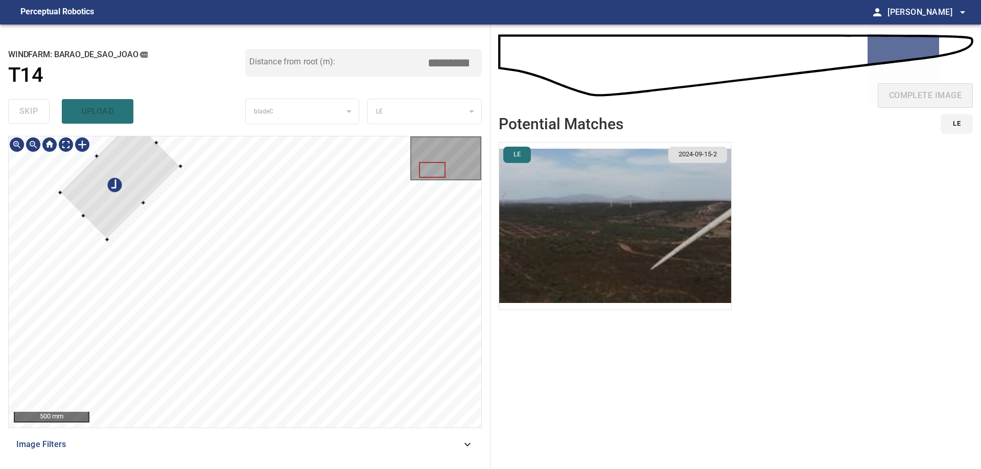
click at [147, 173] on div at bounding box center [120, 179] width 121 height 121
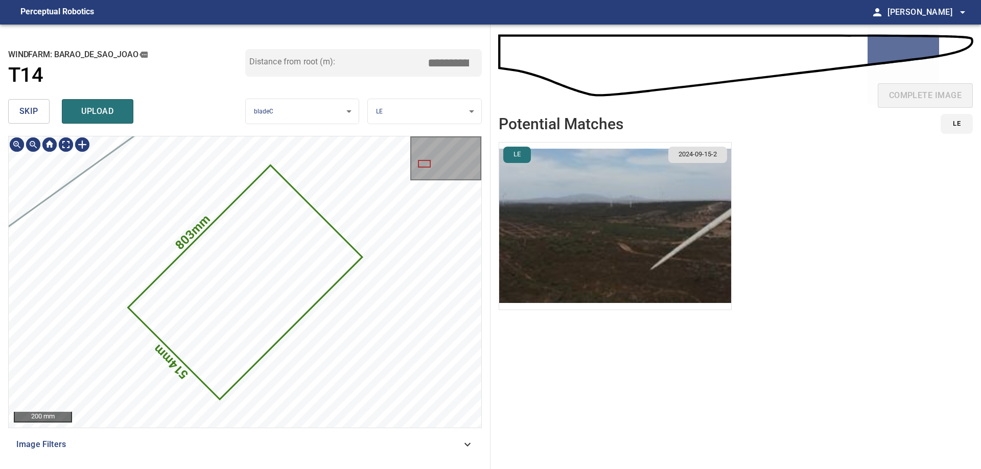
click at [215, 272] on icon at bounding box center [245, 282] width 232 height 232
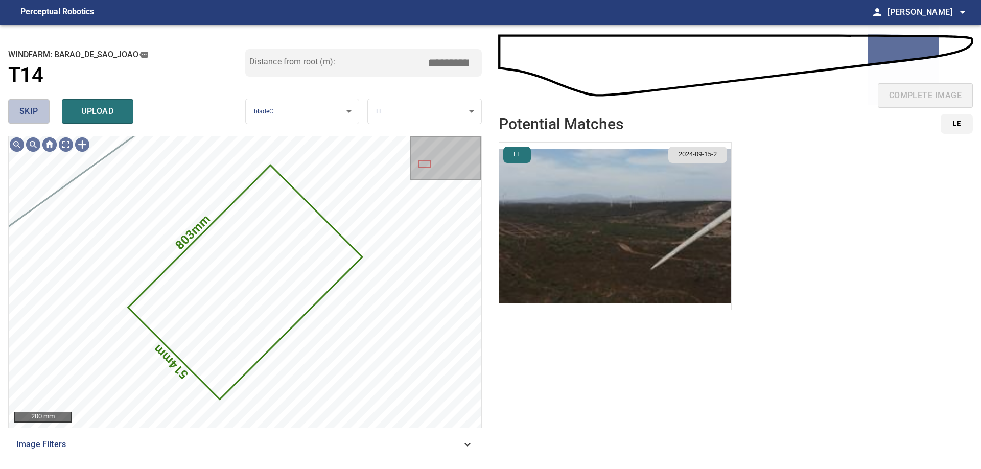
click at [35, 113] on span "skip" at bounding box center [28, 111] width 19 height 14
click at [35, 113] on div "skip upload" at bounding box center [126, 111] width 237 height 33
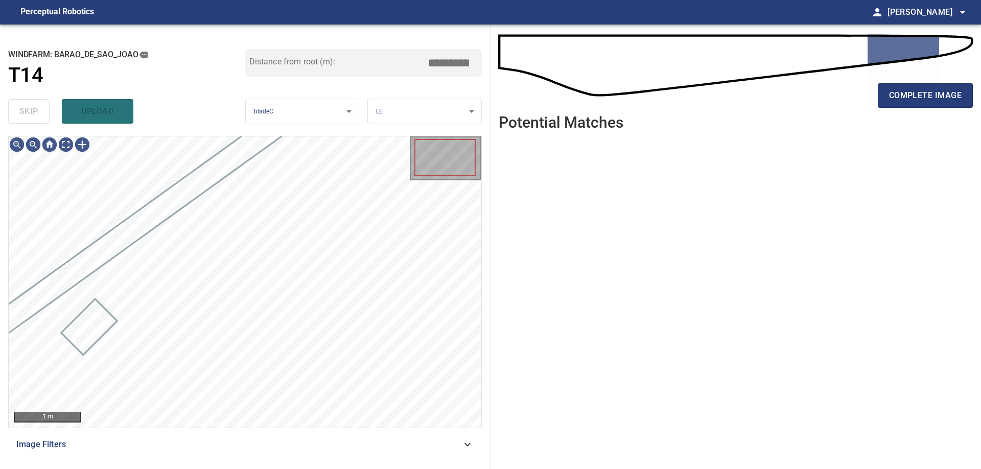
click at [35, 113] on div "skip upload" at bounding box center [126, 111] width 237 height 33
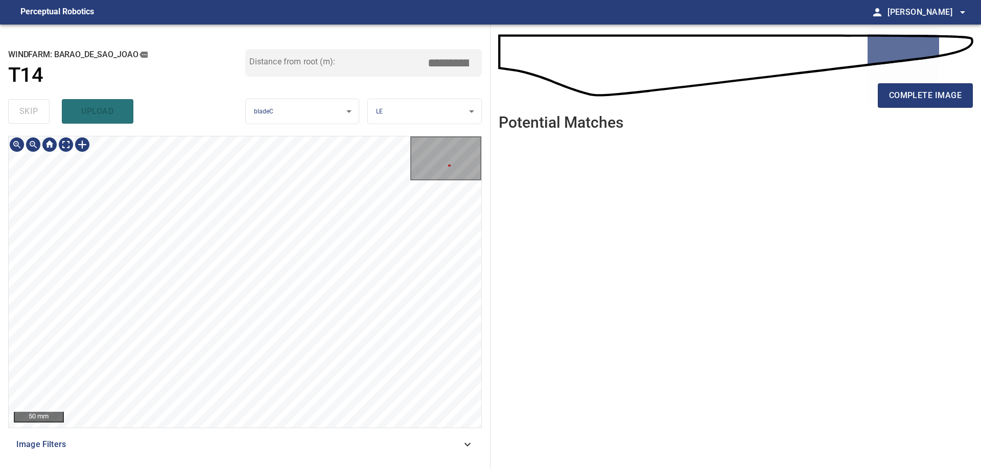
click at [554, 229] on div "**********" at bounding box center [490, 247] width 981 height 444
click at [86, 146] on div at bounding box center [82, 144] width 16 height 16
click at [377, 292] on div at bounding box center [245, 281] width 473 height 291
click at [336, 270] on div at bounding box center [329, 244] width 84 height 86
click at [341, 234] on div at bounding box center [334, 259] width 57 height 56
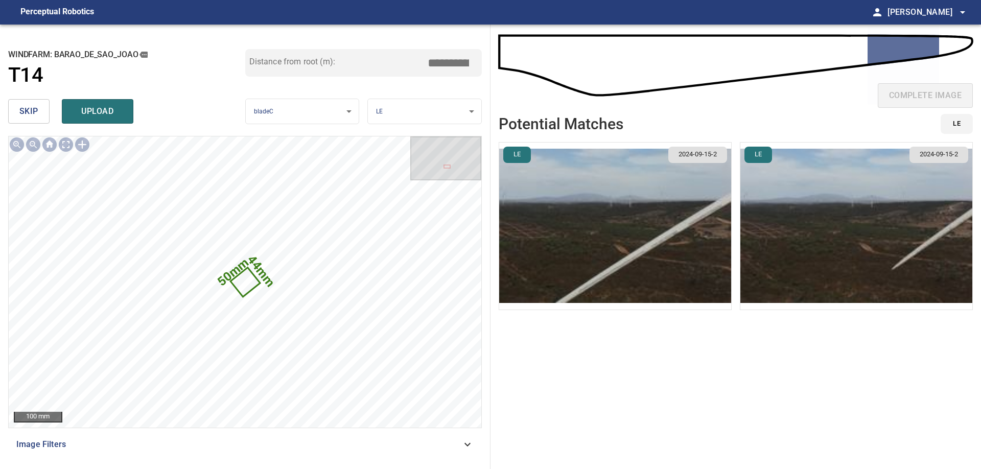
drag, startPoint x: 455, startPoint y: 66, endPoint x: 468, endPoint y: 66, distance: 13.3
click at [468, 66] on input "*****" at bounding box center [452, 62] width 51 height 19
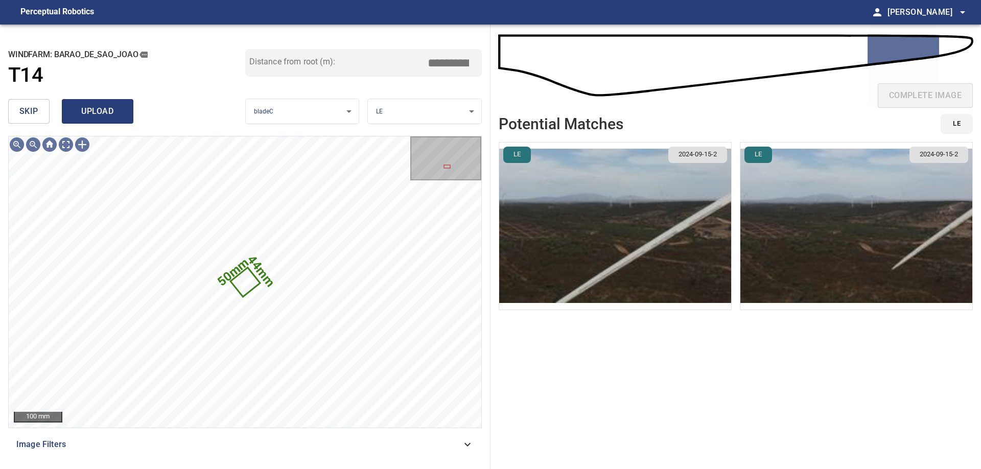
click at [107, 110] on span "upload" at bounding box center [97, 111] width 49 height 14
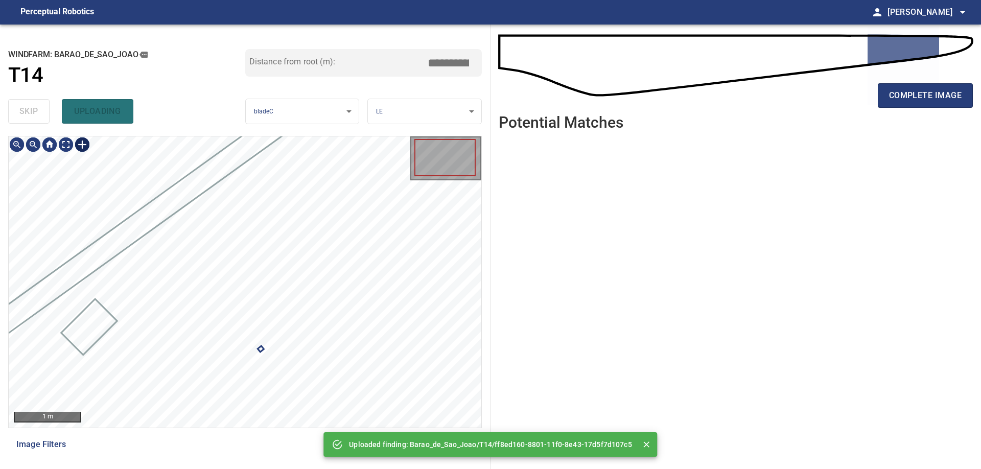
click at [82, 142] on div at bounding box center [82, 144] width 16 height 16
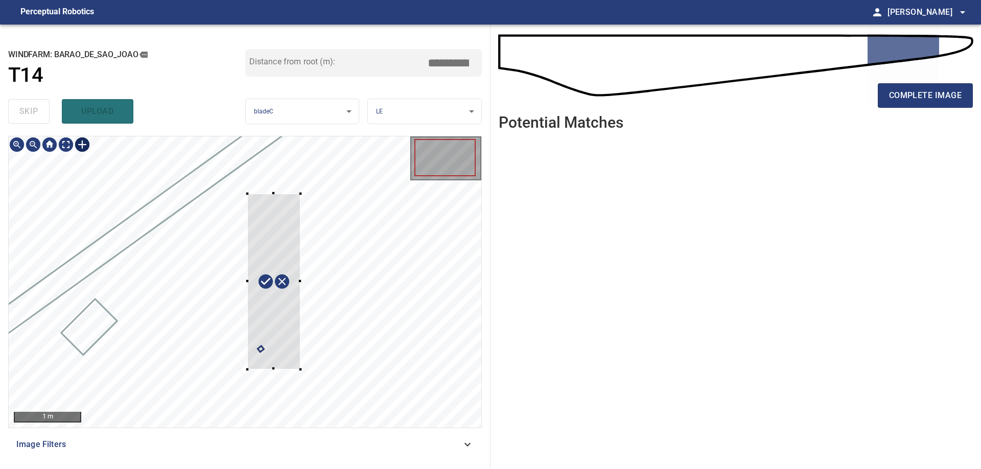
click at [297, 373] on div at bounding box center [245, 281] width 473 height 291
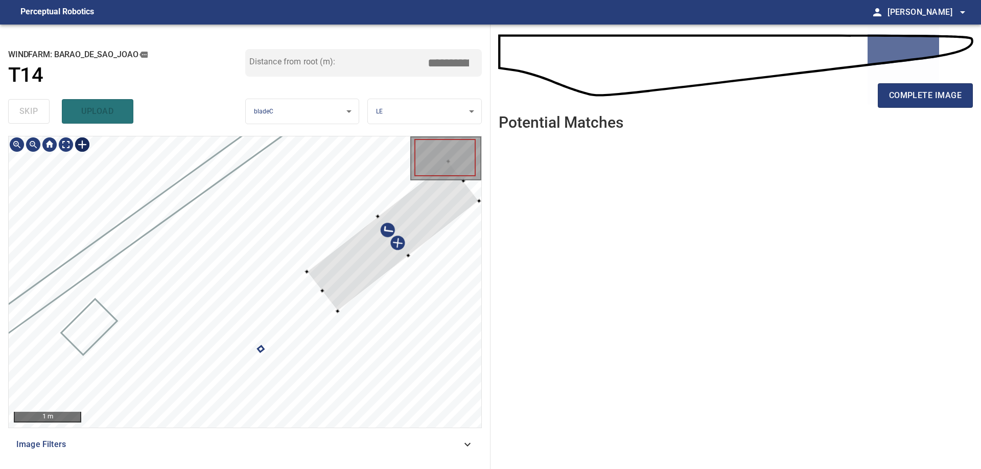
click at [349, 277] on div at bounding box center [392, 236] width 172 height 150
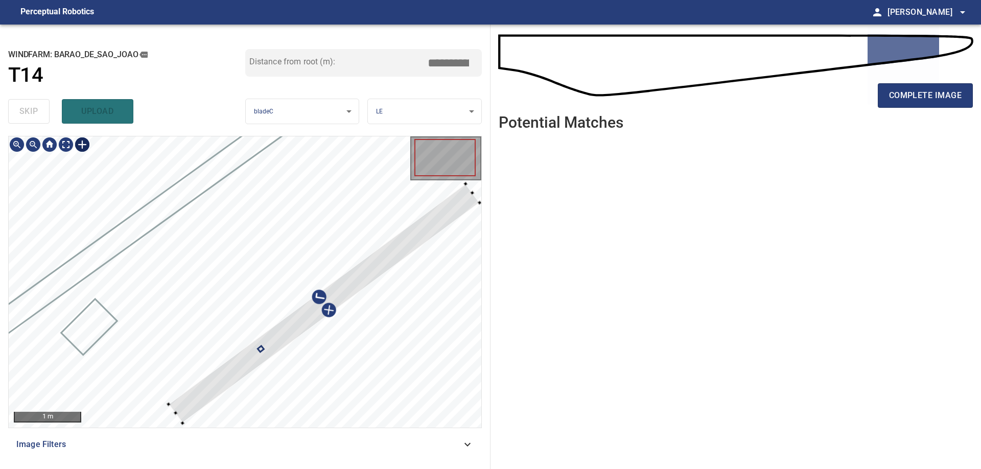
click at [167, 407] on div at bounding box center [245, 281] width 473 height 291
click at [173, 415] on div at bounding box center [245, 281] width 473 height 291
click at [480, 203] on div at bounding box center [480, 203] width 4 height 4
type input "****"
click at [476, 203] on div at bounding box center [477, 202] width 4 height 4
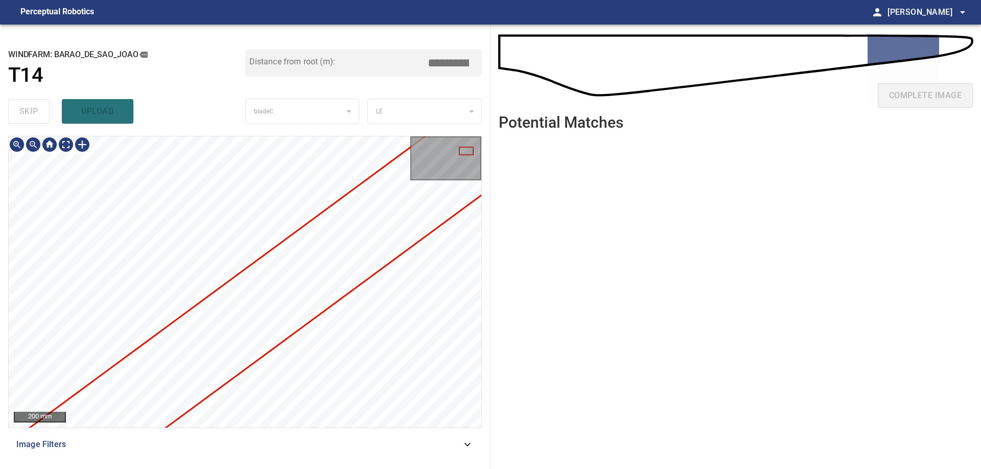
click at [556, 157] on div "**********" at bounding box center [490, 247] width 981 height 444
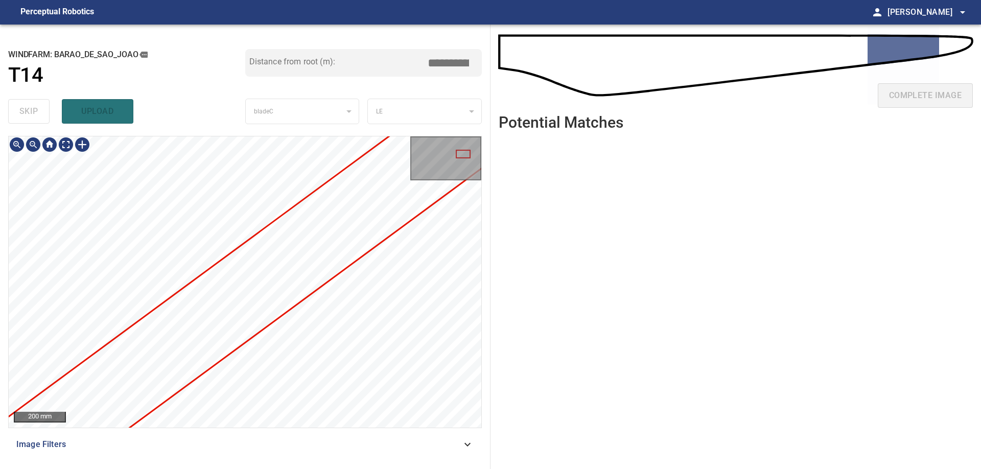
click at [618, 162] on div "**********" at bounding box center [490, 247] width 981 height 444
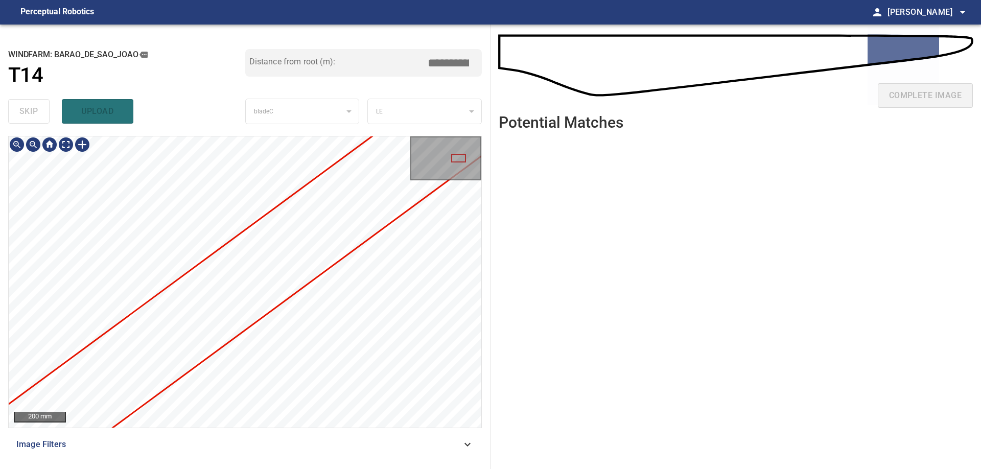
click at [536, 211] on div "**********" at bounding box center [490, 247] width 981 height 444
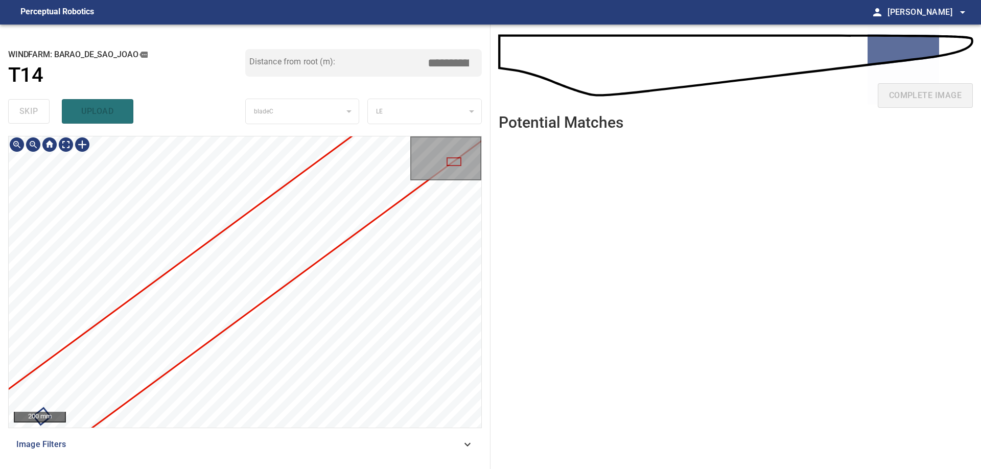
click at [516, 235] on div "**********" at bounding box center [490, 247] width 981 height 444
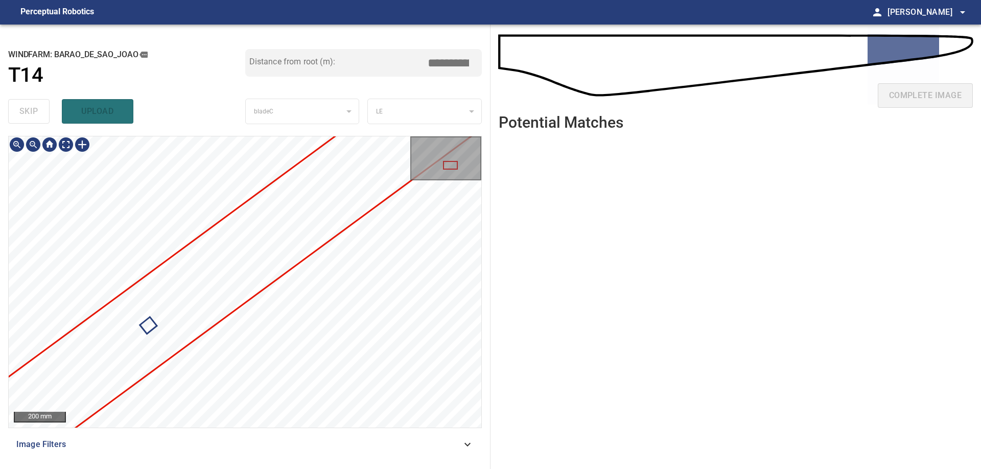
click at [592, 230] on div "**********" at bounding box center [490, 247] width 981 height 444
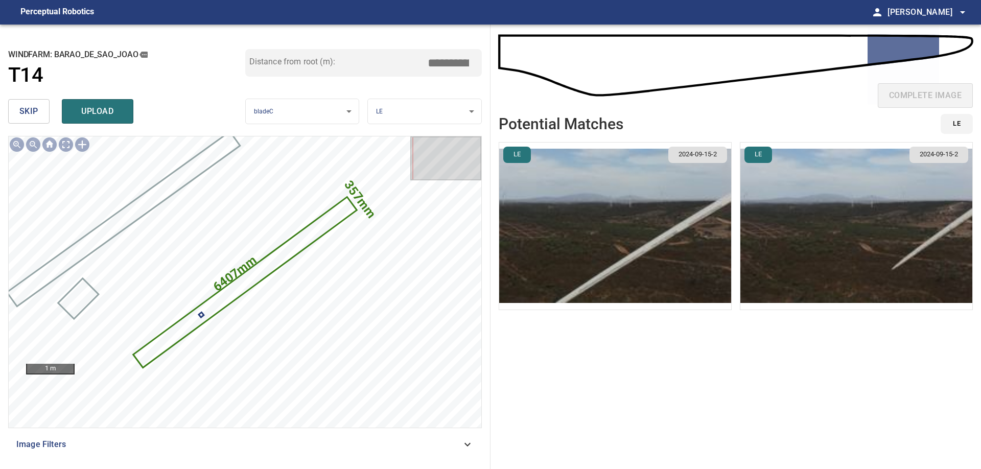
drag, startPoint x: 437, startPoint y: 65, endPoint x: 579, endPoint y: 55, distance: 142.9
click at [478, 56] on input "*****" at bounding box center [452, 62] width 51 height 19
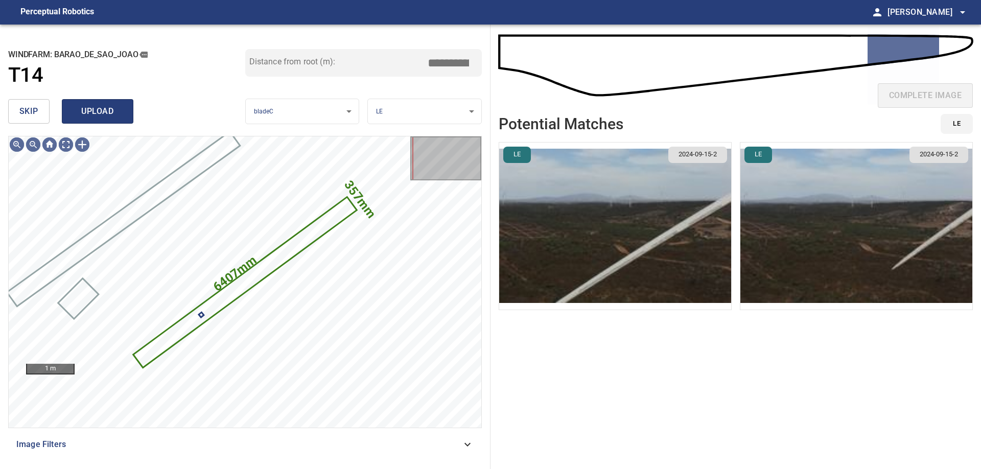
type input "*****"
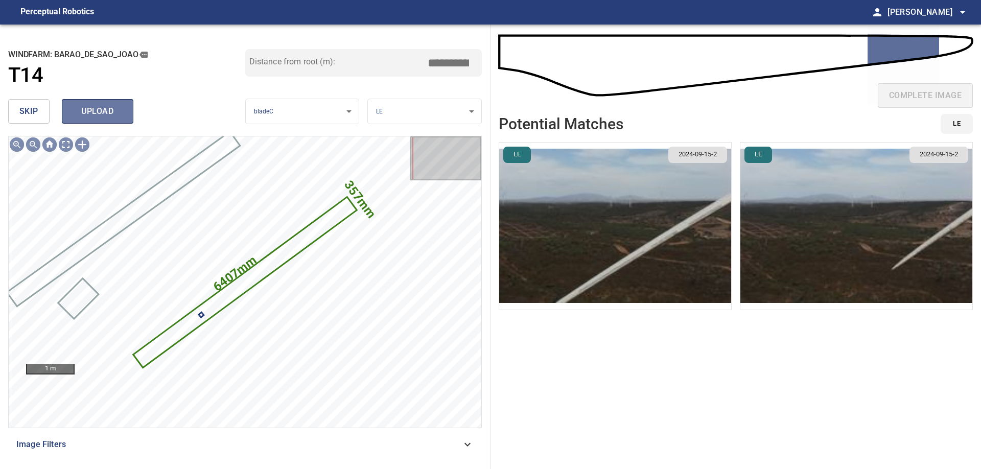
click at [96, 107] on span "upload" at bounding box center [97, 111] width 49 height 14
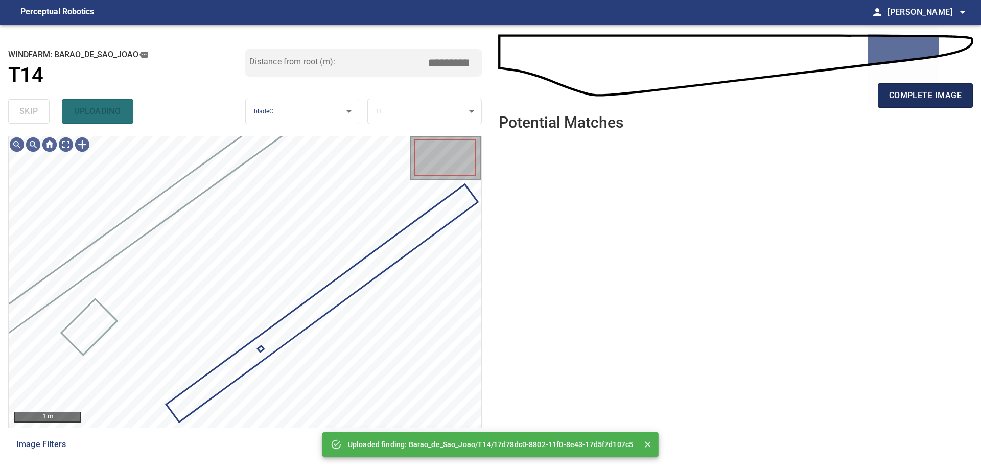
click at [906, 96] on span "complete image" at bounding box center [925, 95] width 73 height 14
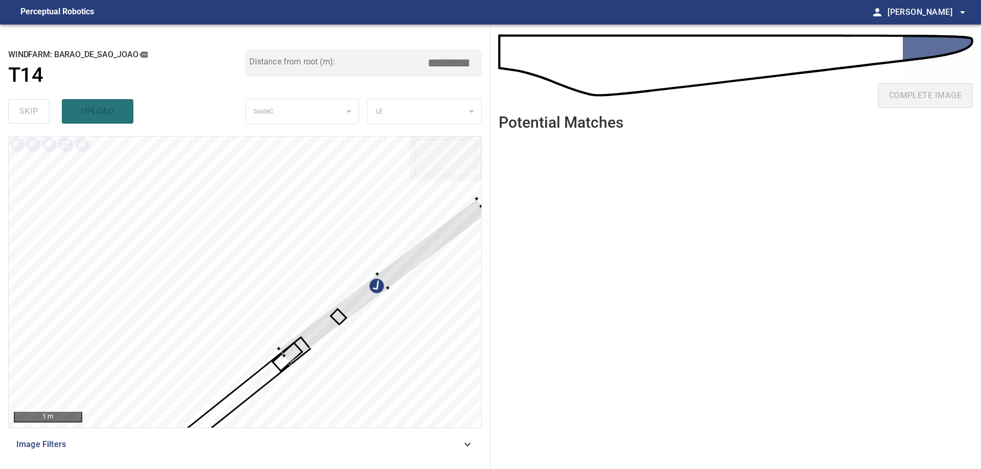
click at [46, 280] on div at bounding box center [245, 281] width 473 height 291
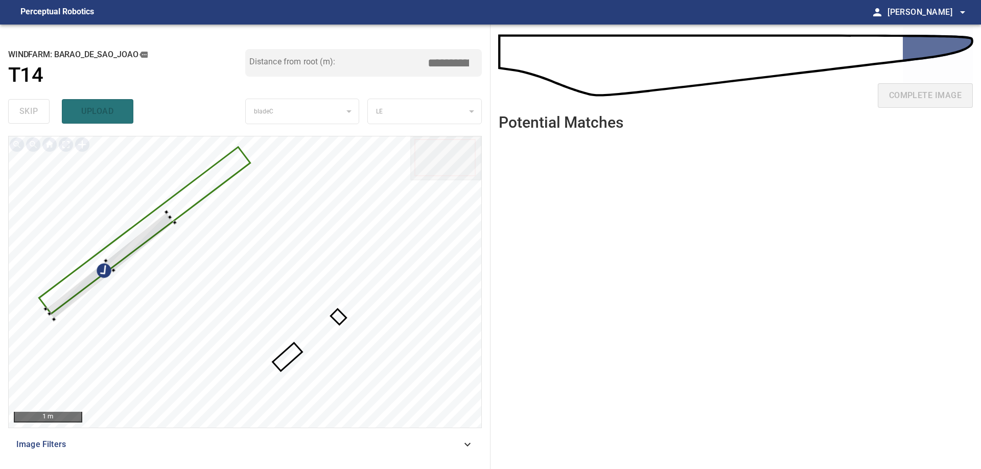
click at [160, 215] on div at bounding box center [245, 281] width 473 height 291
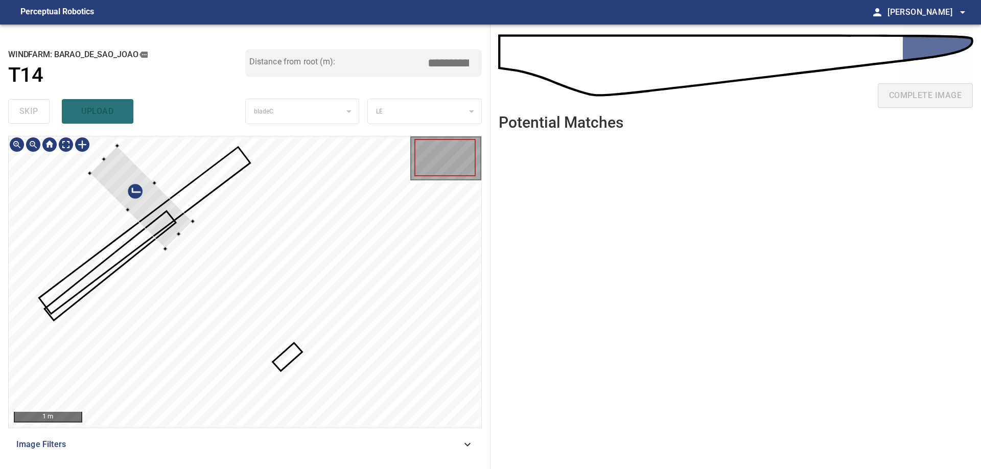
click at [163, 206] on div at bounding box center [141, 197] width 103 height 103
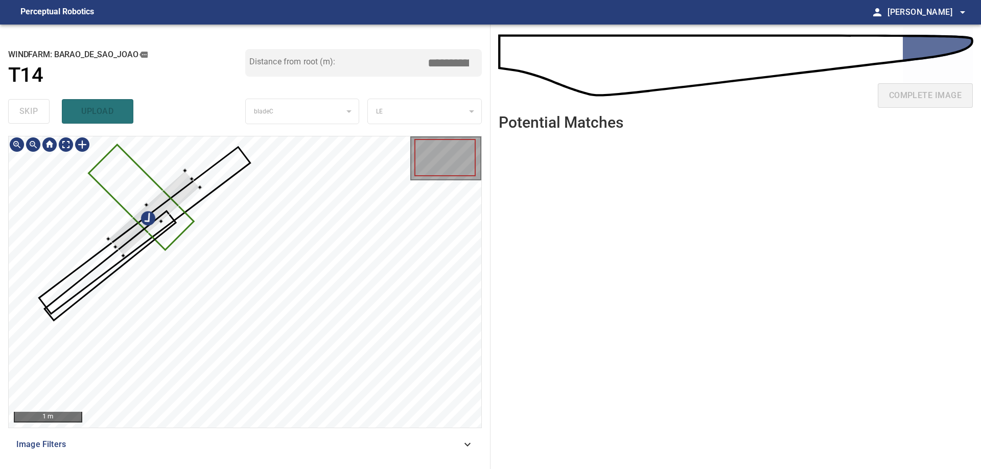
click at [152, 195] on div at bounding box center [245, 281] width 473 height 291
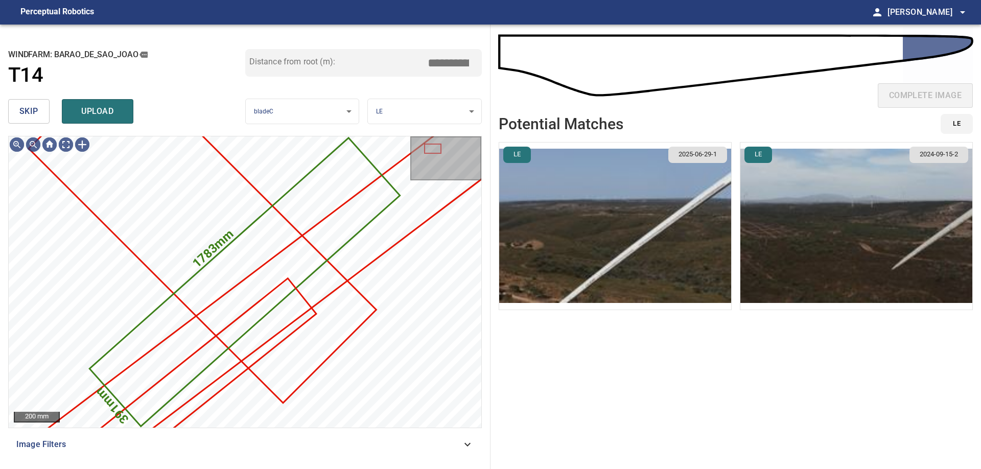
click at [28, 114] on span "skip" at bounding box center [28, 111] width 19 height 14
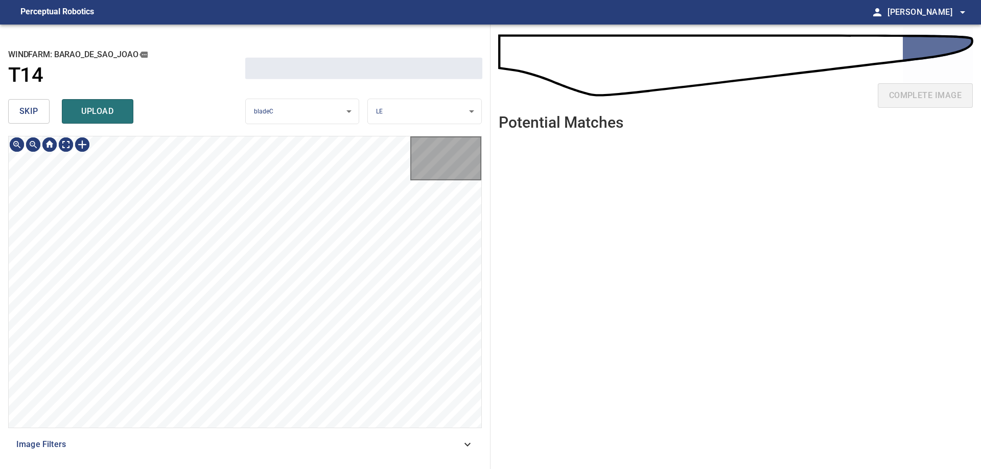
click at [28, 114] on span "skip" at bounding box center [28, 111] width 19 height 14
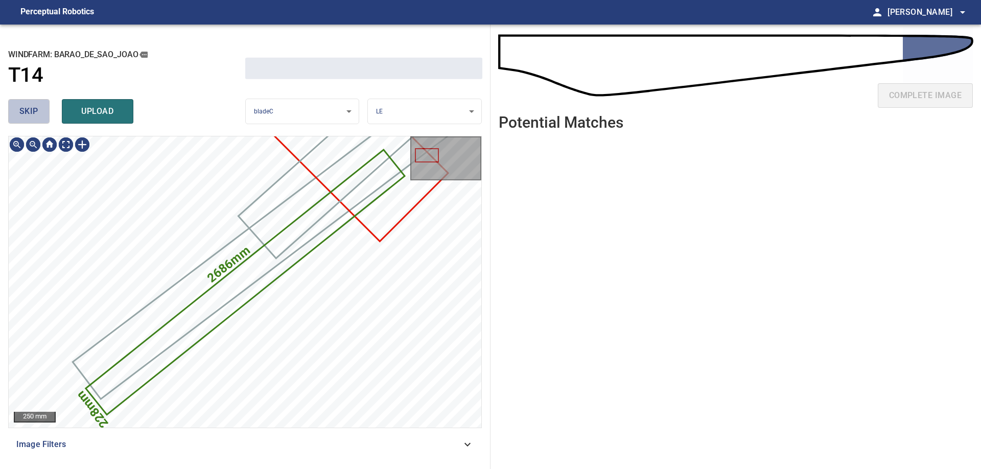
click at [28, 114] on span "skip" at bounding box center [28, 111] width 19 height 14
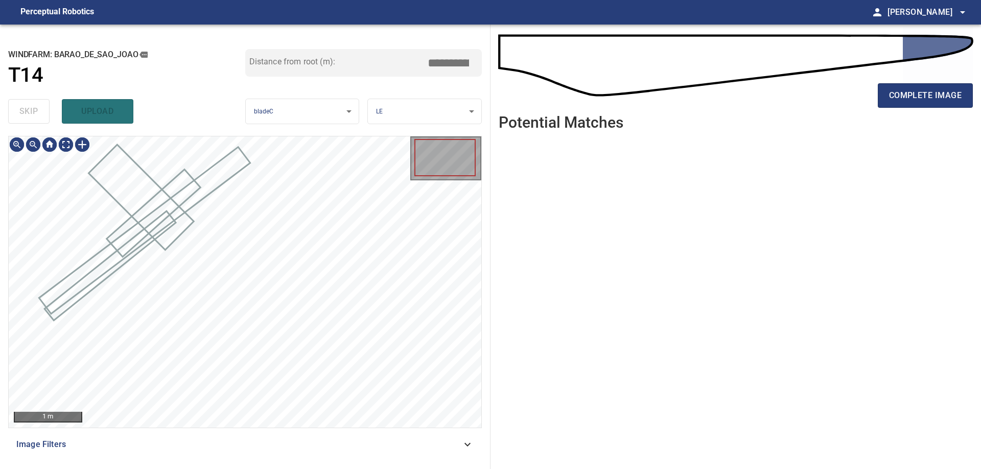
type input "*****"
click at [28, 114] on div "skip upload" at bounding box center [126, 111] width 237 height 33
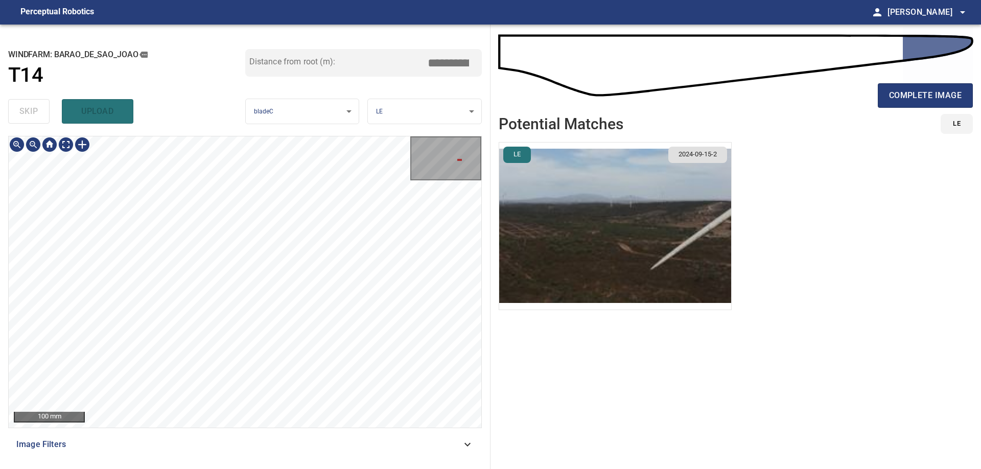
click at [495, 206] on div "**********" at bounding box center [490, 247] width 981 height 444
click at [456, 165] on div "100 mm" at bounding box center [245, 281] width 473 height 291
click at [21, 452] on div "100 mm Image Filters" at bounding box center [245, 298] width 474 height 325
click at [441, 119] on div "**********" at bounding box center [245, 247] width 490 height 444
click at [82, 143] on div at bounding box center [82, 144] width 16 height 16
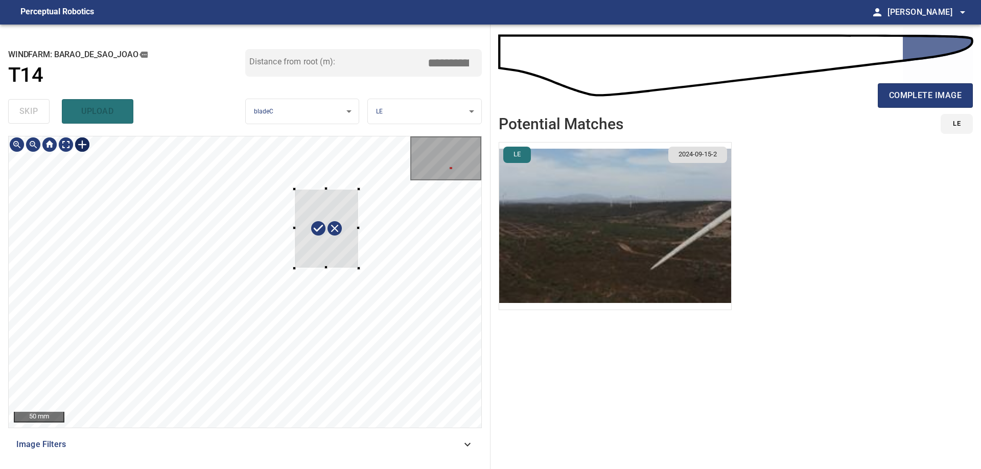
click at [359, 267] on div at bounding box center [245, 281] width 473 height 291
click at [308, 249] on div at bounding box center [304, 225] width 102 height 100
click at [345, 194] on div at bounding box center [245, 281] width 473 height 291
click at [328, 204] on div at bounding box center [304, 222] width 109 height 106
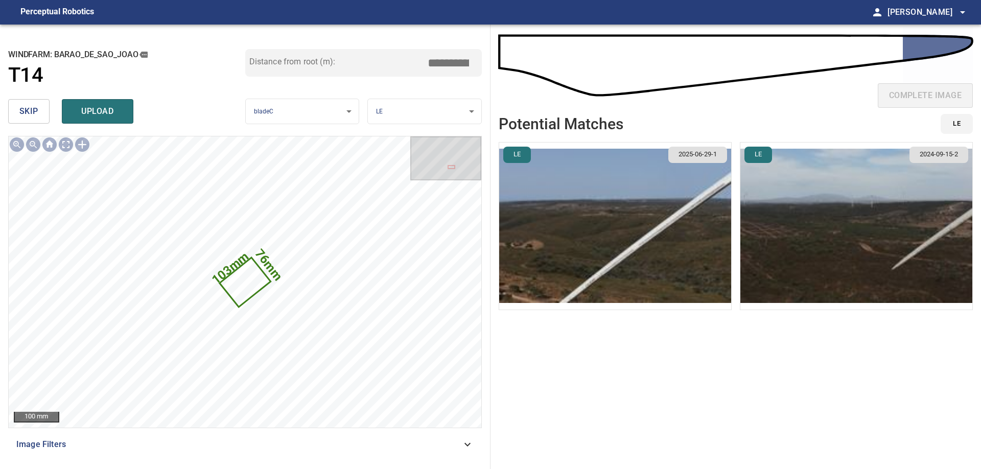
click at [450, 65] on input "*****" at bounding box center [452, 62] width 51 height 19
type input "*****"
click at [110, 117] on span "upload" at bounding box center [97, 111] width 49 height 14
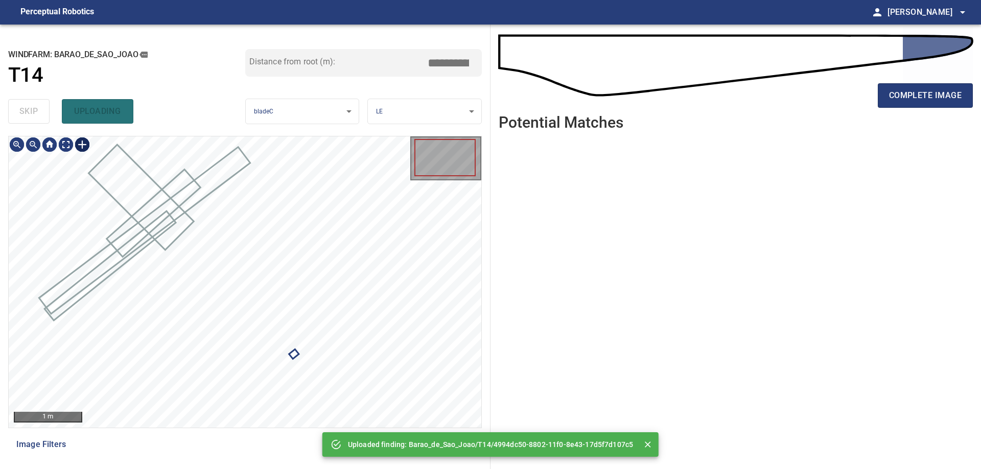
click at [78, 150] on div at bounding box center [82, 144] width 16 height 16
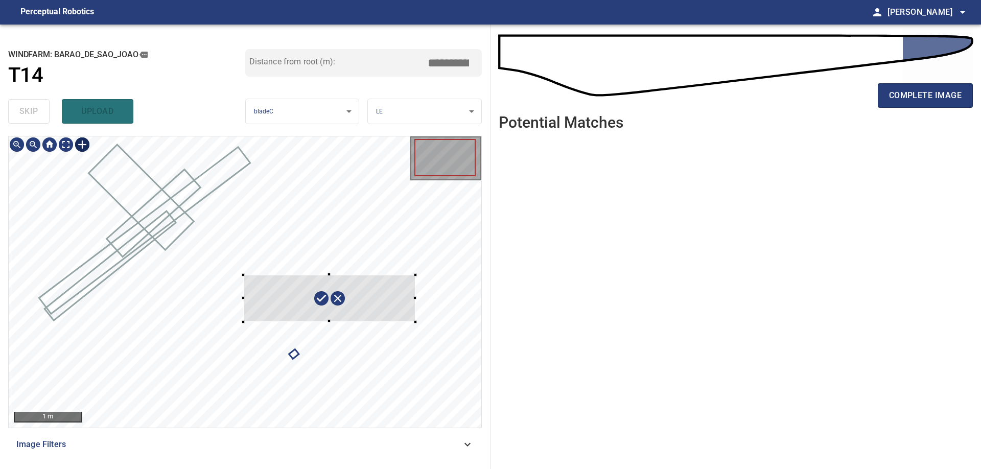
click at [415, 316] on div at bounding box center [245, 281] width 473 height 291
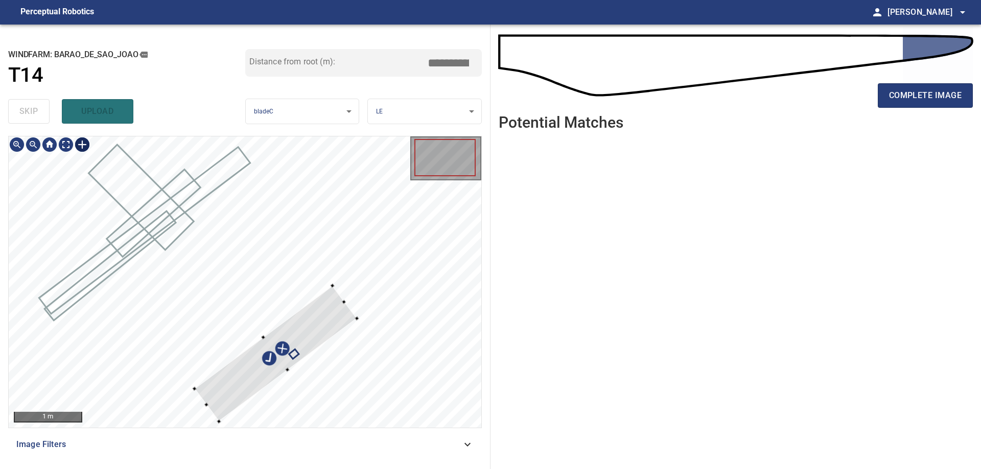
click at [304, 337] on div at bounding box center [276, 354] width 162 height 136
click at [327, 316] on div at bounding box center [275, 354] width 160 height 139
click at [365, 282] on div at bounding box center [245, 281] width 473 height 291
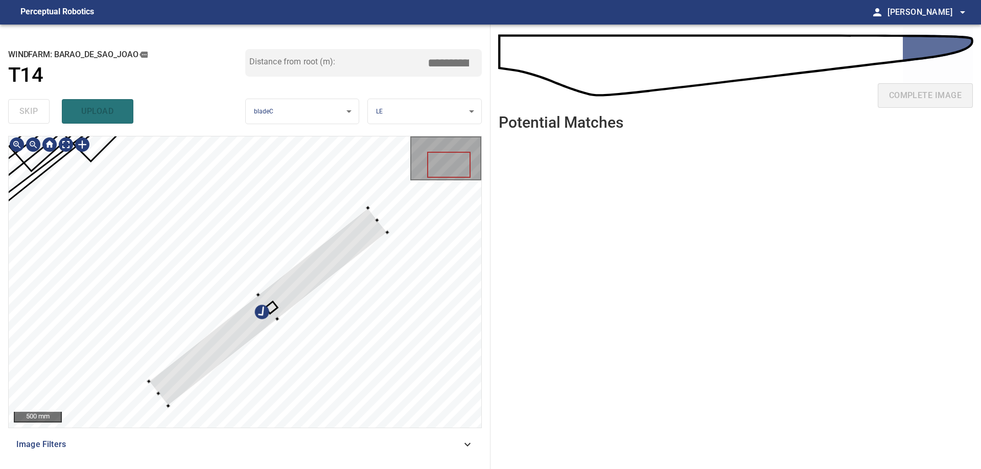
click at [157, 393] on div at bounding box center [158, 393] width 4 height 4
click at [136, 410] on div at bounding box center [136, 410] width 4 height 4
type input "****"
click at [262, 326] on div at bounding box center [256, 314] width 258 height 213
click at [252, 305] on div at bounding box center [257, 315] width 256 height 210
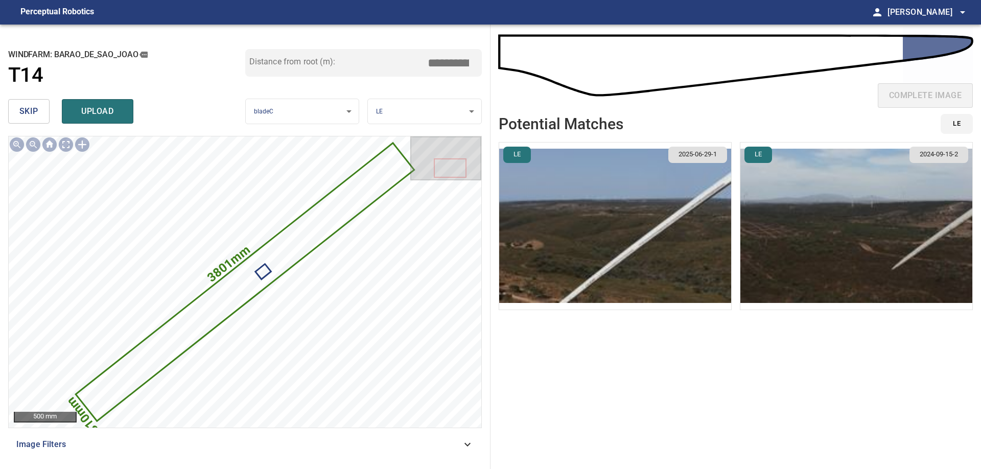
drag, startPoint x: 434, startPoint y: 60, endPoint x: 519, endPoint y: 66, distance: 85.1
click at [478, 66] on input "*****" at bounding box center [452, 62] width 51 height 19
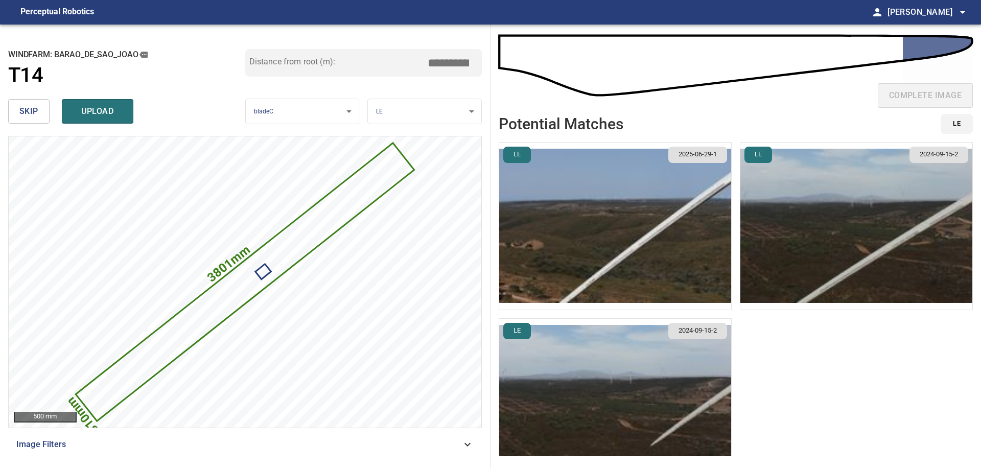
type input "*****"
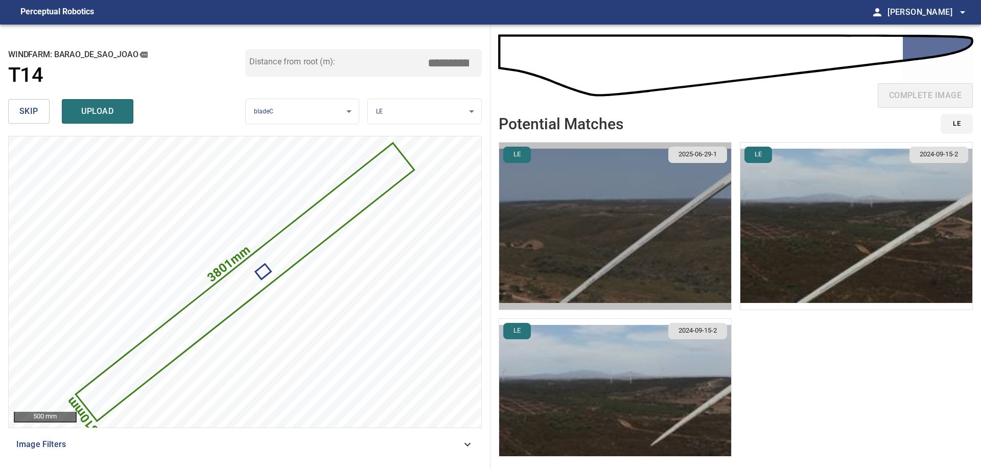
click at [662, 254] on img "button" at bounding box center [615, 226] width 232 height 167
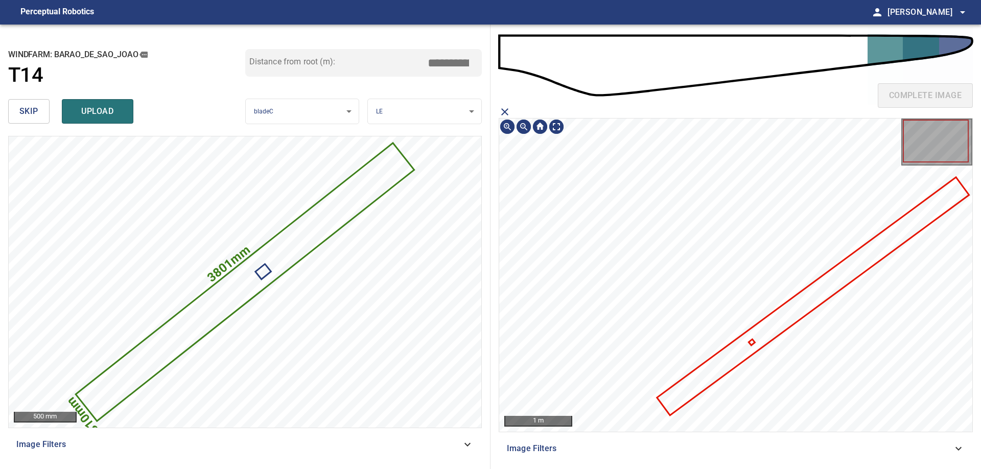
click at [794, 307] on icon at bounding box center [813, 296] width 310 height 236
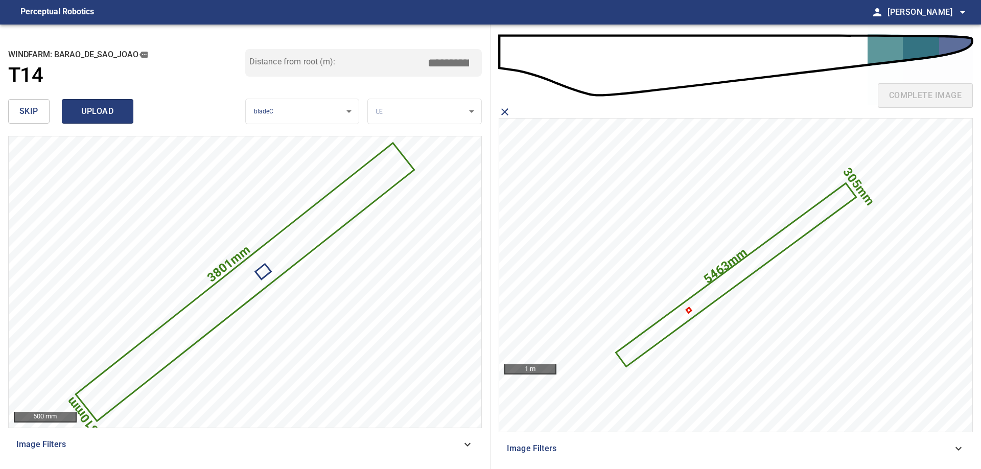
click at [112, 108] on span "upload" at bounding box center [97, 111] width 49 height 14
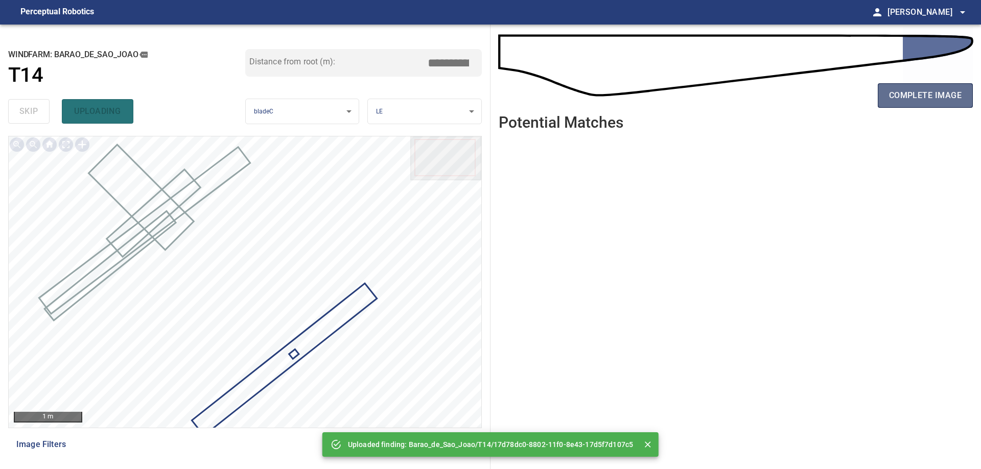
click at [890, 100] on span "complete image" at bounding box center [925, 95] width 73 height 14
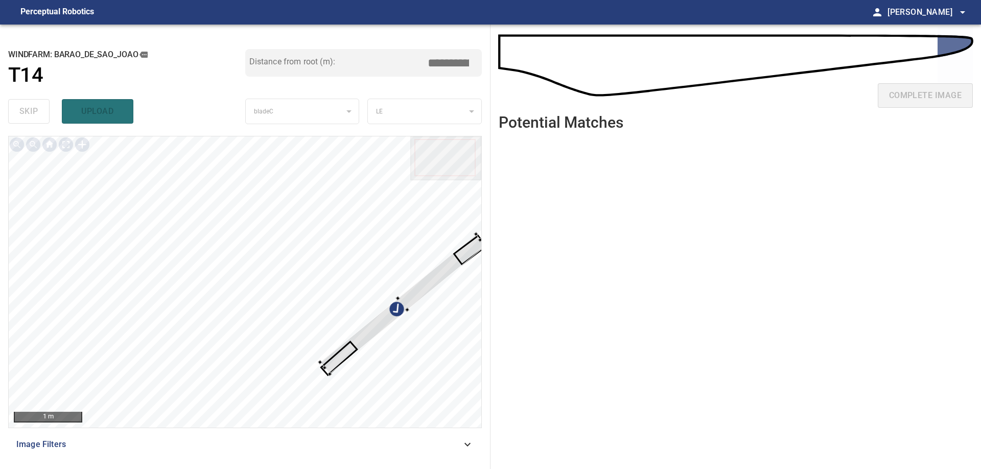
click at [115, 282] on div at bounding box center [245, 281] width 473 height 291
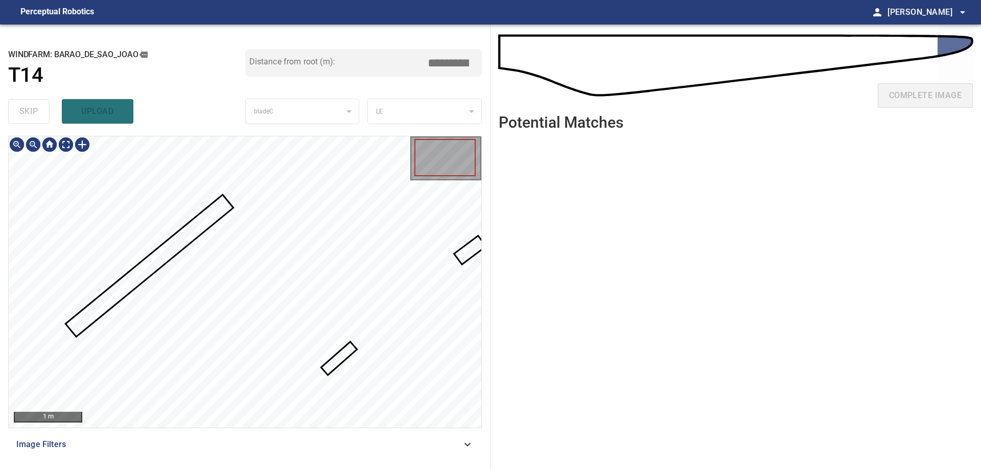
click at [350, 345] on div at bounding box center [245, 281] width 473 height 291
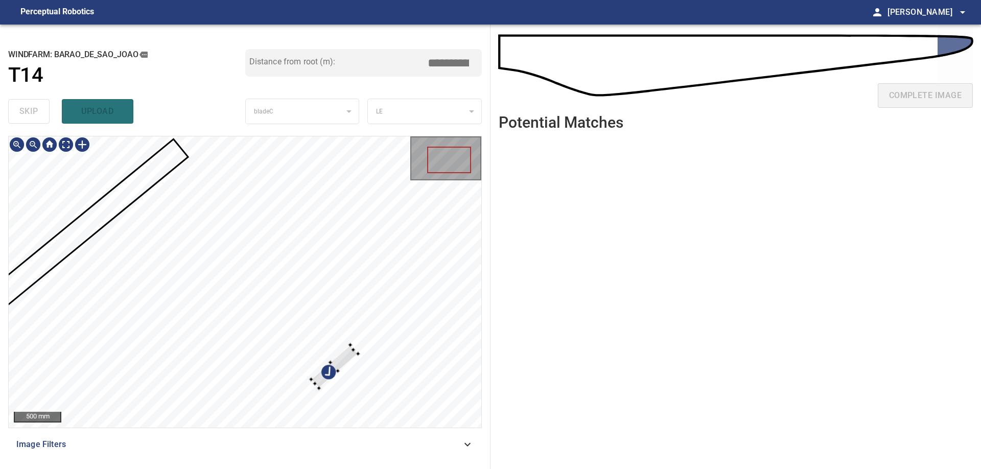
click at [415, 381] on div at bounding box center [245, 281] width 473 height 291
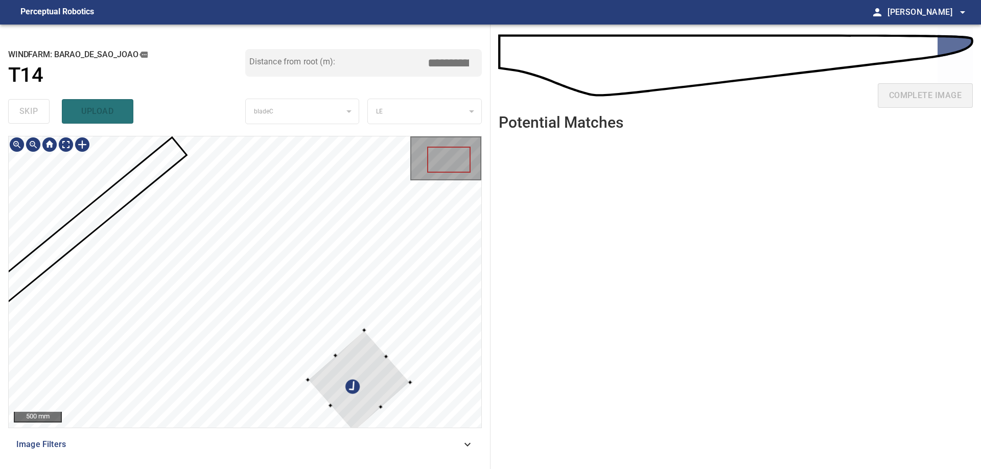
click at [62, 233] on div at bounding box center [245, 281] width 473 height 291
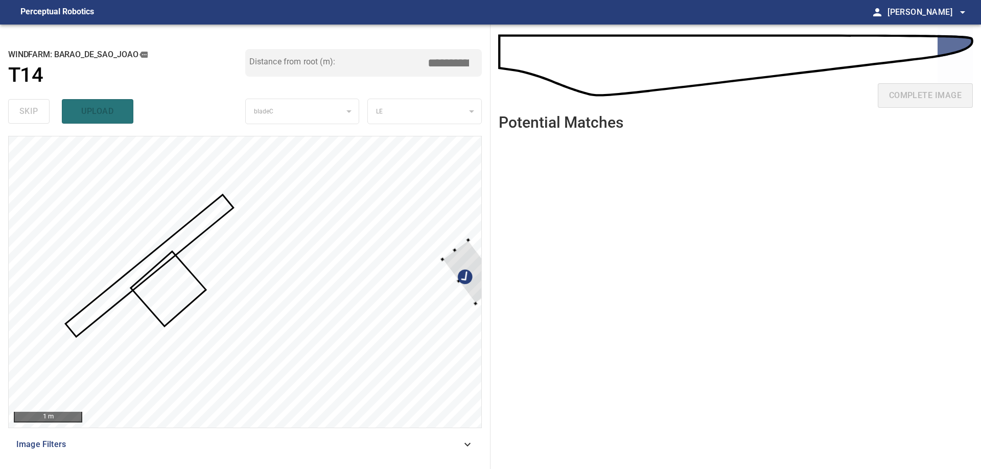
click at [57, 212] on div at bounding box center [245, 281] width 473 height 291
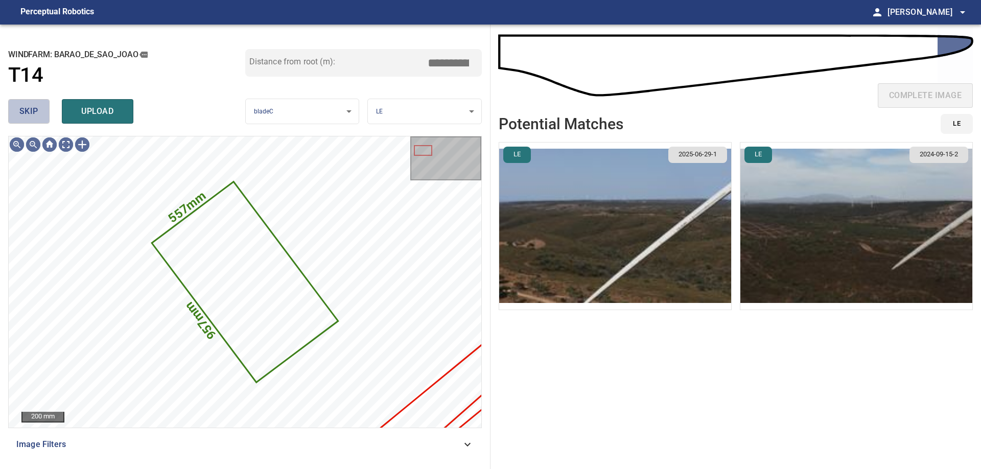
click at [14, 120] on button "skip" at bounding box center [28, 111] width 41 height 25
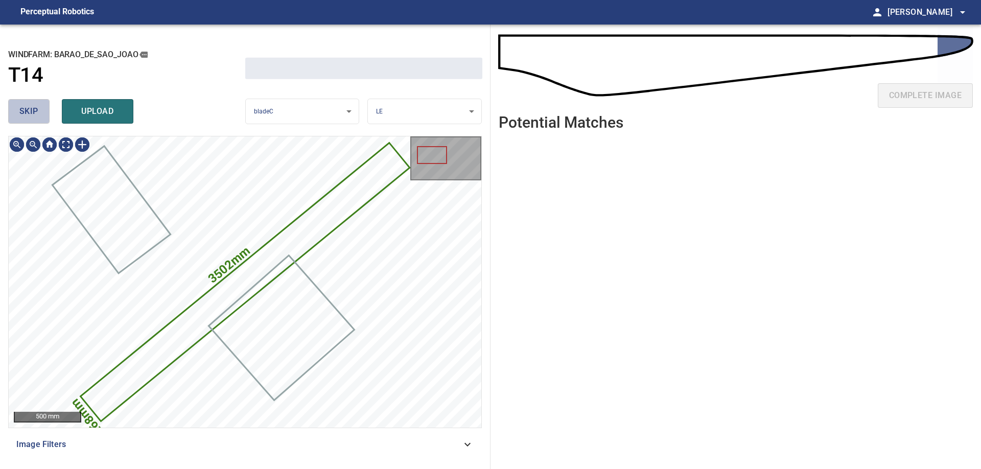
click at [14, 120] on button "skip" at bounding box center [28, 111] width 41 height 25
click at [14, 120] on div "skip upload" at bounding box center [126, 111] width 237 height 33
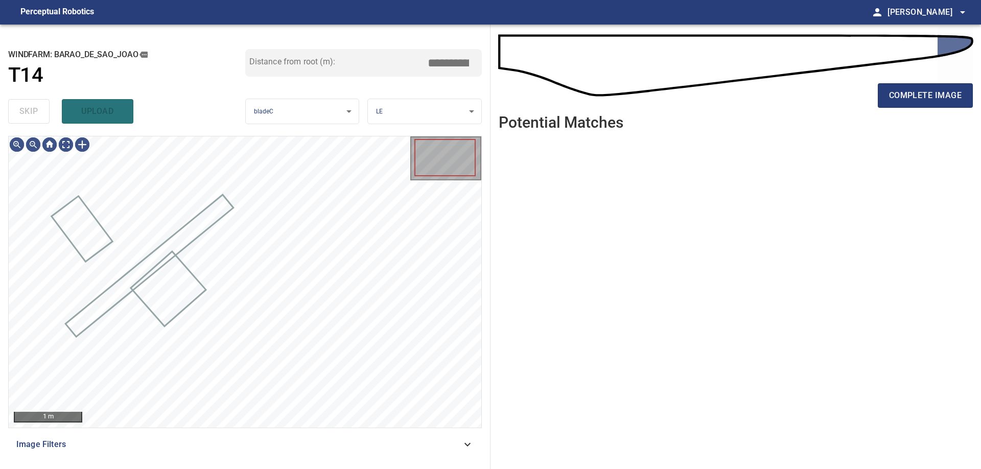
click at [14, 120] on div "skip upload" at bounding box center [126, 111] width 237 height 33
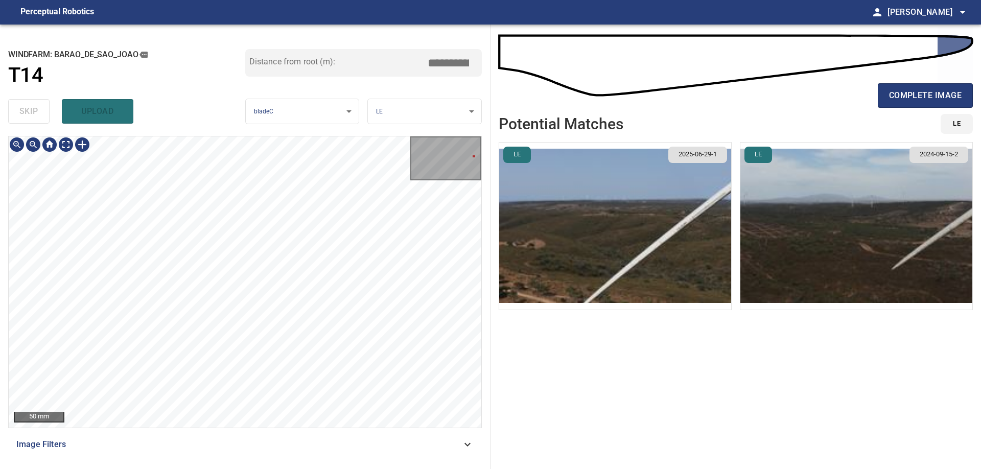
click at [416, 152] on div "50 mm" at bounding box center [245, 281] width 473 height 291
click at [541, 125] on div "**********" at bounding box center [490, 247] width 981 height 444
click at [84, 144] on div at bounding box center [82, 144] width 16 height 16
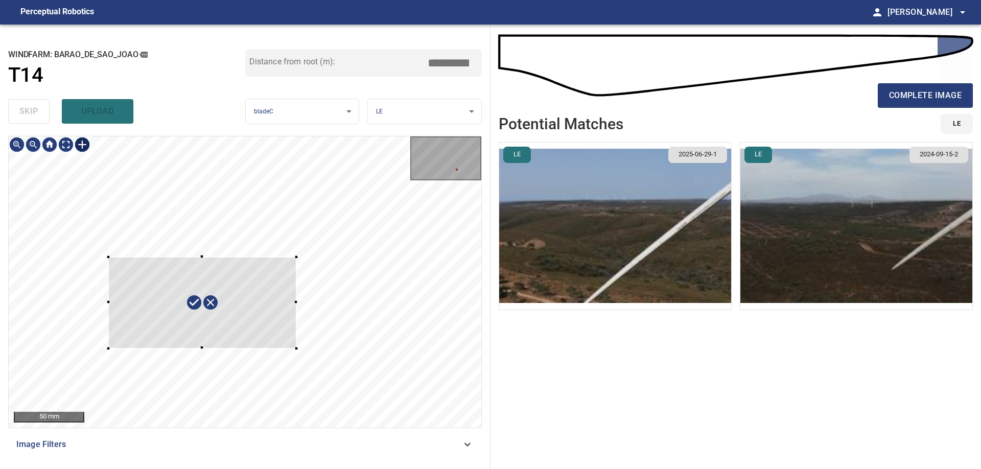
click at [297, 347] on div at bounding box center [245, 281] width 473 height 291
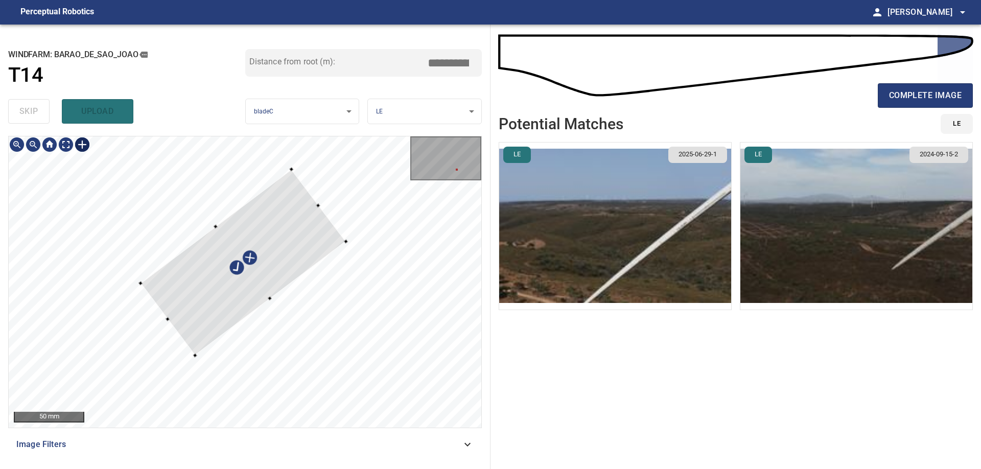
click at [291, 250] on div at bounding box center [242, 262] width 205 height 186
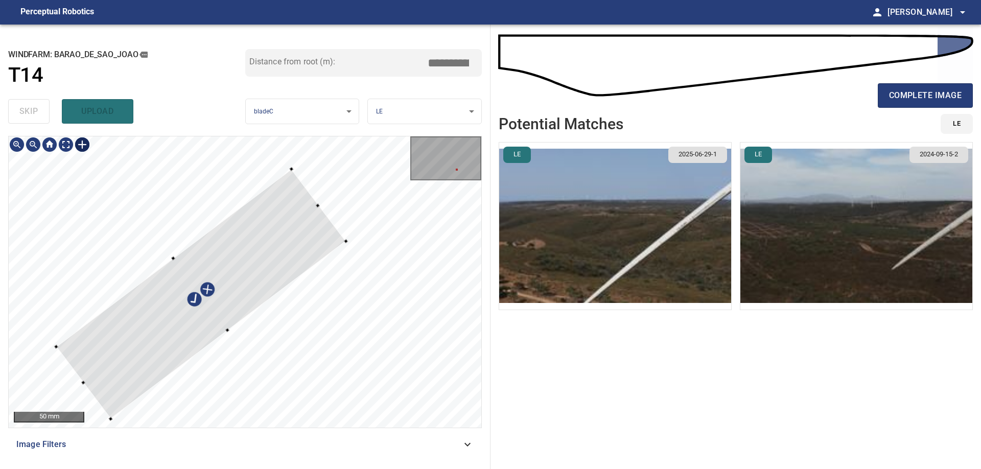
click at [62, 361] on div at bounding box center [245, 281] width 473 height 291
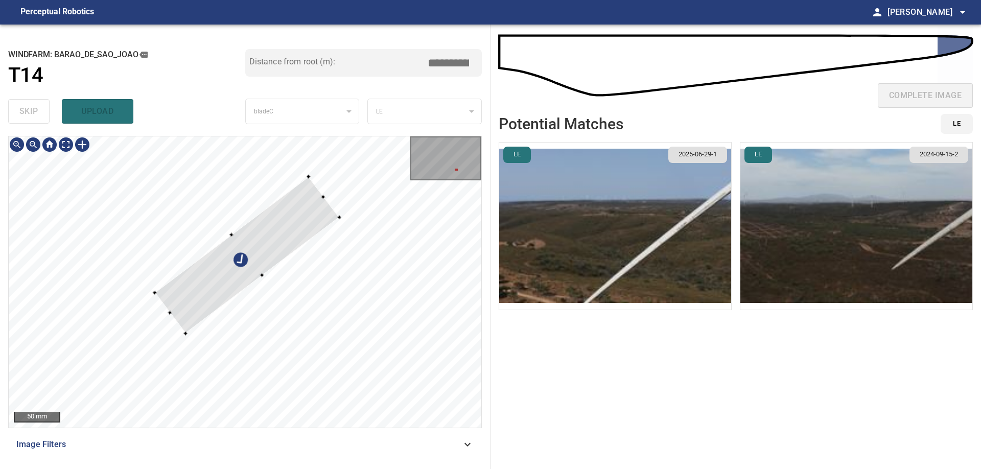
click at [259, 274] on div at bounding box center [247, 254] width 185 height 157
click at [229, 233] on div at bounding box center [245, 281] width 473 height 291
click at [163, 313] on div at bounding box center [245, 281] width 473 height 291
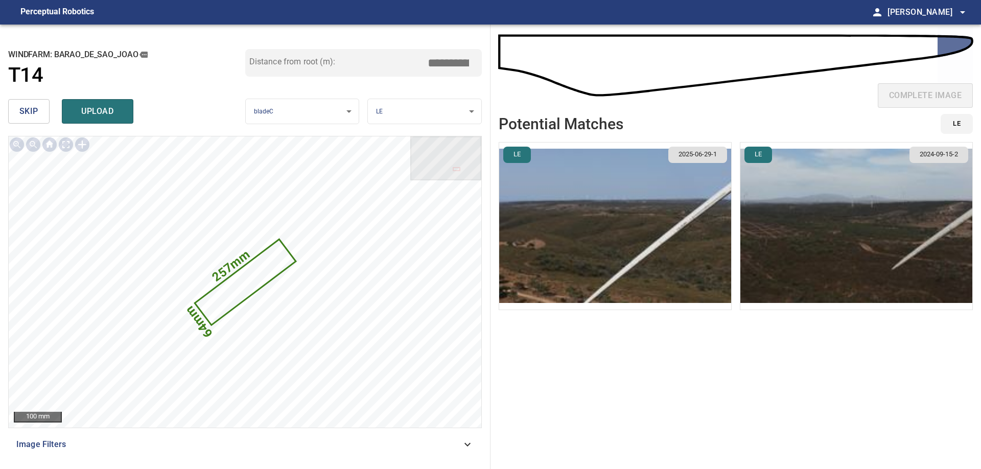
drag, startPoint x: 456, startPoint y: 63, endPoint x: 499, endPoint y: 61, distance: 42.9
click at [478, 61] on input "*****" at bounding box center [452, 62] width 51 height 19
type input "*****"
click at [121, 120] on button "upload" at bounding box center [98, 111] width 72 height 25
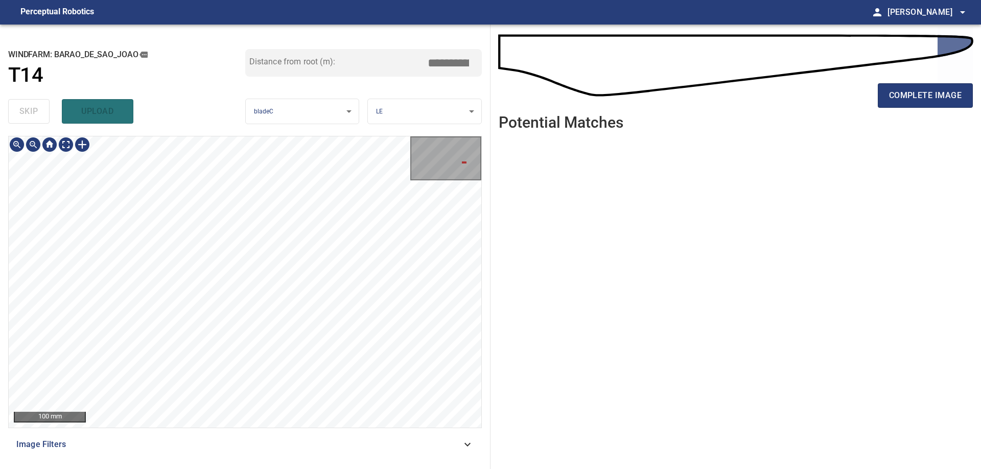
click at [515, 119] on div "**********" at bounding box center [490, 247] width 981 height 444
click at [45, 447] on div "50 mm Image Filters" at bounding box center [245, 298] width 474 height 325
click at [184, 435] on div "50 mm Image Filters" at bounding box center [245, 298] width 474 height 325
click at [84, 146] on div at bounding box center [82, 144] width 16 height 16
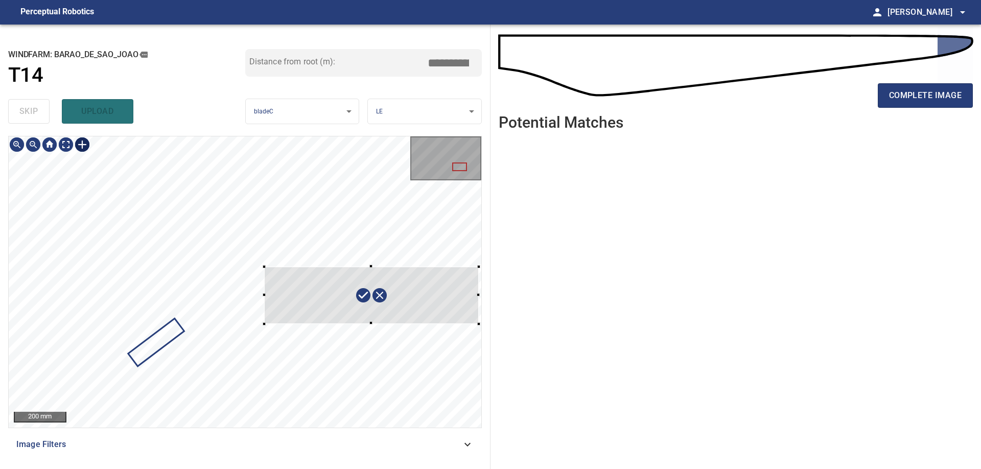
click at [481, 306] on div at bounding box center [245, 281] width 473 height 291
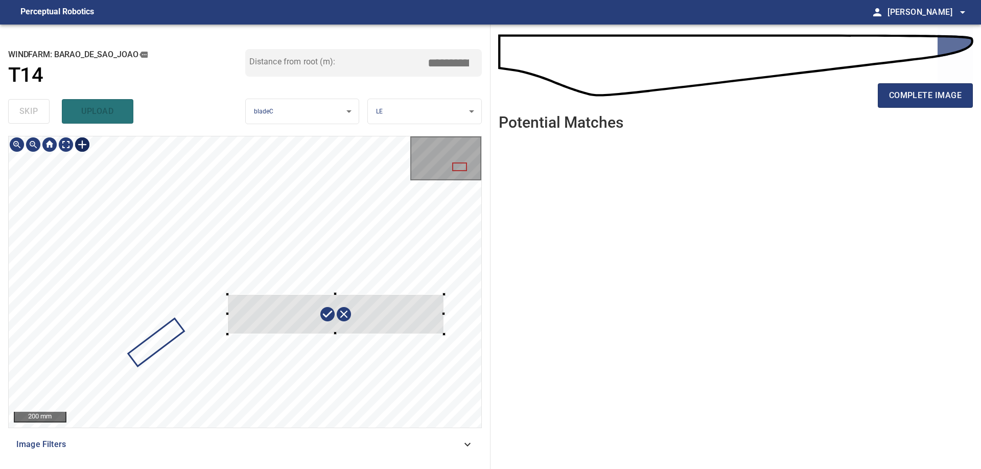
click at [337, 334] on div at bounding box center [335, 314] width 217 height 40
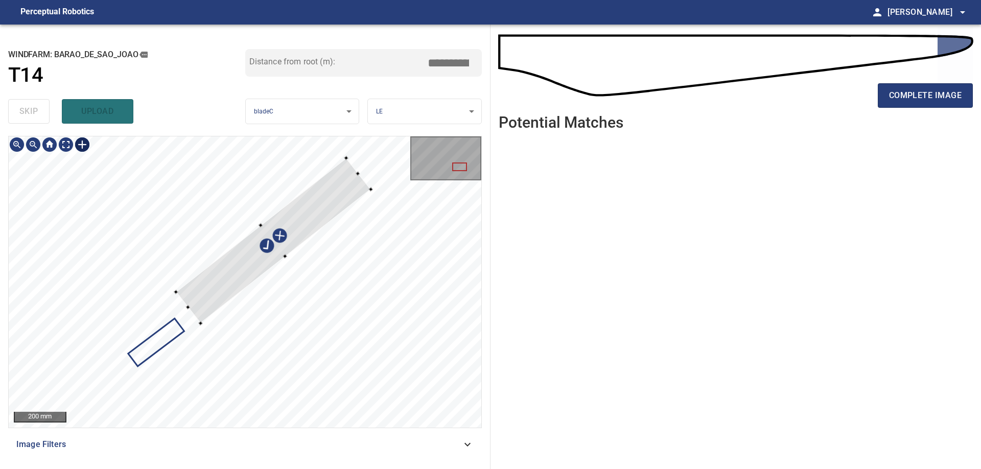
click at [313, 216] on div at bounding box center [273, 240] width 195 height 165
click at [300, 227] on div at bounding box center [280, 233] width 195 height 165
click at [123, 357] on div at bounding box center [245, 281] width 473 height 291
click at [234, 248] on div at bounding box center [235, 249] width 4 height 4
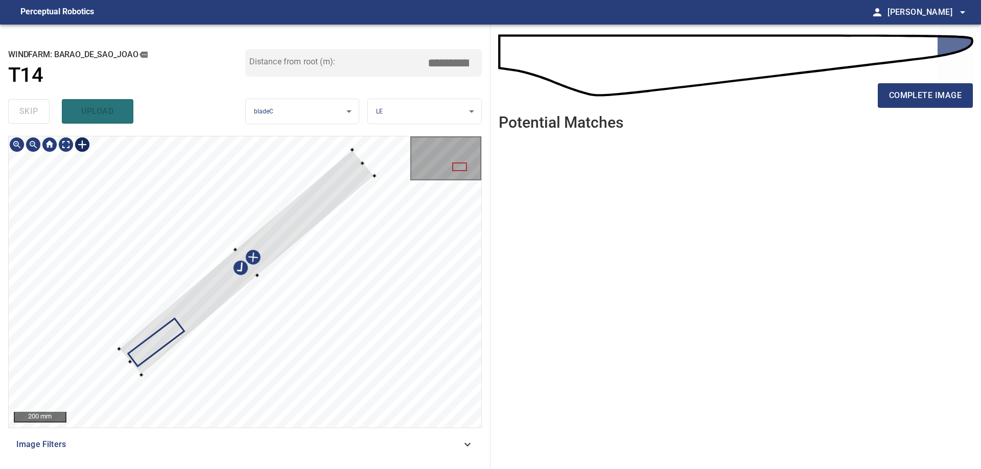
click at [255, 276] on div at bounding box center [246, 262] width 255 height 225
click at [278, 247] on div at bounding box center [246, 263] width 260 height 219
click at [232, 249] on div at bounding box center [233, 248] width 4 height 4
click at [254, 277] on div at bounding box center [245, 262] width 262 height 221
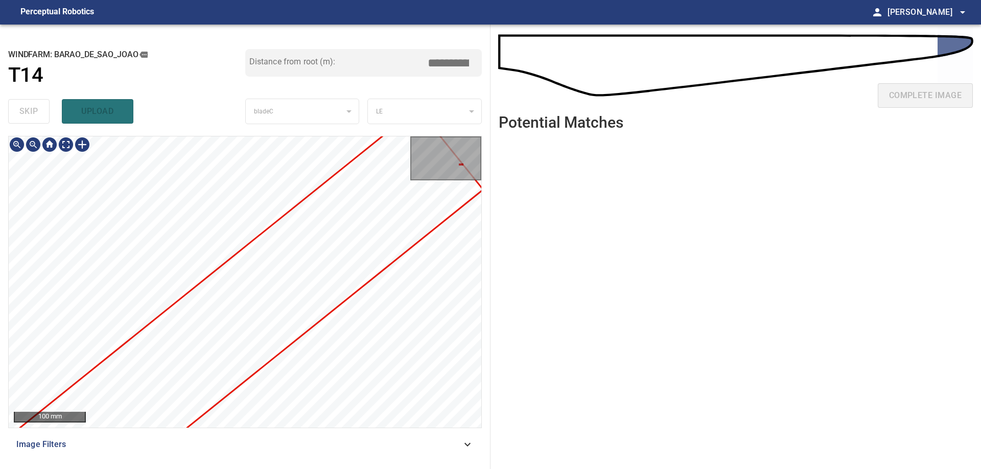
click at [487, 263] on div "**********" at bounding box center [245, 247] width 490 height 444
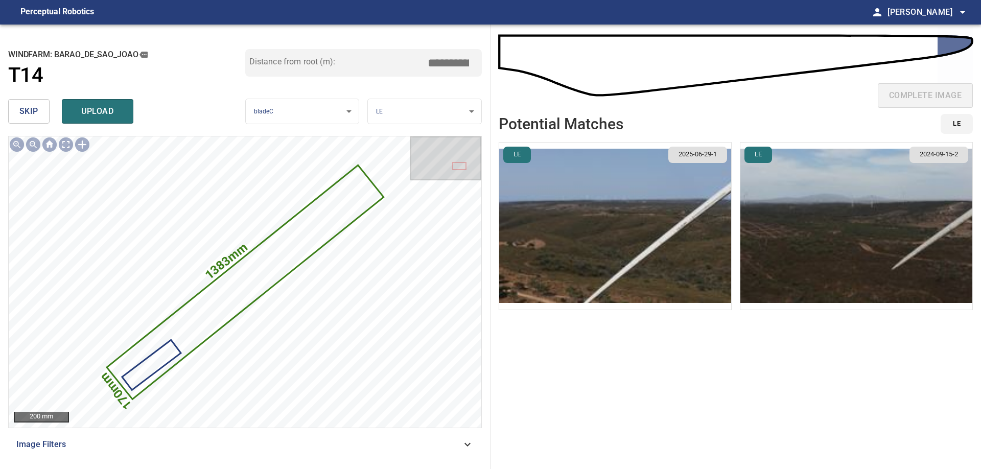
drag, startPoint x: 437, startPoint y: 66, endPoint x: 451, endPoint y: 66, distance: 14.3
click at [451, 66] on input "*****" at bounding box center [452, 62] width 51 height 19
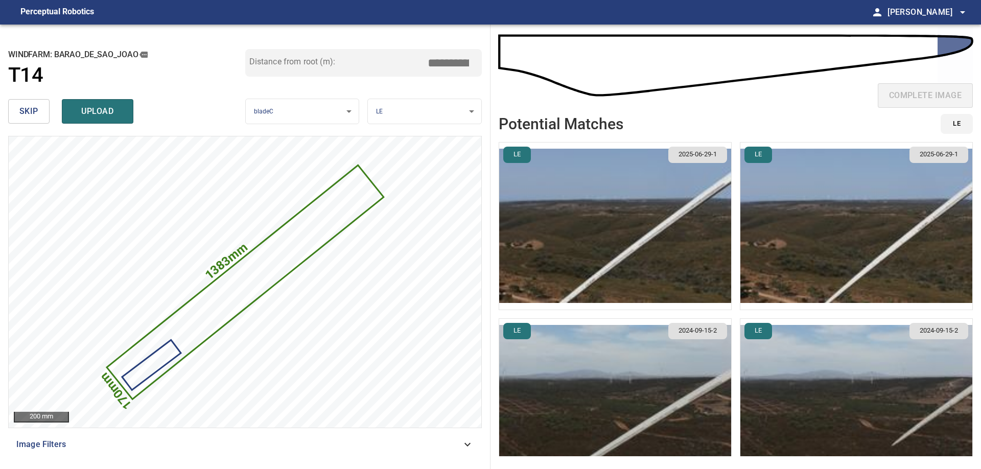
type input "*****"
click at [659, 245] on img "button" at bounding box center [615, 226] width 232 height 167
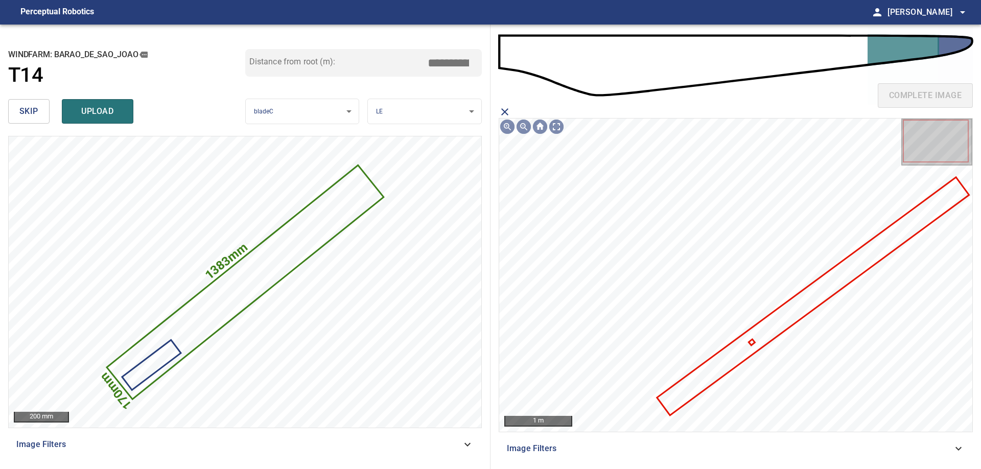
click at [504, 106] on icon "close matching imageResolution:" at bounding box center [505, 112] width 12 height 12
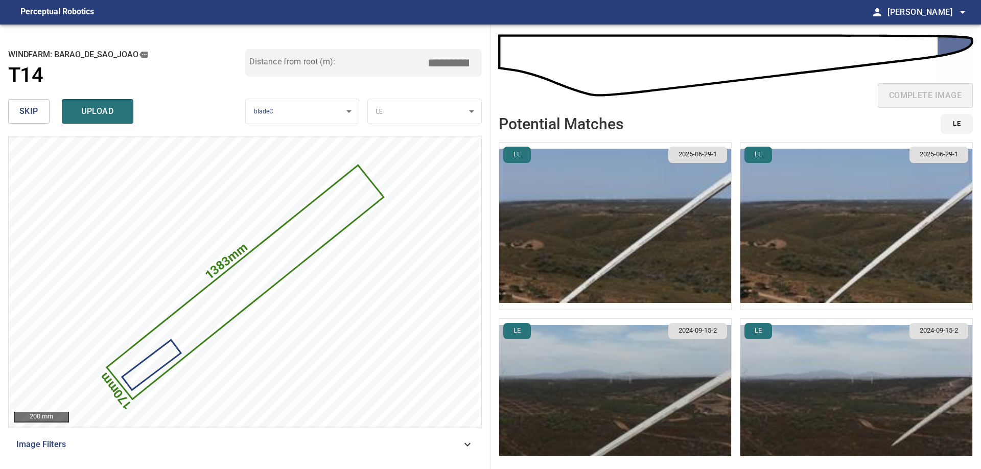
click at [781, 237] on img "button" at bounding box center [856, 226] width 232 height 167
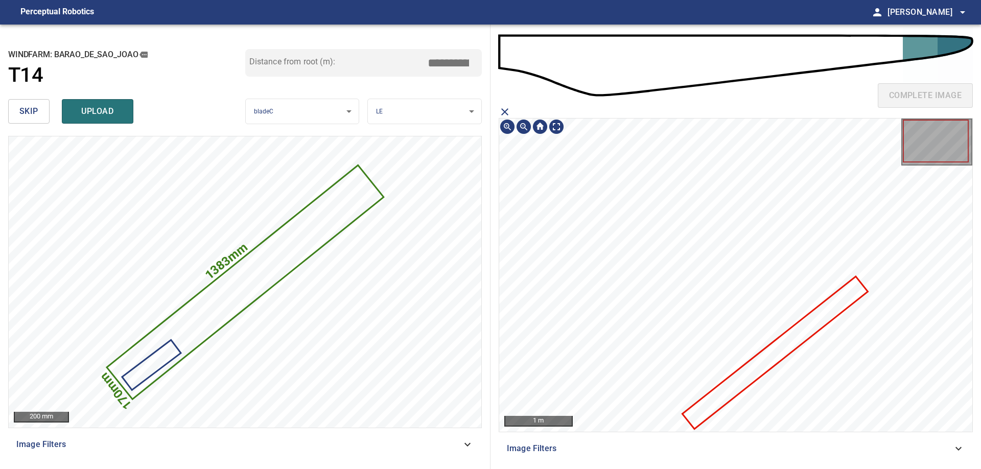
click at [803, 327] on icon at bounding box center [774, 352] width 183 height 150
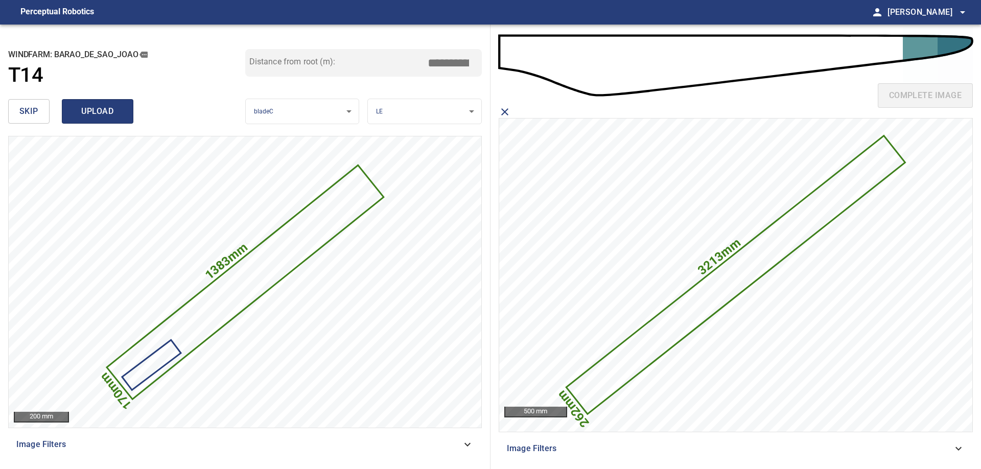
click at [115, 117] on span "upload" at bounding box center [97, 111] width 49 height 14
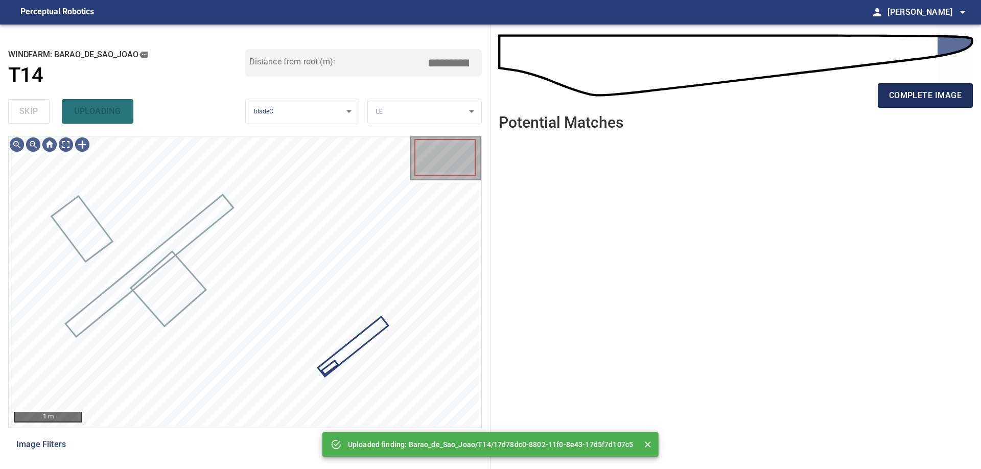
click at [916, 88] on button "complete image" at bounding box center [925, 95] width 95 height 25
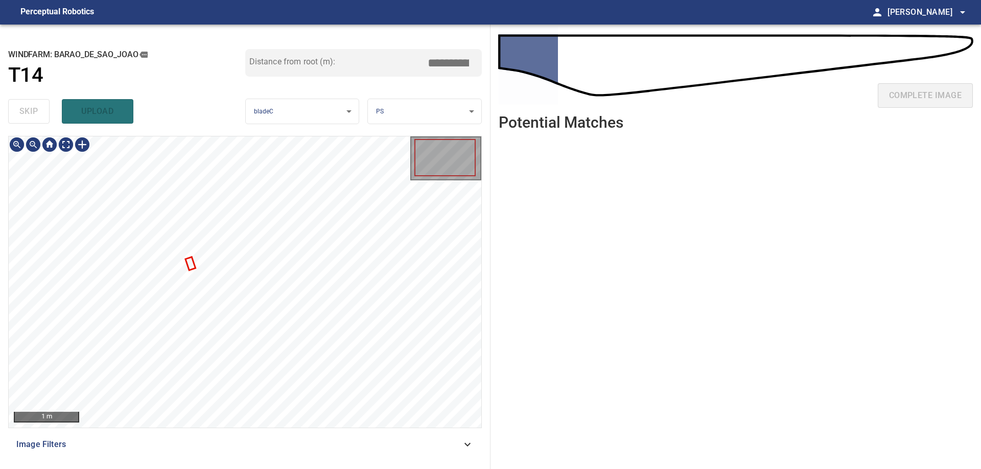
type input "***"
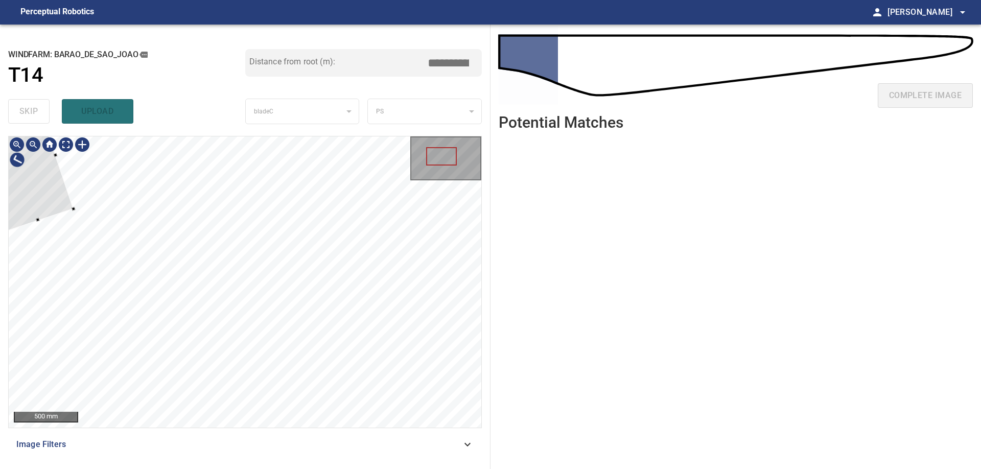
click at [51, 195] on div at bounding box center [20, 168] width 108 height 130
click at [58, 201] on div at bounding box center [59, 184] width 55 height 66
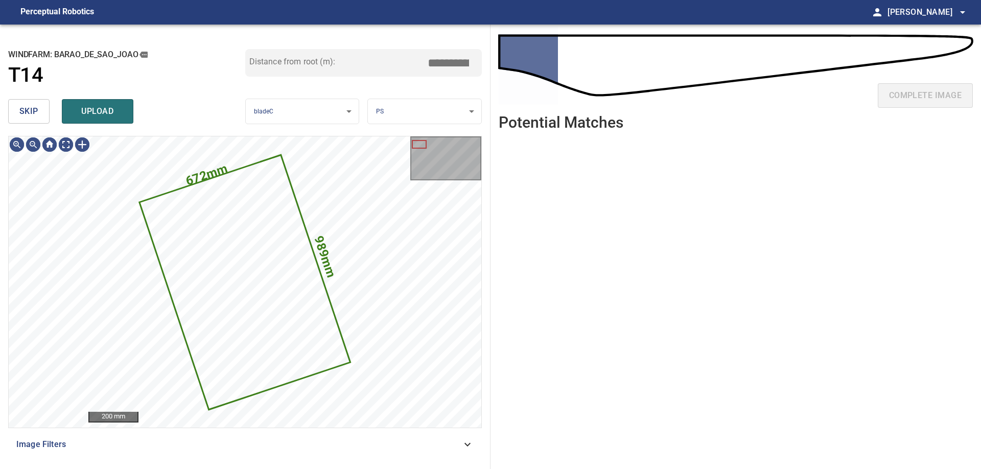
click at [32, 102] on button "skip" at bounding box center [28, 111] width 41 height 25
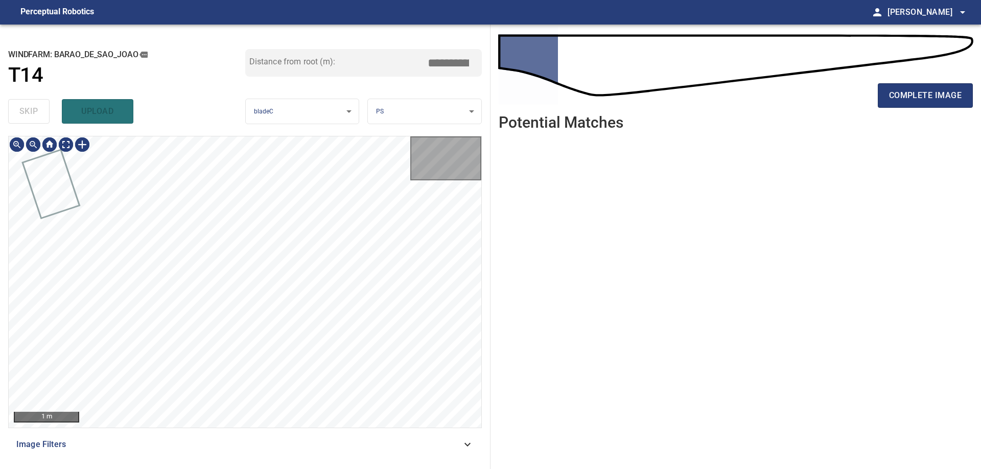
click at [32, 102] on div "skip upload" at bounding box center [126, 111] width 237 height 33
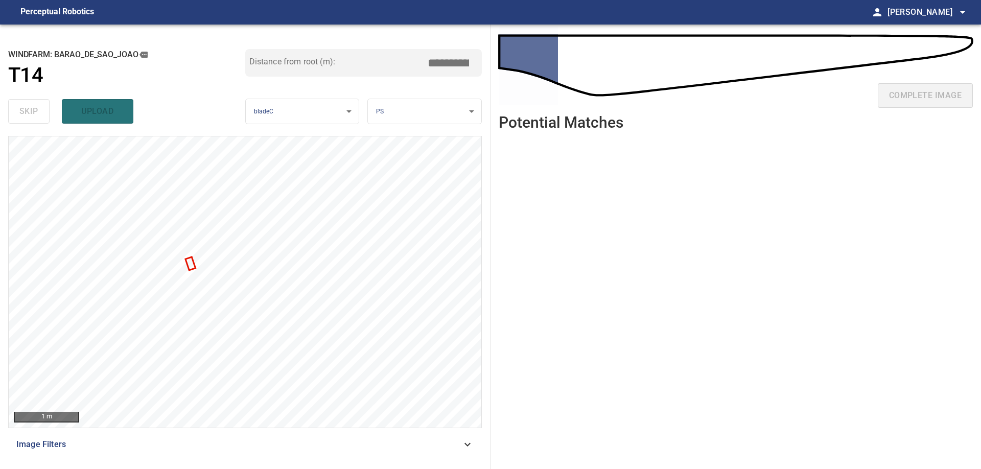
type input "***"
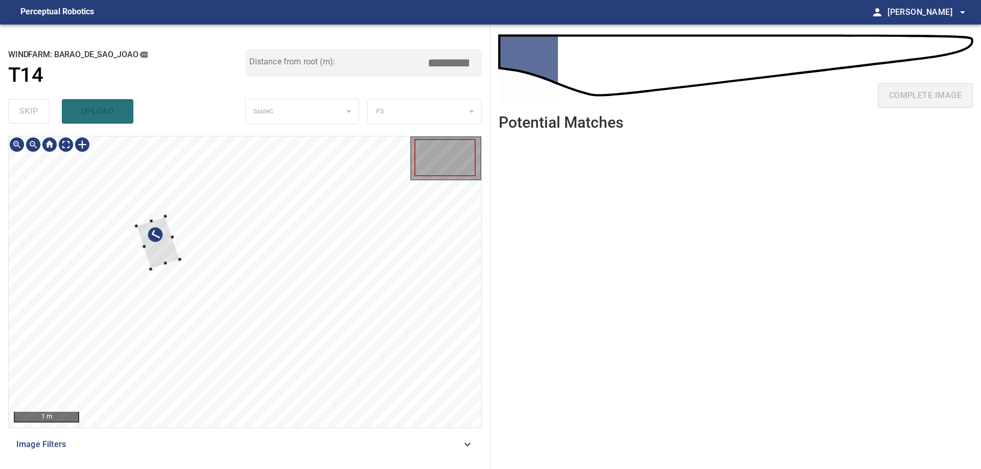
click at [136, 216] on div at bounding box center [157, 242] width 43 height 53
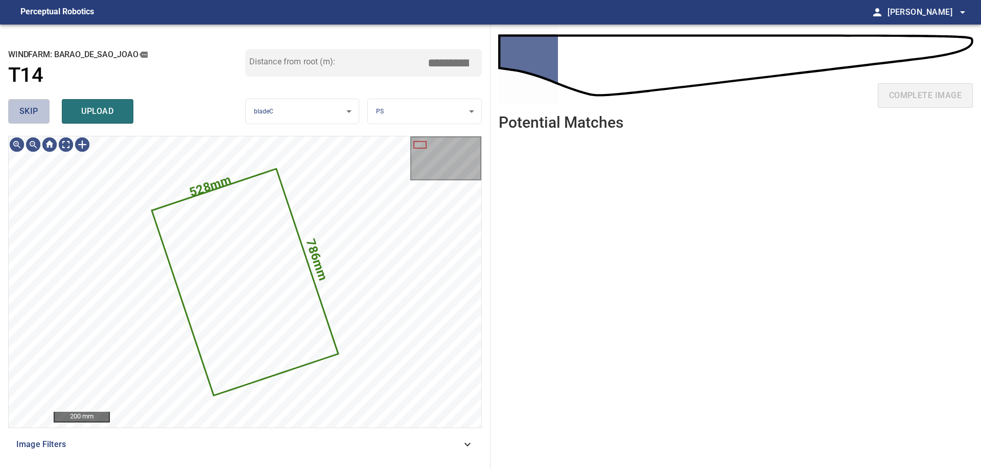
click at [39, 112] on button "skip" at bounding box center [28, 111] width 41 height 25
click at [39, 112] on div "skip upload" at bounding box center [126, 111] width 237 height 33
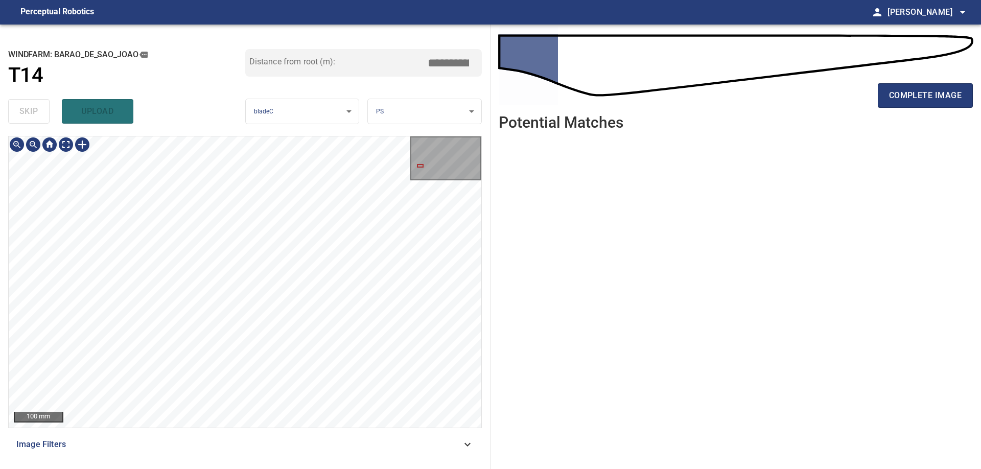
click at [442, 158] on div "100 mm" at bounding box center [245, 281] width 473 height 291
click at [913, 82] on div "complete image" at bounding box center [736, 99] width 474 height 41
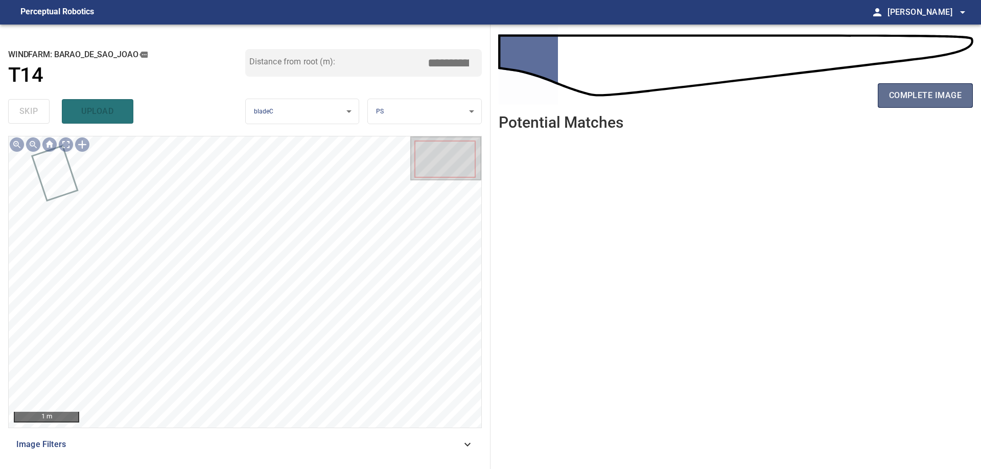
click at [912, 105] on button "complete image" at bounding box center [925, 95] width 95 height 25
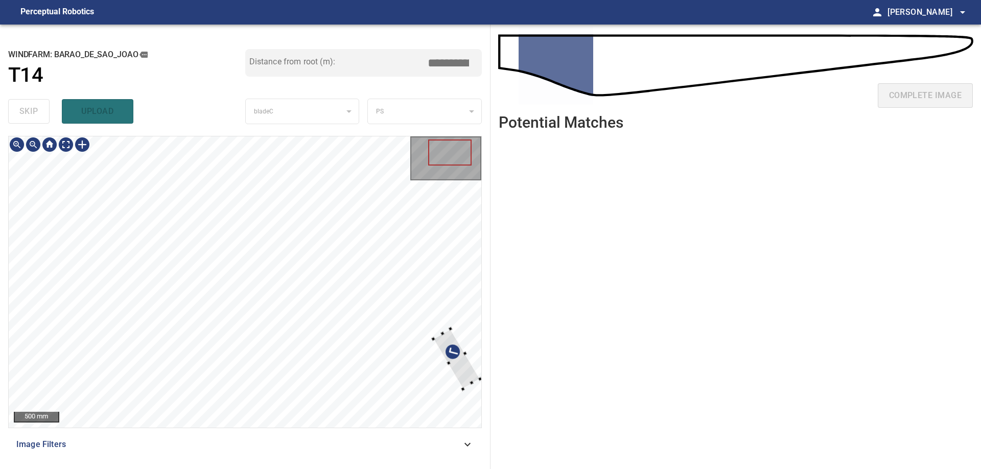
click at [470, 386] on div at bounding box center [245, 281] width 473 height 291
type input "***"
click at [448, 320] on div at bounding box center [431, 298] width 33 height 43
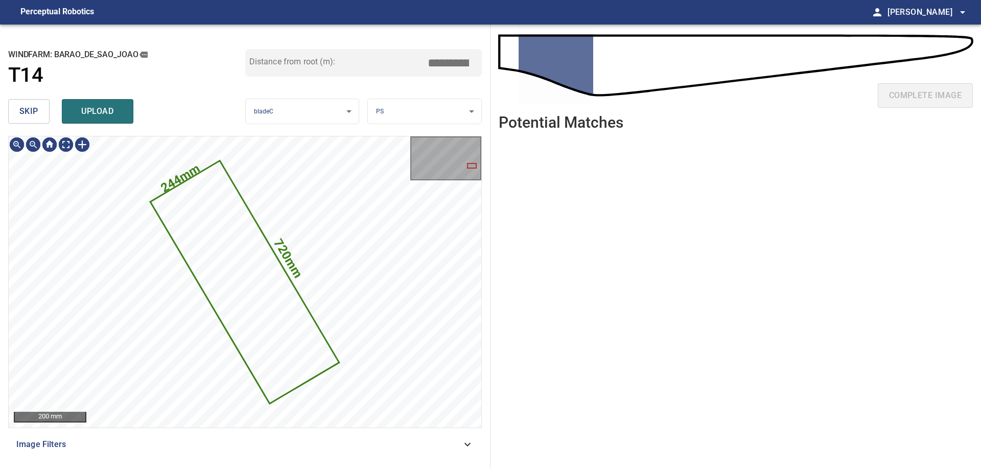
click at [43, 112] on button "skip" at bounding box center [28, 111] width 41 height 25
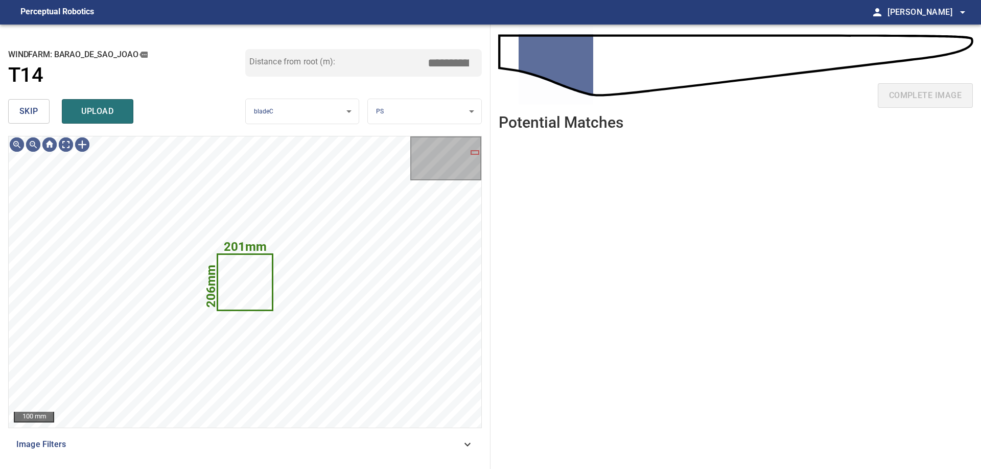
click at [33, 112] on span "skip" at bounding box center [28, 111] width 19 height 14
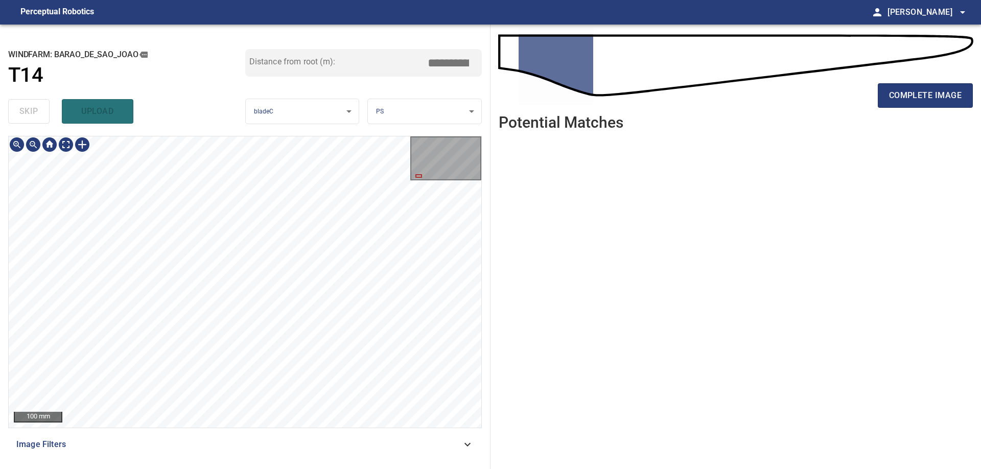
click at [483, 242] on div "**********" at bounding box center [245, 247] width 490 height 444
click at [598, 242] on div "**********" at bounding box center [490, 247] width 981 height 444
click at [312, 456] on div "100 mm Image Filters" at bounding box center [245, 298] width 474 height 325
click at [323, 456] on div "50 mm Image Filters" at bounding box center [245, 298] width 474 height 325
click at [518, 300] on div "**********" at bounding box center [490, 247] width 981 height 444
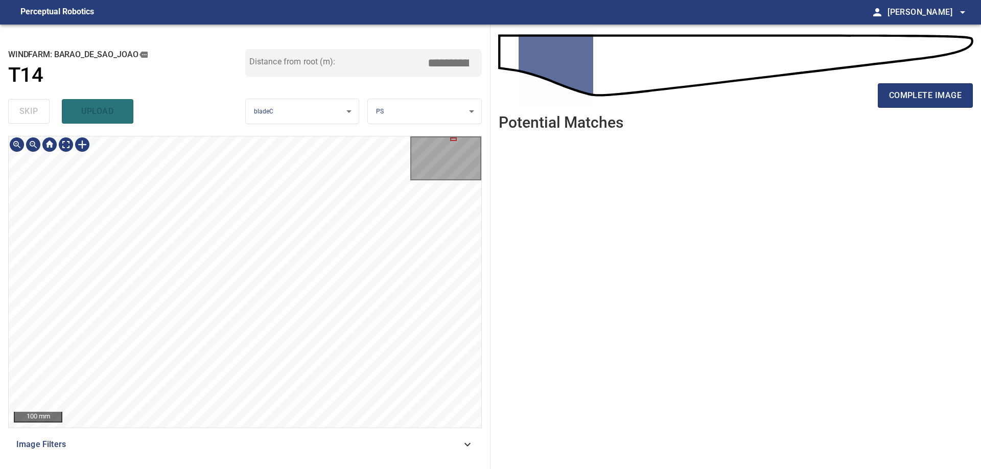
click at [278, 463] on div "**********" at bounding box center [245, 247] width 490 height 444
click at [436, 183] on div "100 mm" at bounding box center [245, 281] width 473 height 291
click at [426, 179] on div "100 mm" at bounding box center [245, 281] width 473 height 291
click at [516, 224] on div "**********" at bounding box center [490, 247] width 981 height 444
click at [485, 219] on div "**********" at bounding box center [245, 247] width 490 height 444
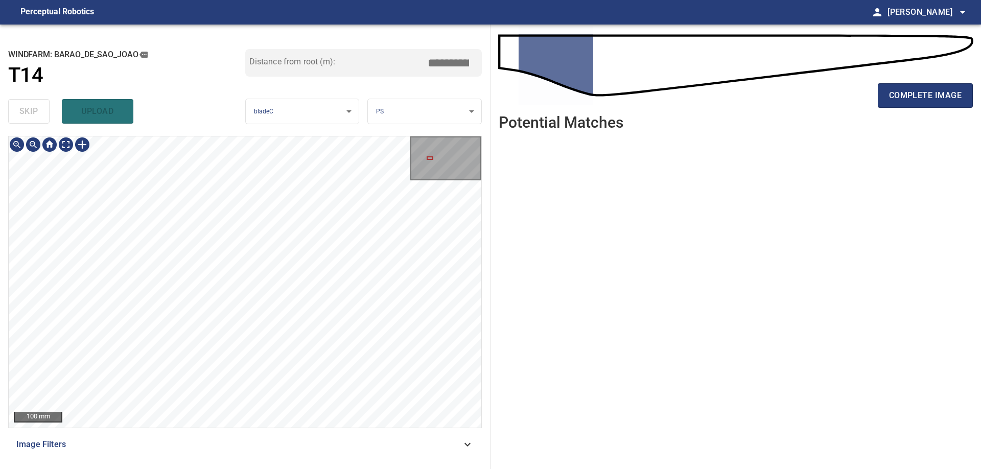
click at [445, 153] on div "100 mm" at bounding box center [245, 281] width 473 height 291
click at [889, 108] on button "complete image" at bounding box center [925, 95] width 95 height 25
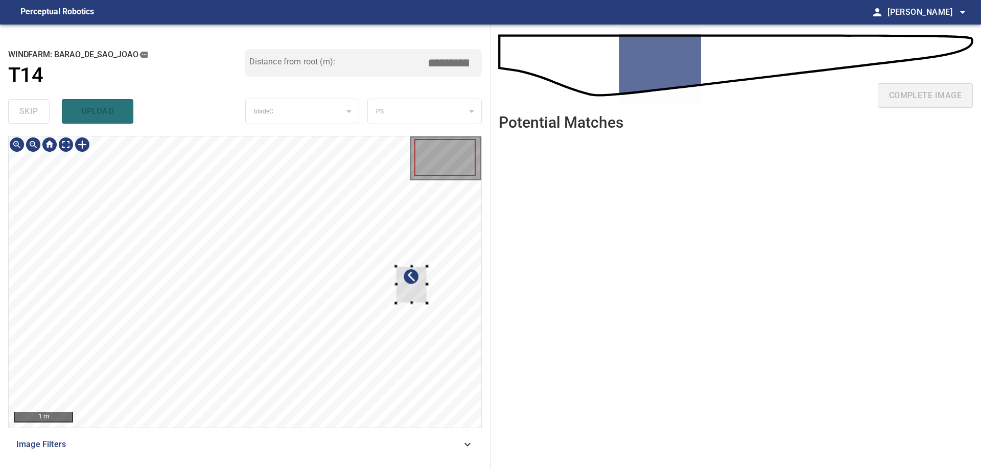
click at [452, 282] on div at bounding box center [245, 281] width 473 height 291
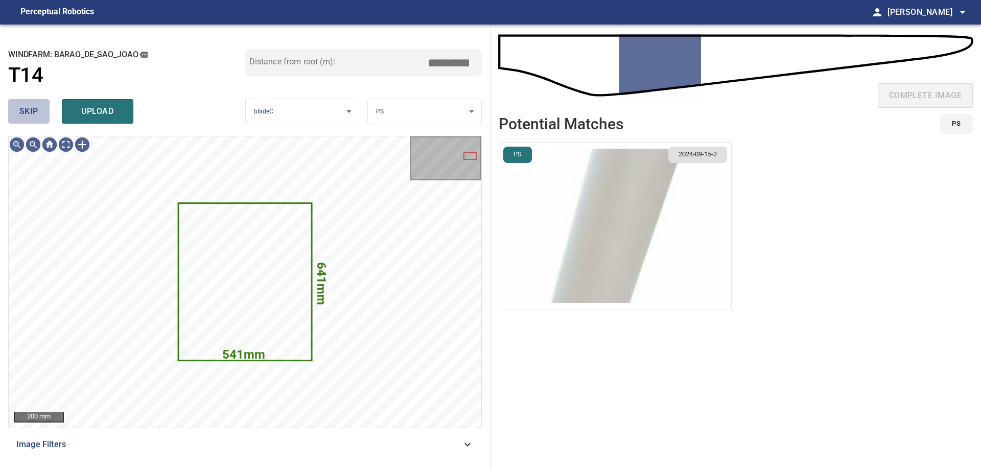
click at [37, 109] on span "skip" at bounding box center [28, 111] width 19 height 14
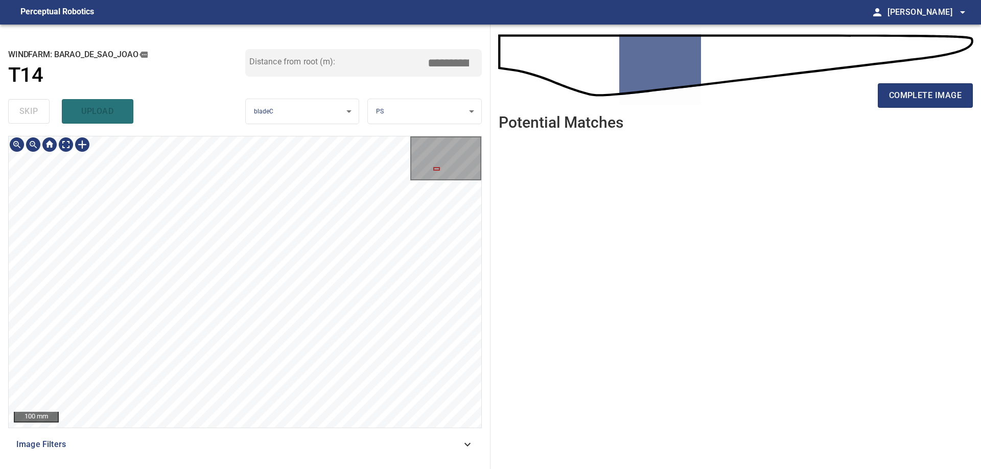
click at [251, 443] on div "100 mm Image Filters" at bounding box center [245, 298] width 474 height 325
click at [459, 436] on div "100 mm Image Filters" at bounding box center [245, 298] width 474 height 325
click at [339, 429] on div "100 mm Image Filters" at bounding box center [245, 298] width 474 height 325
click at [312, 429] on div "100 mm Image Filters" at bounding box center [245, 298] width 474 height 325
click at [286, 450] on div "100 mm Image Filters" at bounding box center [245, 298] width 474 height 325
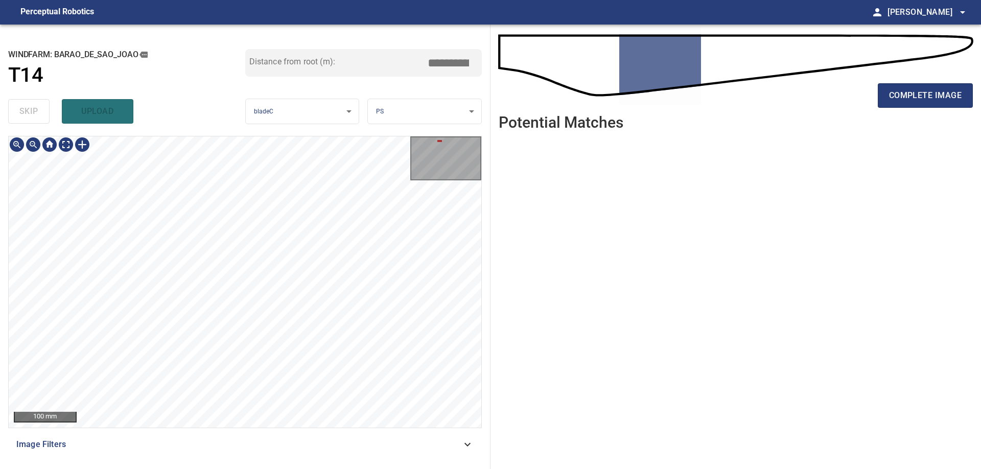
click at [497, 399] on div "**********" at bounding box center [490, 247] width 981 height 444
click at [198, 428] on div "50 mm" at bounding box center [245, 282] width 474 height 292
click at [367, 126] on div "**********" at bounding box center [245, 247] width 490 height 444
click at [229, 456] on div "100 mm Image Filters" at bounding box center [245, 298] width 474 height 325
click at [513, 300] on div "**********" at bounding box center [490, 247] width 981 height 444
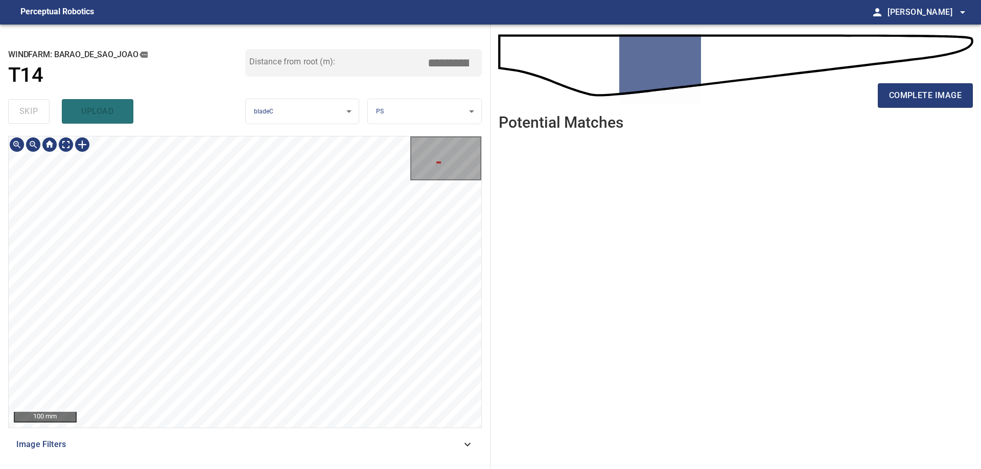
click at [209, 433] on div "100 mm Image Filters" at bounding box center [245, 298] width 474 height 325
click at [340, 430] on div "50 mm Image Filters" at bounding box center [245, 298] width 474 height 325
click at [919, 98] on span "complete image" at bounding box center [925, 95] width 73 height 14
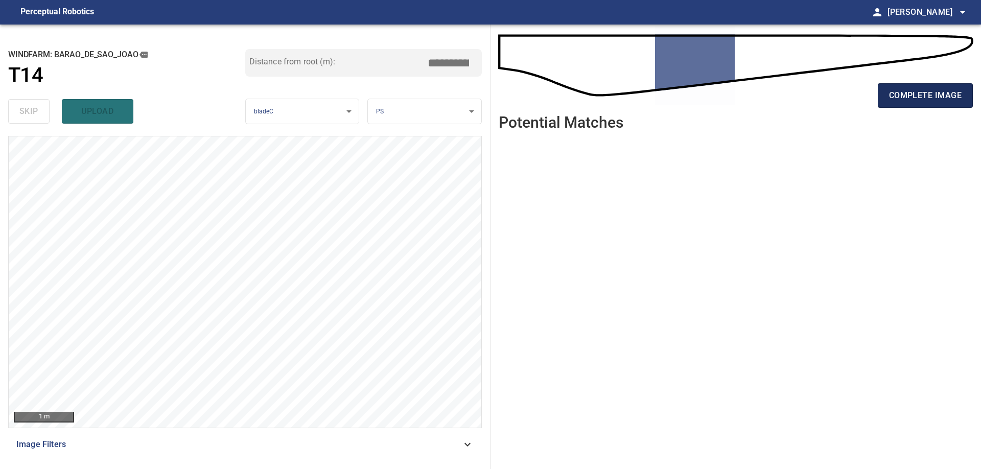
click at [922, 91] on span "complete image" at bounding box center [925, 95] width 73 height 14
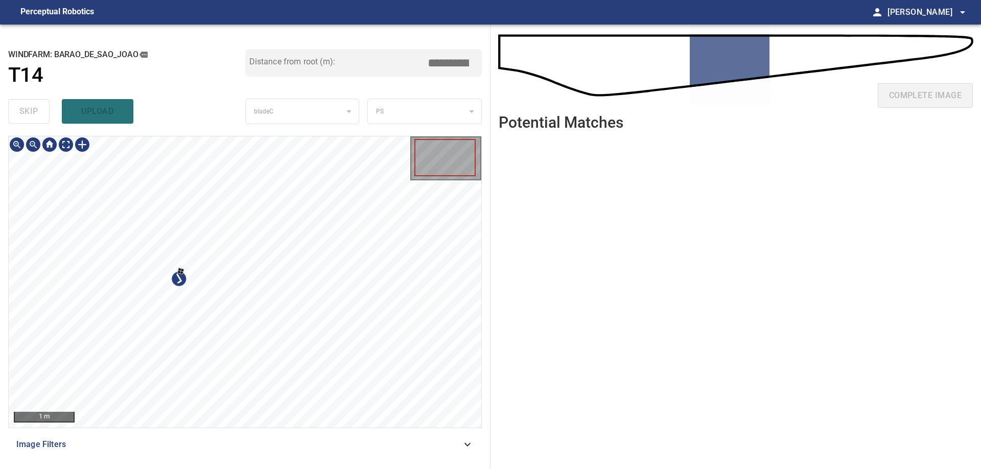
click at [246, 228] on div at bounding box center [245, 281] width 473 height 291
click at [74, 195] on div at bounding box center [81, 212] width 65 height 68
click at [55, 211] on div at bounding box center [65, 200] width 65 height 68
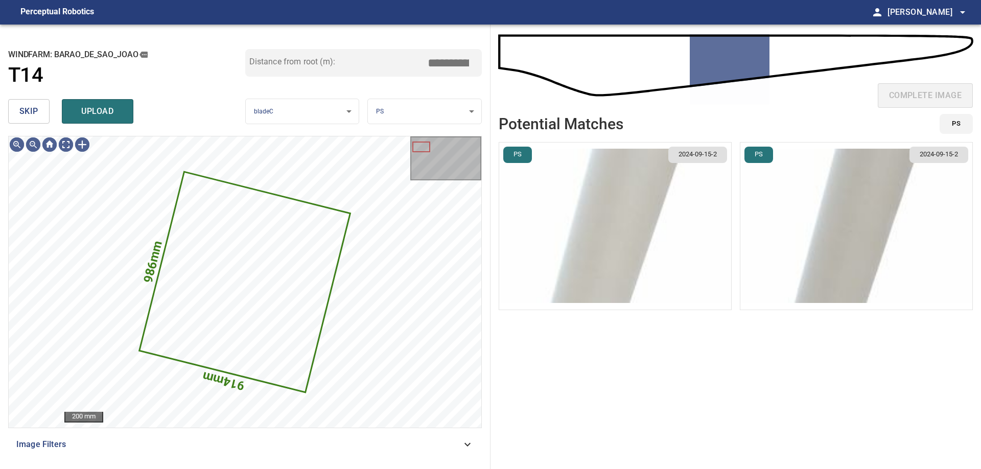
click at [30, 110] on span "skip" at bounding box center [28, 111] width 19 height 14
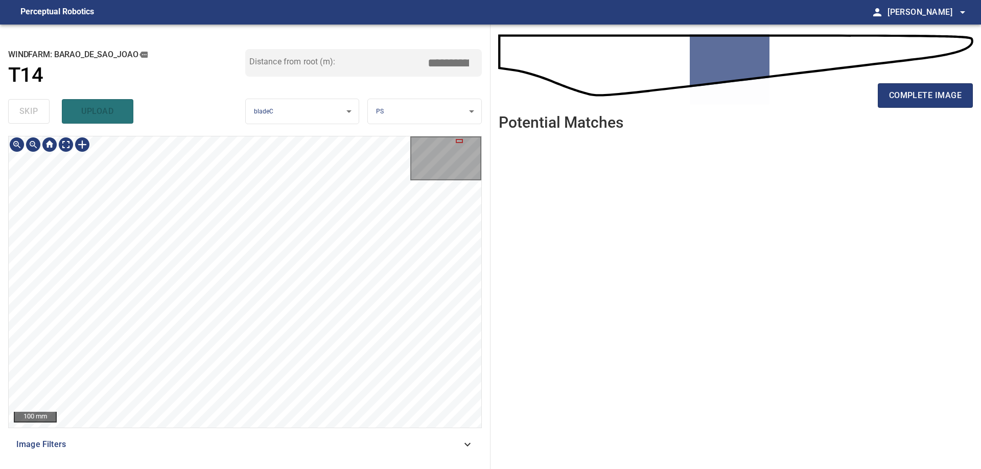
click at [275, 430] on div "100 mm Image Filters" at bounding box center [245, 298] width 474 height 325
click at [91, 149] on div "100 mm" at bounding box center [245, 281] width 473 height 291
click at [83, 146] on div at bounding box center [82, 144] width 16 height 16
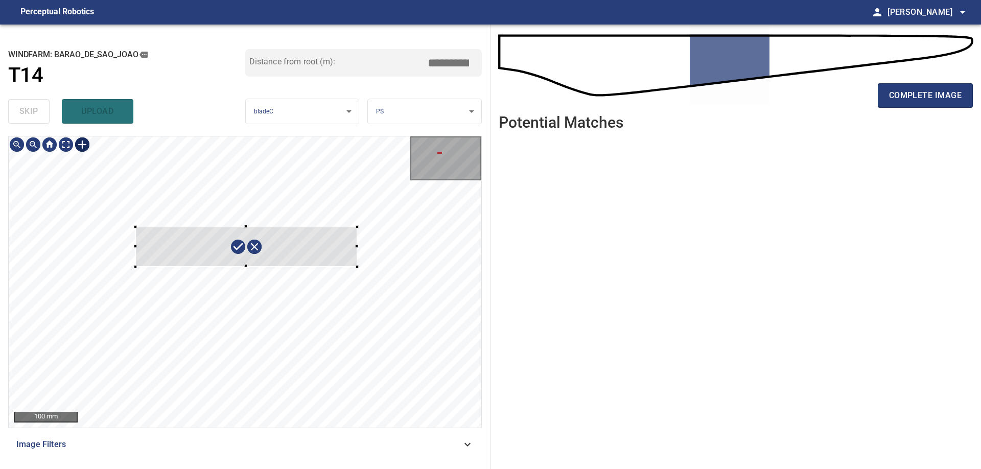
click at [358, 266] on div at bounding box center [245, 281] width 473 height 291
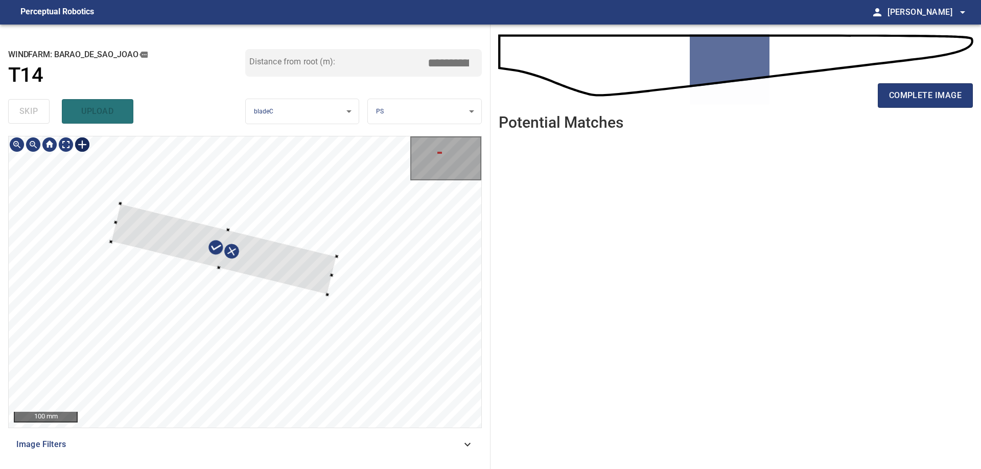
click at [264, 263] on div at bounding box center [224, 248] width 226 height 91
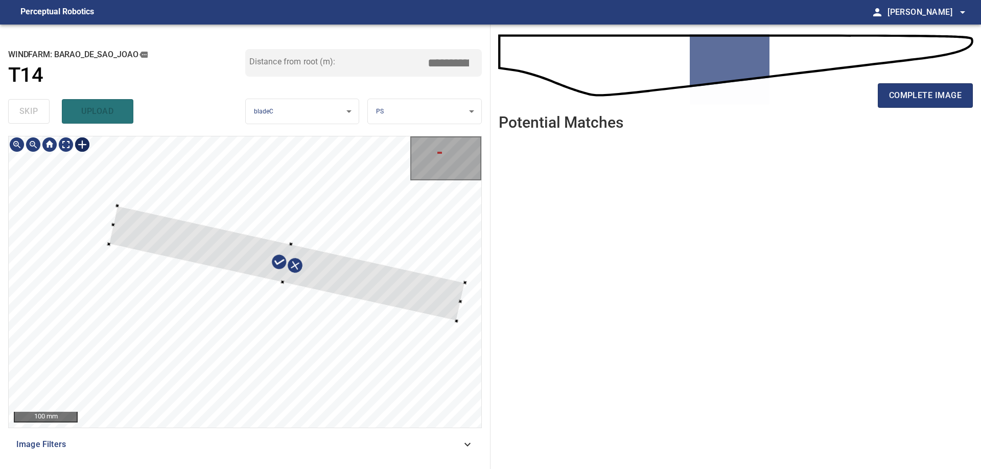
click at [462, 301] on div at bounding box center [245, 281] width 473 height 291
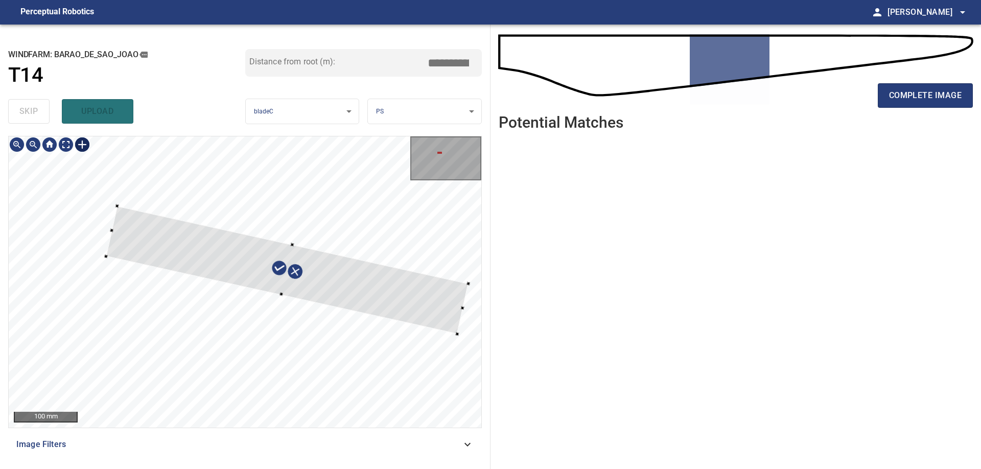
click at [458, 335] on div at bounding box center [458, 334] width 4 height 4
click at [430, 318] on div at bounding box center [283, 267] width 363 height 130
click at [277, 274] on div at bounding box center [283, 267] width 363 height 130
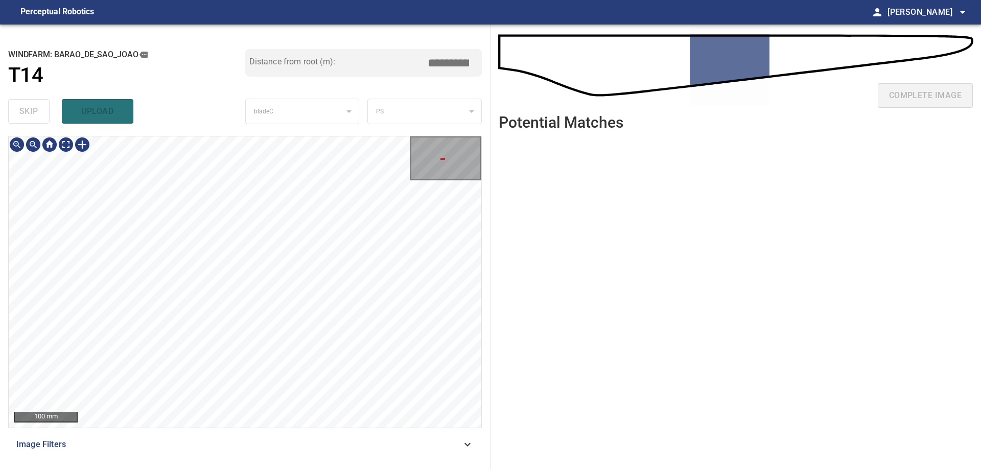
click at [267, 134] on div "**********" at bounding box center [245, 247] width 490 height 444
click at [483, 297] on div "**********" at bounding box center [245, 247] width 490 height 444
click at [27, 145] on div "100 mm" at bounding box center [245, 281] width 473 height 291
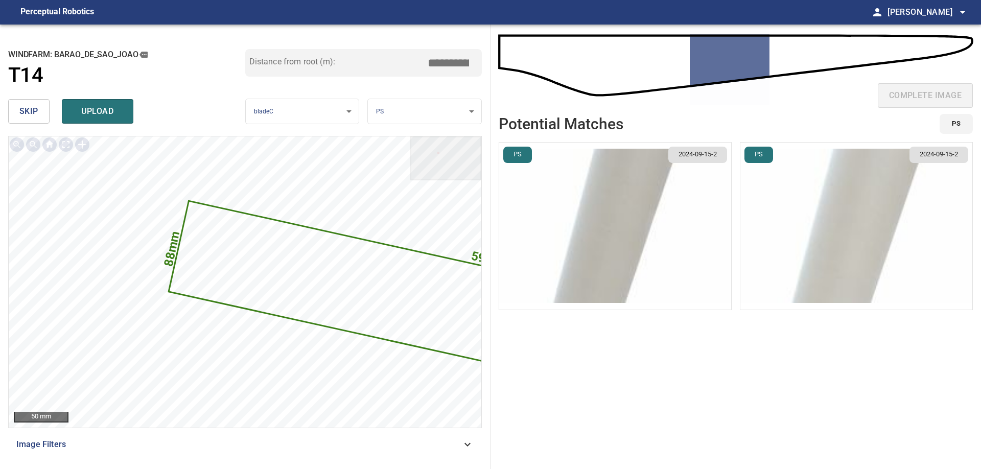
drag, startPoint x: 463, startPoint y: 64, endPoint x: 471, endPoint y: 67, distance: 8.7
click at [471, 67] on input "*****" at bounding box center [452, 62] width 51 height 19
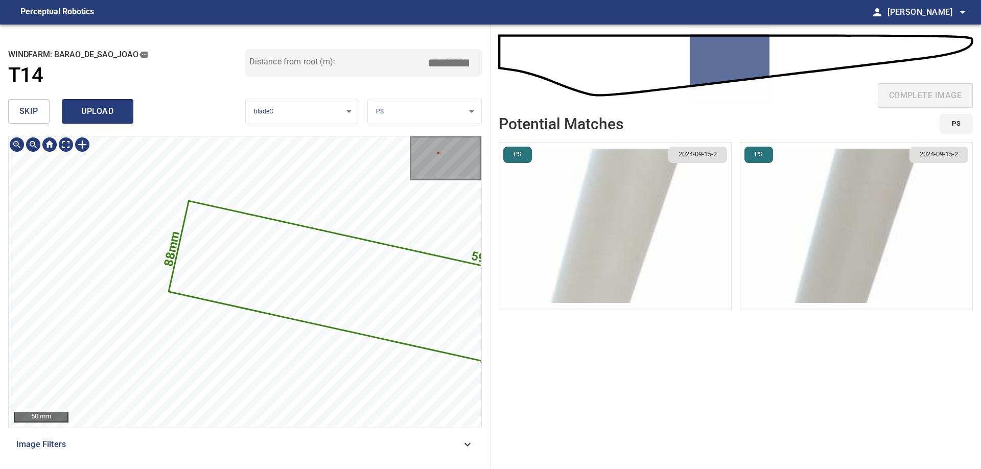
type input "*****"
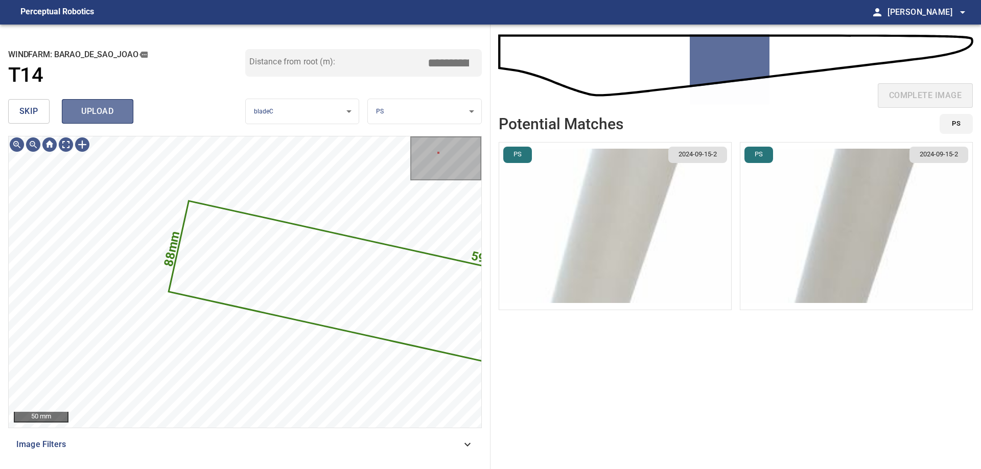
click at [101, 113] on span "upload" at bounding box center [97, 111] width 49 height 14
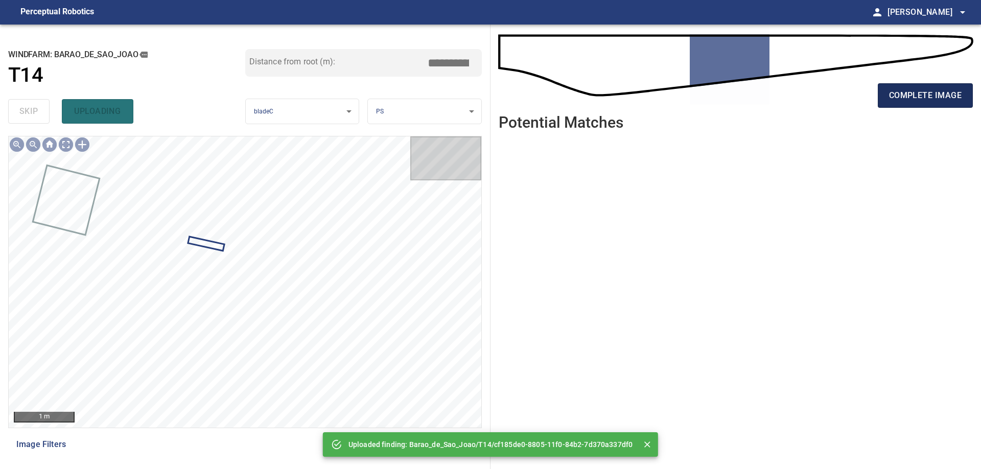
click at [947, 99] on span "complete image" at bounding box center [925, 95] width 73 height 14
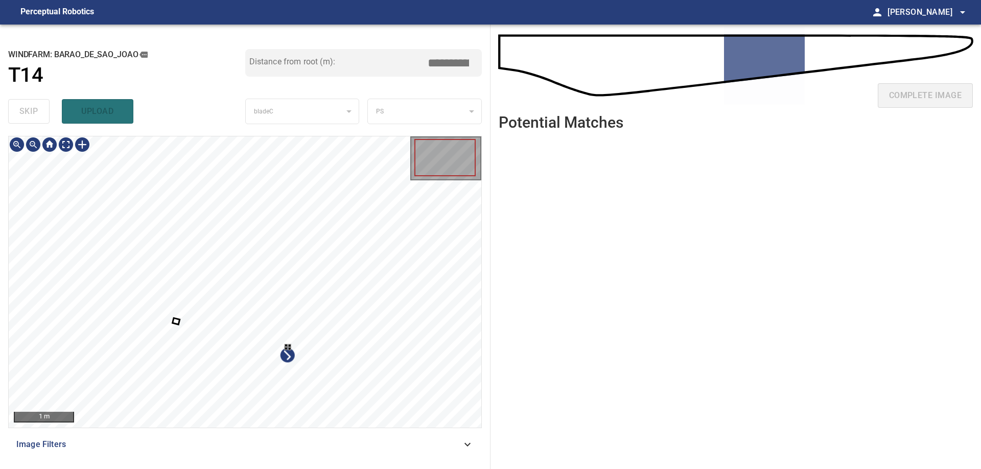
click at [339, 396] on div at bounding box center [245, 281] width 473 height 291
click at [331, 293] on div at bounding box center [245, 281] width 473 height 291
click at [488, 248] on div "**********" at bounding box center [245, 247] width 490 height 444
click at [220, 278] on div at bounding box center [245, 281] width 473 height 291
click at [51, 185] on div at bounding box center [64, 195] width 43 height 57
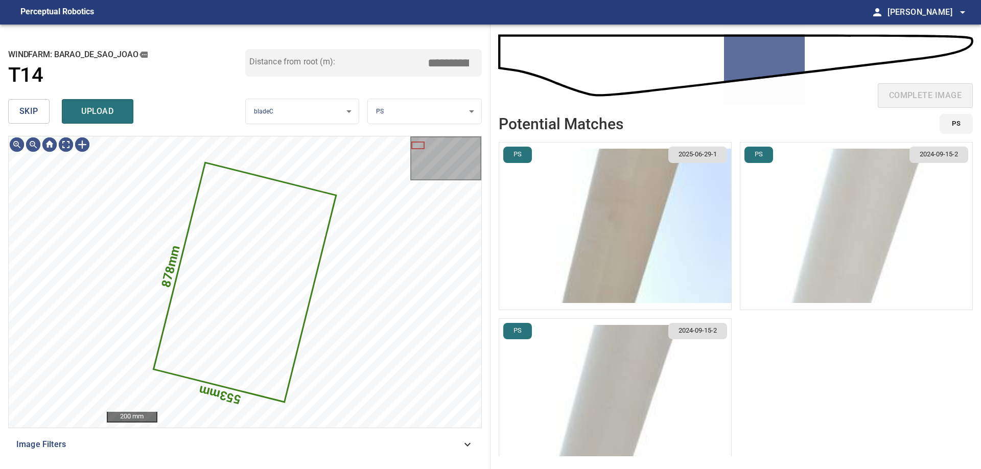
click at [21, 119] on button "skip" at bounding box center [28, 111] width 41 height 25
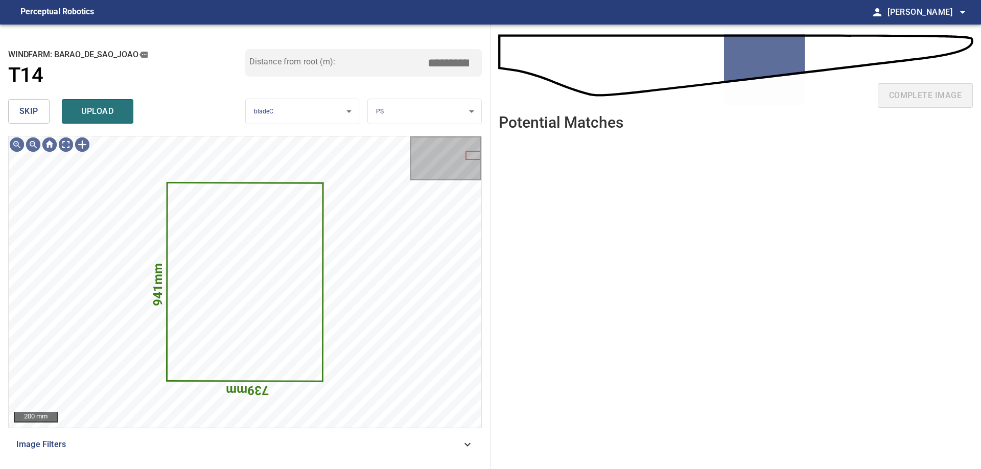
click at [21, 119] on button "skip" at bounding box center [28, 111] width 41 height 25
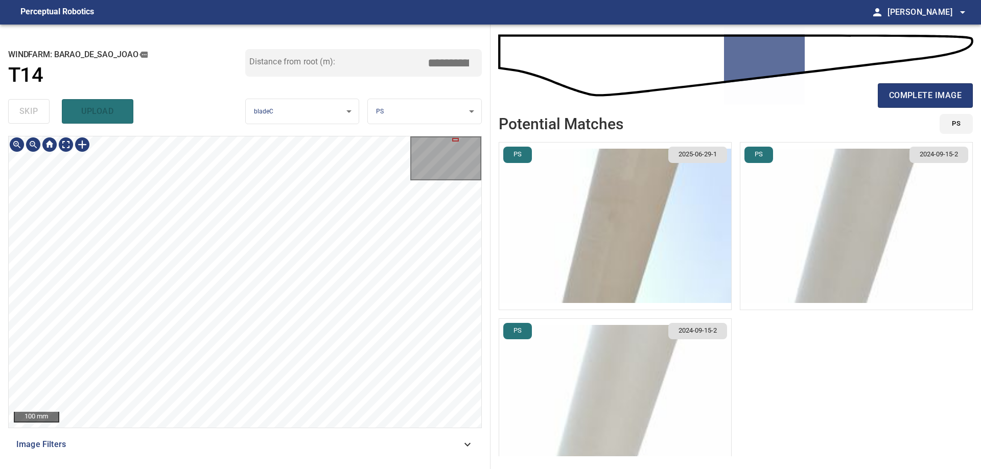
click at [234, 453] on div "100 mm Image Filters" at bounding box center [245, 298] width 474 height 325
click at [270, 433] on div "100 mm Image Filters" at bounding box center [245, 298] width 474 height 325
click at [242, 459] on div "100 mm Image Filters" at bounding box center [245, 298] width 474 height 325
click at [226, 452] on div "100 mm Image Filters" at bounding box center [245, 298] width 474 height 325
click at [244, 429] on div "100 mm Image Filters" at bounding box center [245, 298] width 474 height 325
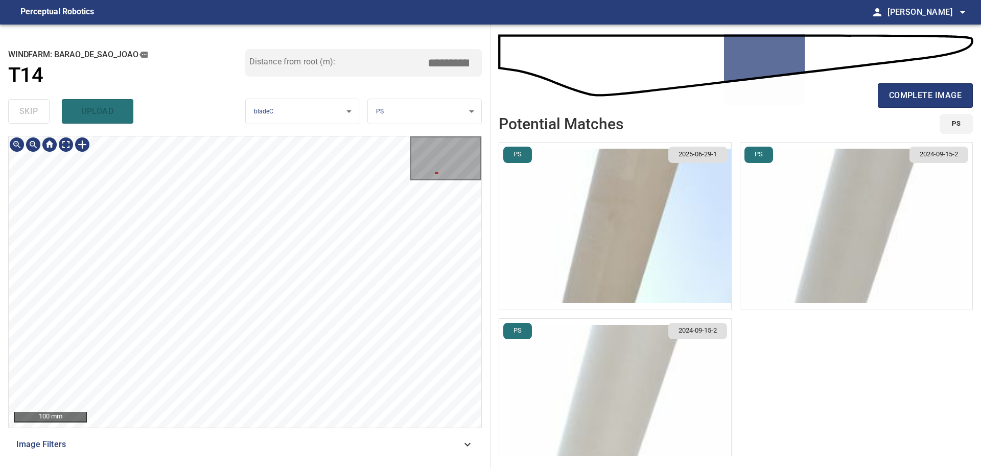
click at [137, 76] on div "**********" at bounding box center [245, 247] width 490 height 444
click at [209, 90] on div "**********" at bounding box center [245, 247] width 490 height 444
click at [657, 290] on div "**********" at bounding box center [490, 247] width 981 height 444
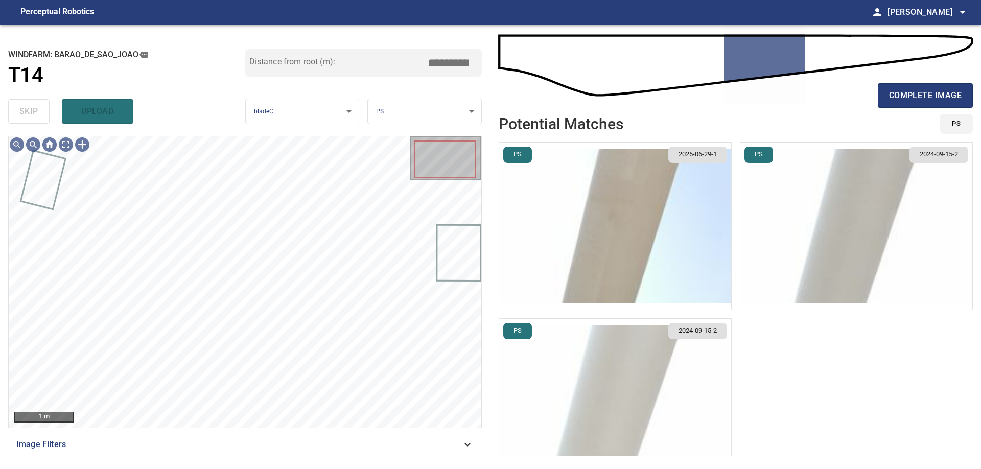
click at [828, 373] on ul "PS 2025-06-29-1 PS 2024-09-15-2 PS 2024-09-15-2" at bounding box center [736, 299] width 474 height 314
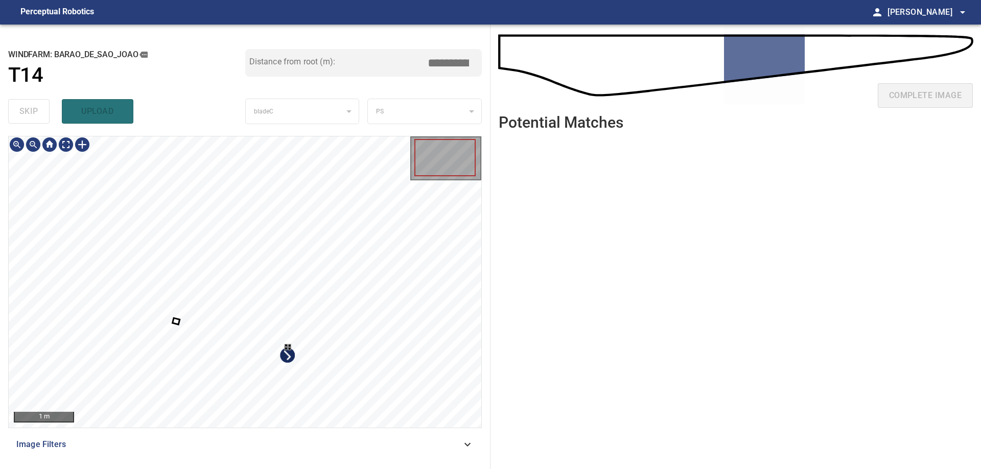
click at [363, 389] on div at bounding box center [245, 281] width 473 height 291
click at [316, 286] on div at bounding box center [245, 281] width 473 height 291
click at [12, 168] on div at bounding box center [245, 281] width 473 height 291
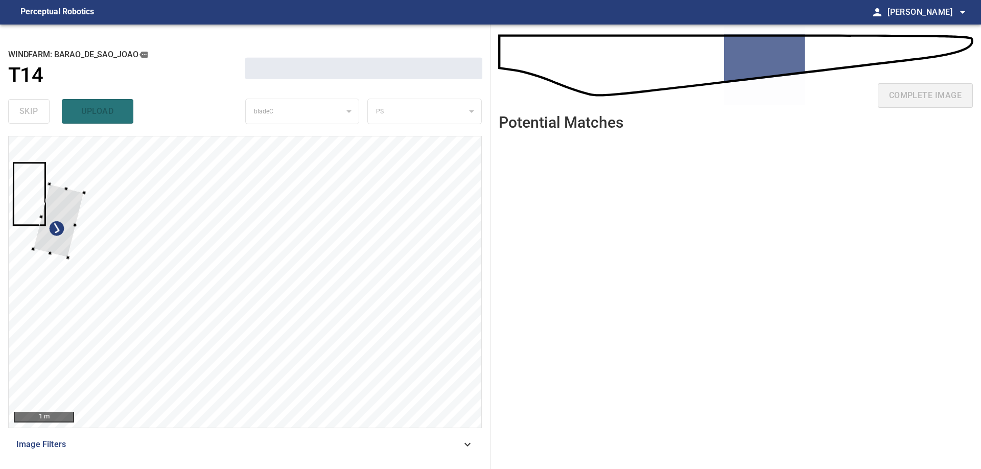
click at [52, 212] on div at bounding box center [58, 221] width 51 height 74
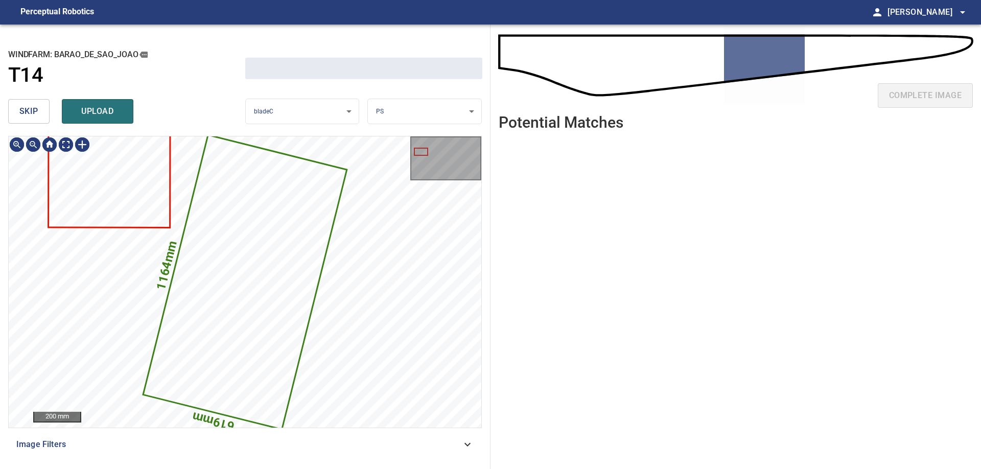
click at [28, 125] on div "skip upload" at bounding box center [126, 111] width 237 height 33
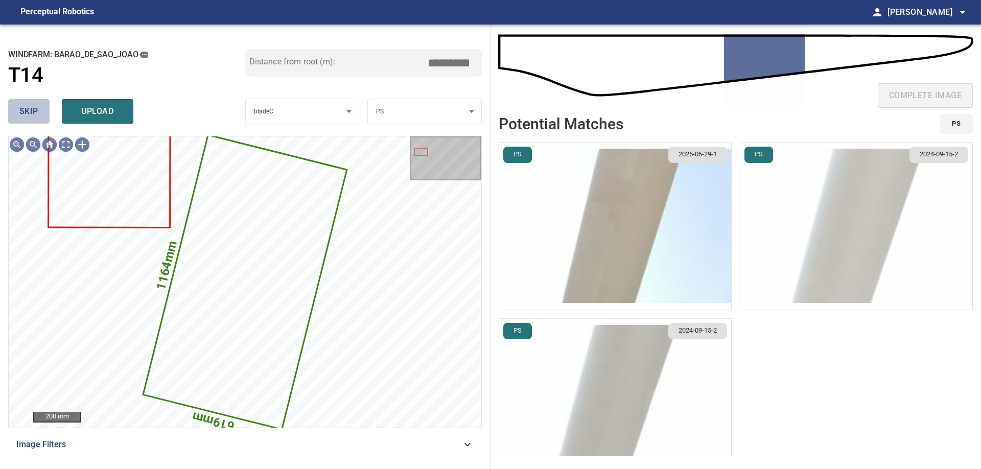
click at [28, 118] on span "skip" at bounding box center [28, 111] width 19 height 14
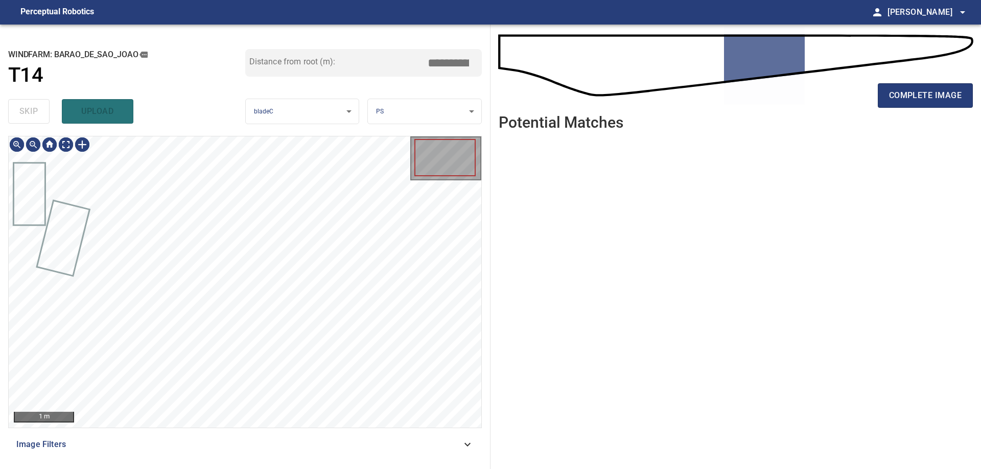
click at [28, 118] on div "skip upload" at bounding box center [126, 111] width 237 height 33
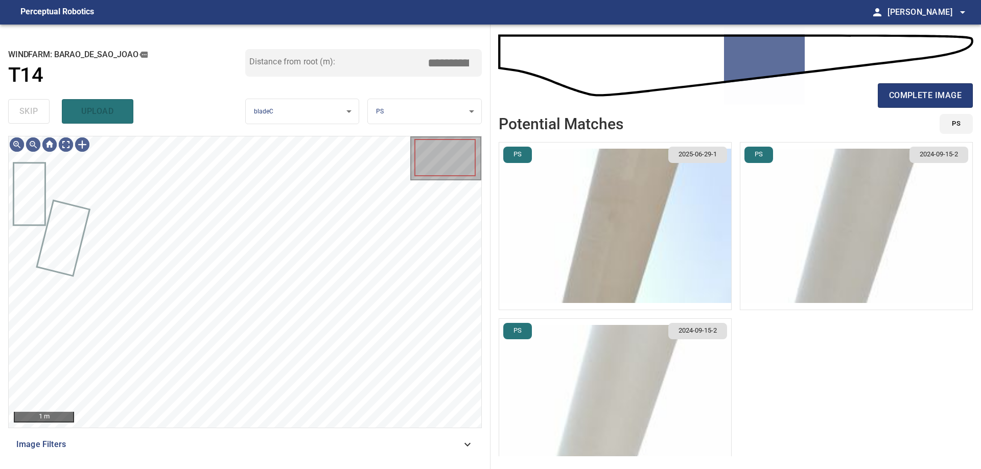
click at [28, 118] on div "skip upload" at bounding box center [126, 111] width 237 height 33
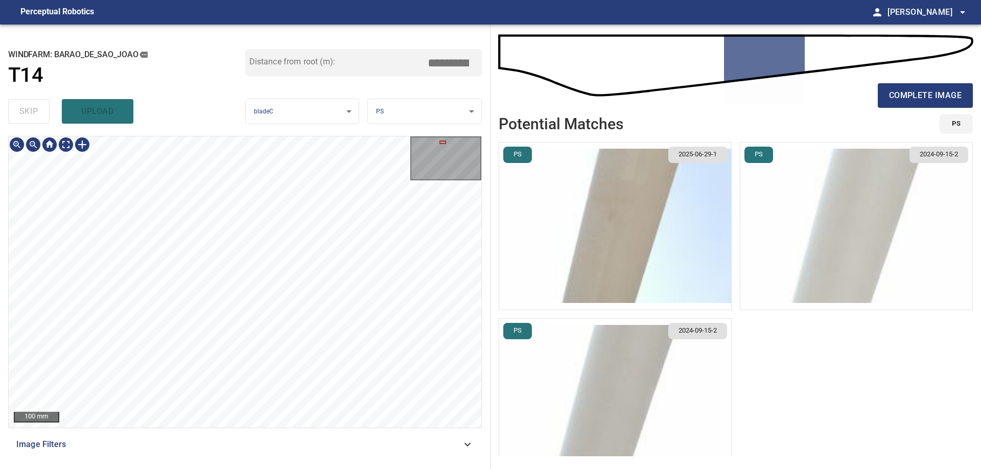
click at [213, 446] on div "100 mm Image Filters" at bounding box center [245, 298] width 474 height 325
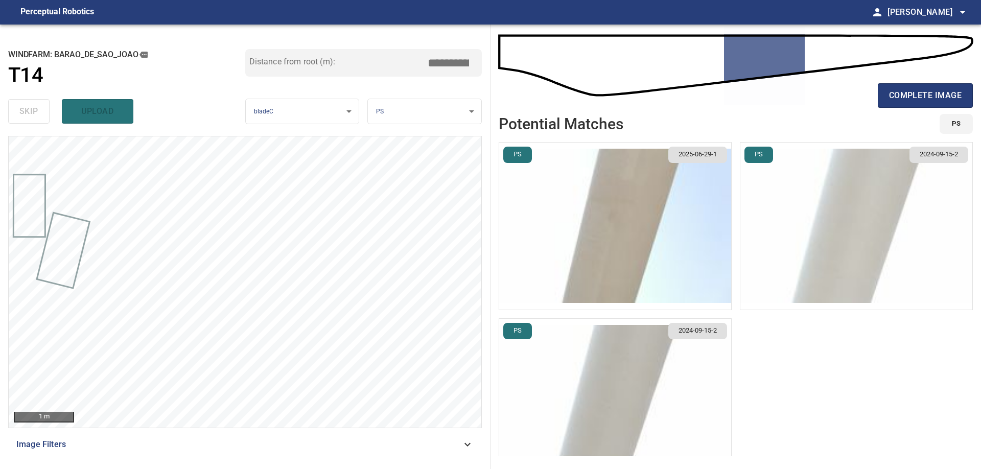
type input "****"
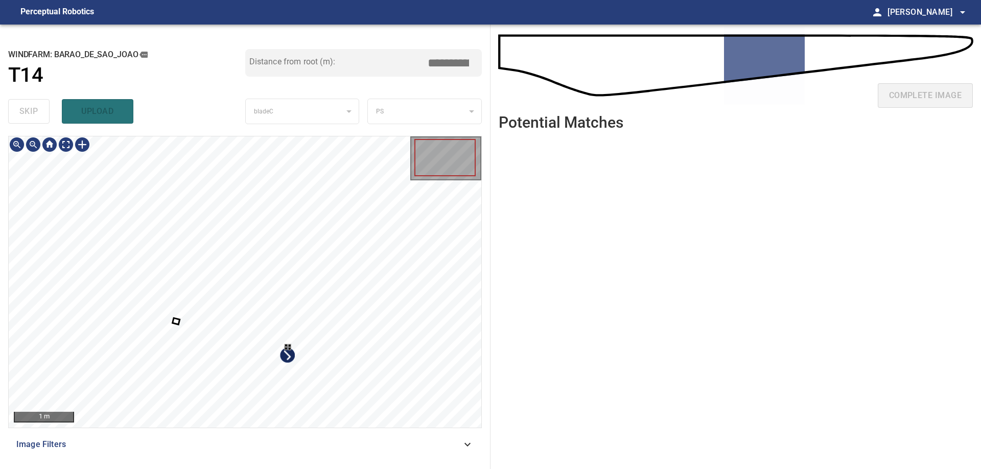
click at [350, 387] on div at bounding box center [245, 281] width 473 height 291
click at [337, 301] on div at bounding box center [245, 281] width 473 height 291
click at [436, 302] on div at bounding box center [245, 281] width 473 height 291
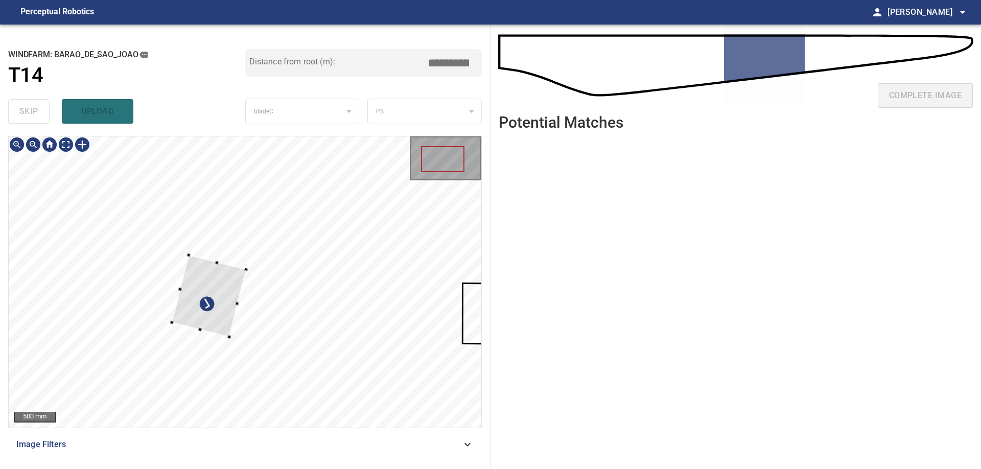
click at [251, 265] on div at bounding box center [245, 281] width 473 height 291
click at [44, 187] on div at bounding box center [245, 281] width 473 height 291
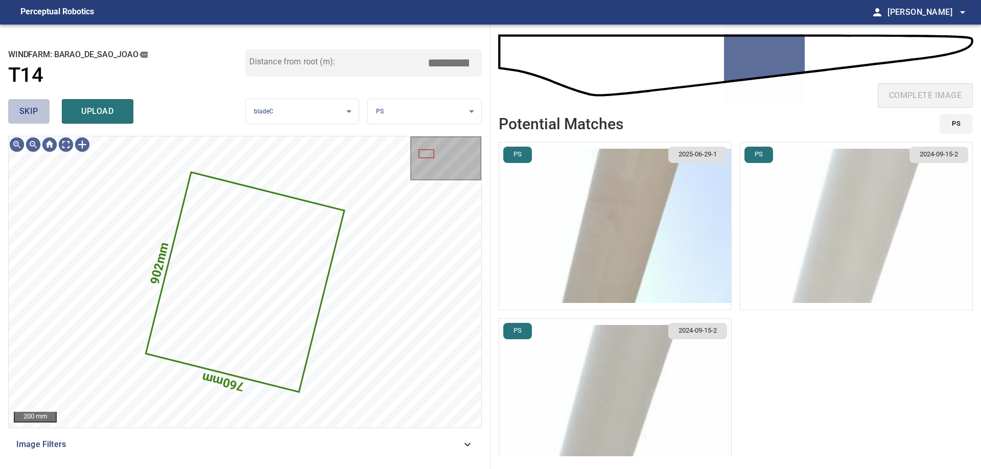
click at [18, 104] on button "skip" at bounding box center [28, 111] width 41 height 25
click at [19, 105] on button "skip" at bounding box center [28, 111] width 41 height 25
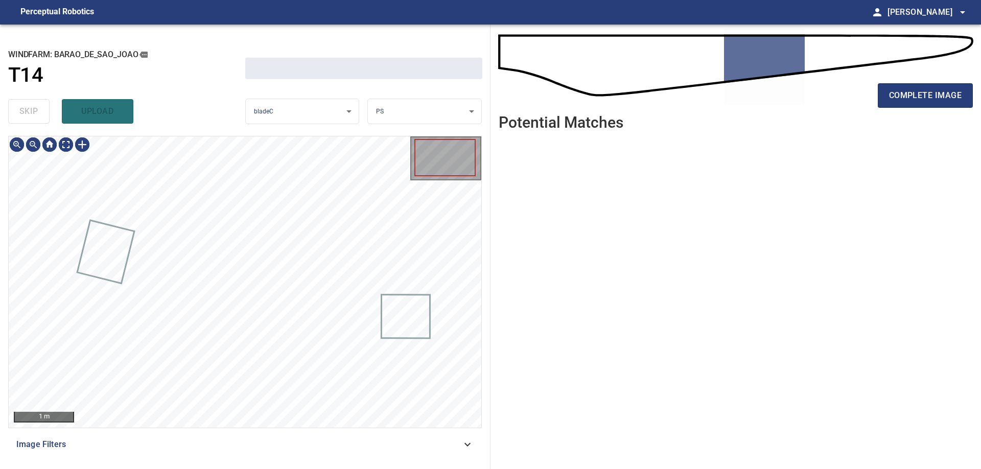
click at [19, 107] on div "skip upload" at bounding box center [126, 111] width 237 height 33
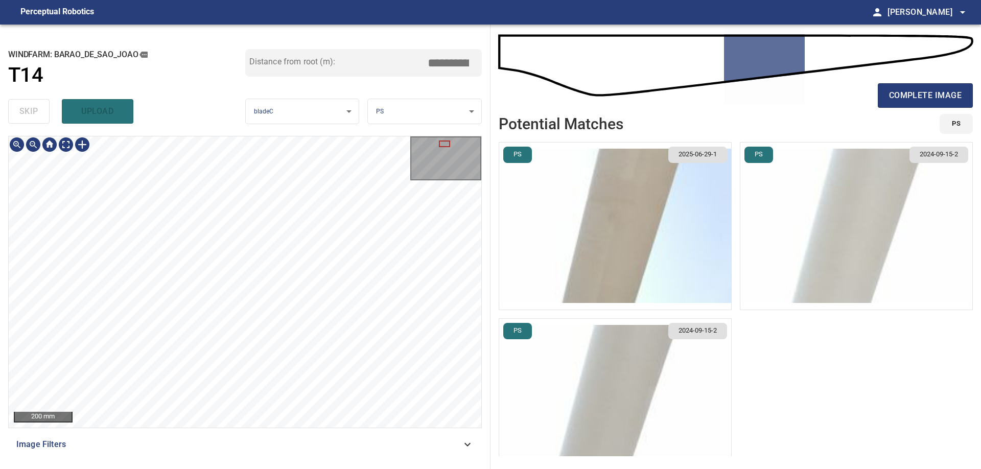
click at [244, 433] on div "200 mm Image Filters" at bounding box center [245, 298] width 474 height 325
click at [188, 454] on div "100 mm Image Filters" at bounding box center [245, 298] width 474 height 325
click at [180, 435] on div "100 mm Image Filters" at bounding box center [245, 298] width 474 height 325
click at [240, 437] on div "100 mm Image Filters" at bounding box center [245, 298] width 474 height 325
click at [327, 128] on div "**********" at bounding box center [245, 247] width 490 height 444
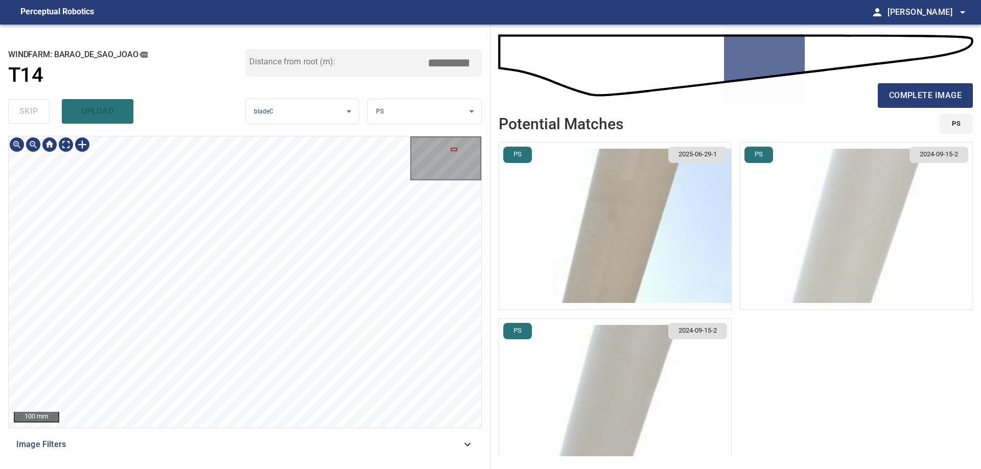
click at [311, 121] on div "**********" at bounding box center [245, 247] width 490 height 444
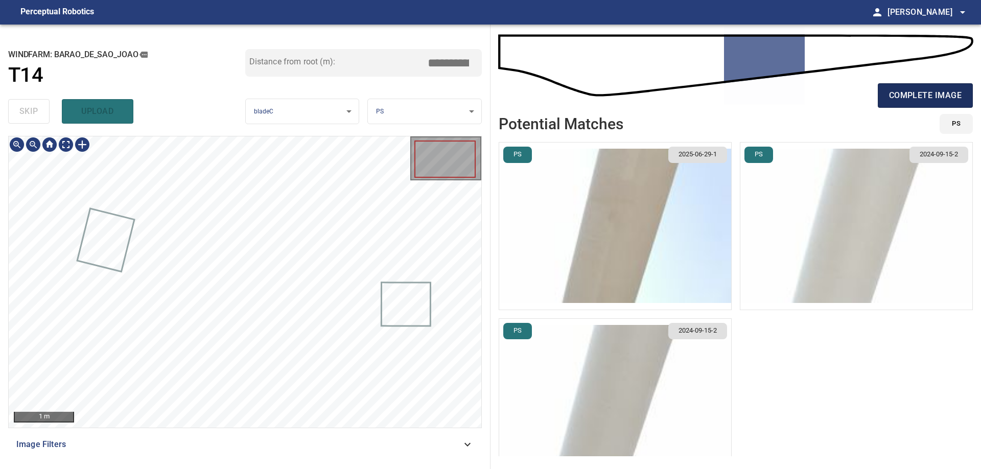
click at [934, 93] on span "complete image" at bounding box center [925, 95] width 73 height 14
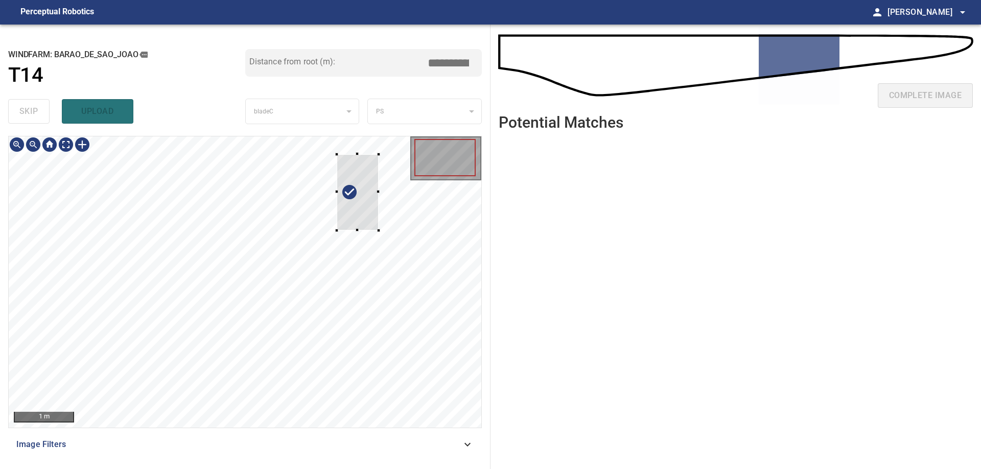
click at [382, 238] on div at bounding box center [245, 281] width 473 height 291
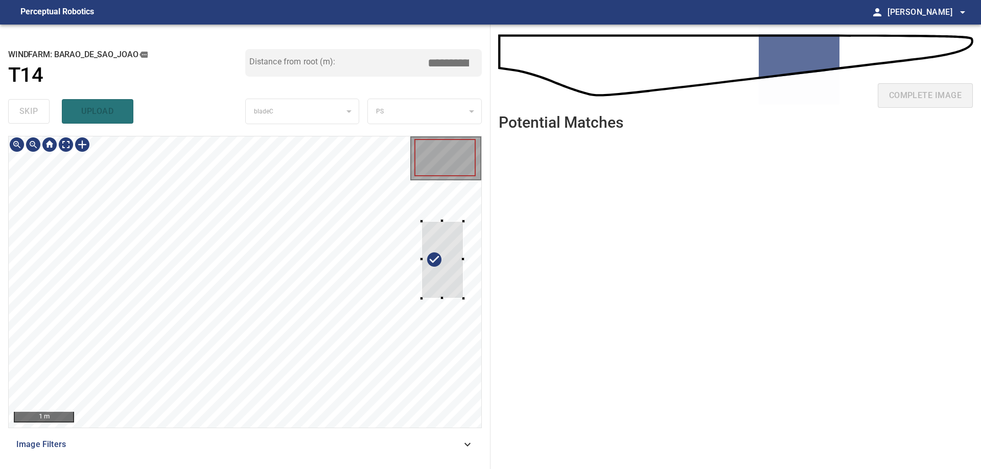
click at [466, 292] on div at bounding box center [245, 281] width 473 height 291
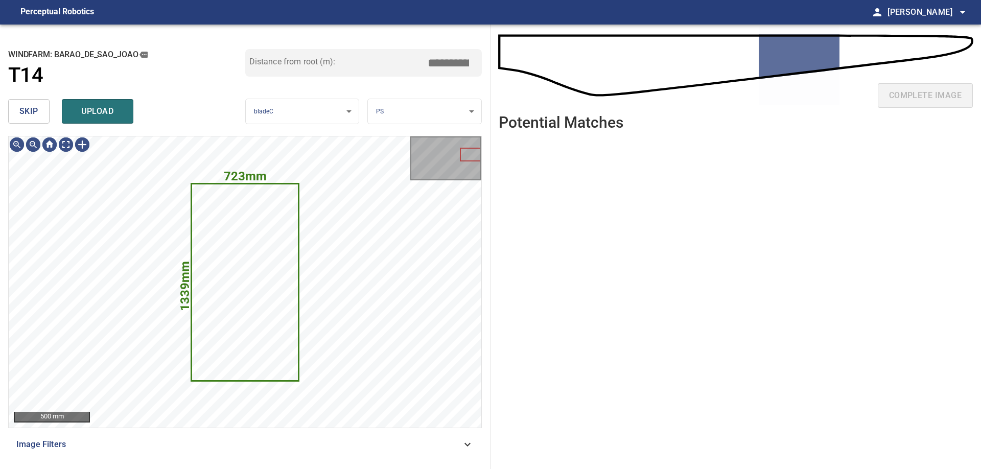
click at [41, 110] on button "skip" at bounding box center [28, 111] width 41 height 25
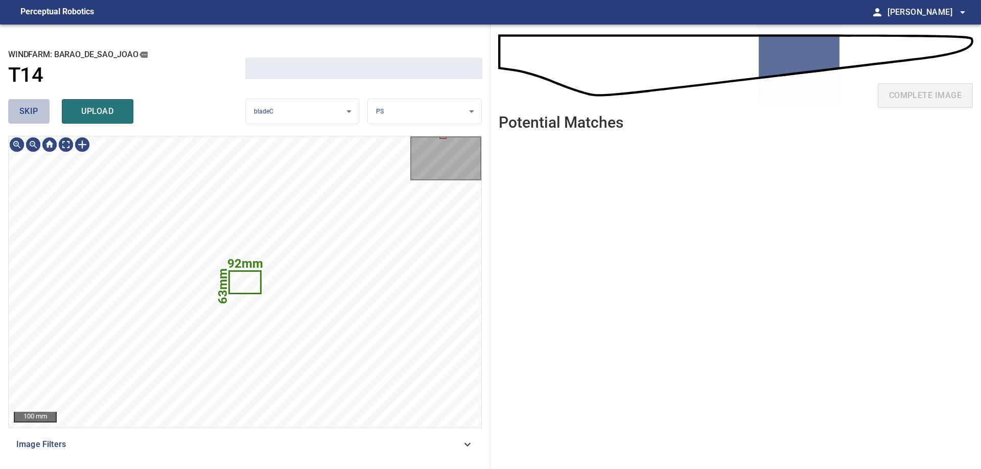
click at [41, 110] on button "skip" at bounding box center [28, 111] width 41 height 25
click at [41, 110] on div "skip upload" at bounding box center [126, 111] width 237 height 33
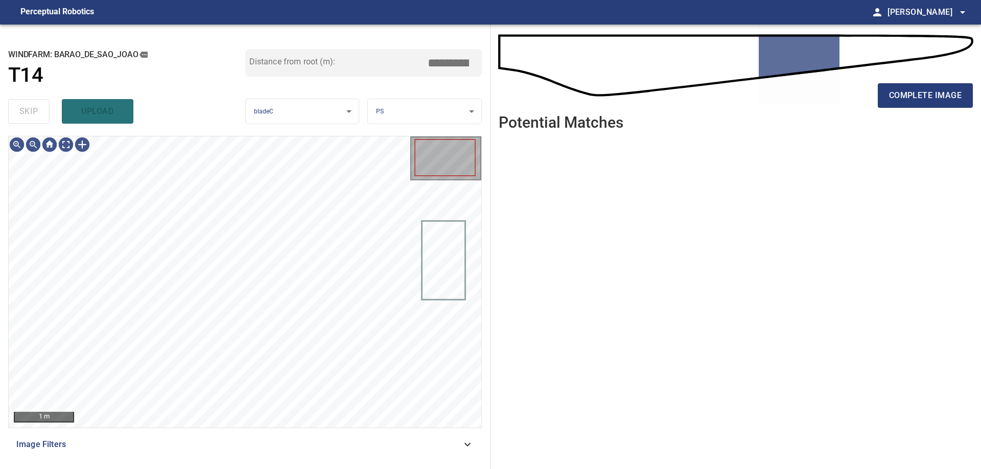
click at [41, 110] on div "skip upload" at bounding box center [126, 111] width 237 height 33
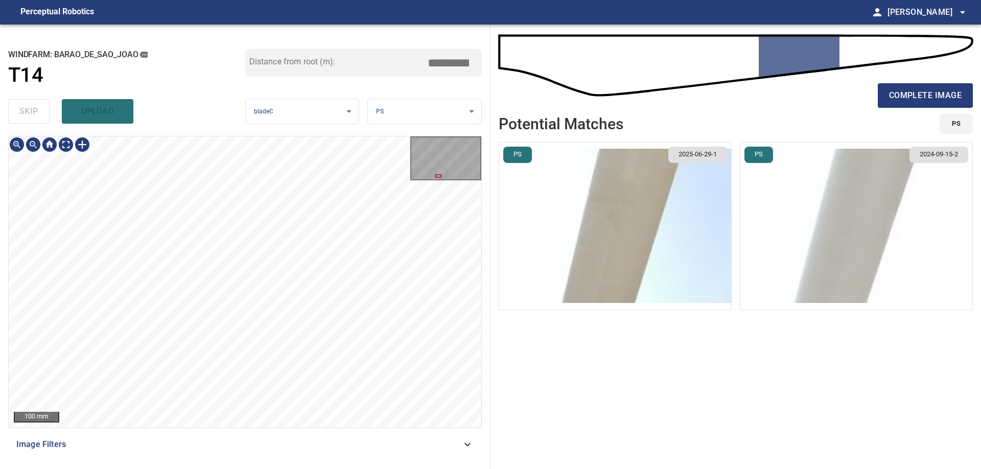
click at [209, 430] on div "100 mm Image Filters" at bounding box center [245, 298] width 474 height 325
click at [310, 125] on div "**********" at bounding box center [245, 247] width 490 height 444
type input "****"
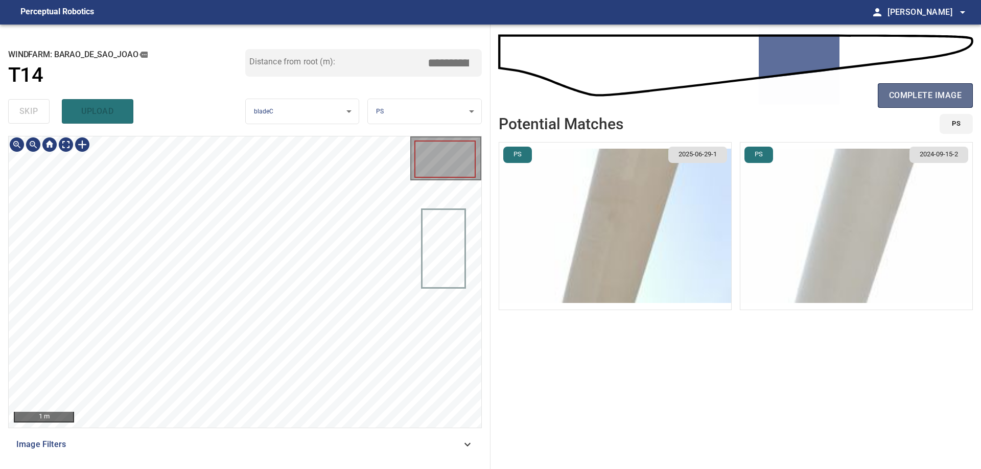
click at [916, 101] on span "complete image" at bounding box center [925, 95] width 73 height 14
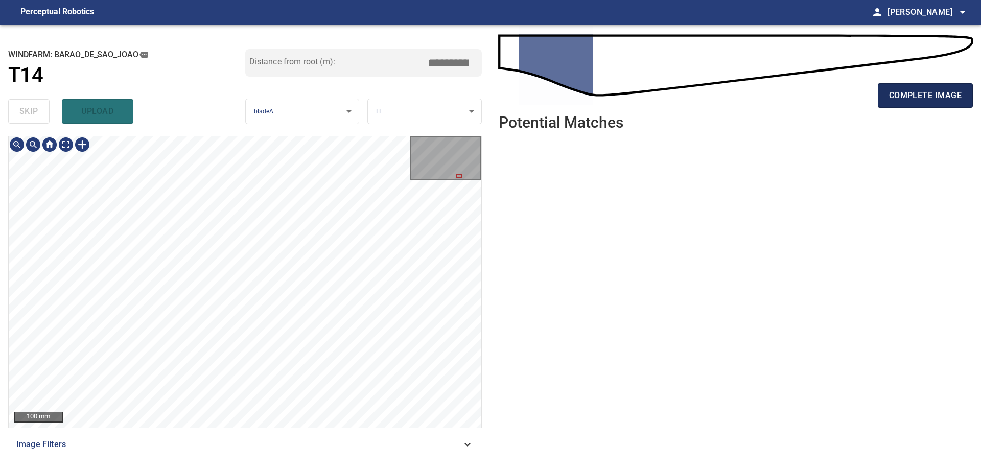
click at [946, 88] on button "complete image" at bounding box center [925, 95] width 95 height 25
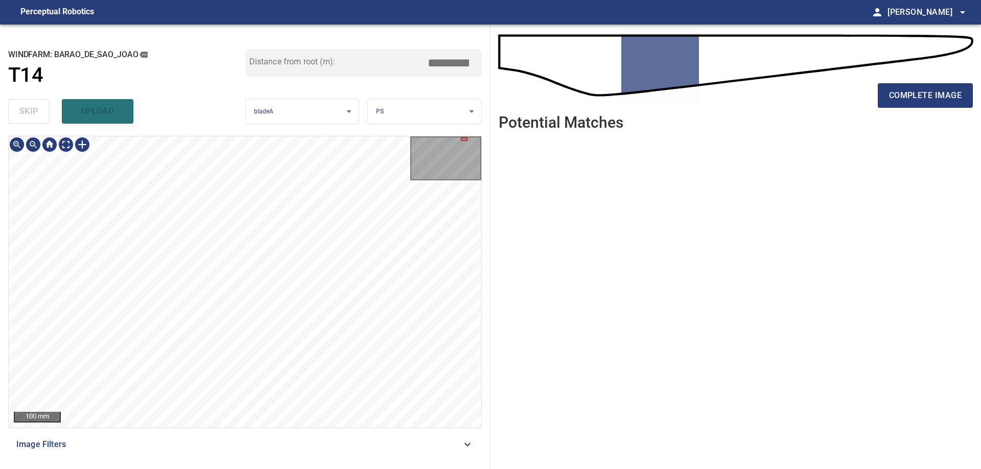
click at [530, 398] on div "**********" at bounding box center [490, 247] width 981 height 444
click at [303, 441] on div "100 mm Image Filters" at bounding box center [245, 298] width 474 height 325
click at [335, 127] on div "**********" at bounding box center [245, 247] width 490 height 444
click at [238, 445] on div "100 mm Image Filters" at bounding box center [245, 298] width 474 height 325
click at [244, 438] on div "100 mm Image Filters" at bounding box center [245, 298] width 474 height 325
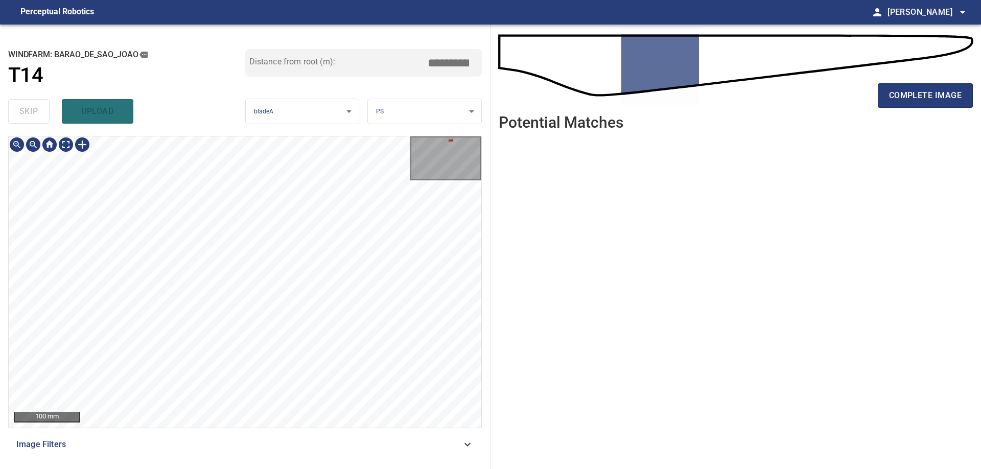
click at [190, 459] on div "100 mm Image Filters" at bounding box center [245, 298] width 474 height 325
click at [489, 308] on div "**********" at bounding box center [245, 247] width 490 height 444
click at [265, 129] on div "**********" at bounding box center [245, 247] width 490 height 444
click at [104, 432] on div "100 mm Image Filters" at bounding box center [245, 298] width 474 height 325
click at [161, 439] on div "100 mm Image Filters" at bounding box center [245, 298] width 474 height 325
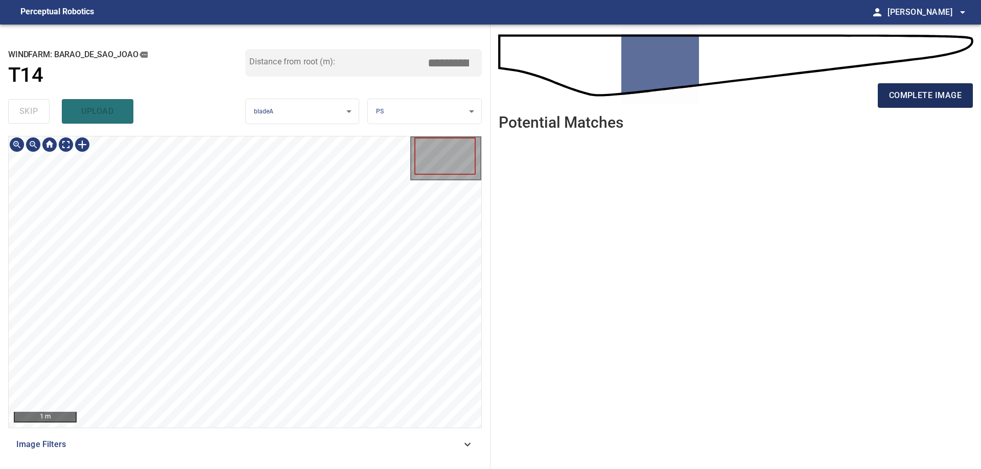
click at [924, 101] on span "complete image" at bounding box center [925, 95] width 73 height 14
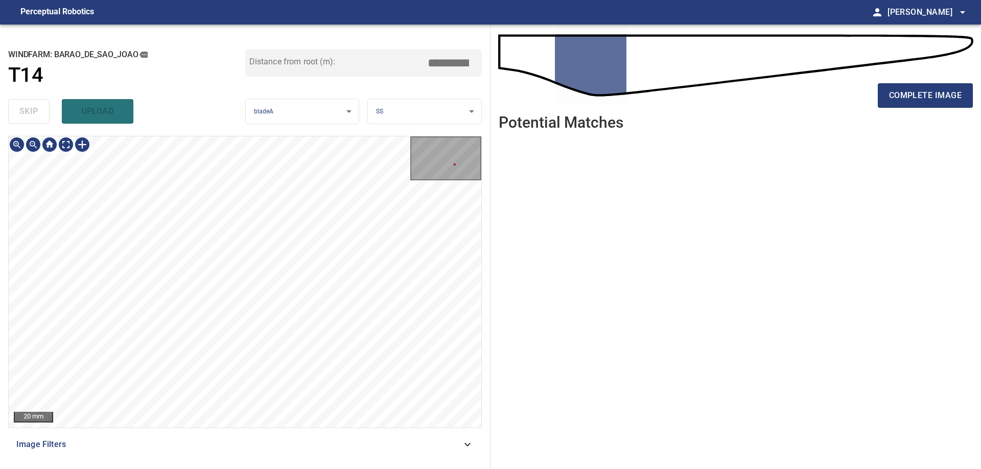
click at [274, 431] on div "20 mm Image Filters" at bounding box center [245, 298] width 474 height 325
click at [558, 304] on div "**********" at bounding box center [490, 247] width 981 height 444
click at [133, 134] on div "**********" at bounding box center [245, 247] width 490 height 444
click at [269, 437] on div "100 mm Image Filters" at bounding box center [245, 298] width 474 height 325
click at [588, 271] on div "**********" at bounding box center [490, 247] width 981 height 444
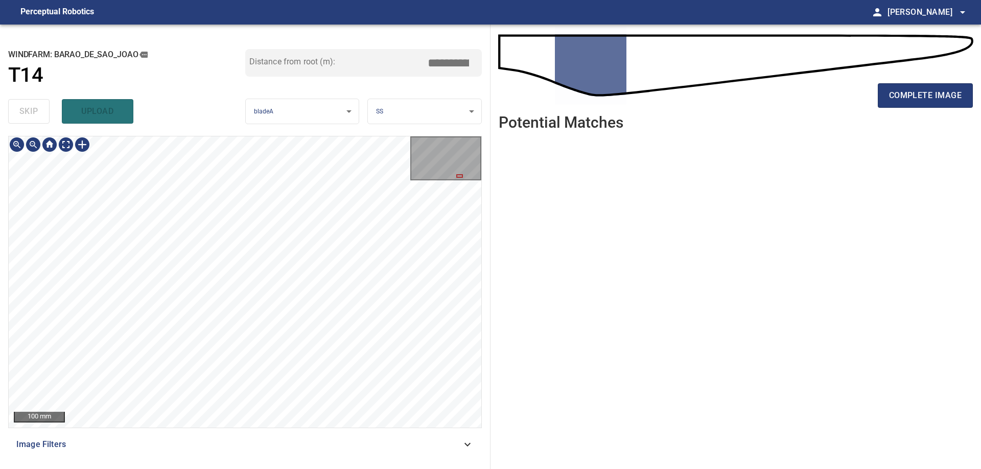
click at [482, 315] on div "**********" at bounding box center [245, 247] width 490 height 444
click at [473, 462] on div "**********" at bounding box center [245, 247] width 490 height 444
click at [454, 435] on div "100 mm Image Filters" at bounding box center [245, 298] width 474 height 325
click at [559, 327] on div "**********" at bounding box center [490, 247] width 981 height 444
click at [490, 356] on div "**********" at bounding box center [490, 247] width 981 height 444
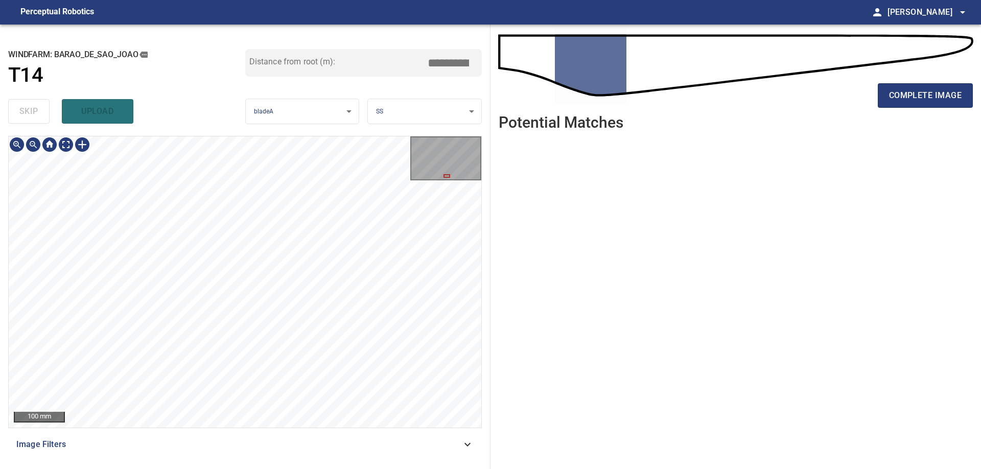
click at [375, 441] on div "100 mm Image Filters" at bounding box center [245, 298] width 474 height 325
click at [360, 433] on div "100 mm Image Filters" at bounding box center [245, 298] width 474 height 325
drag, startPoint x: 332, startPoint y: 465, endPoint x: 340, endPoint y: 449, distance: 17.8
click at [342, 456] on div "Image Filters" at bounding box center [245, 444] width 474 height 25
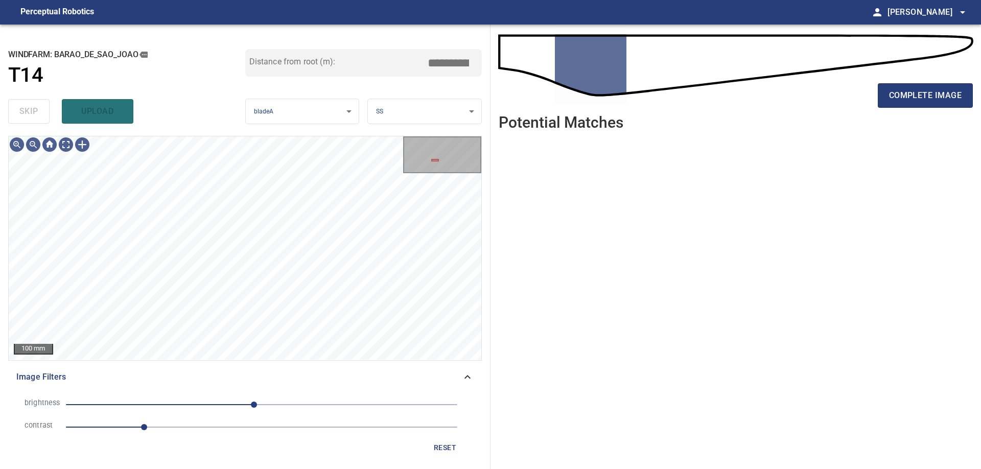
click at [469, 384] on div "Image Filters" at bounding box center [245, 377] width 474 height 25
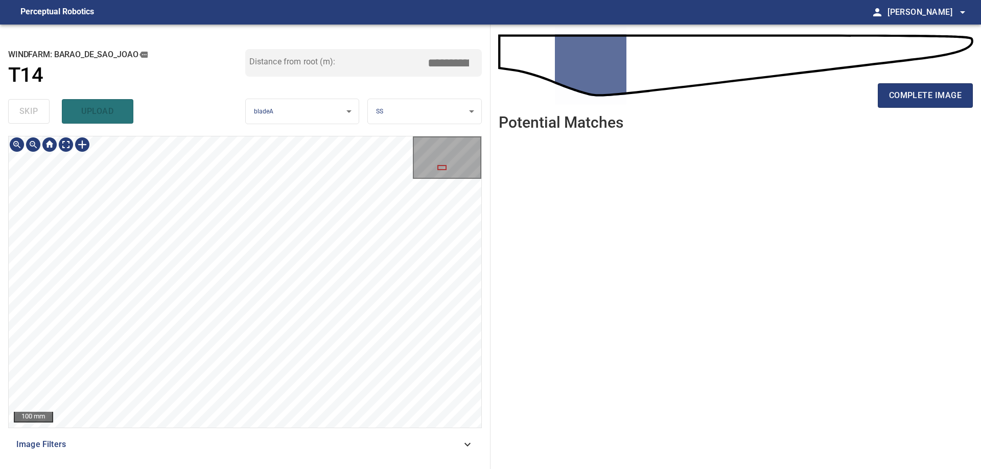
click at [464, 443] on icon at bounding box center [467, 445] width 6 height 4
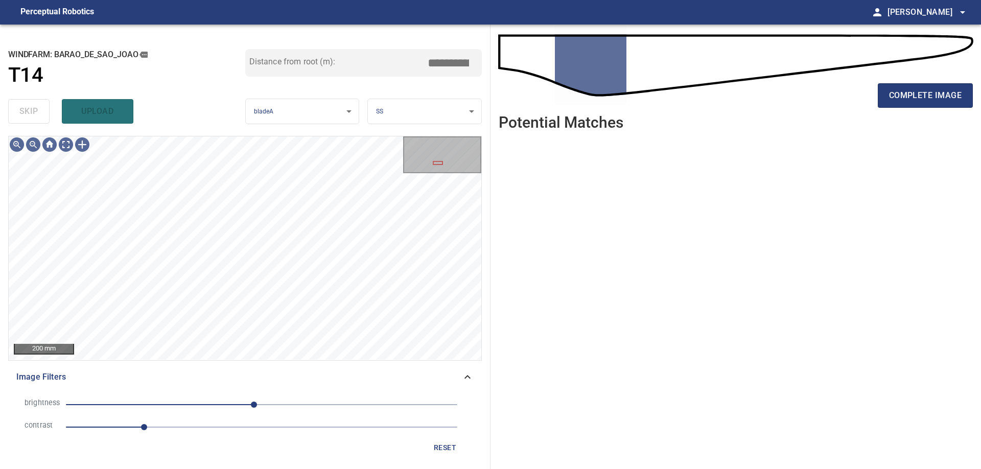
click at [445, 445] on span "reset" at bounding box center [445, 447] width 25 height 13
click at [471, 378] on icon at bounding box center [467, 377] width 12 height 12
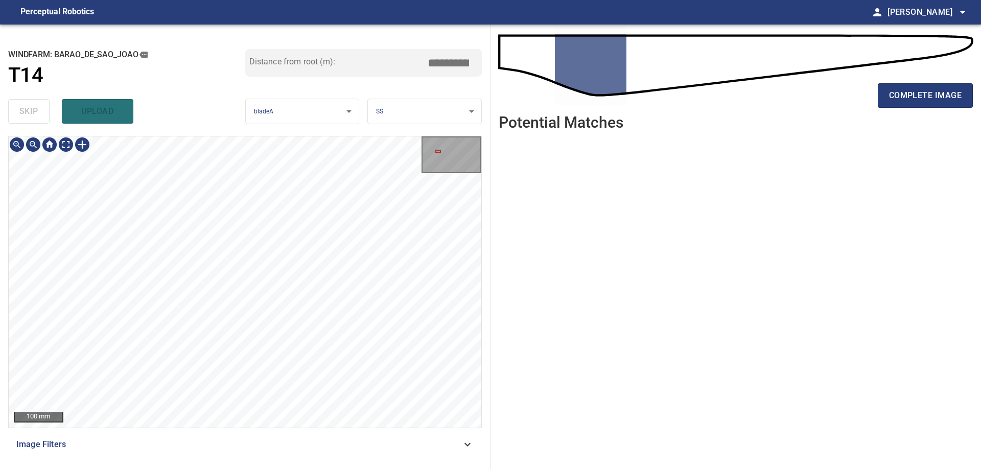
click at [73, 139] on div "100 mm" at bounding box center [245, 281] width 473 height 291
click at [334, 442] on div "100 mm Image Filters" at bounding box center [245, 298] width 474 height 325
click at [298, 442] on div "100 mm Image Filters" at bounding box center [245, 298] width 474 height 325
click at [178, 278] on div "100 mm Image Filters" at bounding box center [245, 298] width 474 height 325
click at [540, 259] on div "**********" at bounding box center [490, 247] width 981 height 444
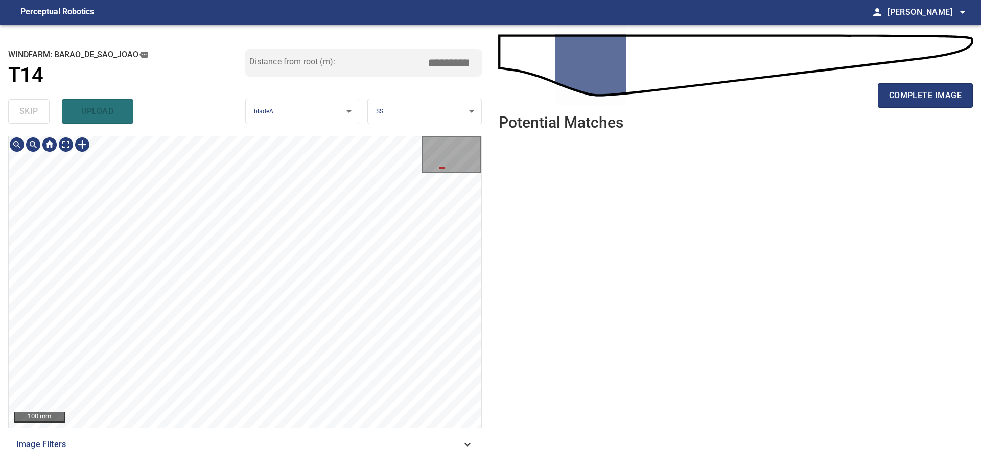
click at [344, 440] on div "100 mm Image Filters" at bounding box center [245, 298] width 474 height 325
drag, startPoint x: 934, startPoint y: 97, endPoint x: 910, endPoint y: 119, distance: 32.2
click at [934, 98] on span "complete image" at bounding box center [925, 95] width 73 height 14
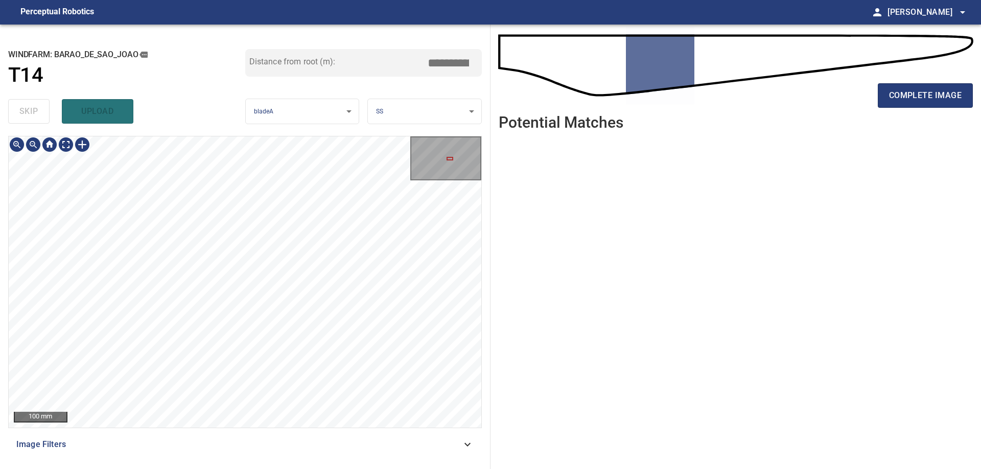
click at [331, 436] on div "100 mm Image Filters" at bounding box center [245, 298] width 474 height 325
click at [328, 440] on div "100 mm Image Filters" at bounding box center [245, 298] width 474 height 325
click at [332, 467] on div "**********" at bounding box center [245, 247] width 490 height 444
click at [498, 322] on div "**********" at bounding box center [490, 247] width 981 height 444
click at [381, 457] on div "100 mm Image Filters" at bounding box center [245, 298] width 474 height 325
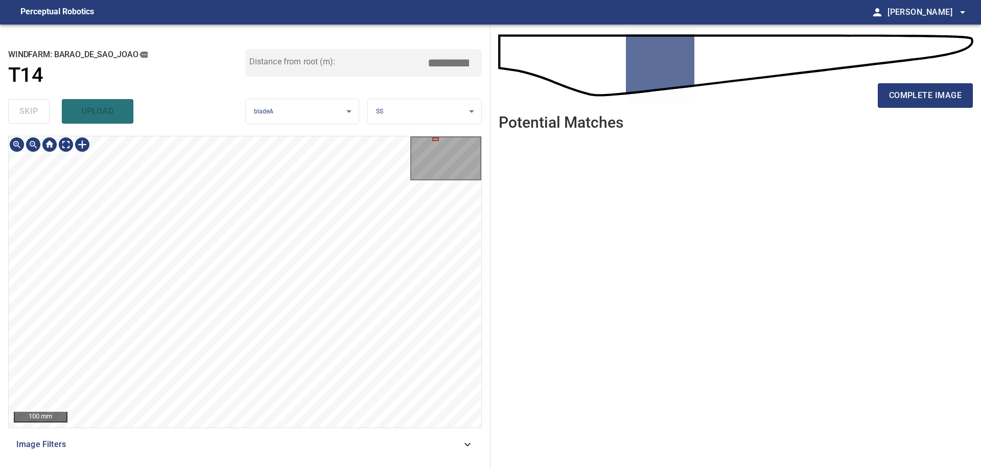
click at [512, 328] on div "**********" at bounding box center [490, 247] width 981 height 444
click at [322, 127] on div "**********" at bounding box center [245, 247] width 490 height 444
click at [535, 295] on div "**********" at bounding box center [490, 247] width 981 height 444
click at [386, 439] on div "100 mm Image Filters" at bounding box center [245, 298] width 474 height 325
click at [315, 464] on div "**********" at bounding box center [245, 247] width 490 height 444
